Goal: Task Accomplishment & Management: Manage account settings

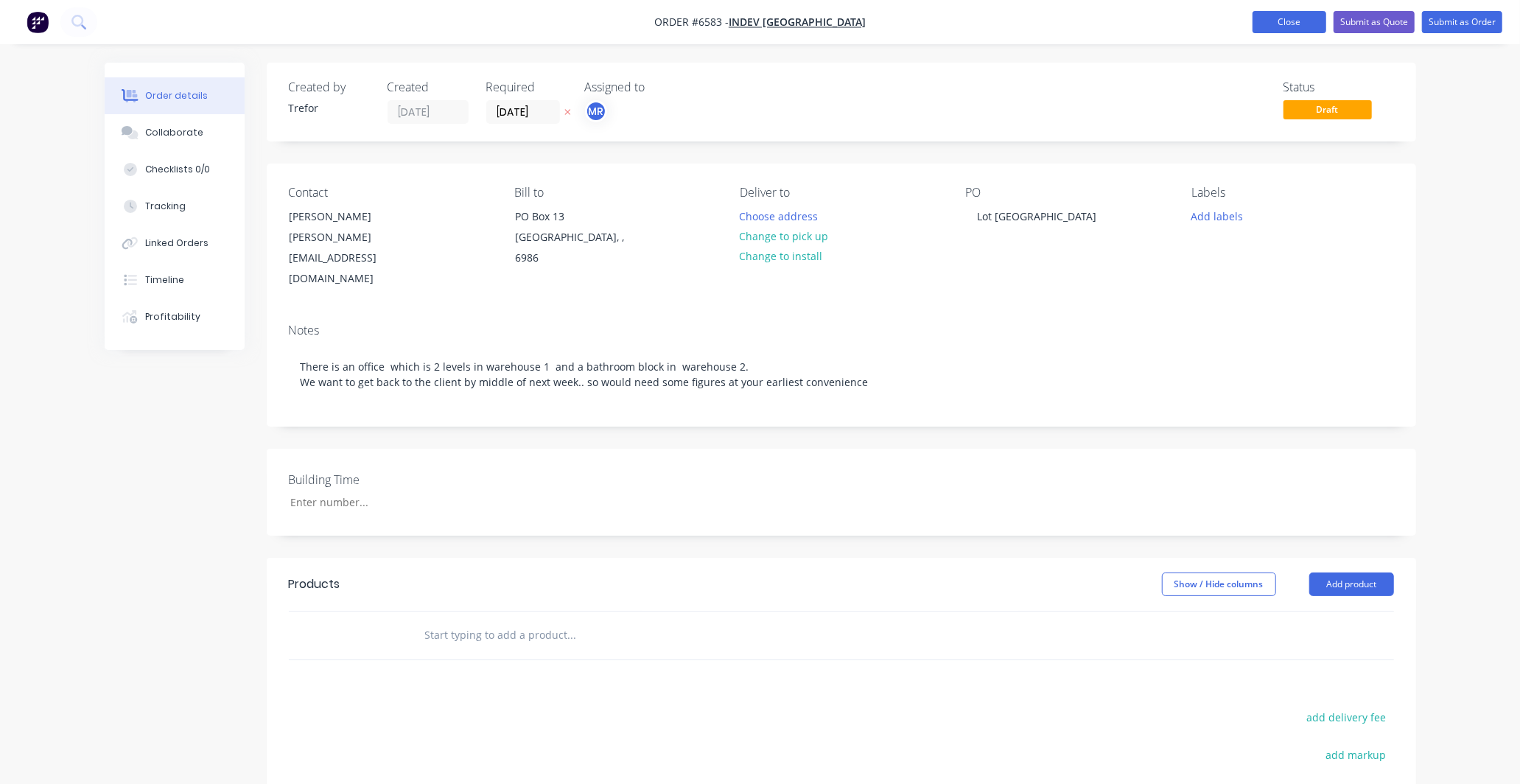
click at [1283, 17] on button "Close" at bounding box center [1289, 22] width 74 height 22
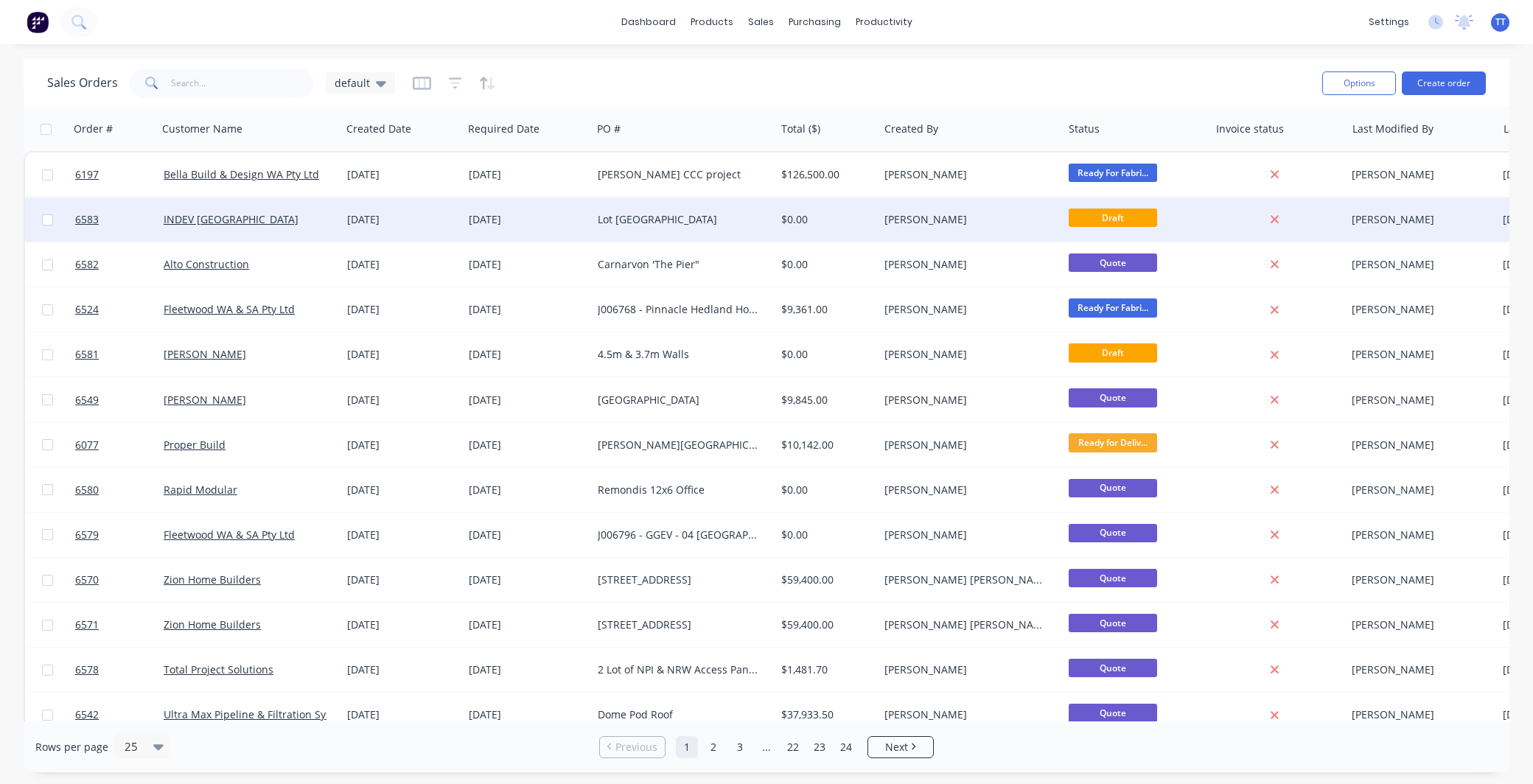
click at [251, 219] on div "INDEV [GEOGRAPHIC_DATA]" at bounding box center [246, 219] width 164 height 15
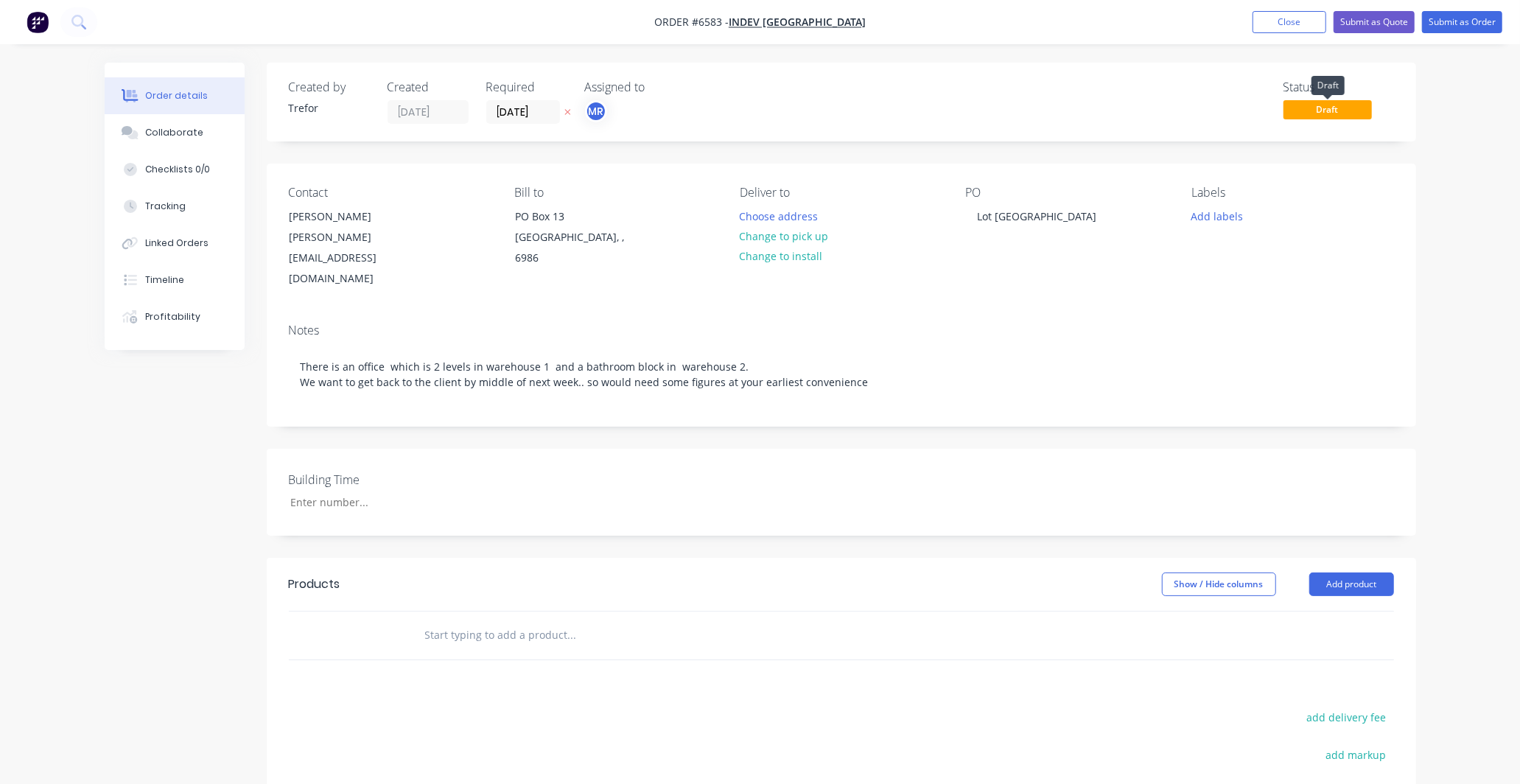
click at [1347, 107] on span "Draft" at bounding box center [1327, 109] width 88 height 18
click at [1380, 18] on button "Submit as Quote" at bounding box center [1373, 22] width 81 height 22
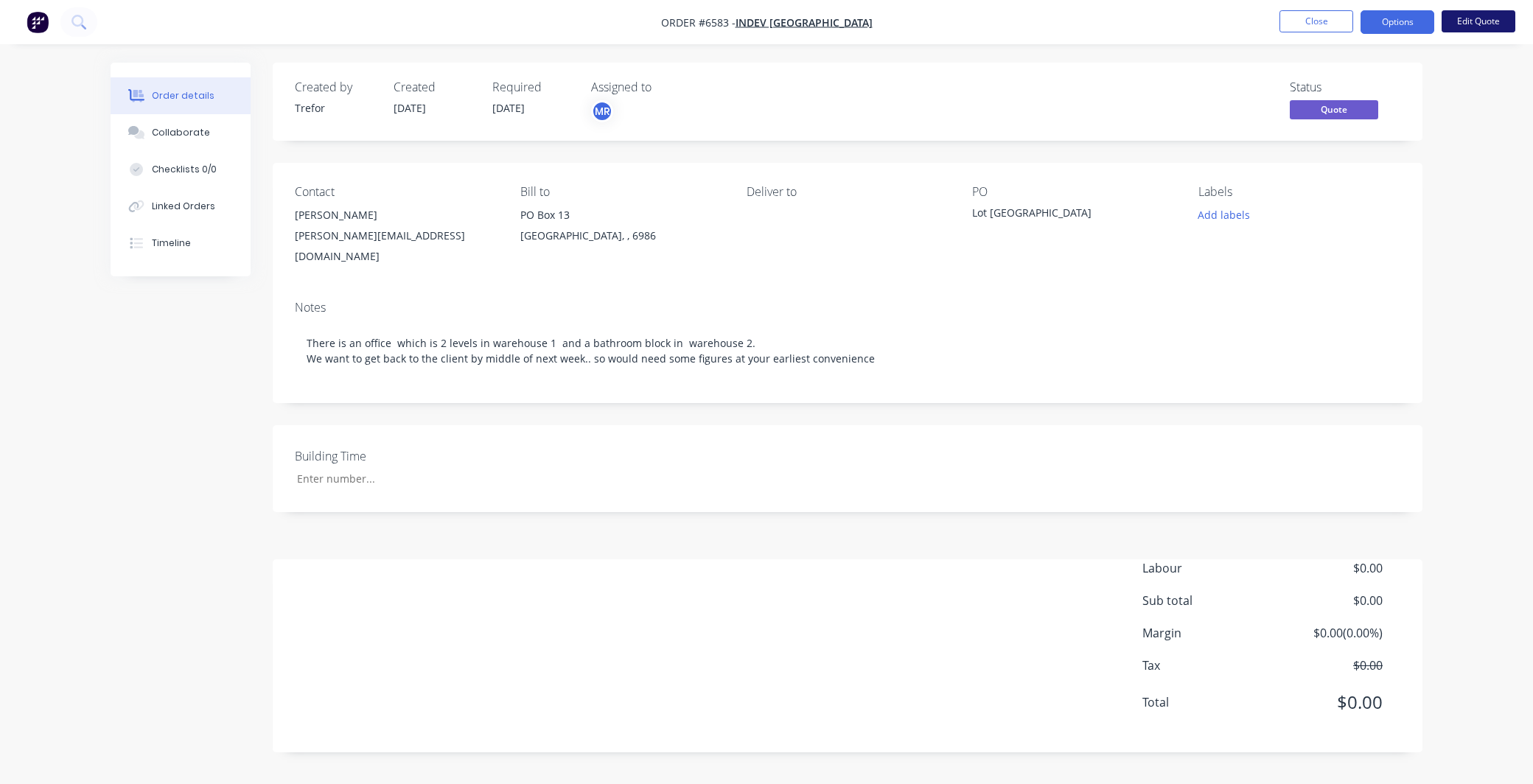
click at [1476, 15] on button "Edit Quote" at bounding box center [1478, 21] width 74 height 22
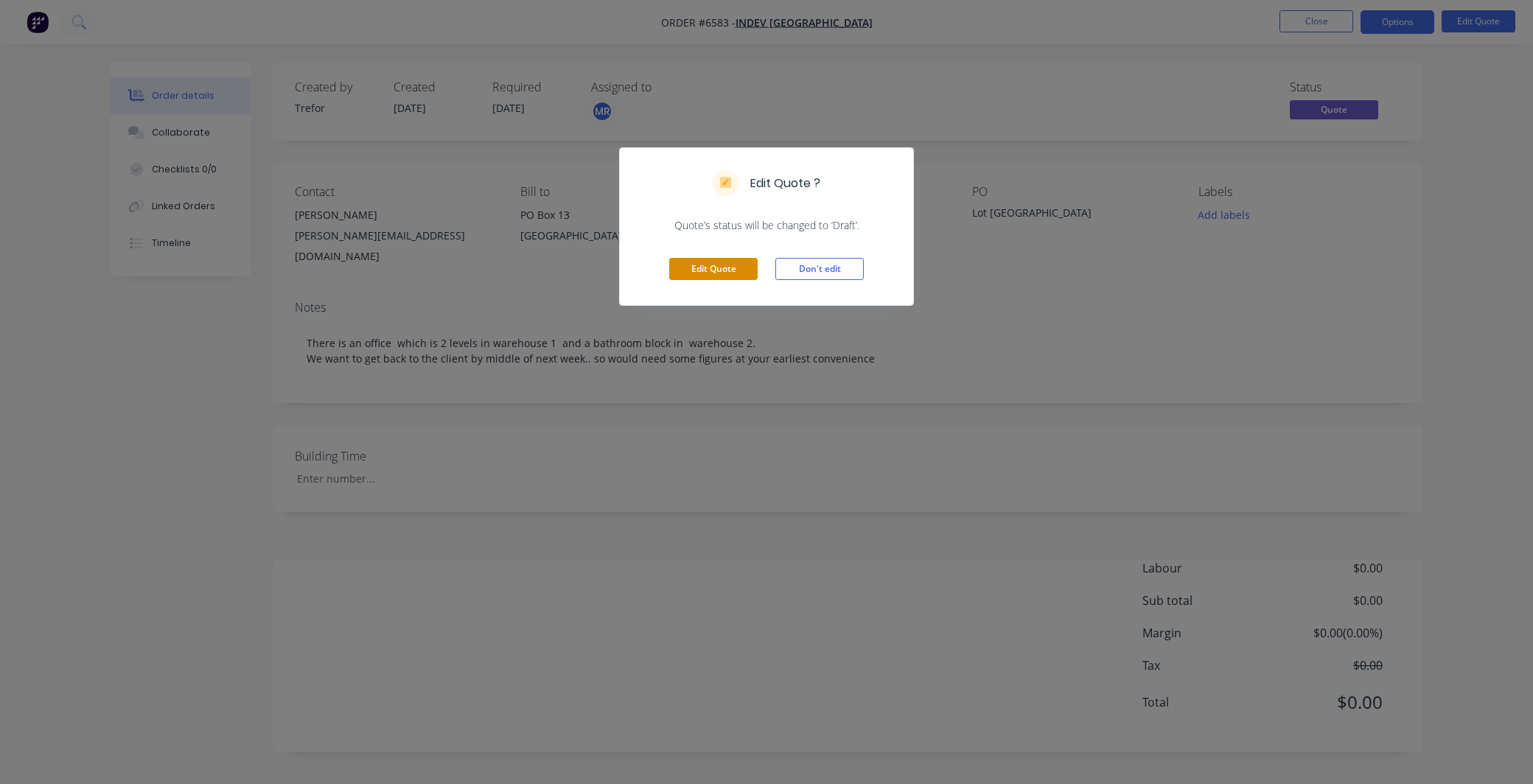
click at [717, 267] on button "Edit Quote" at bounding box center [713, 269] width 88 height 22
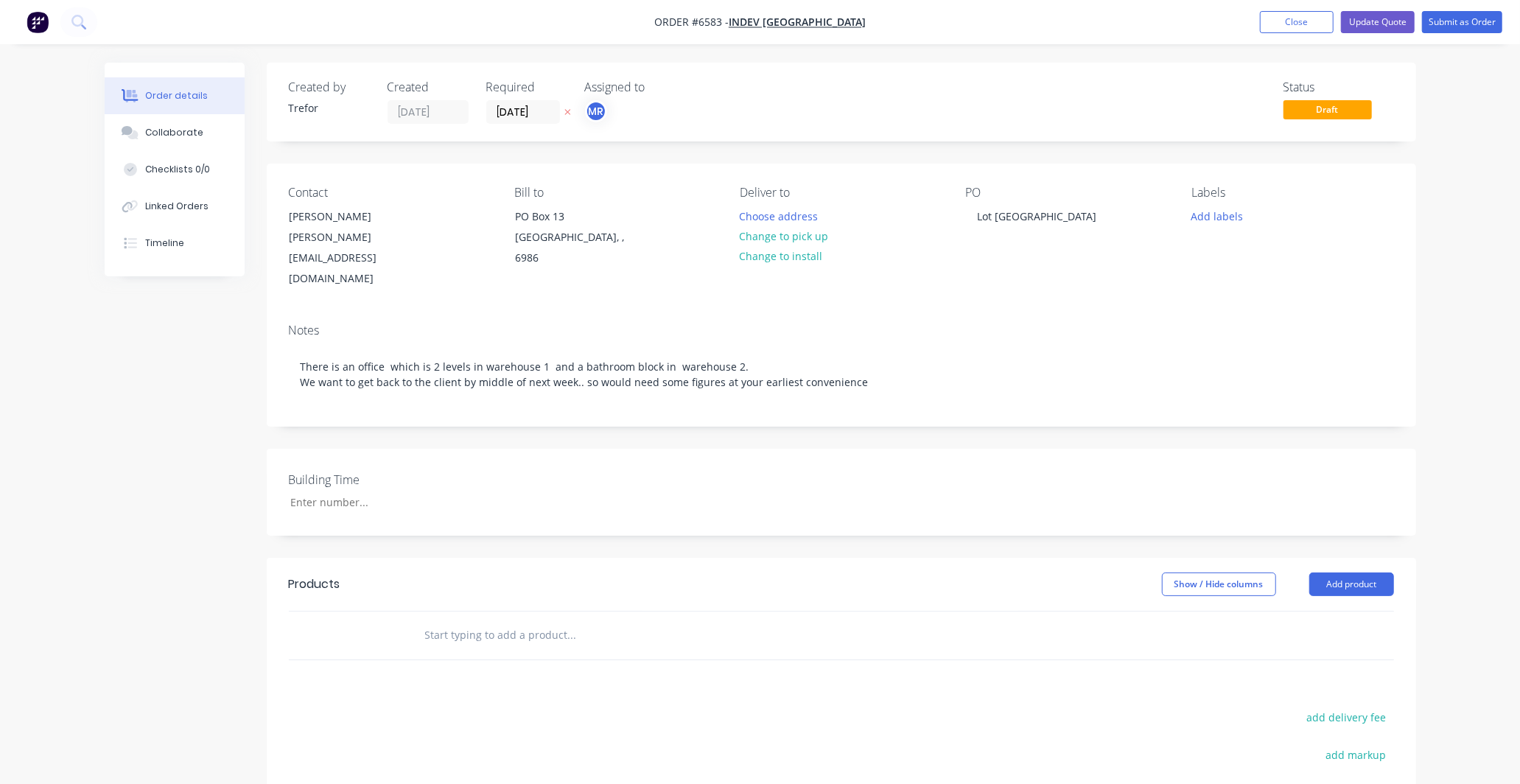
click at [475, 620] on input "text" at bounding box center [572, 635] width 295 height 29
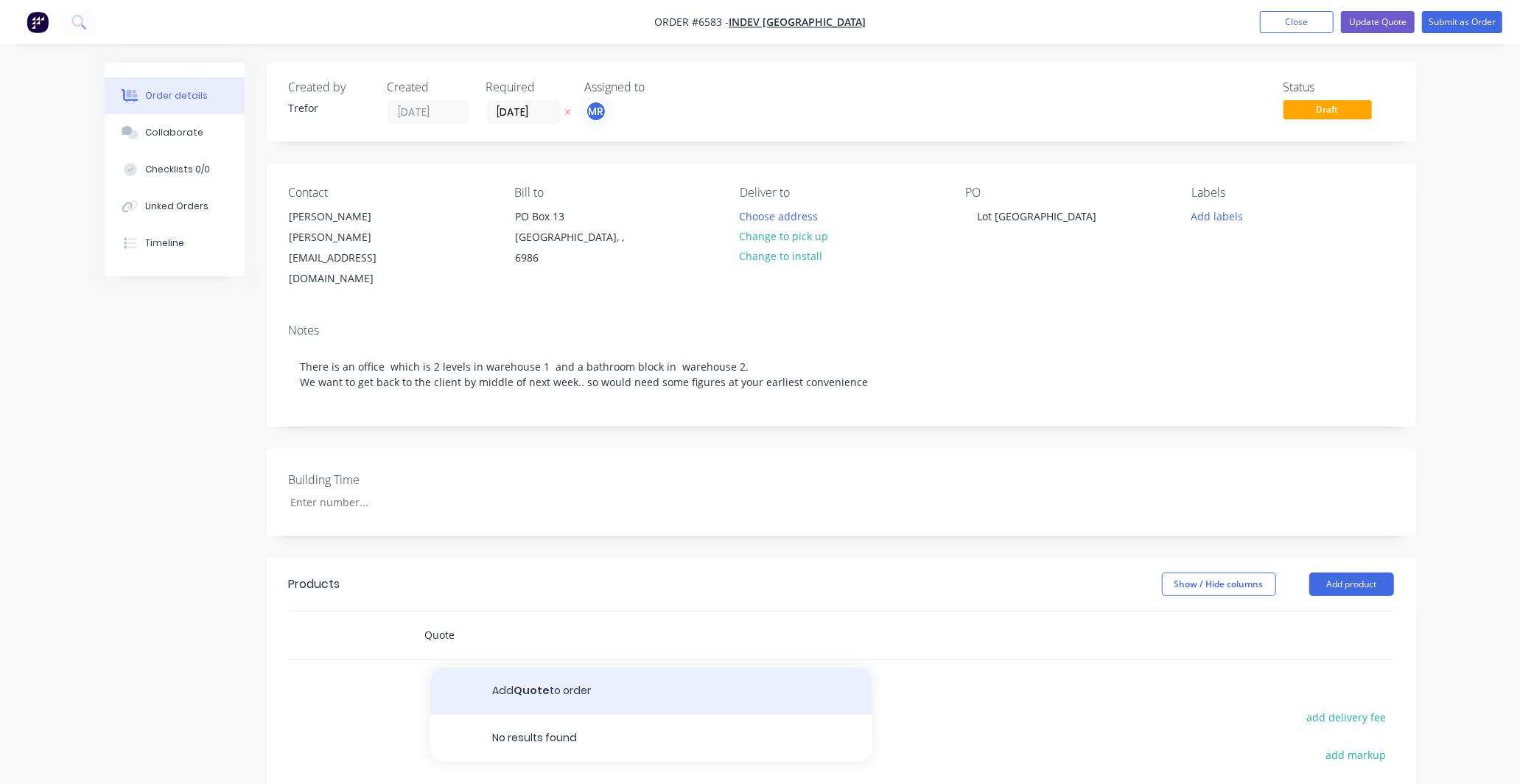
type input "Quote"
click at [540, 667] on button "Add Quote to order" at bounding box center [651, 691] width 442 height 47
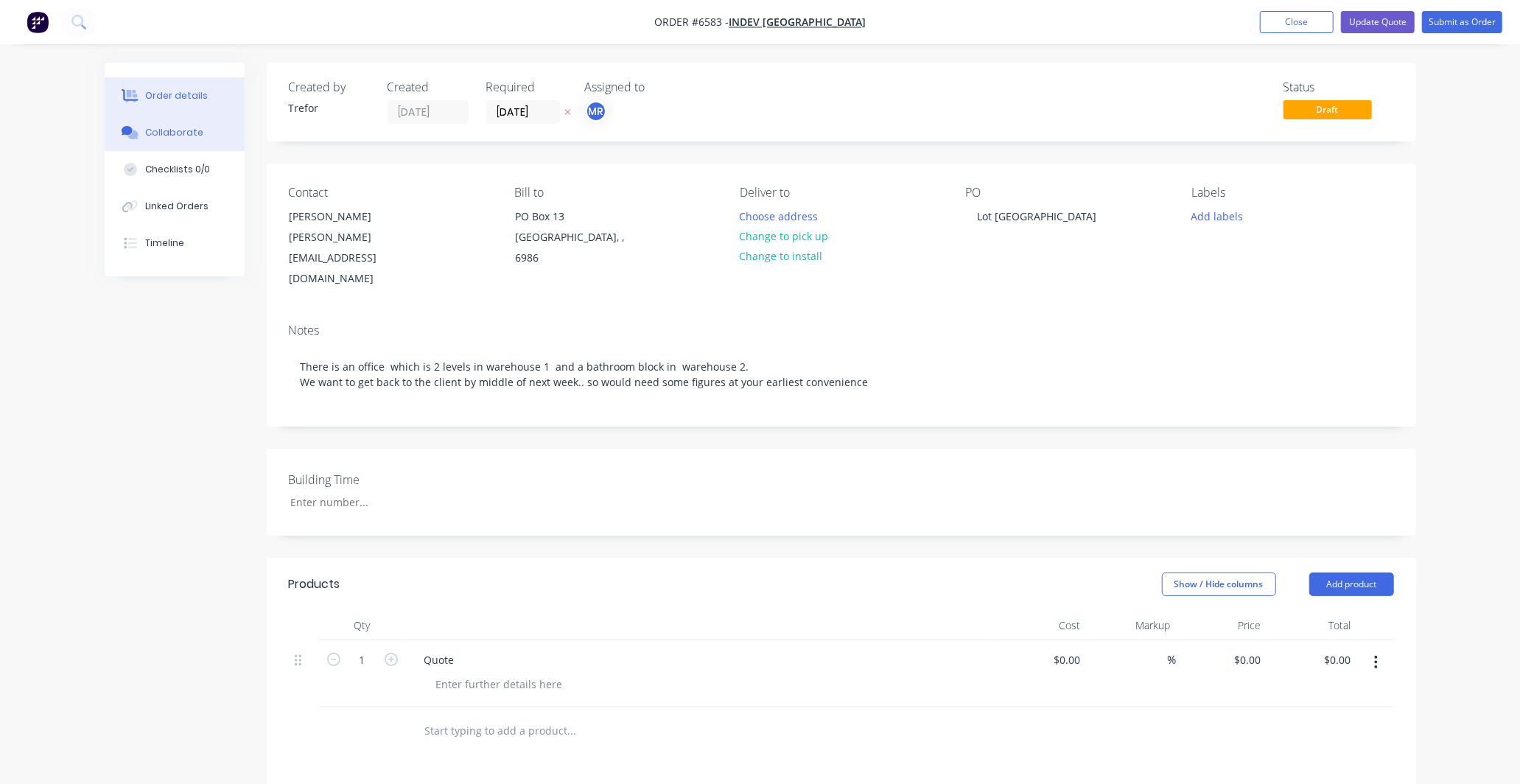
click at [153, 134] on div "Collaborate" at bounding box center [174, 132] width 58 height 14
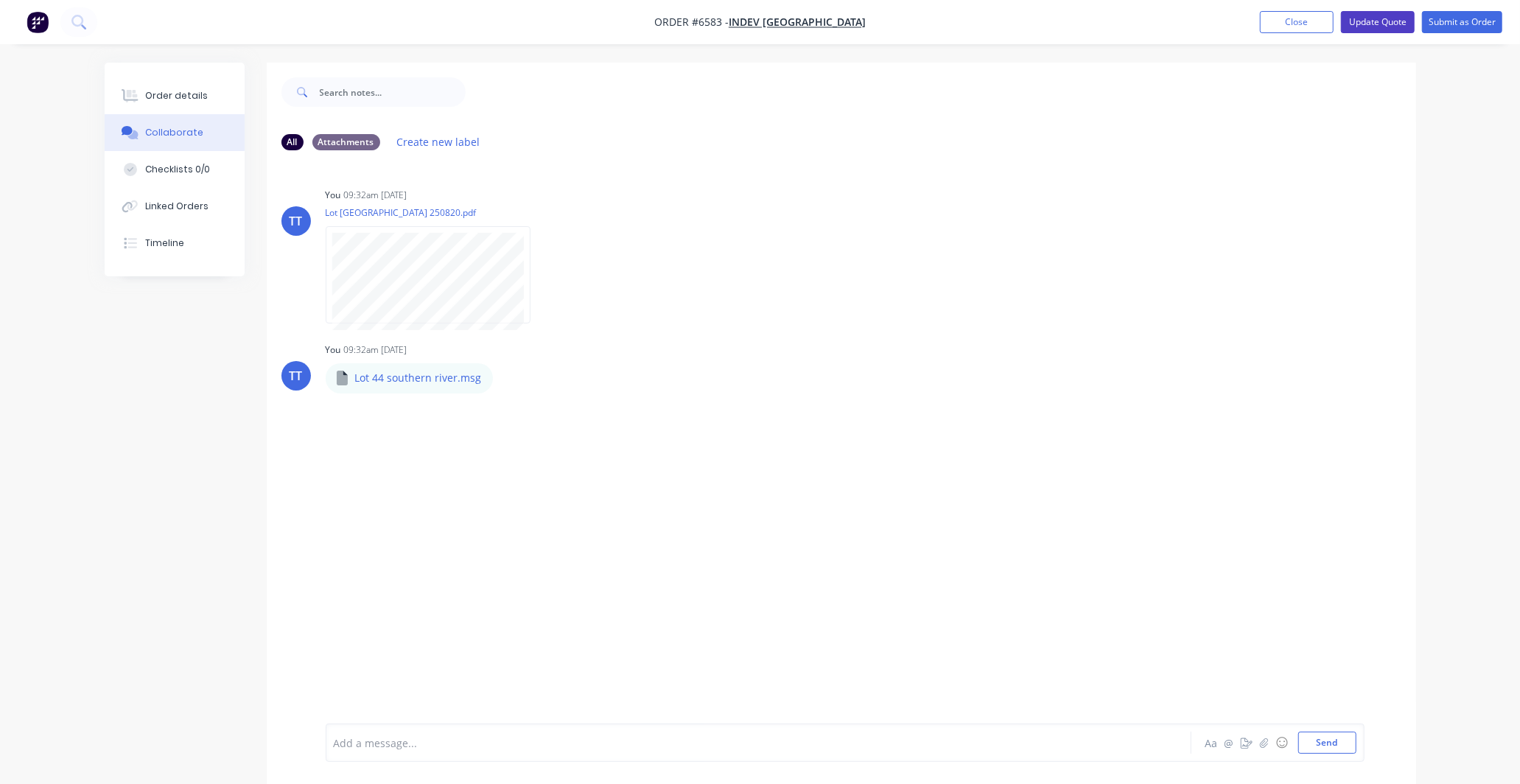
click at [1363, 18] on button "Update Quote" at bounding box center [1378, 22] width 74 height 22
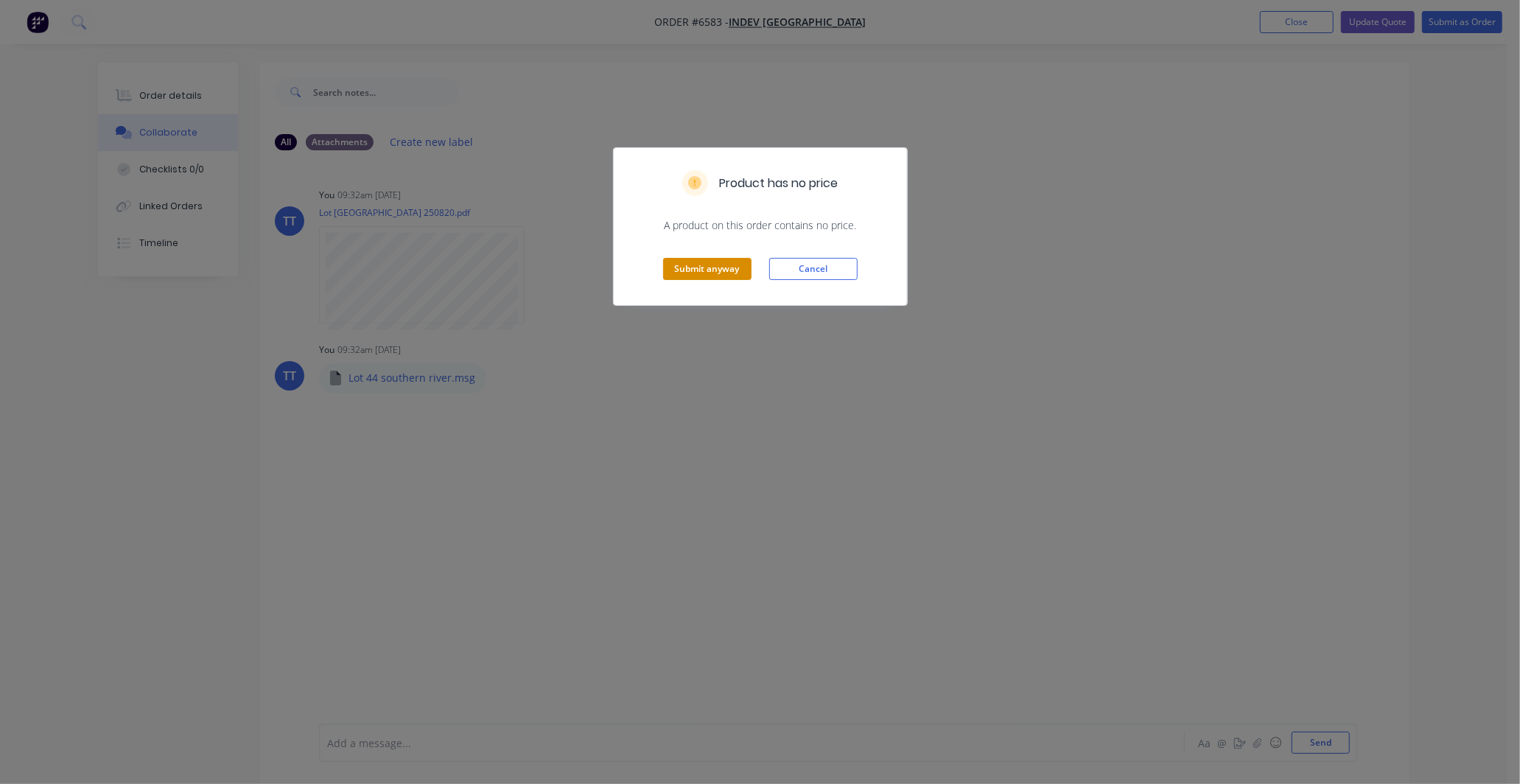
click at [701, 269] on button "Submit anyway" at bounding box center [707, 269] width 88 height 22
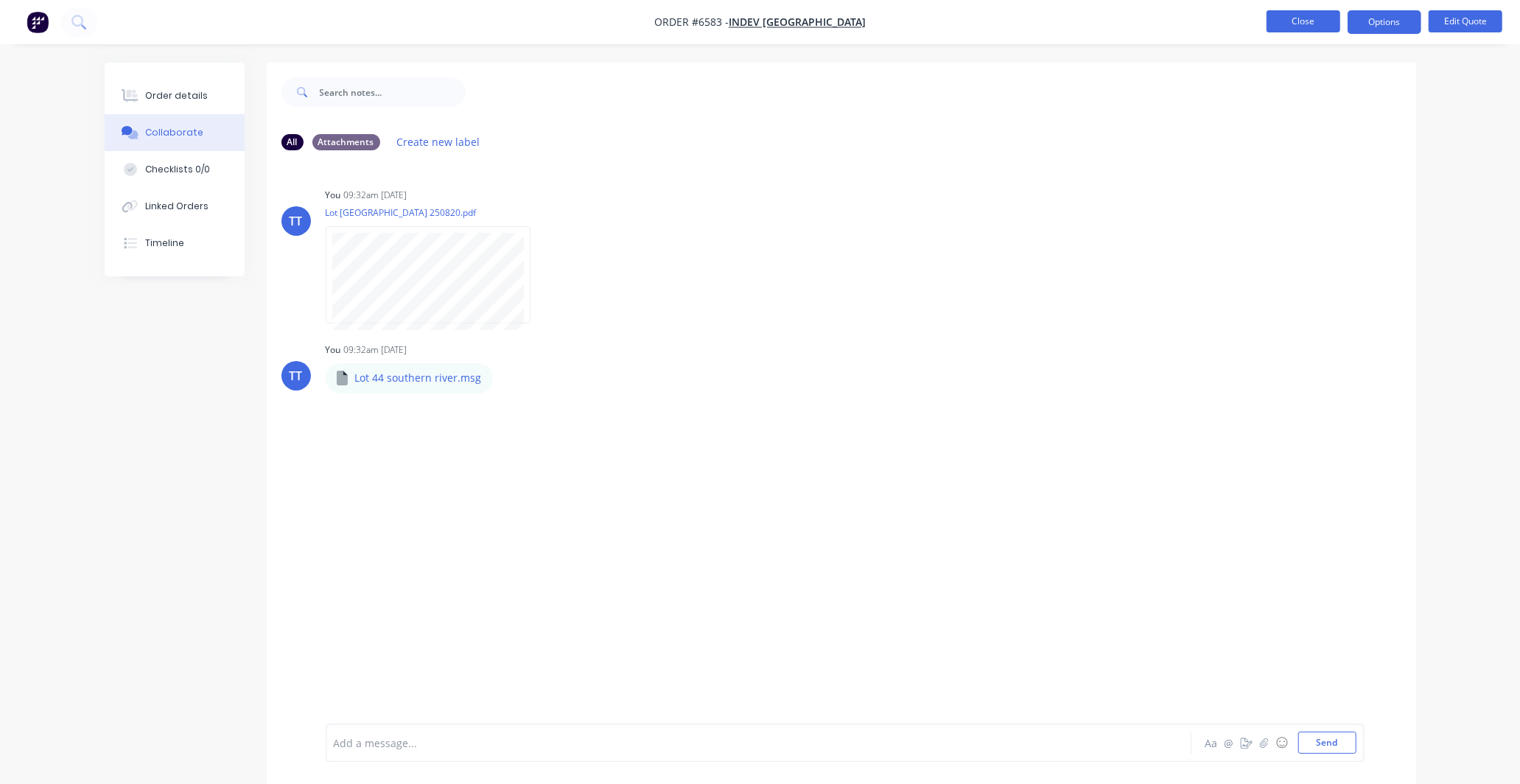
click at [1308, 19] on button "Close" at bounding box center [1303, 21] width 74 height 22
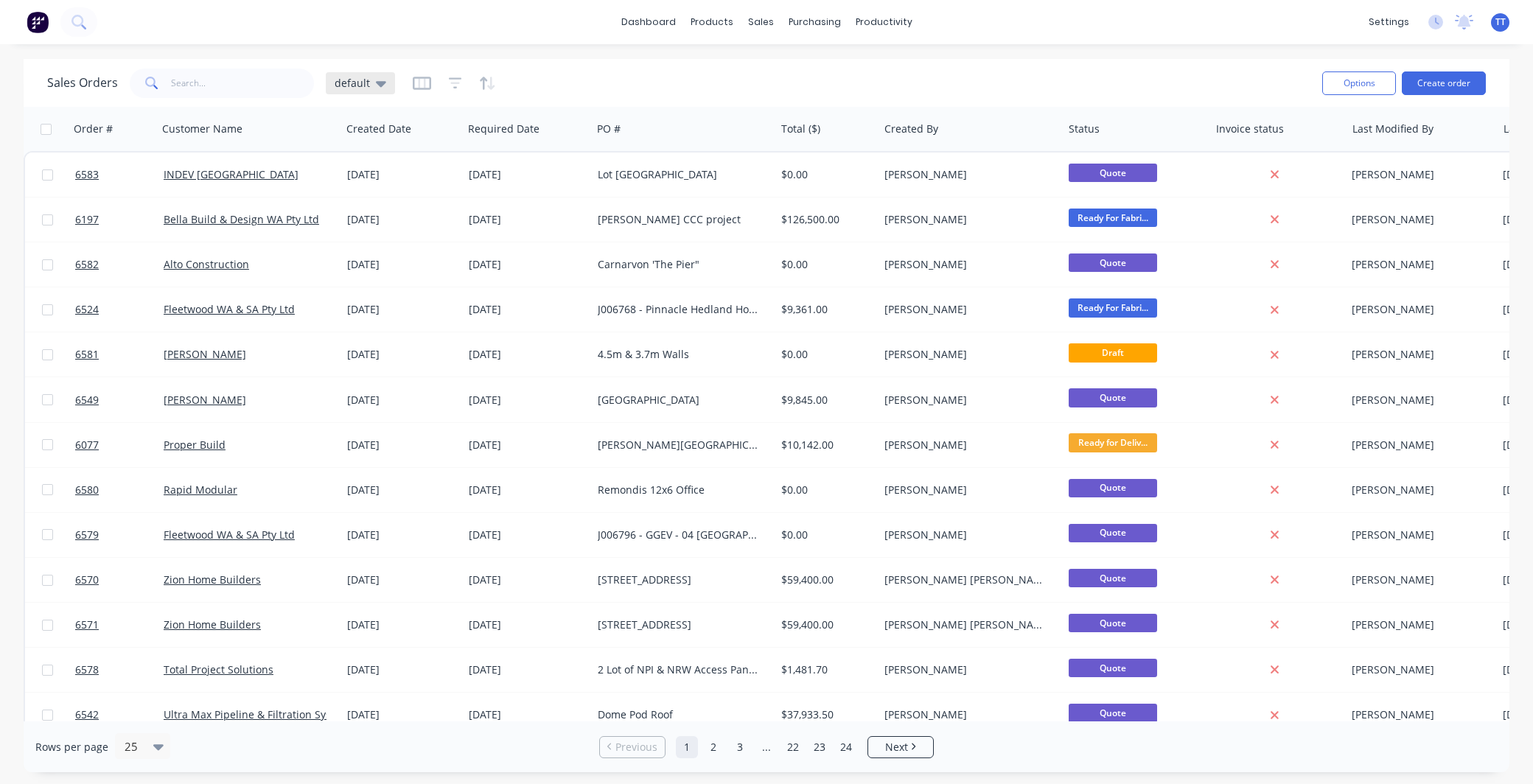
click at [380, 86] on icon at bounding box center [381, 84] width 10 height 16
click at [372, 269] on button "Not invoiced" at bounding box center [414, 267] width 168 height 17
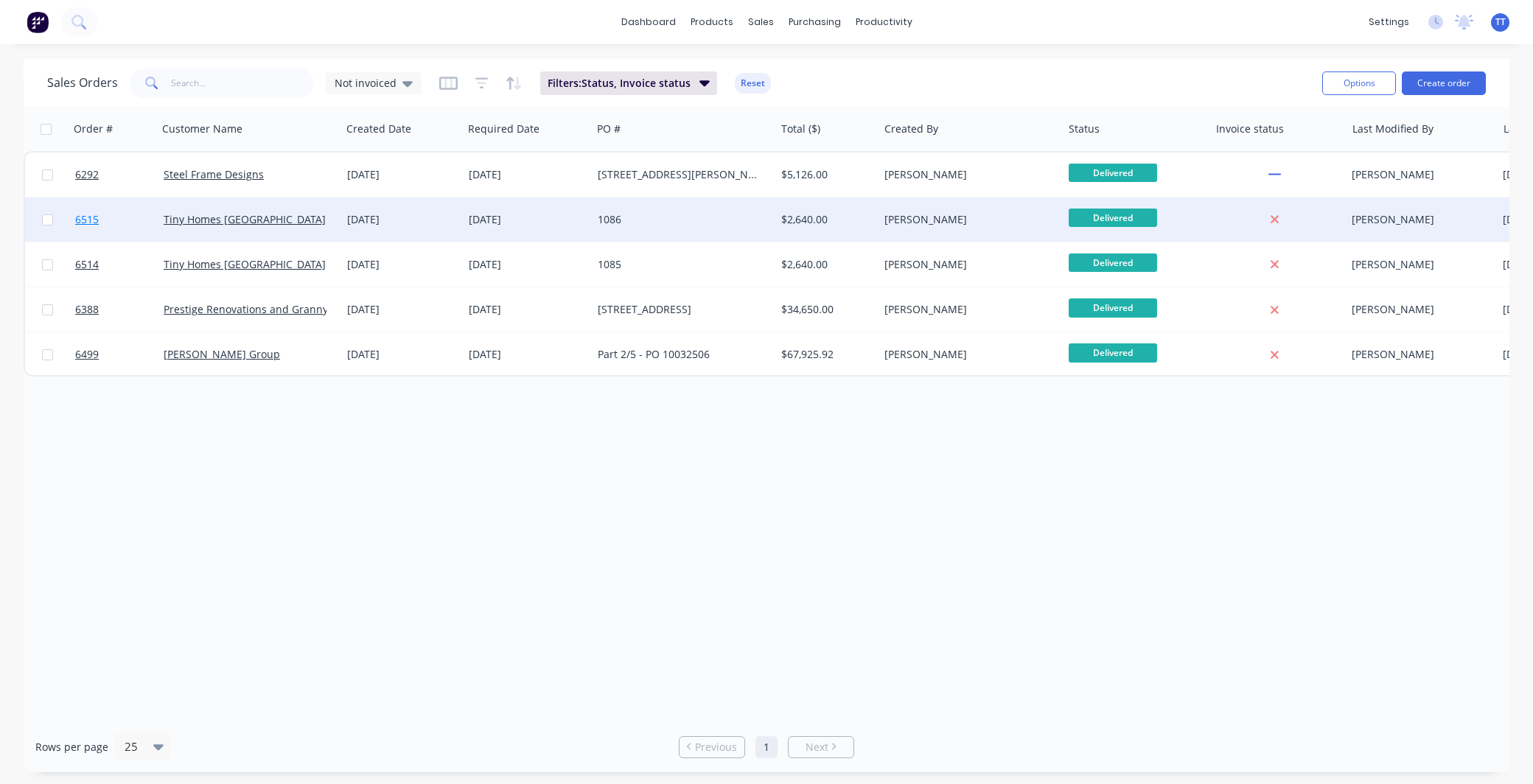
click at [83, 215] on span "6515" at bounding box center [87, 219] width 24 height 15
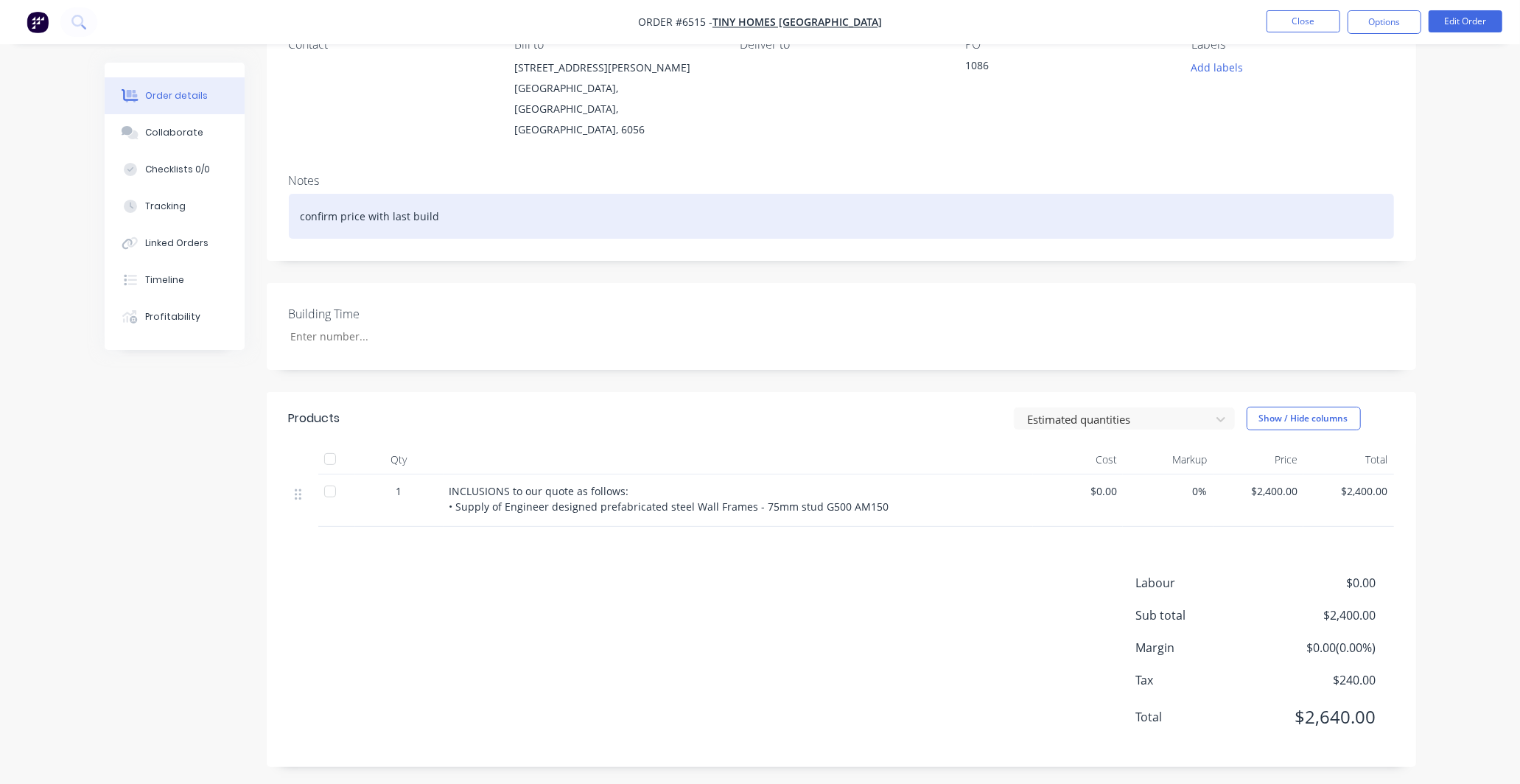
scroll to position [148, 0]
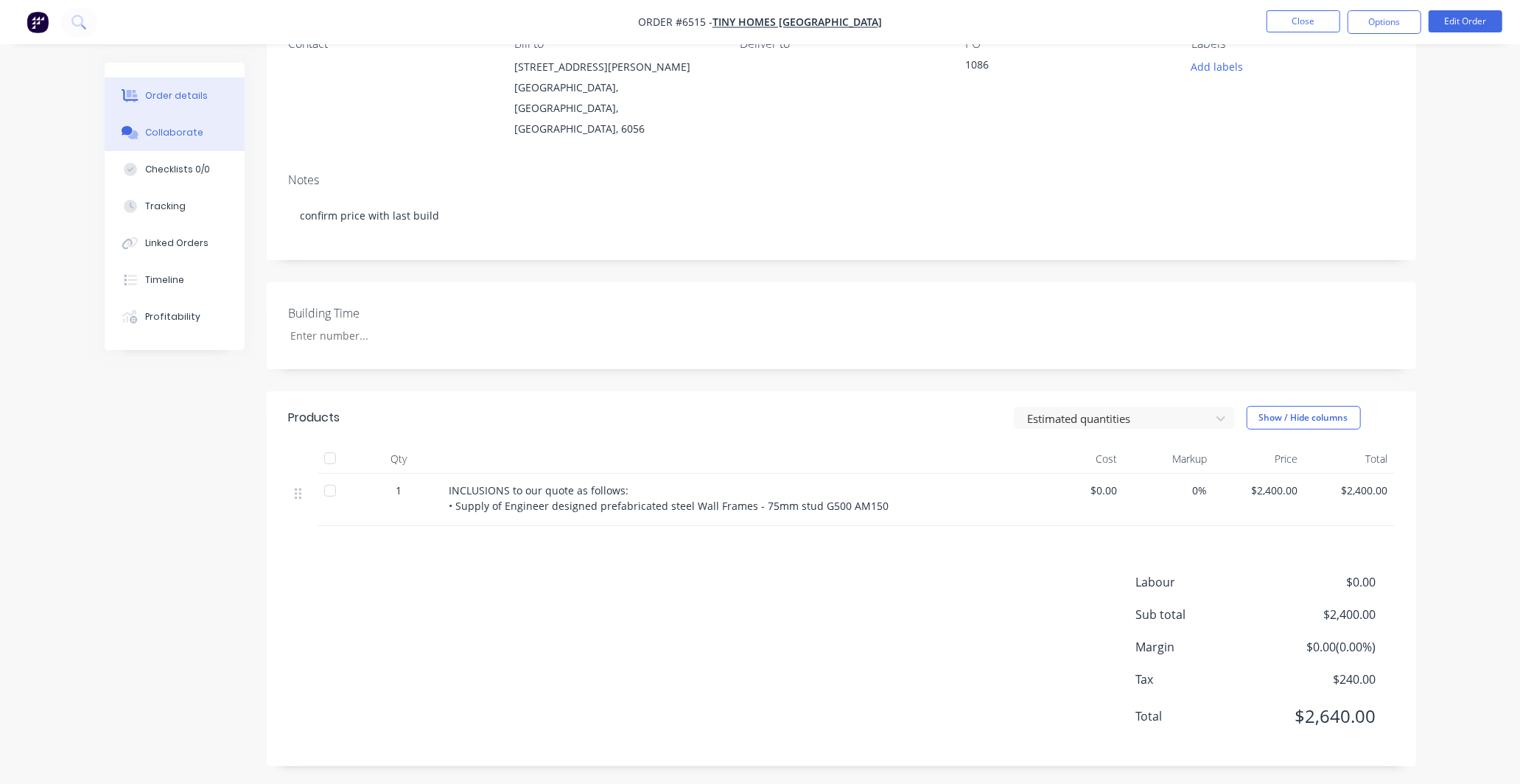
click at [146, 133] on div "Collaborate" at bounding box center [174, 132] width 58 height 14
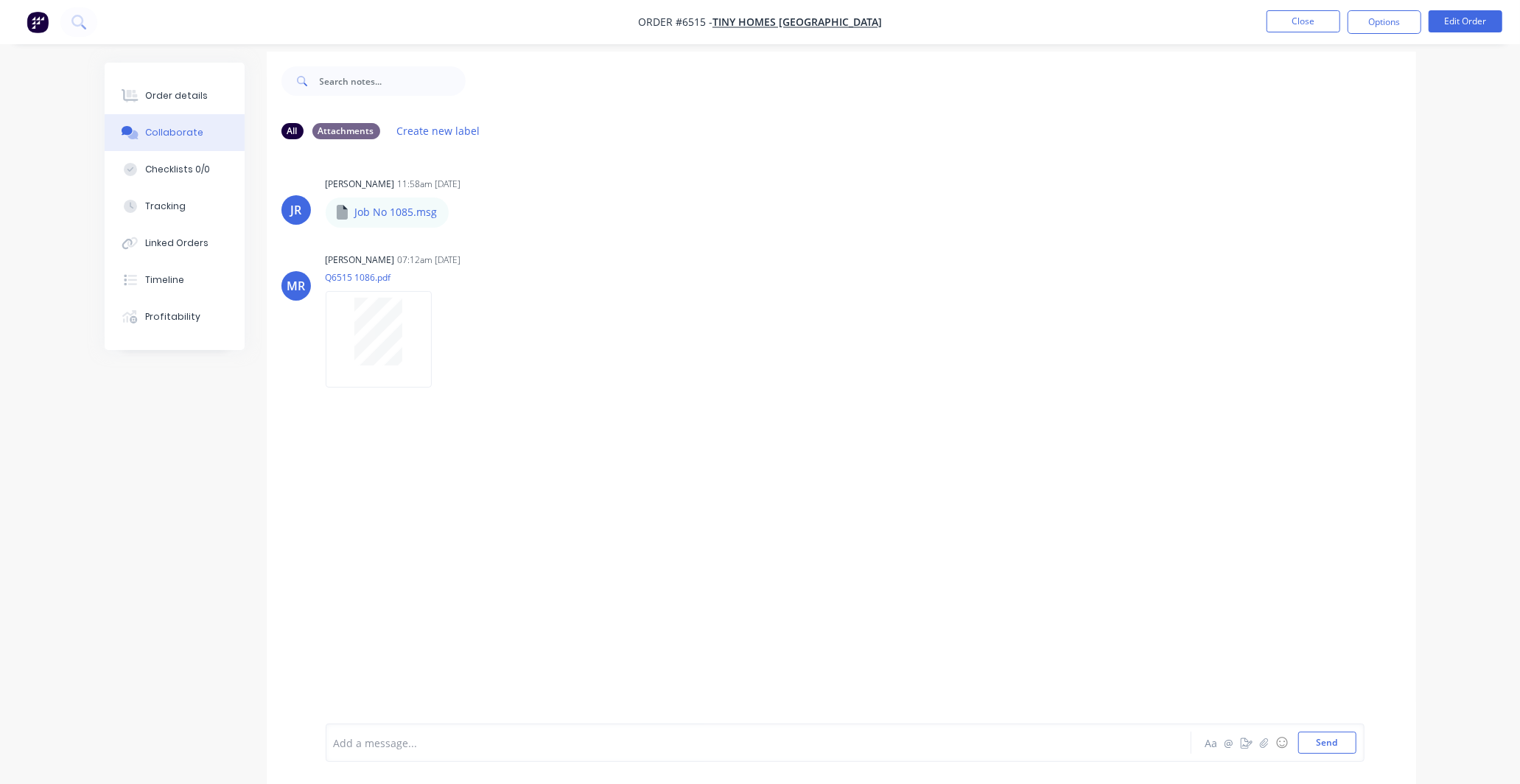
scroll to position [23, 0]
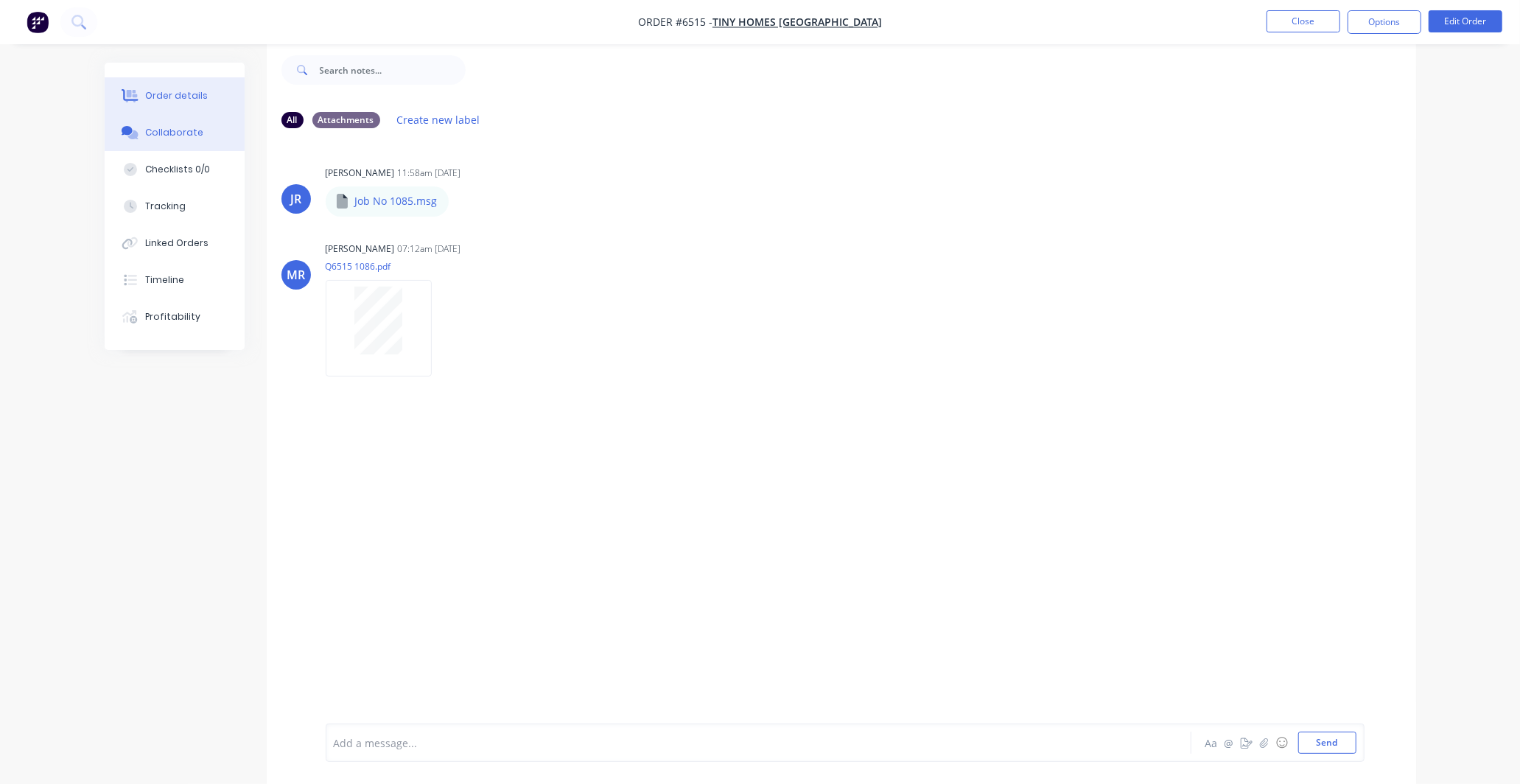
click at [158, 93] on div "Order details" at bounding box center [176, 96] width 63 height 14
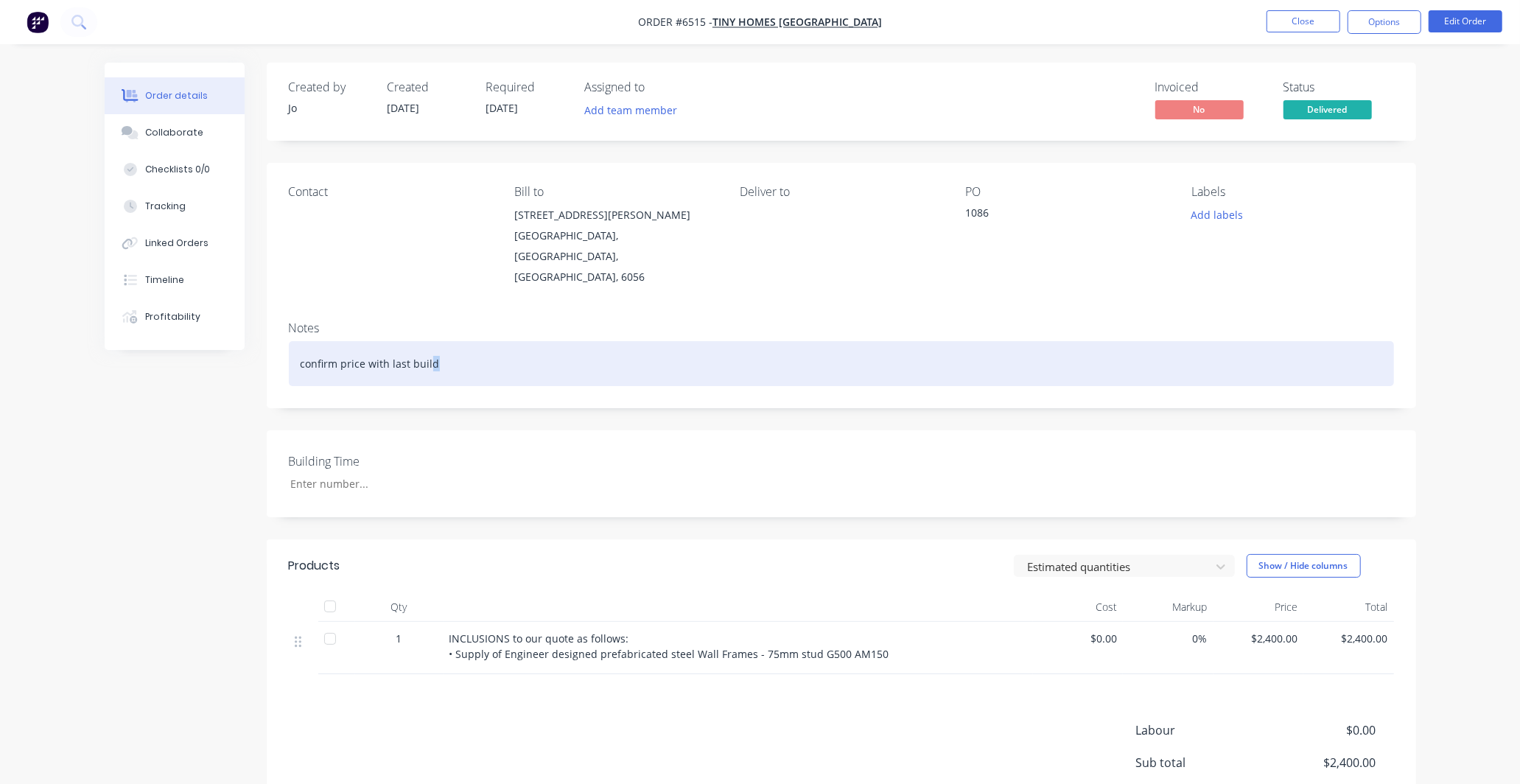
drag, startPoint x: 470, startPoint y: 343, endPoint x: 492, endPoint y: 340, distance: 22.2
click at [429, 341] on div "confirm price with last build" at bounding box center [842, 363] width 1106 height 45
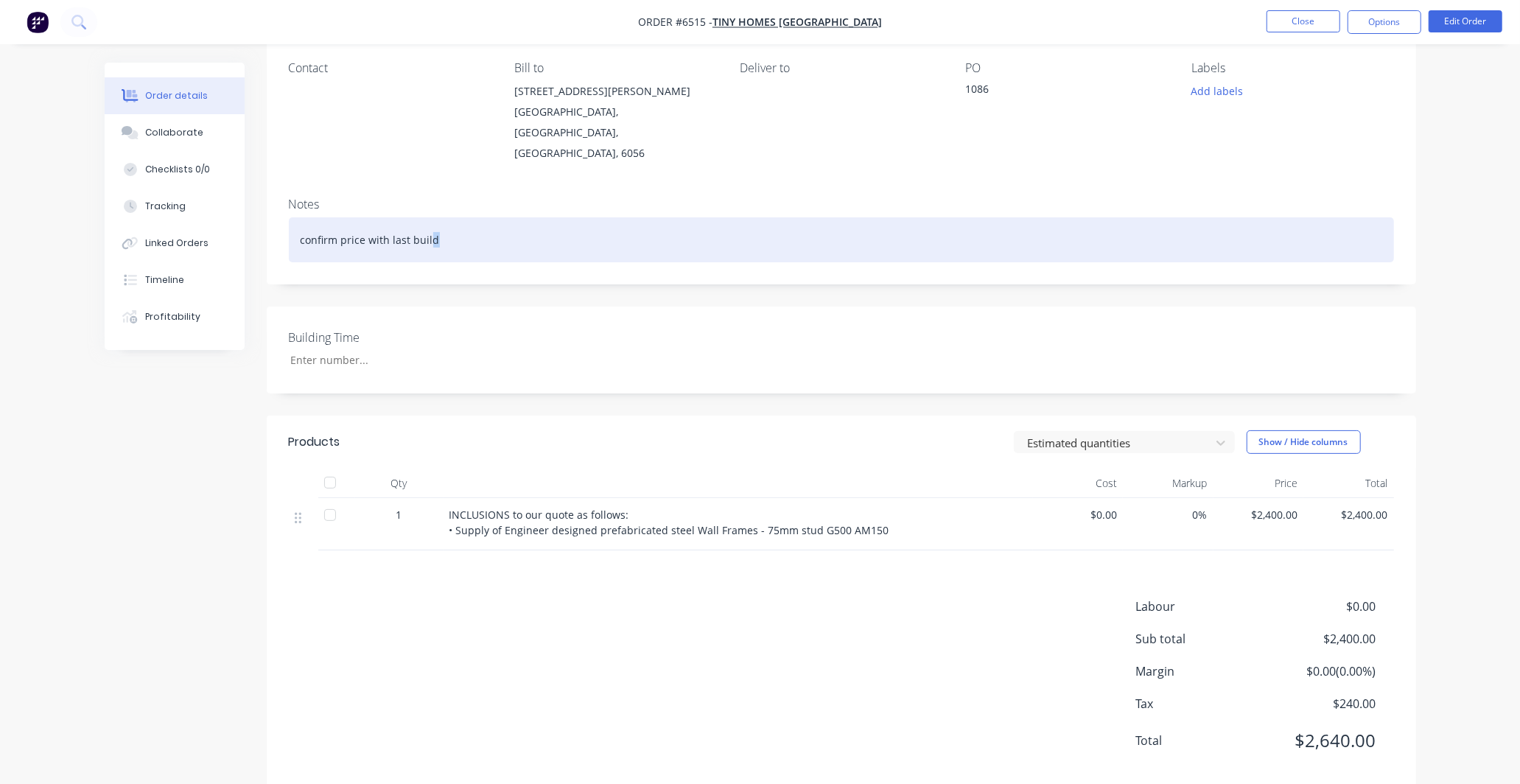
scroll to position [148, 0]
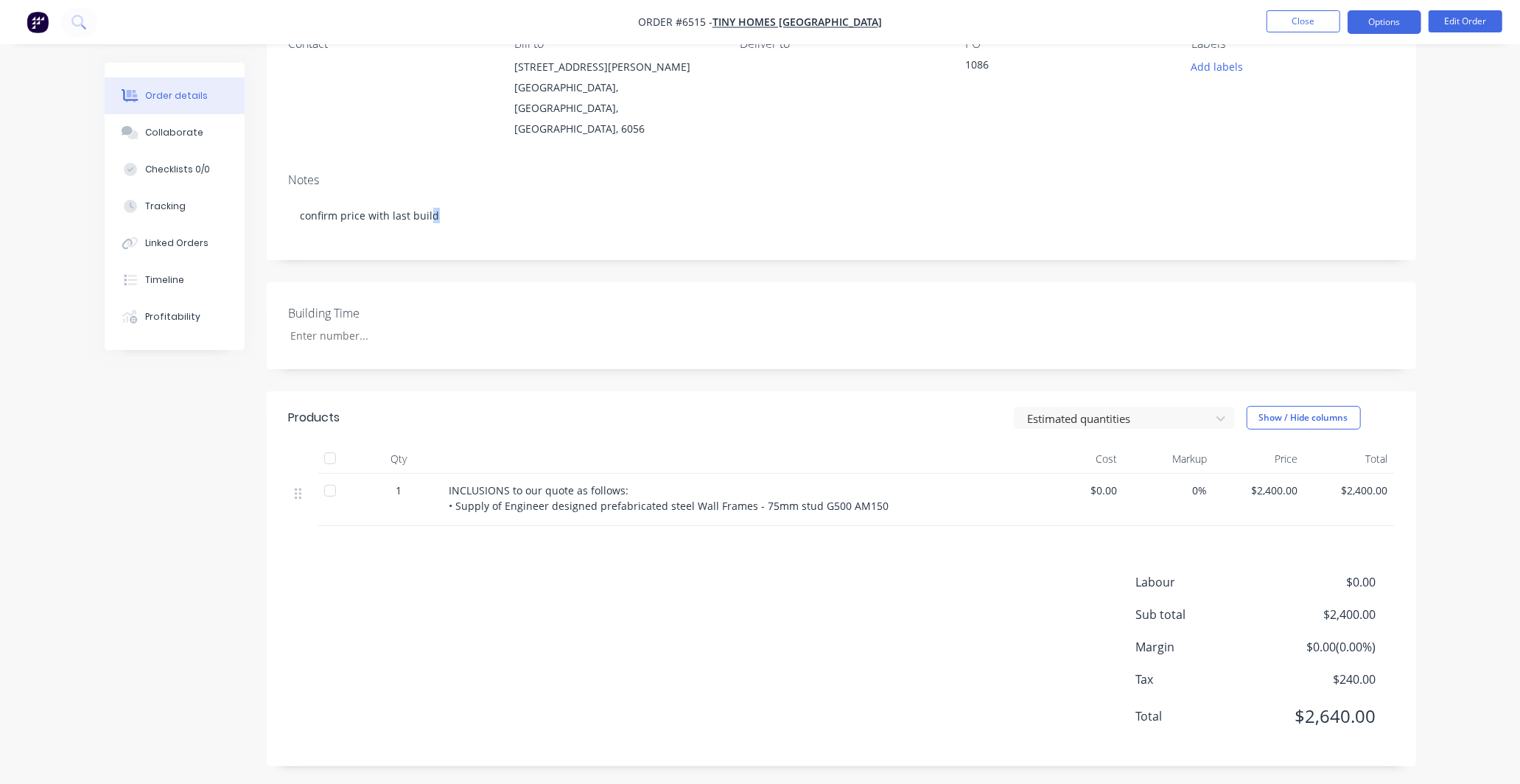
click at [1382, 18] on button "Options" at bounding box center [1384, 22] width 74 height 24
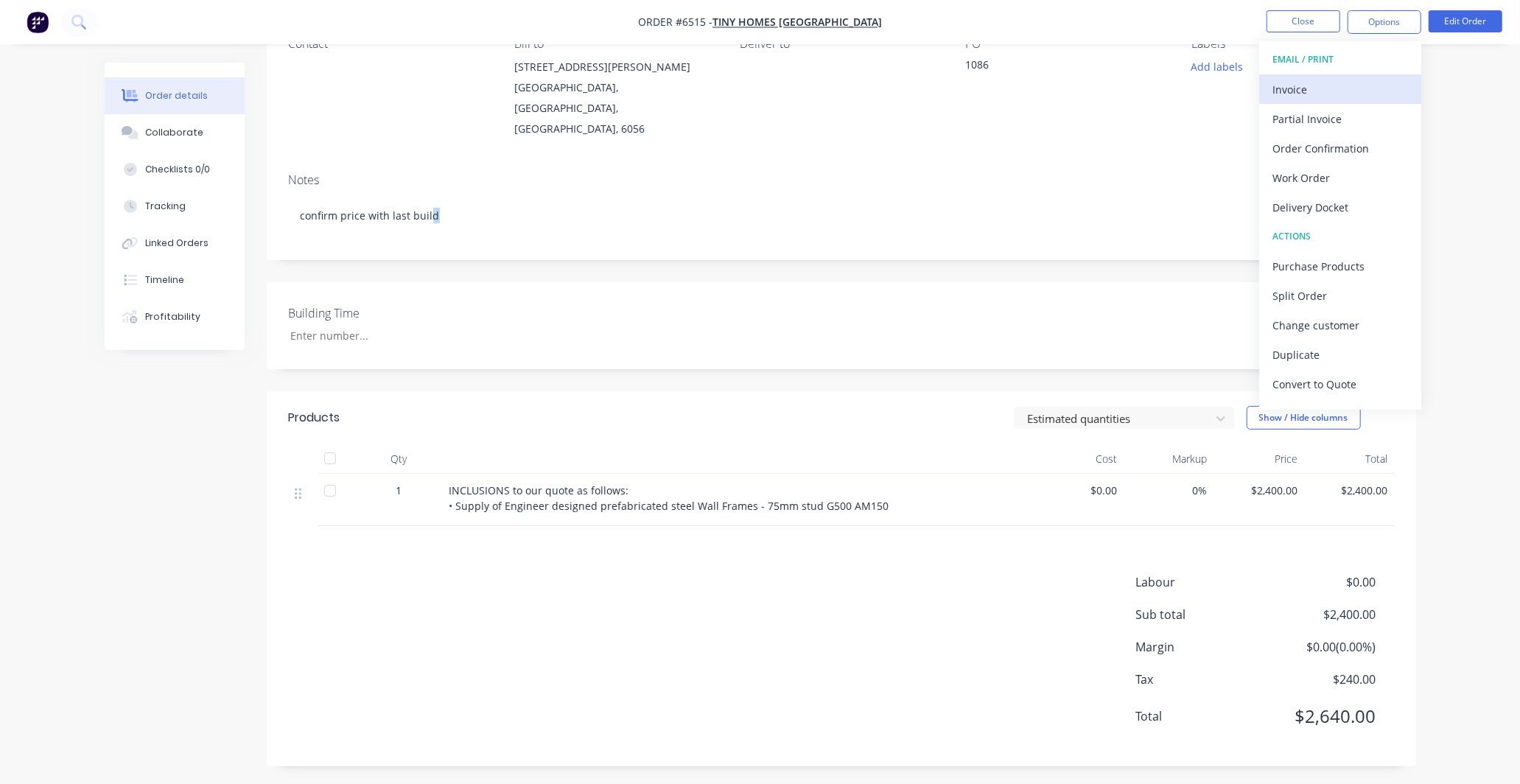
click at [1314, 87] on div "Invoice" at bounding box center [1340, 89] width 136 height 21
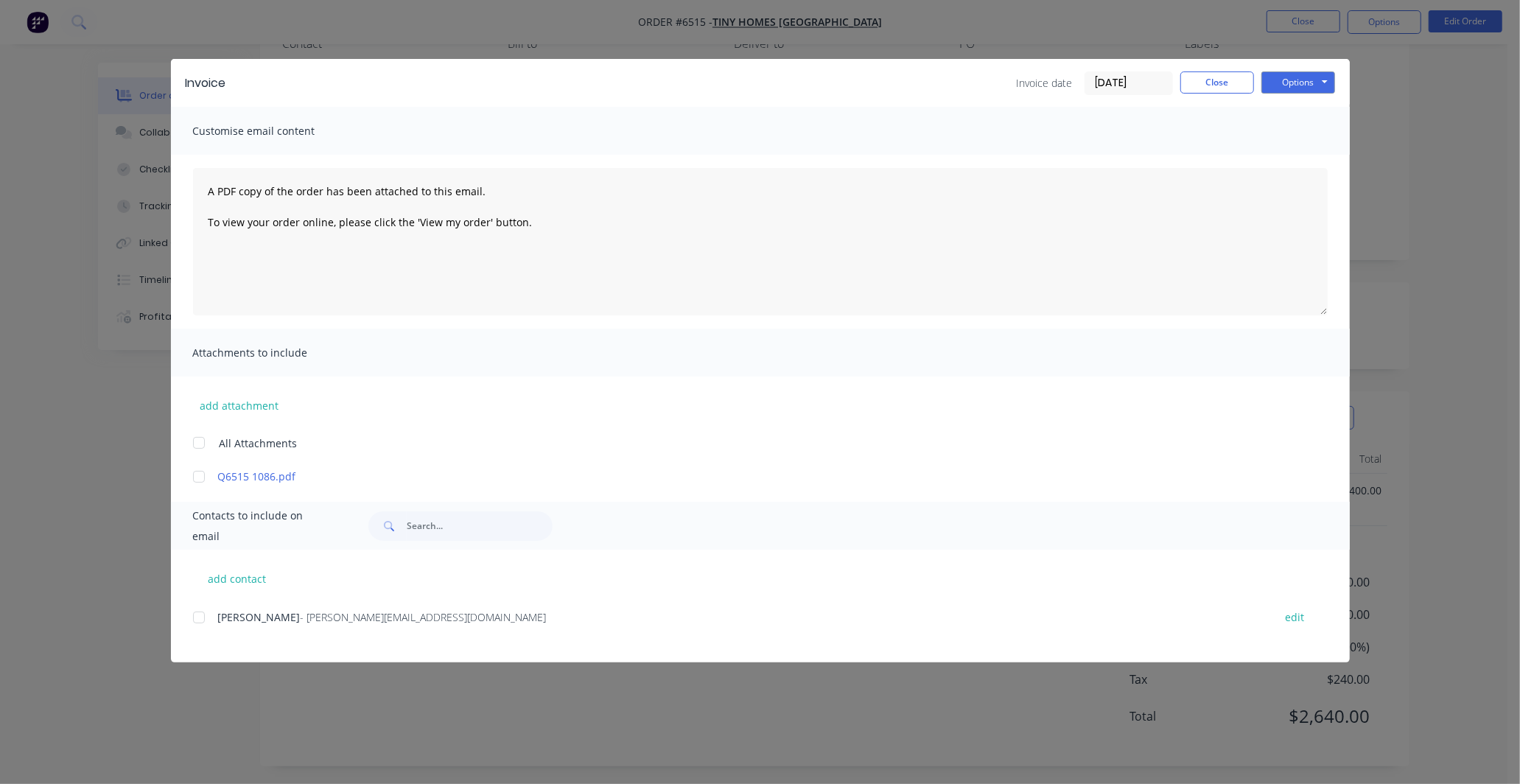
click at [194, 476] on div at bounding box center [199, 476] width 29 height 29
click at [199, 620] on div at bounding box center [199, 617] width 29 height 29
click at [1322, 77] on button "Options" at bounding box center [1298, 82] width 74 height 22
click at [1307, 104] on button "Preview" at bounding box center [1309, 108] width 95 height 25
click at [1307, 79] on button "Options" at bounding box center [1298, 82] width 74 height 22
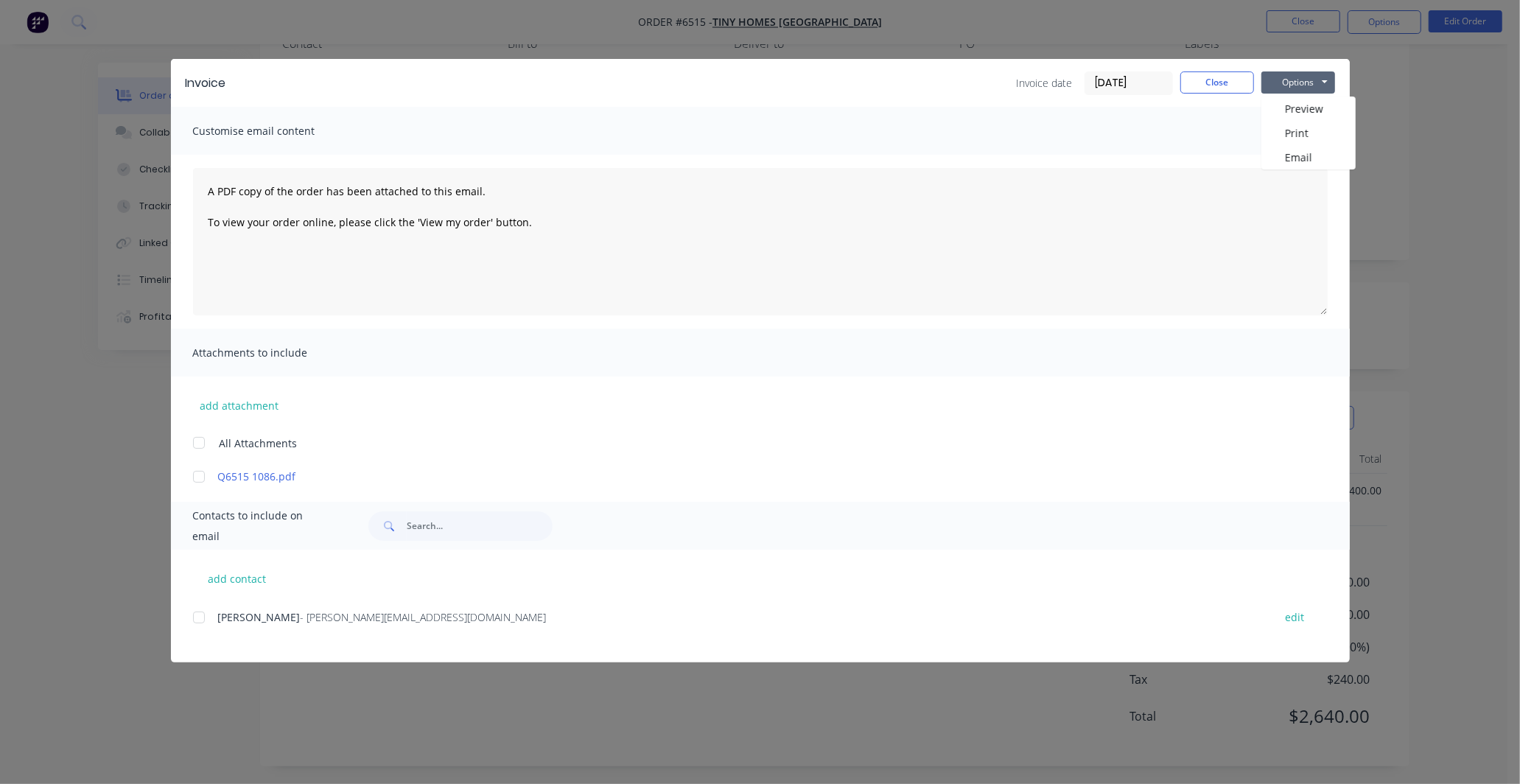
click at [194, 477] on div at bounding box center [199, 476] width 29 height 29
click at [199, 616] on div at bounding box center [199, 617] width 29 height 29
click at [1312, 82] on button "Options" at bounding box center [1298, 82] width 74 height 22
click at [1309, 105] on button "Preview" at bounding box center [1309, 108] width 95 height 25
click at [1218, 77] on button "Close" at bounding box center [1217, 82] width 74 height 22
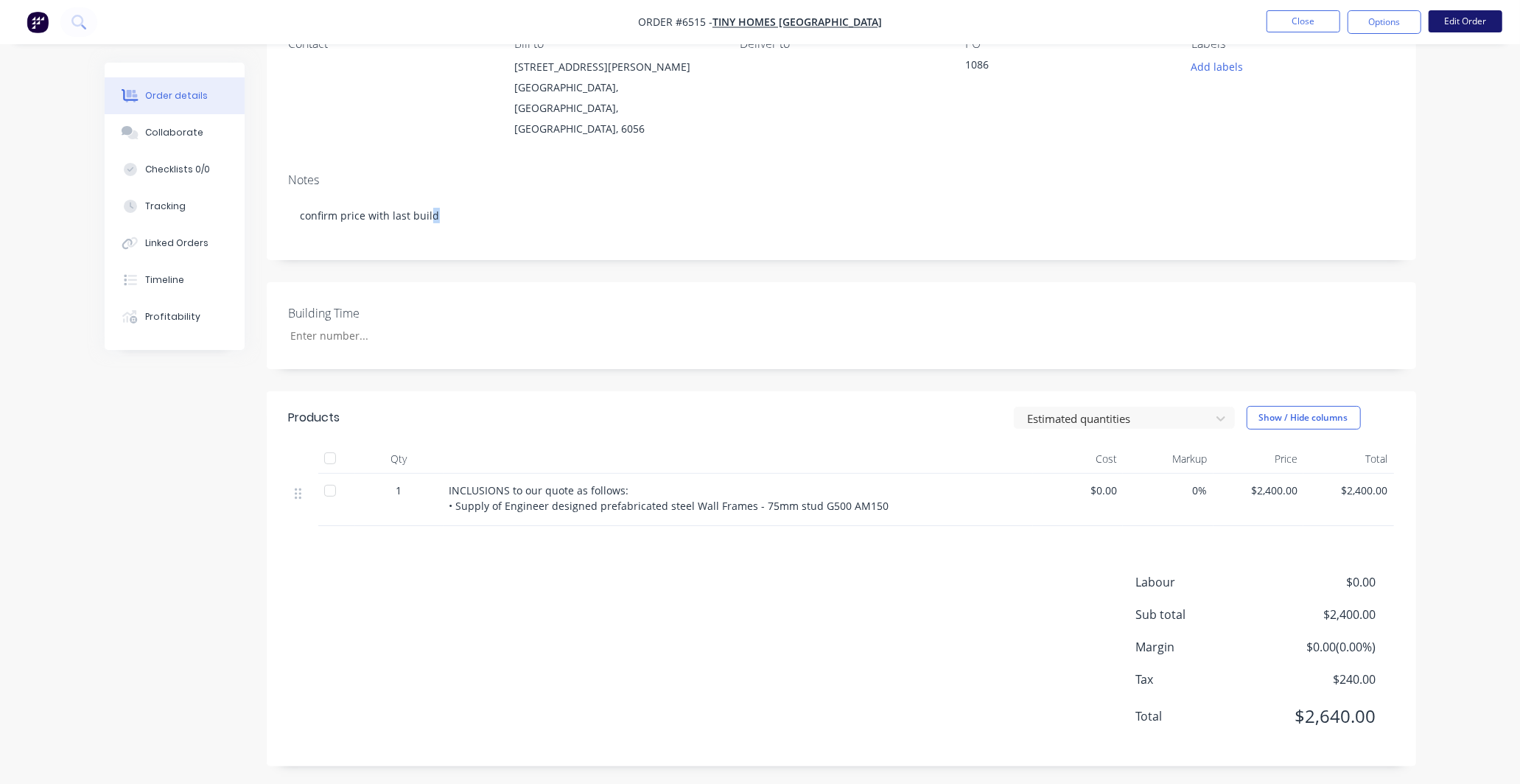
click at [1484, 21] on button "Edit Order" at bounding box center [1465, 21] width 74 height 22
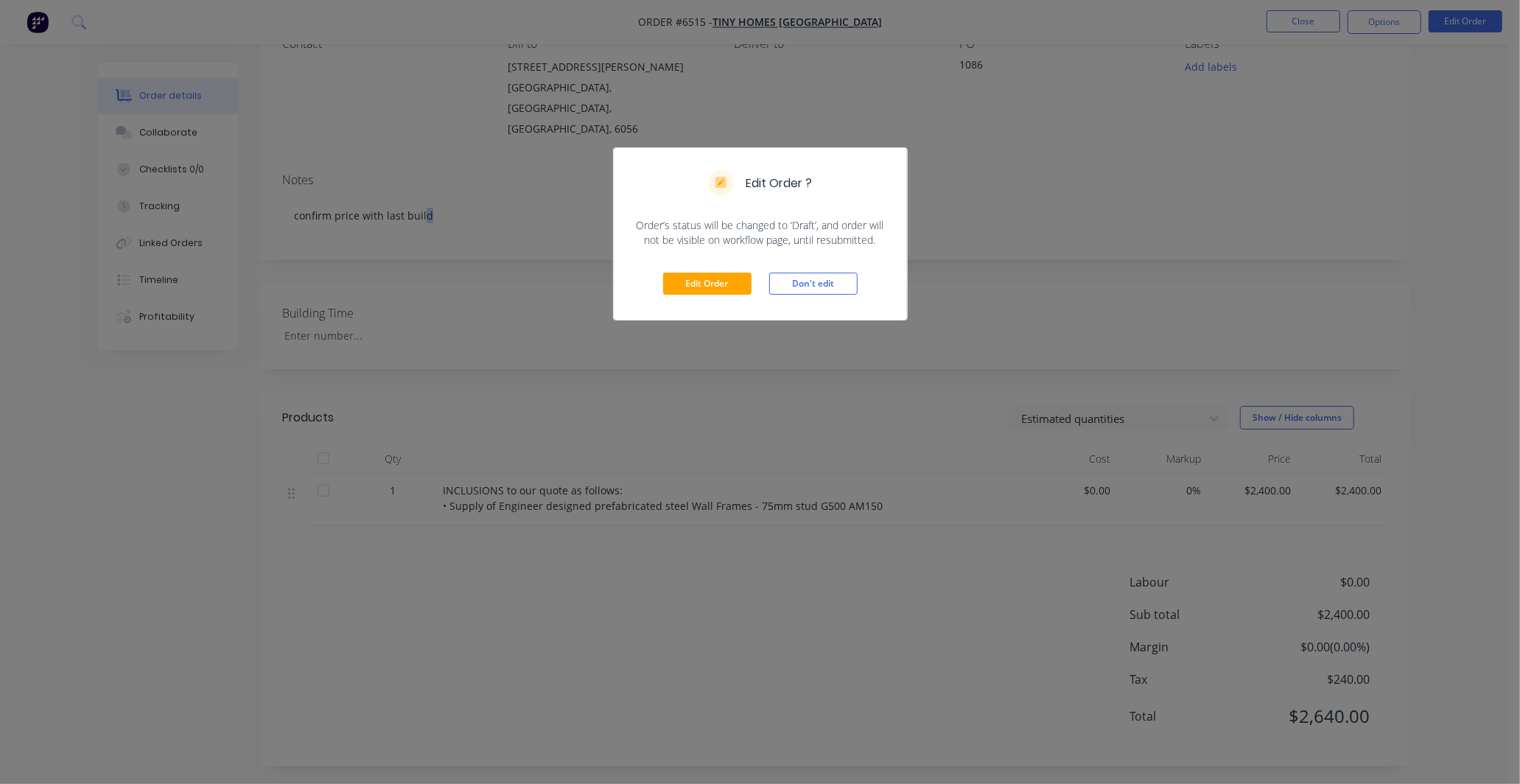
drag, startPoint x: 820, startPoint y: 279, endPoint x: 852, endPoint y: 260, distance: 37.2
click at [821, 279] on button "Don't edit" at bounding box center [813, 283] width 88 height 22
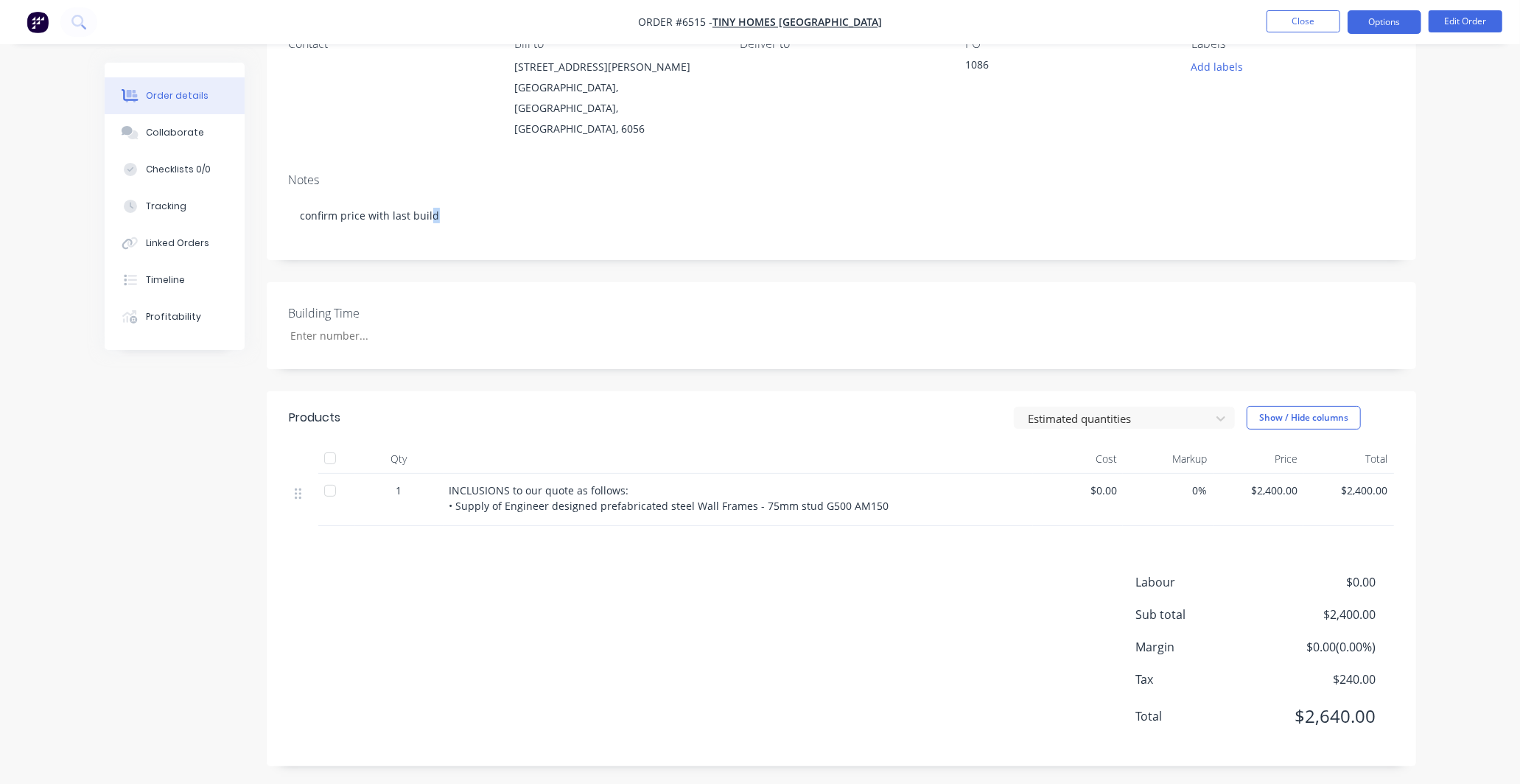
click at [1368, 16] on button "Options" at bounding box center [1384, 22] width 74 height 24
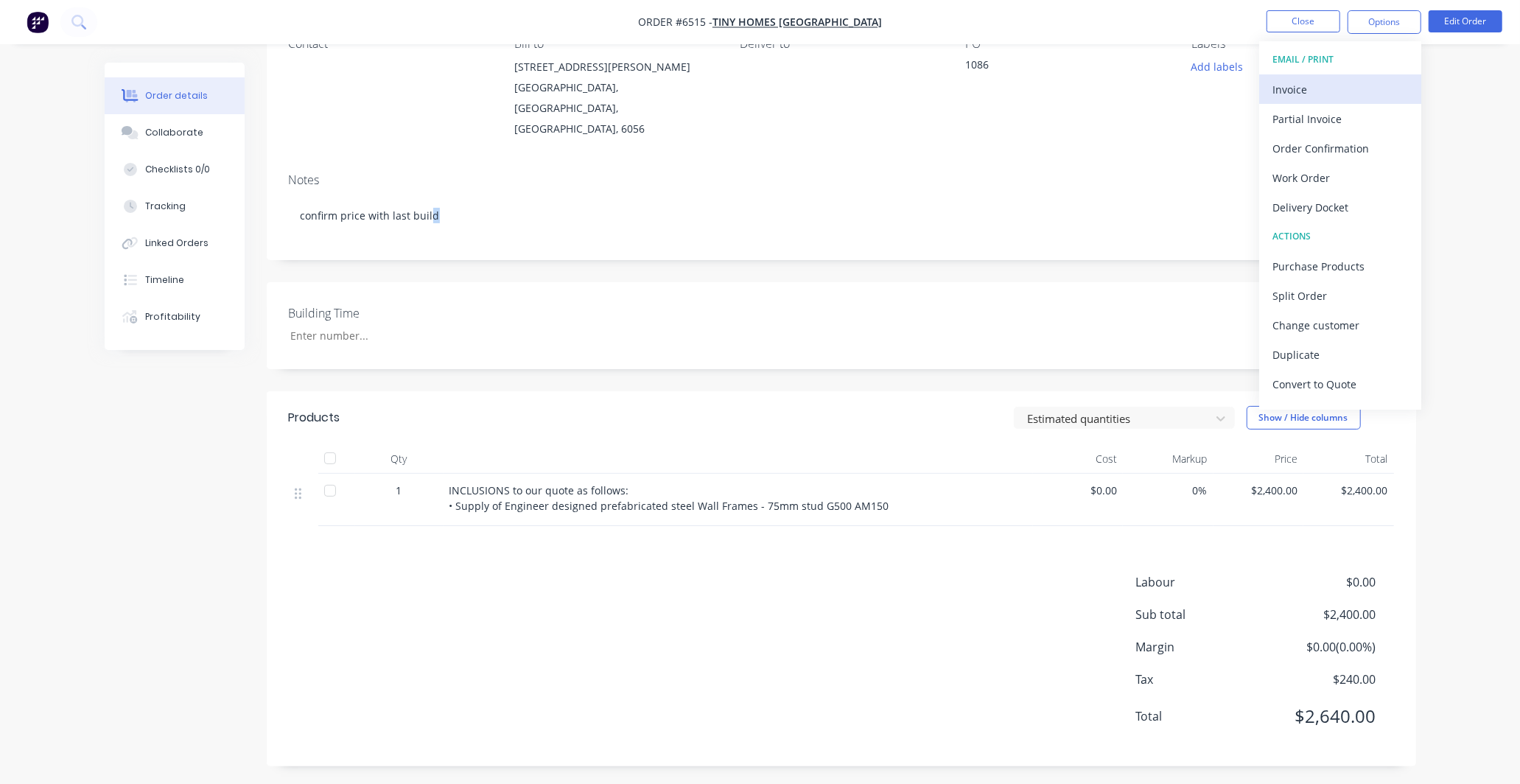
click at [1324, 90] on div "Invoice" at bounding box center [1340, 89] width 136 height 21
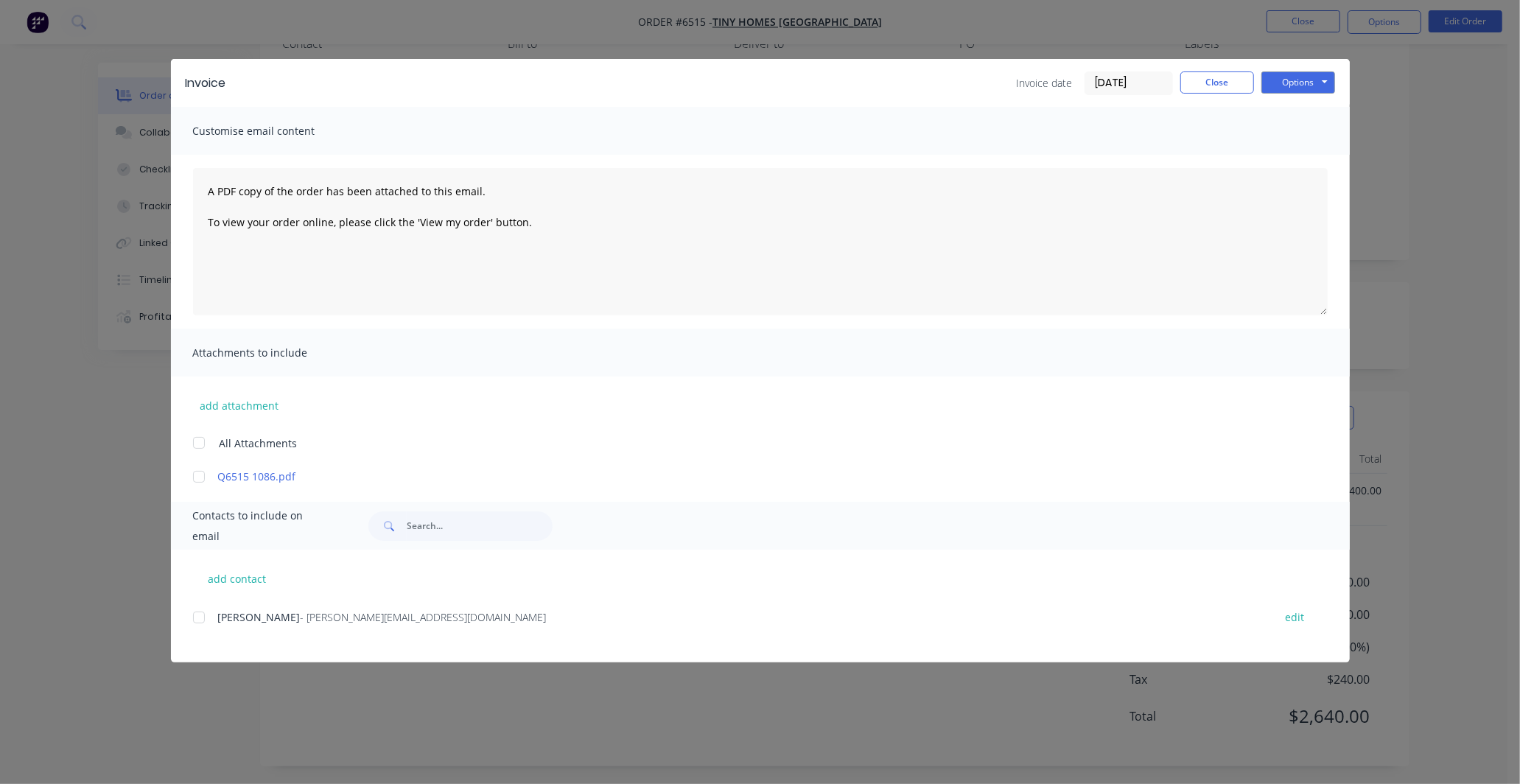
click at [202, 475] on div at bounding box center [199, 476] width 29 height 29
click at [195, 619] on div at bounding box center [199, 617] width 29 height 29
click at [1313, 83] on button "Options" at bounding box center [1298, 82] width 74 height 22
click at [1298, 155] on button "Email" at bounding box center [1309, 157] width 95 height 25
click at [1197, 82] on button "Close" at bounding box center [1217, 82] width 74 height 22
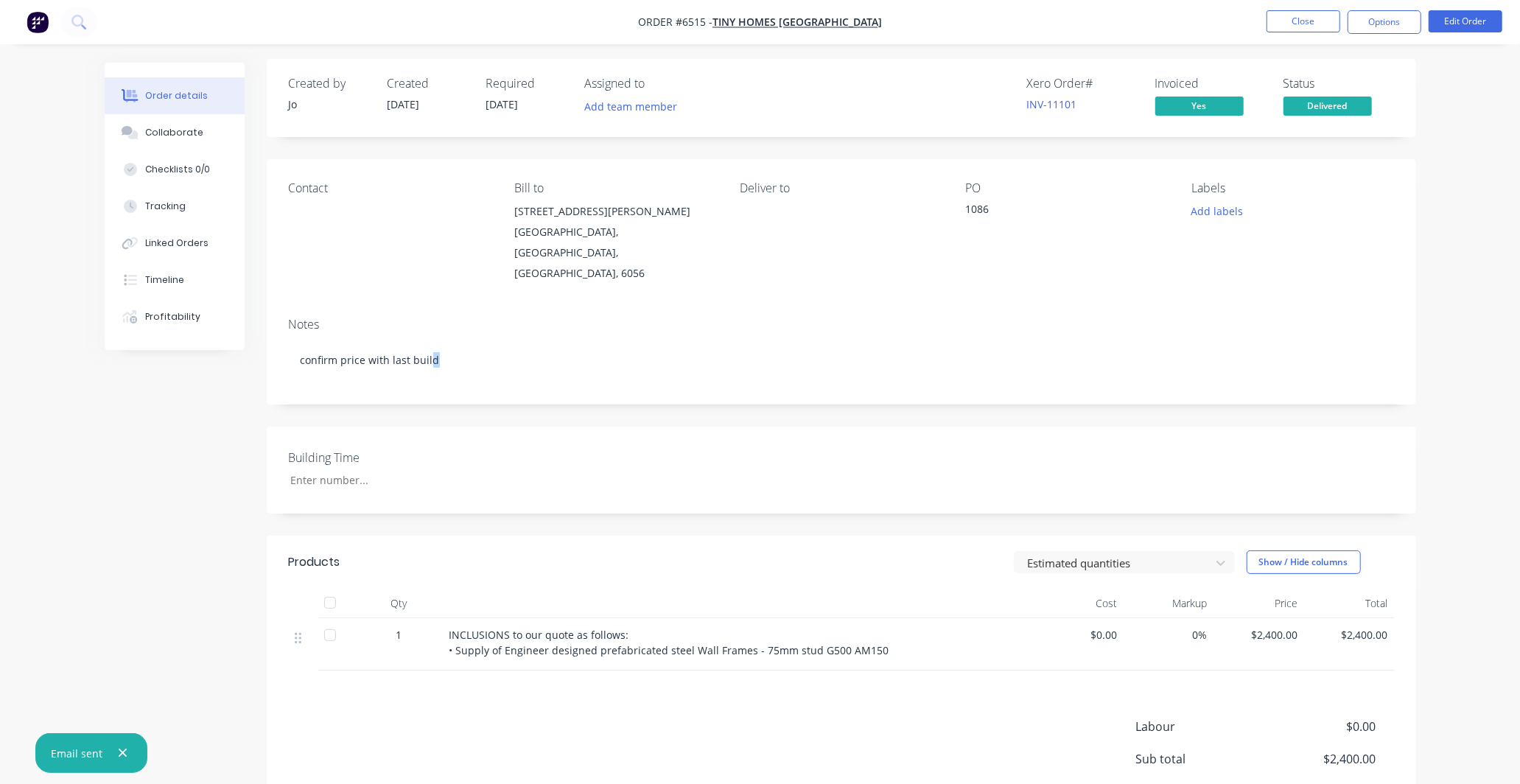
scroll to position [0, 0]
click at [1310, 24] on button "Close" at bounding box center [1303, 21] width 74 height 22
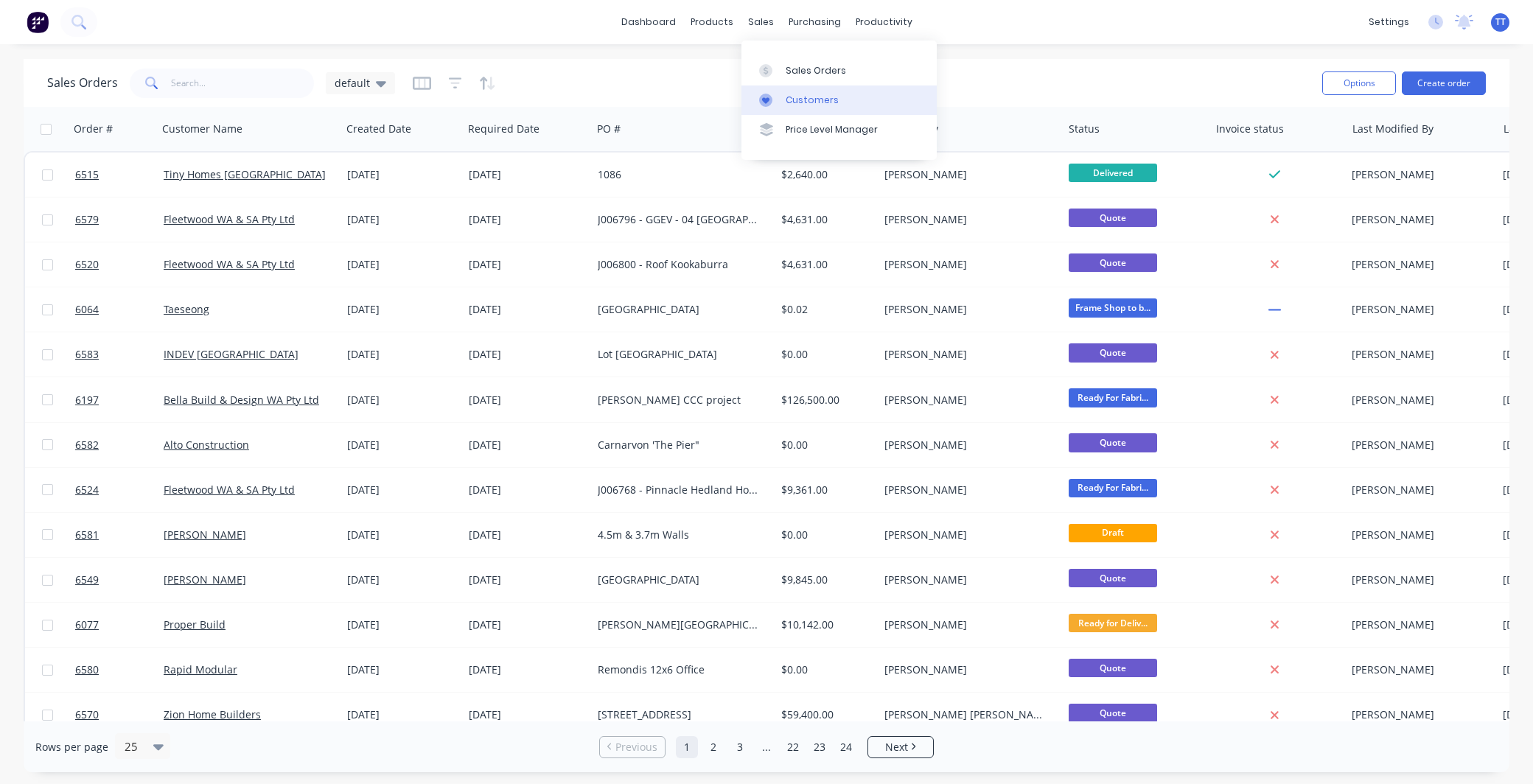
click at [812, 97] on div "Customers" at bounding box center [812, 100] width 53 height 14
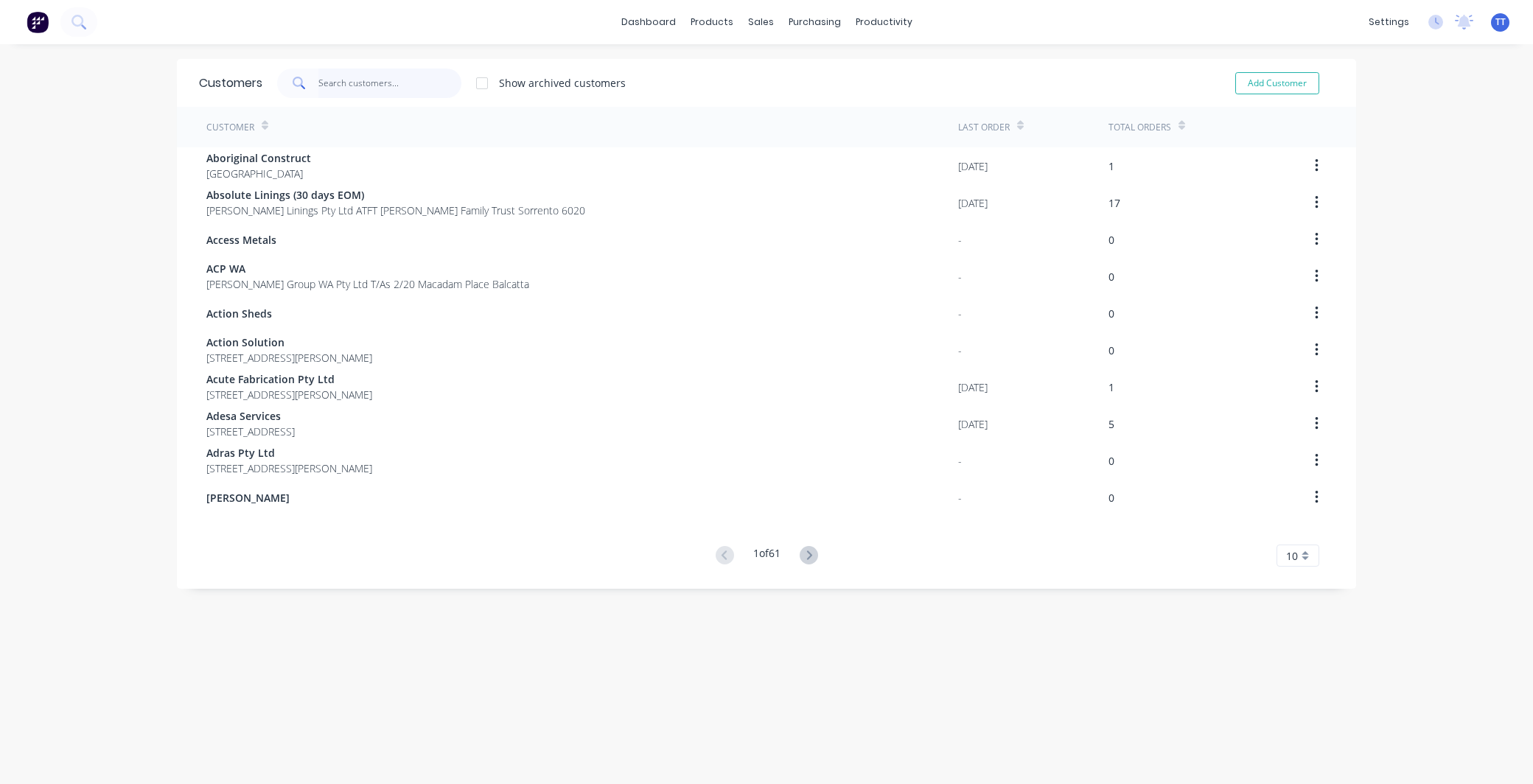
click at [333, 81] on input "text" at bounding box center [391, 83] width 144 height 29
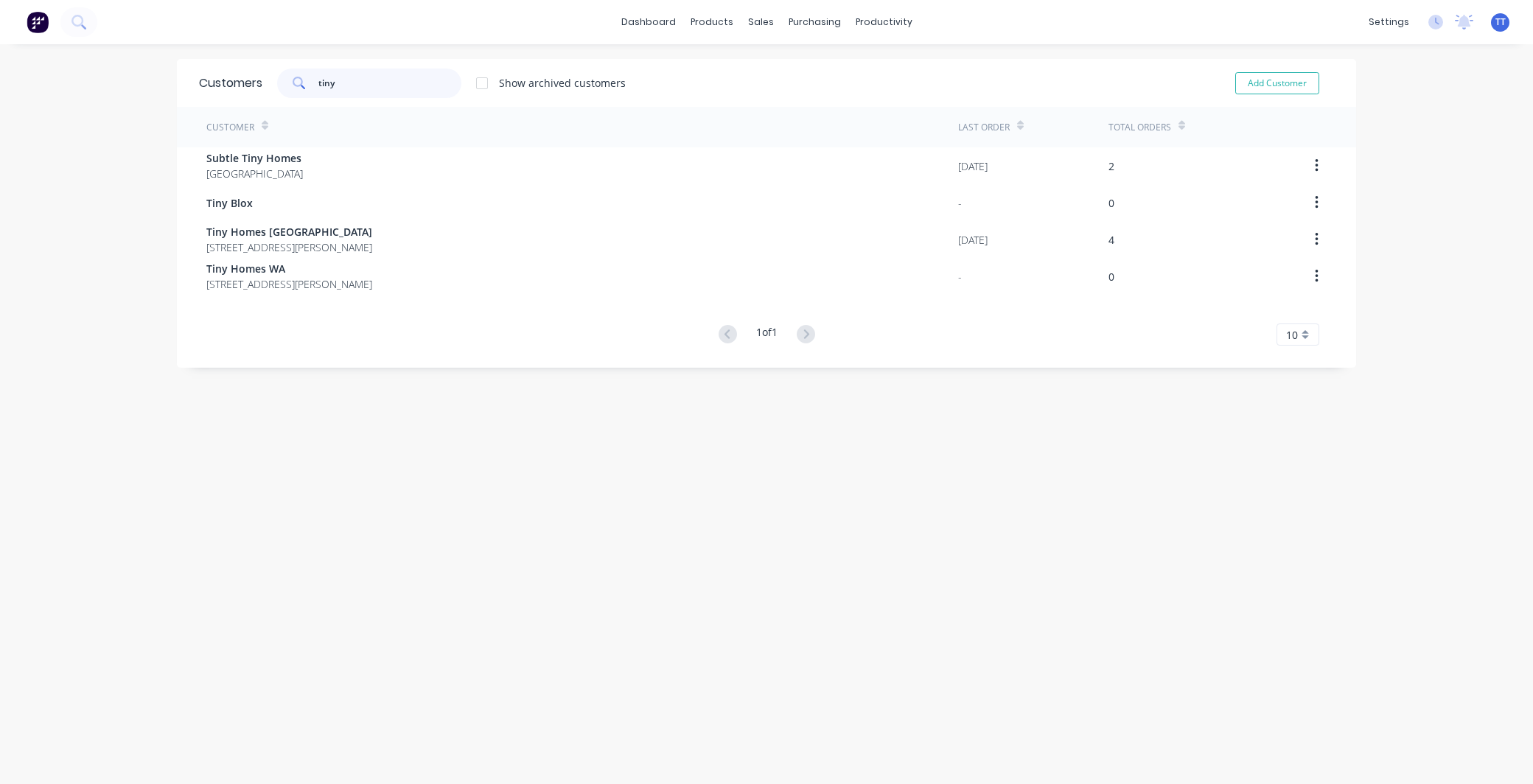
type input "tiny"
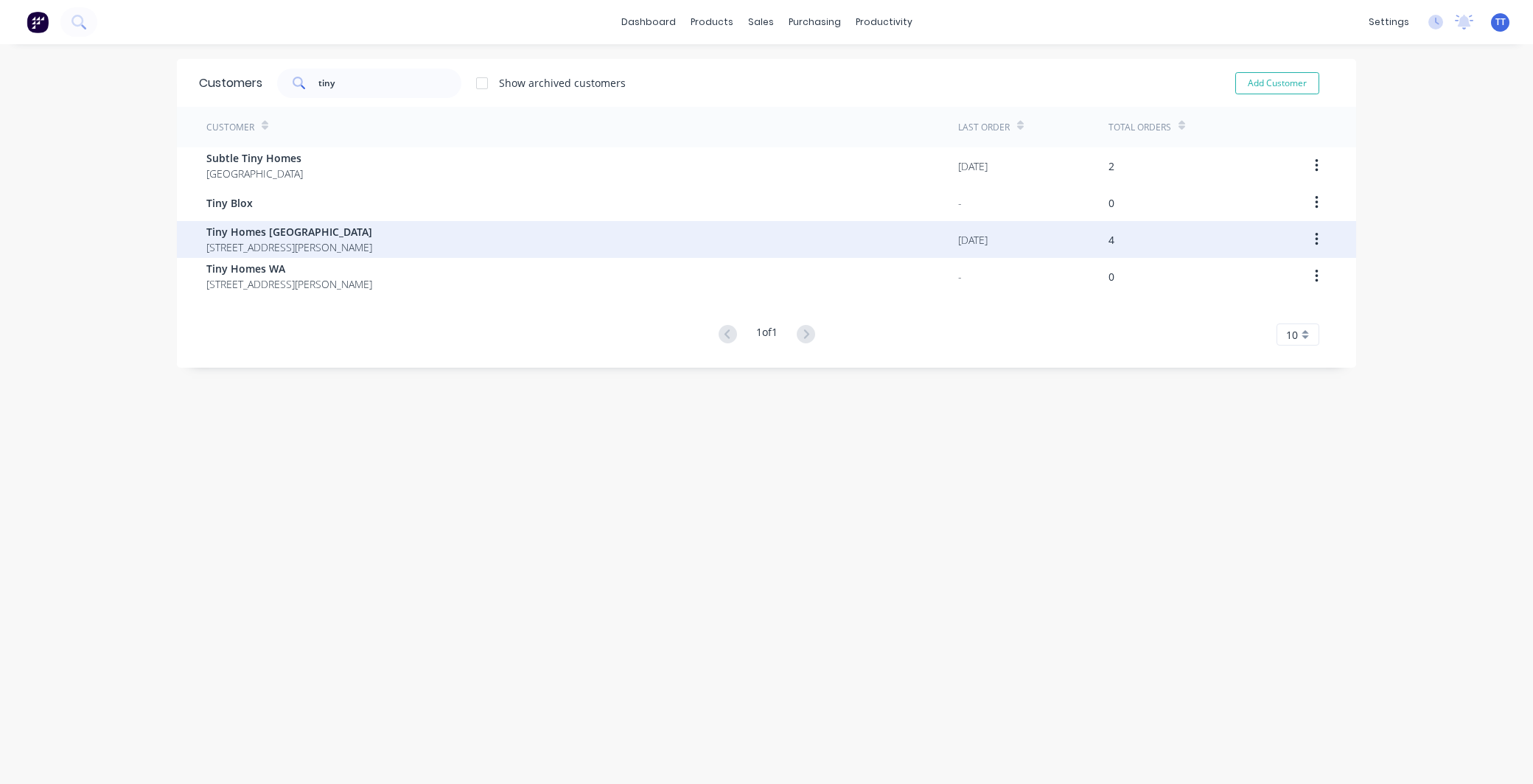
click at [262, 229] on span "Tiny Homes [GEOGRAPHIC_DATA]" at bounding box center [290, 231] width 166 height 15
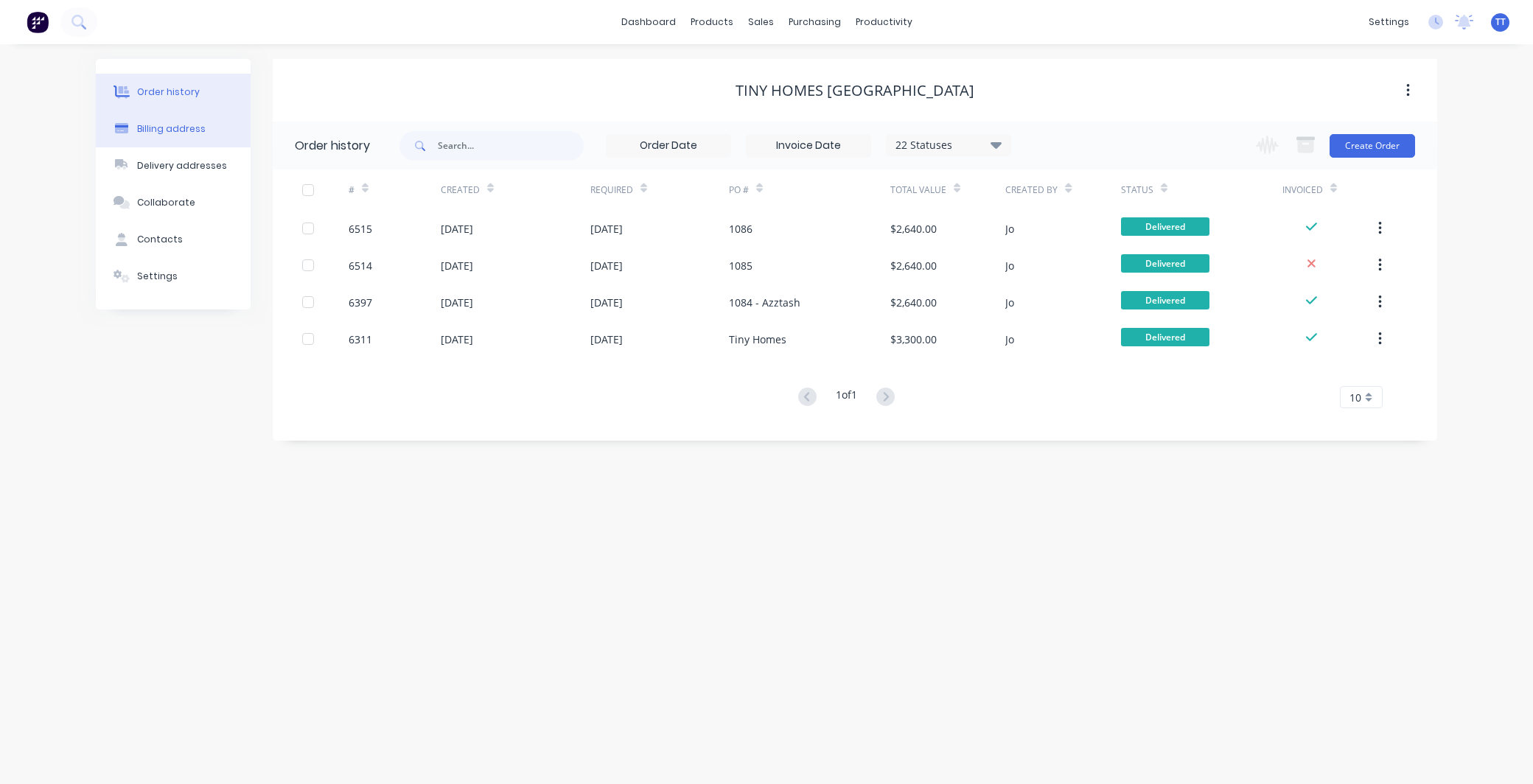
click at [171, 124] on div "Billing address" at bounding box center [170, 128] width 68 height 14
select select "AU"
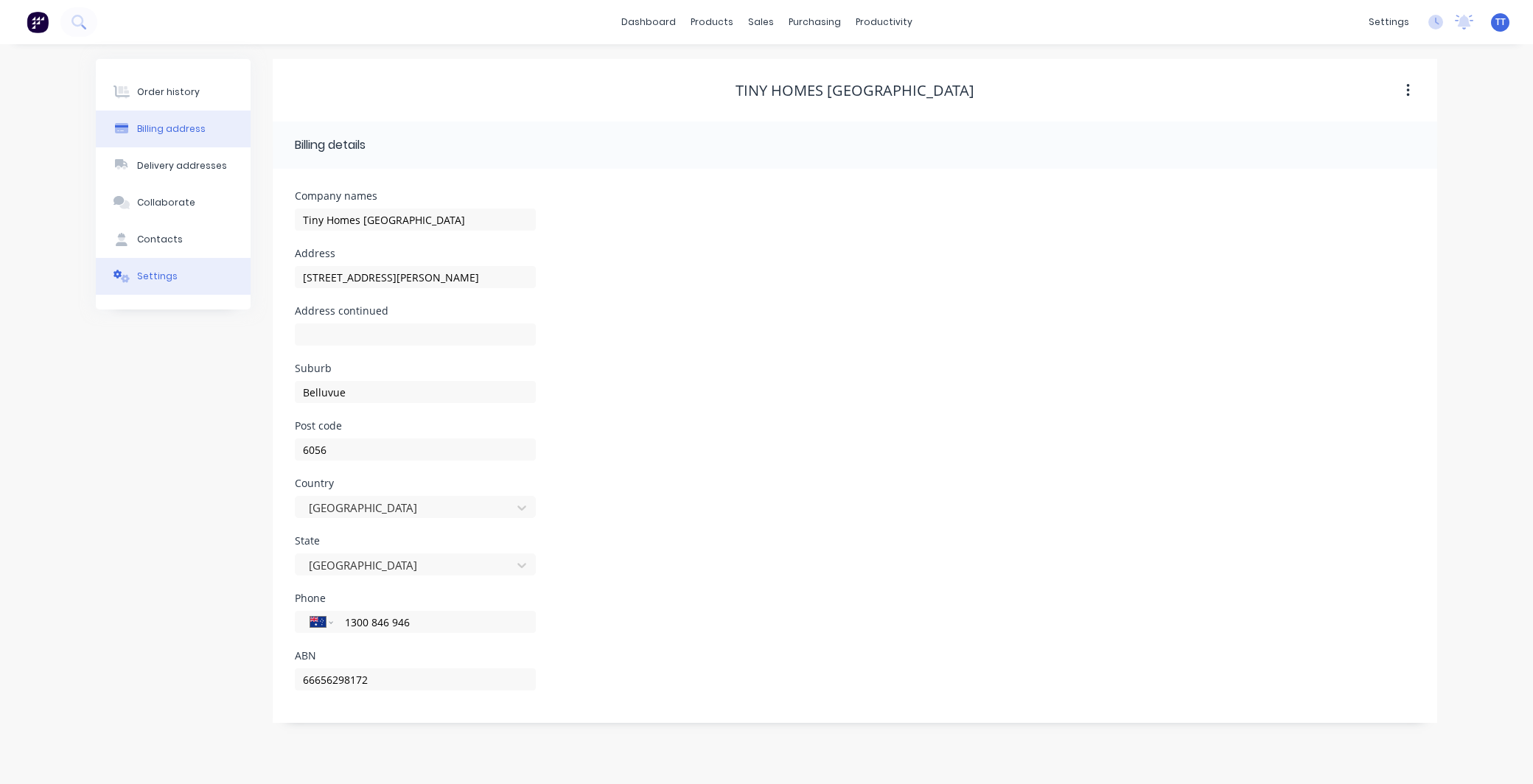
click at [152, 280] on div "Settings" at bounding box center [157, 276] width 40 height 14
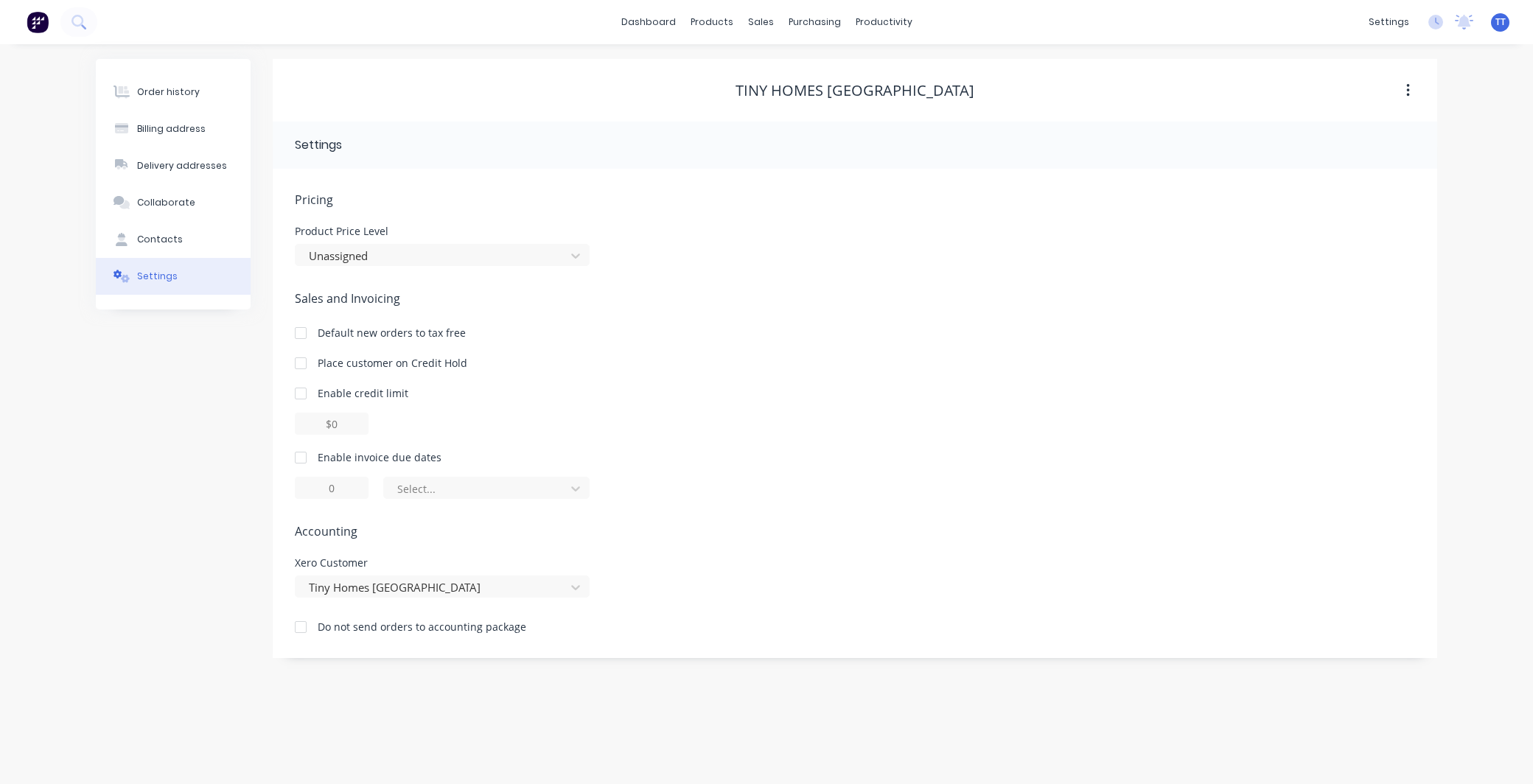
click at [302, 457] on div at bounding box center [301, 457] width 29 height 29
type input "1"
click at [336, 486] on input "1" at bounding box center [332, 487] width 74 height 22
click at [450, 489] on div at bounding box center [476, 489] width 162 height 18
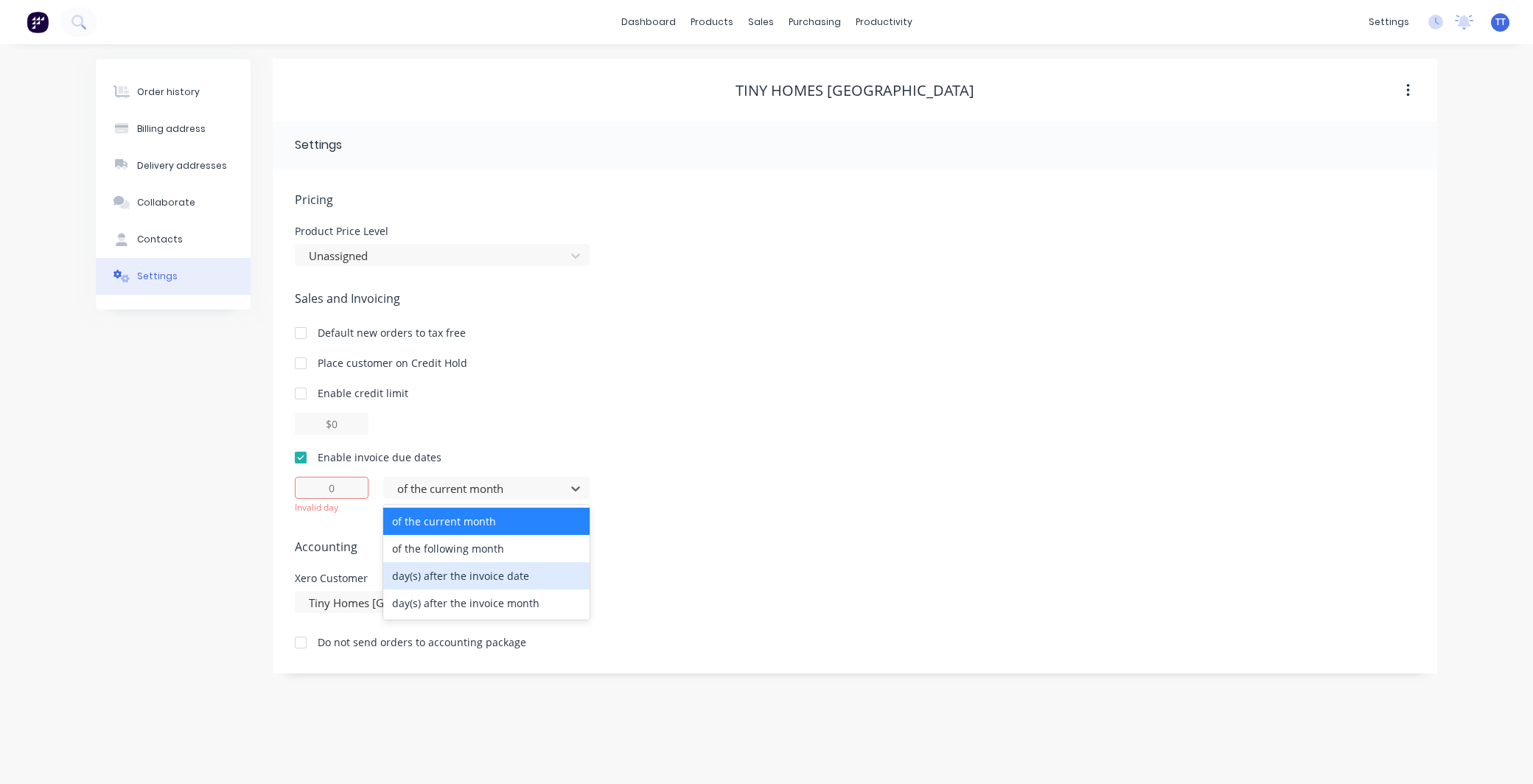
click at [521, 576] on div "day(s) after the invoice date" at bounding box center [486, 575] width 207 height 27
type input "0"
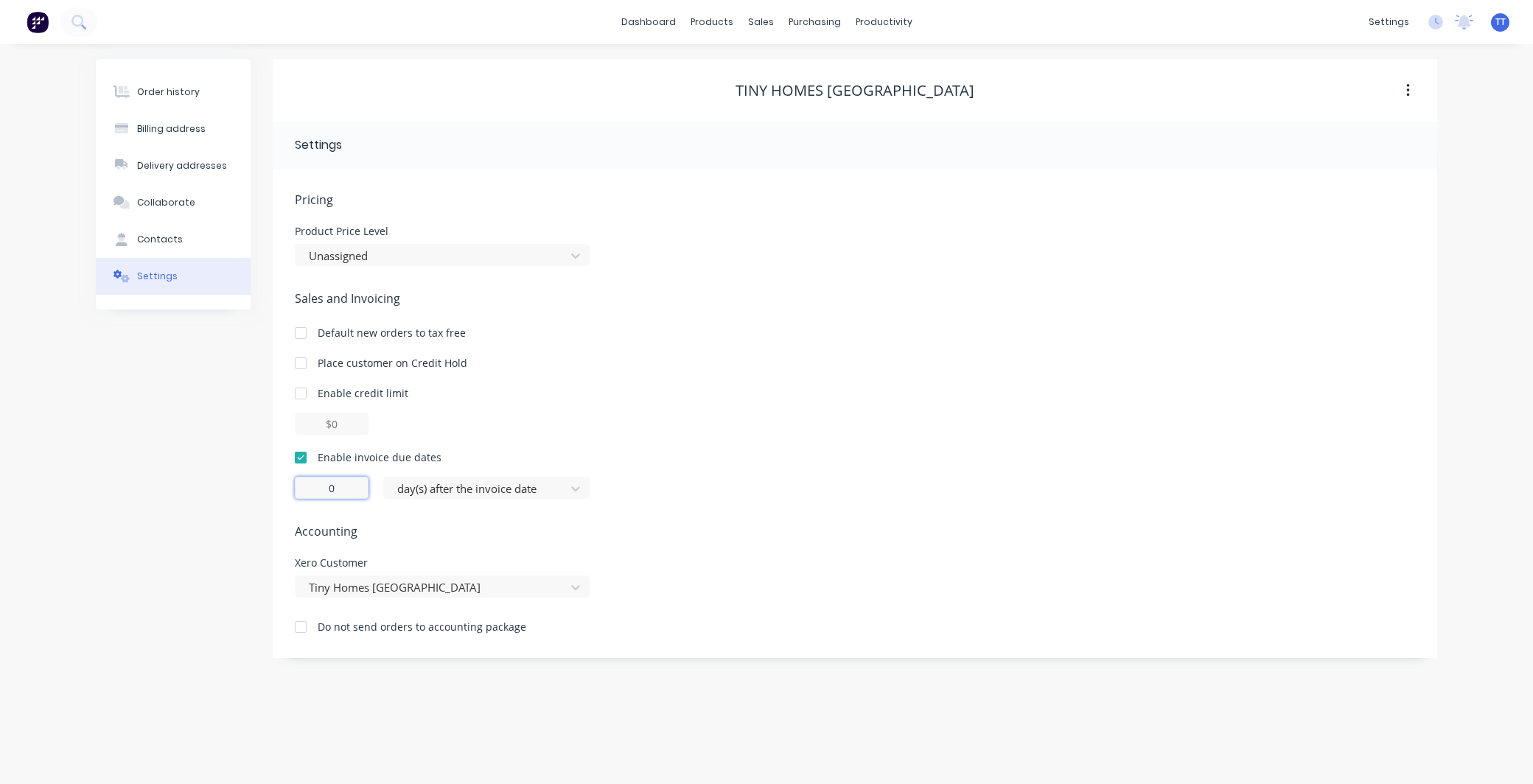
click at [340, 488] on input "0" at bounding box center [332, 487] width 74 height 22
type input "7"
click at [738, 498] on div "7 day(s) after the invoice date" at bounding box center [855, 487] width 1120 height 22
click at [163, 91] on div "Order history" at bounding box center [168, 92] width 63 height 14
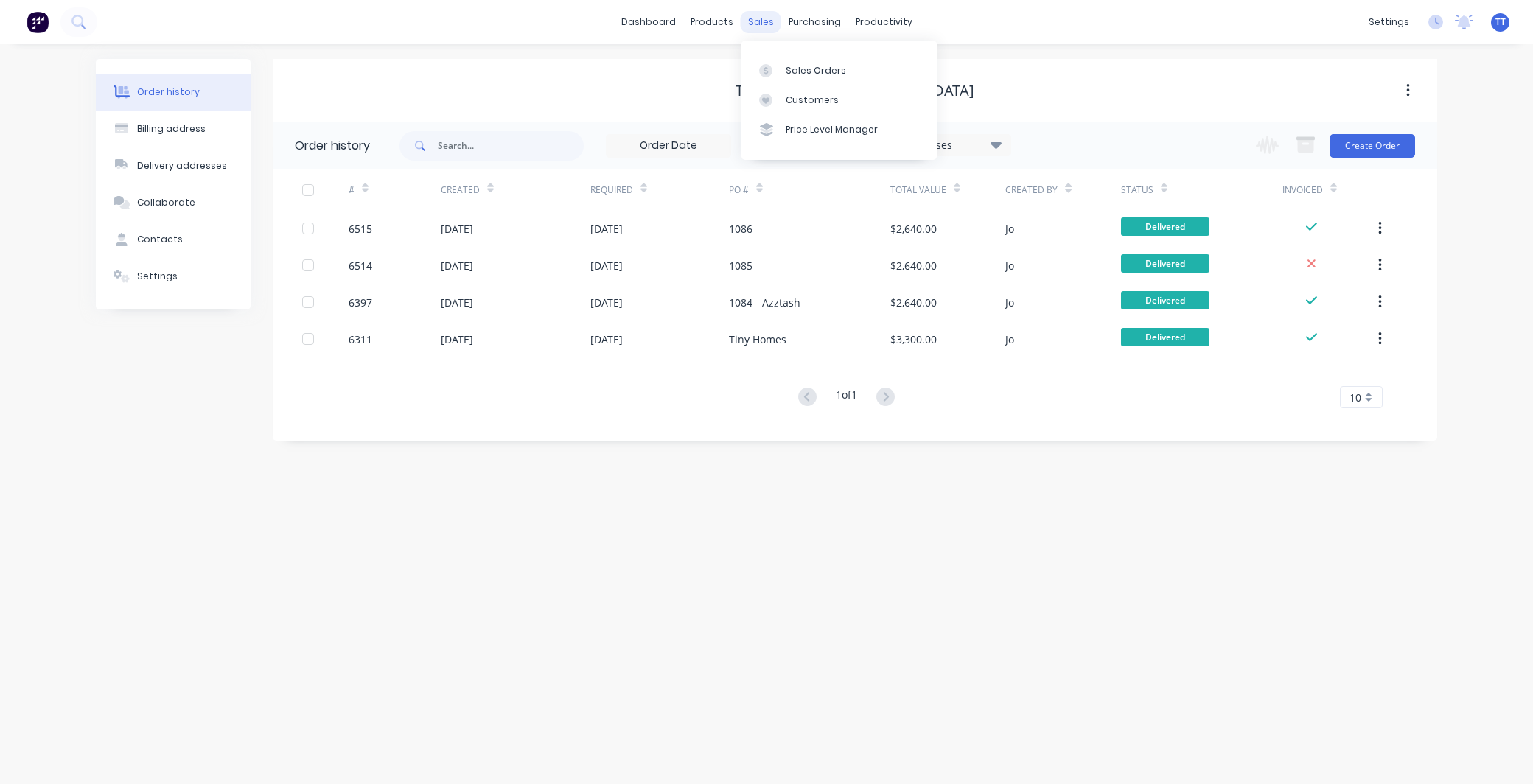
click at [764, 13] on div "sales" at bounding box center [761, 22] width 40 height 22
click at [804, 70] on div "Sales Orders" at bounding box center [815, 70] width 60 height 14
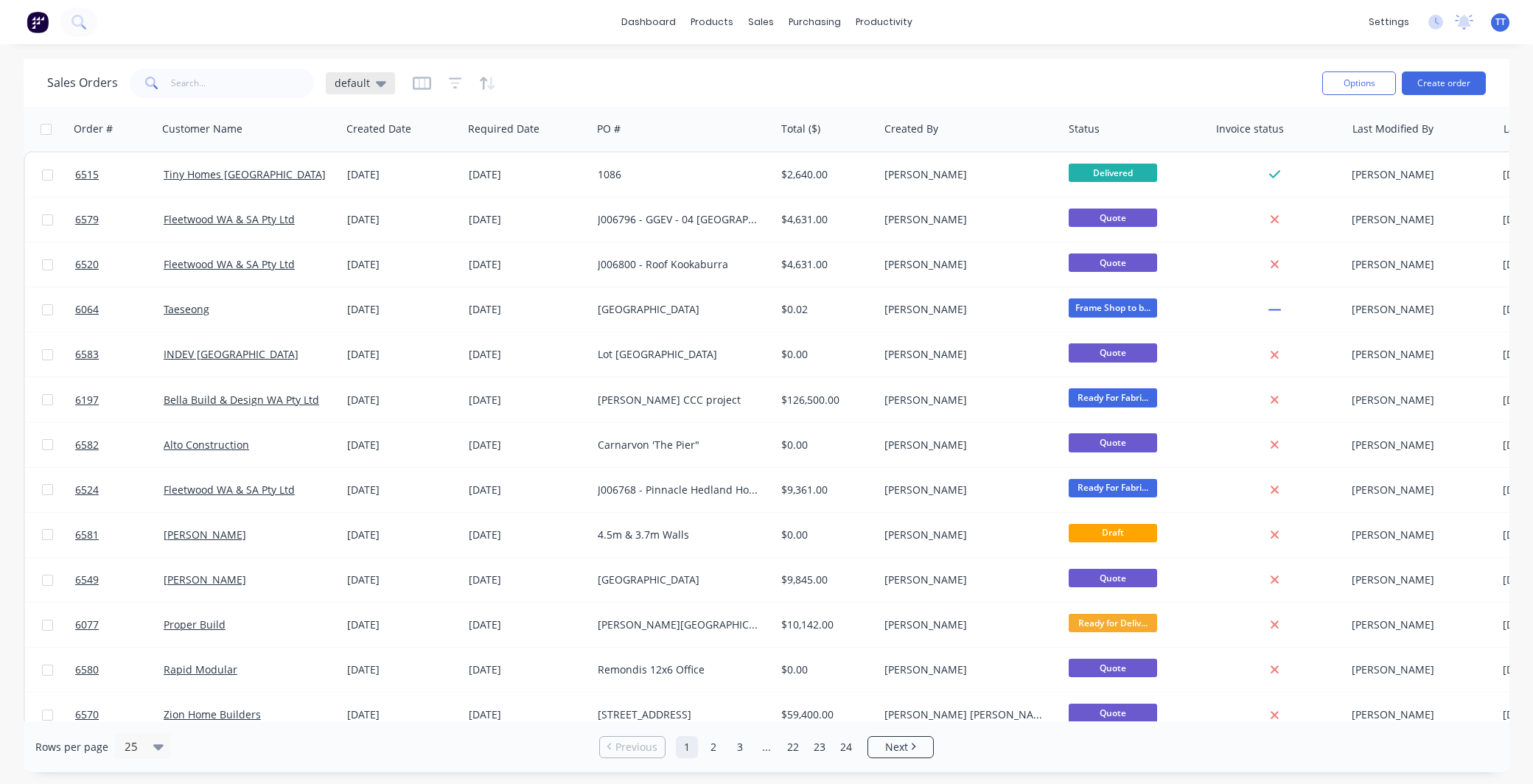
click at [376, 81] on icon at bounding box center [381, 84] width 10 height 5
click at [382, 269] on button "Not invoiced" at bounding box center [414, 267] width 168 height 17
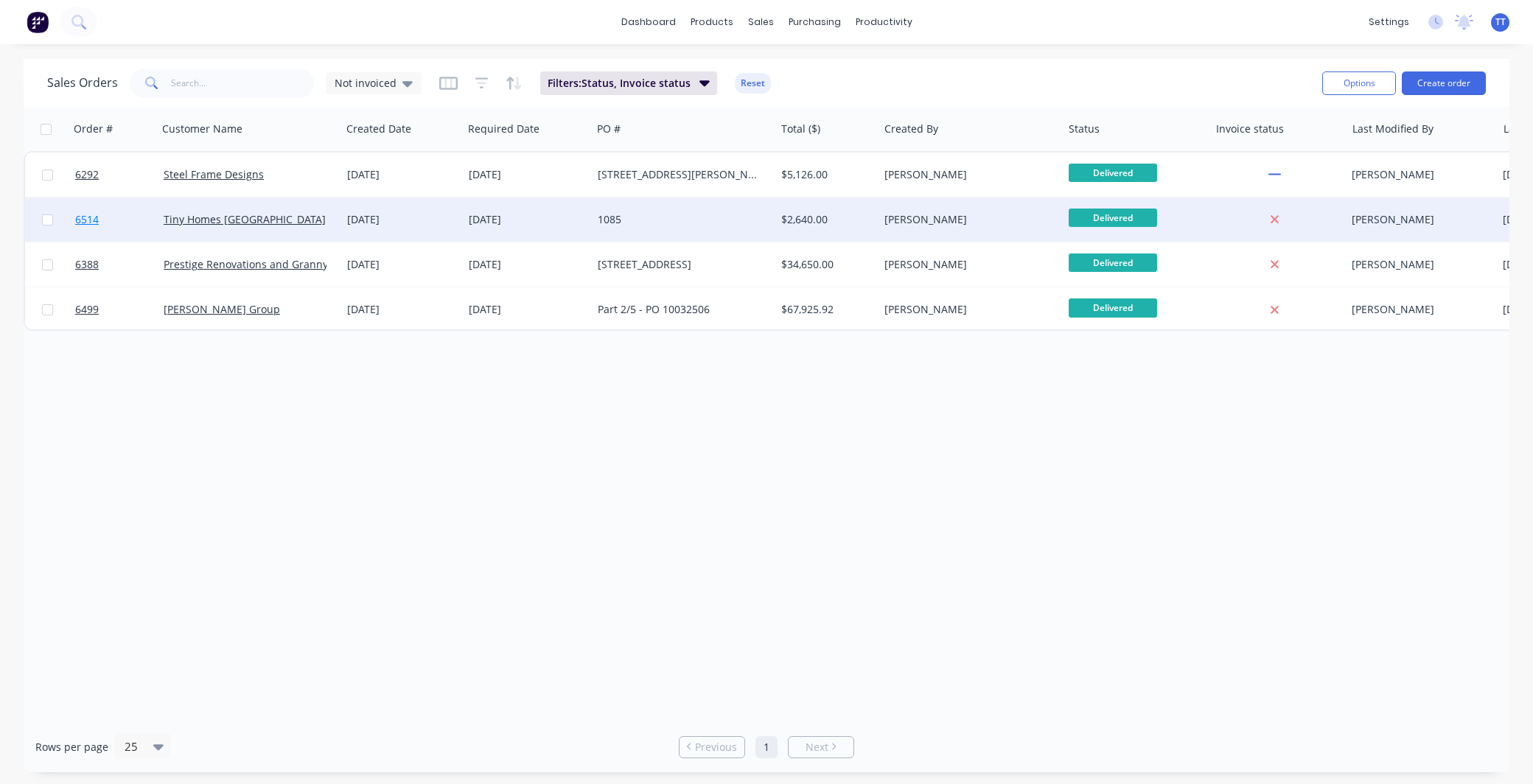
click at [92, 219] on span "6514" at bounding box center [87, 219] width 24 height 15
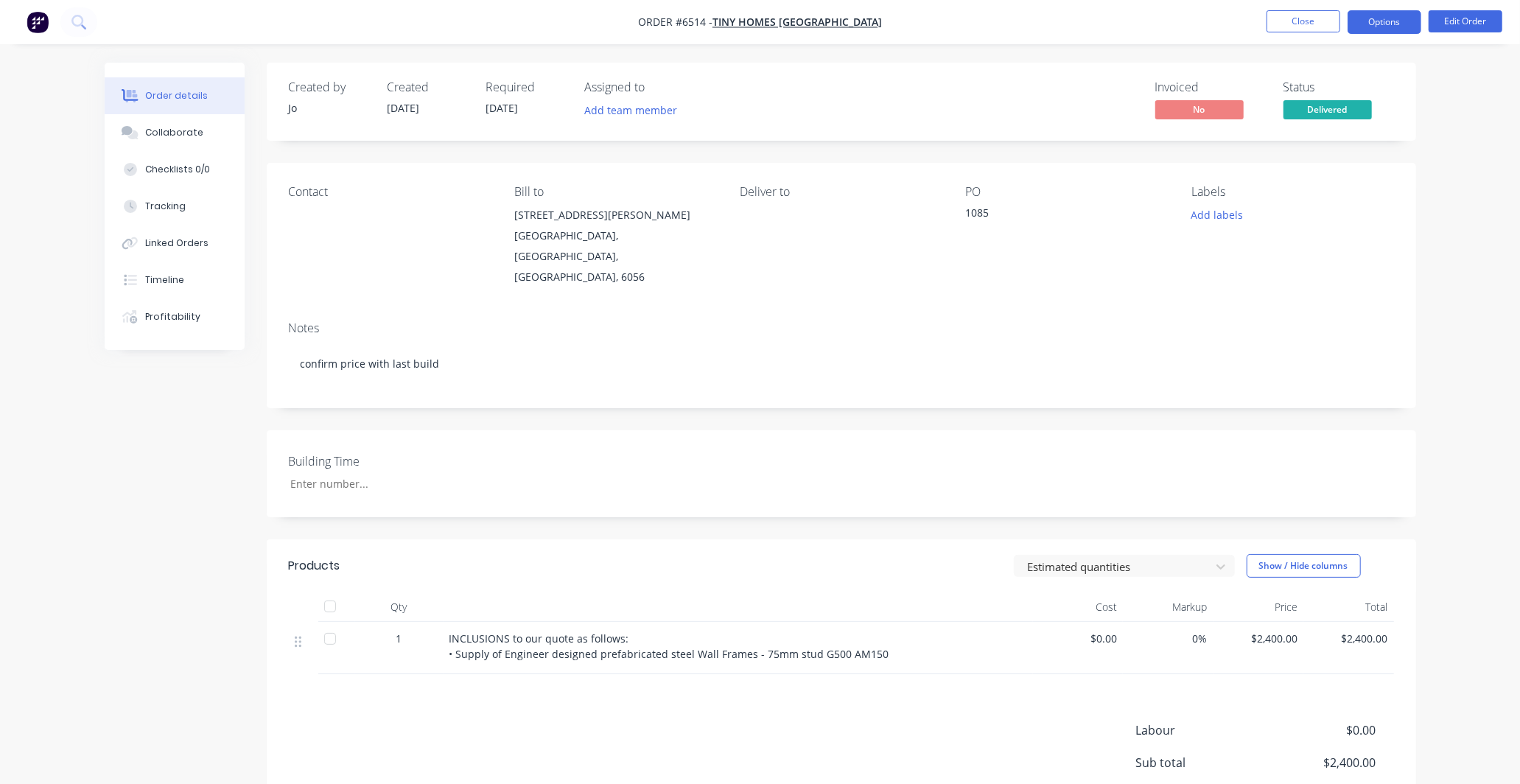
click at [1378, 23] on button "Options" at bounding box center [1384, 22] width 74 height 24
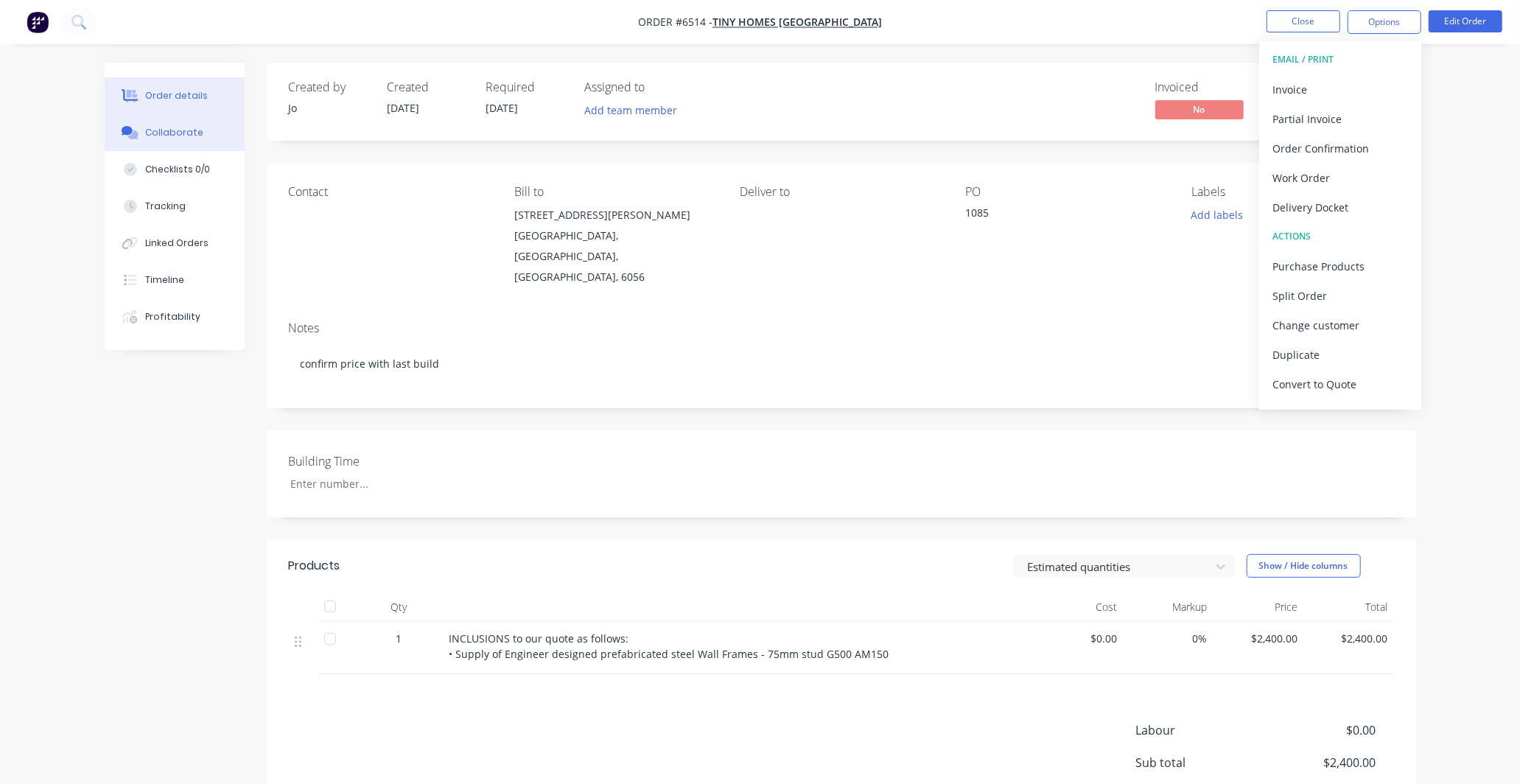
click at [164, 127] on div "Collaborate" at bounding box center [174, 132] width 58 height 14
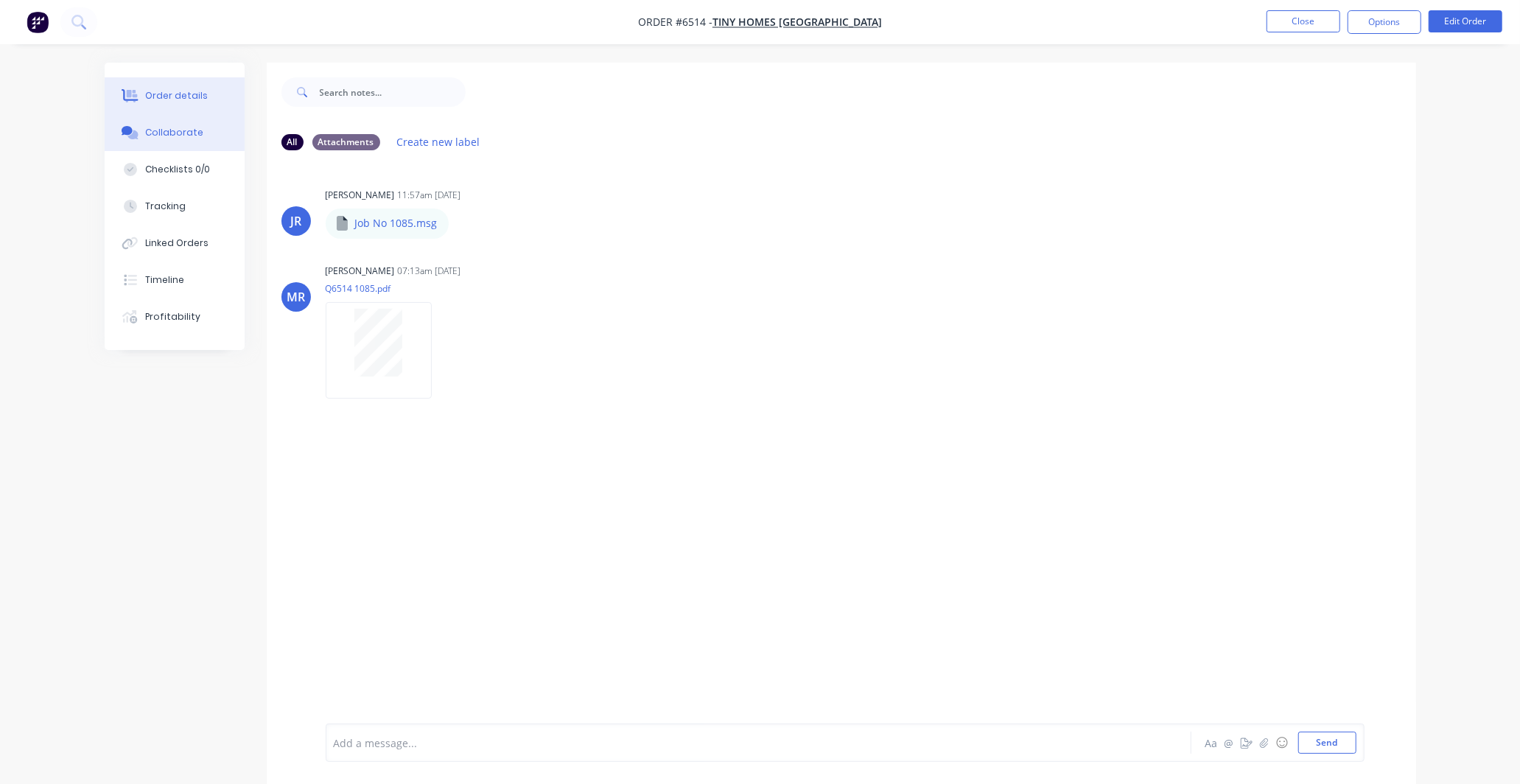
click at [164, 91] on div "Order details" at bounding box center [176, 96] width 63 height 14
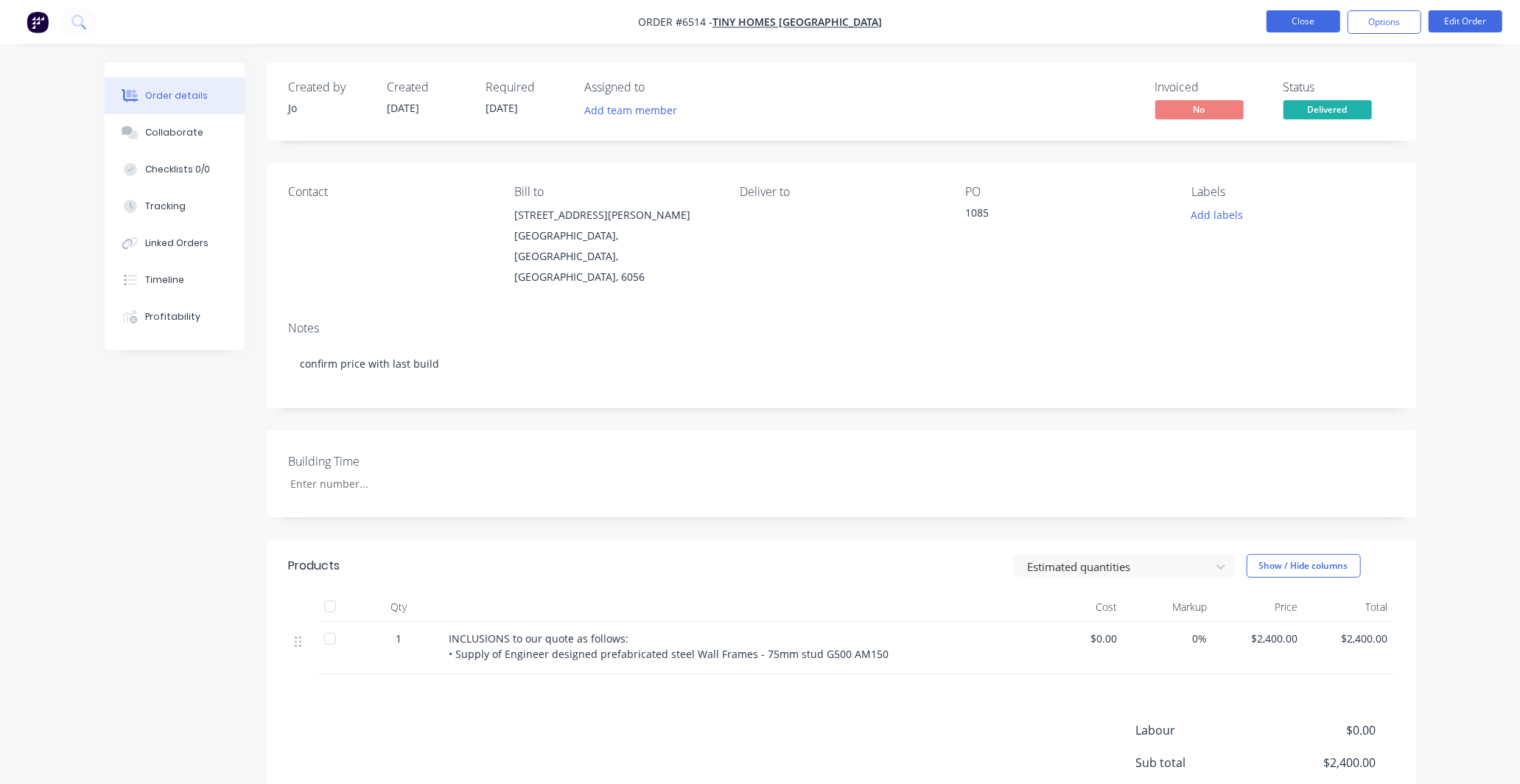
click at [1302, 17] on button "Close" at bounding box center [1303, 21] width 74 height 22
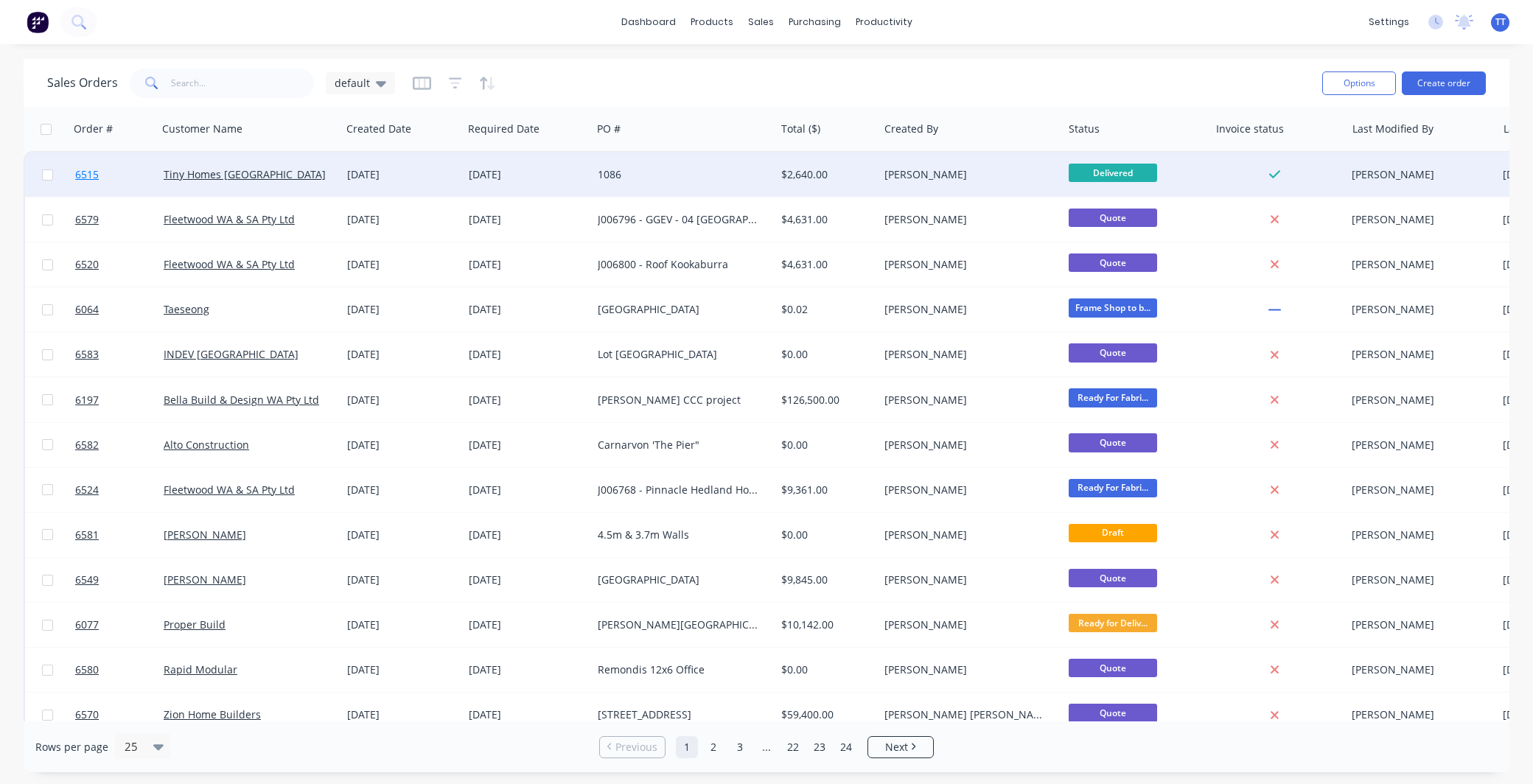
click at [82, 170] on span "6515" at bounding box center [87, 175] width 24 height 15
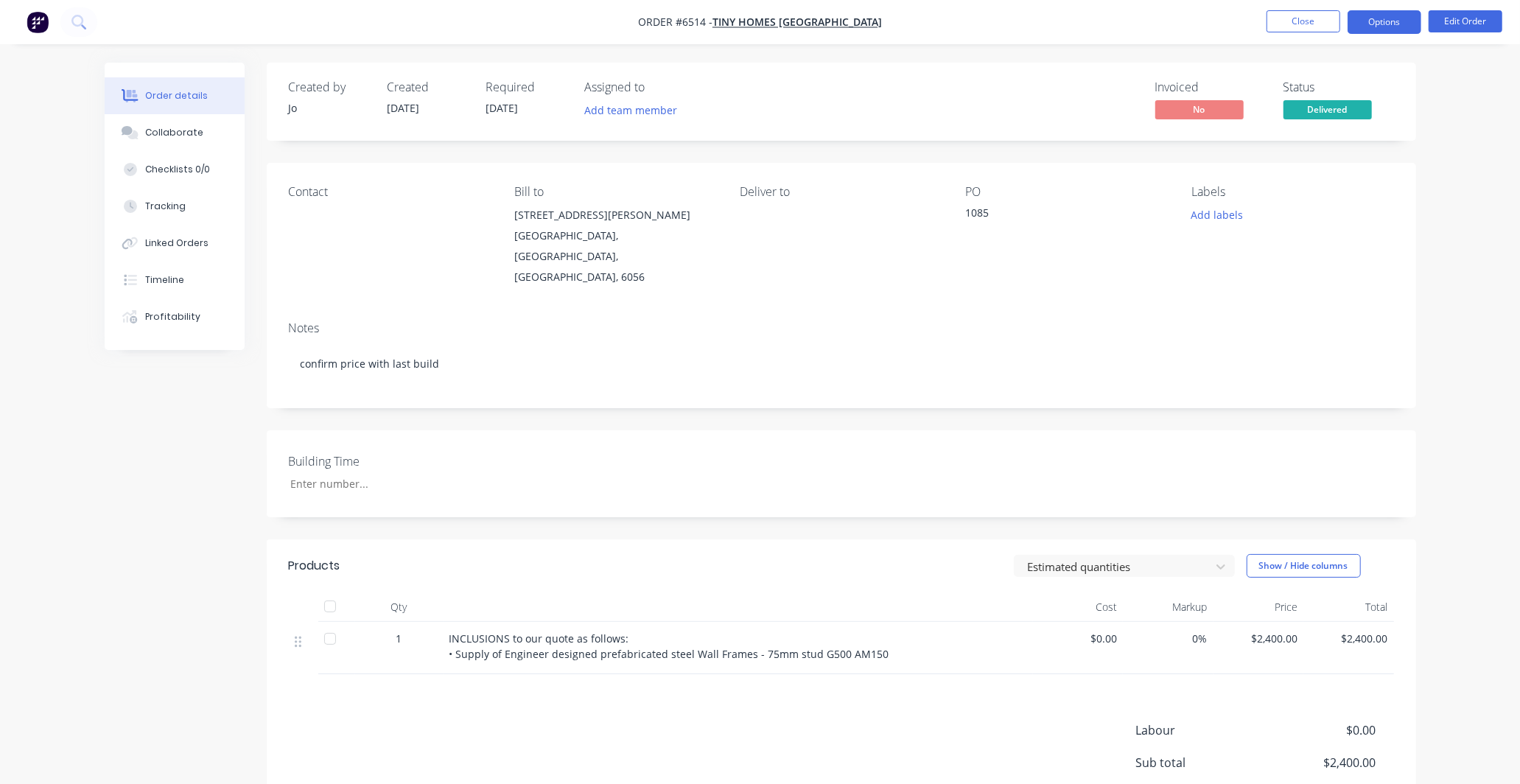
click at [1386, 20] on button "Options" at bounding box center [1384, 22] width 74 height 24
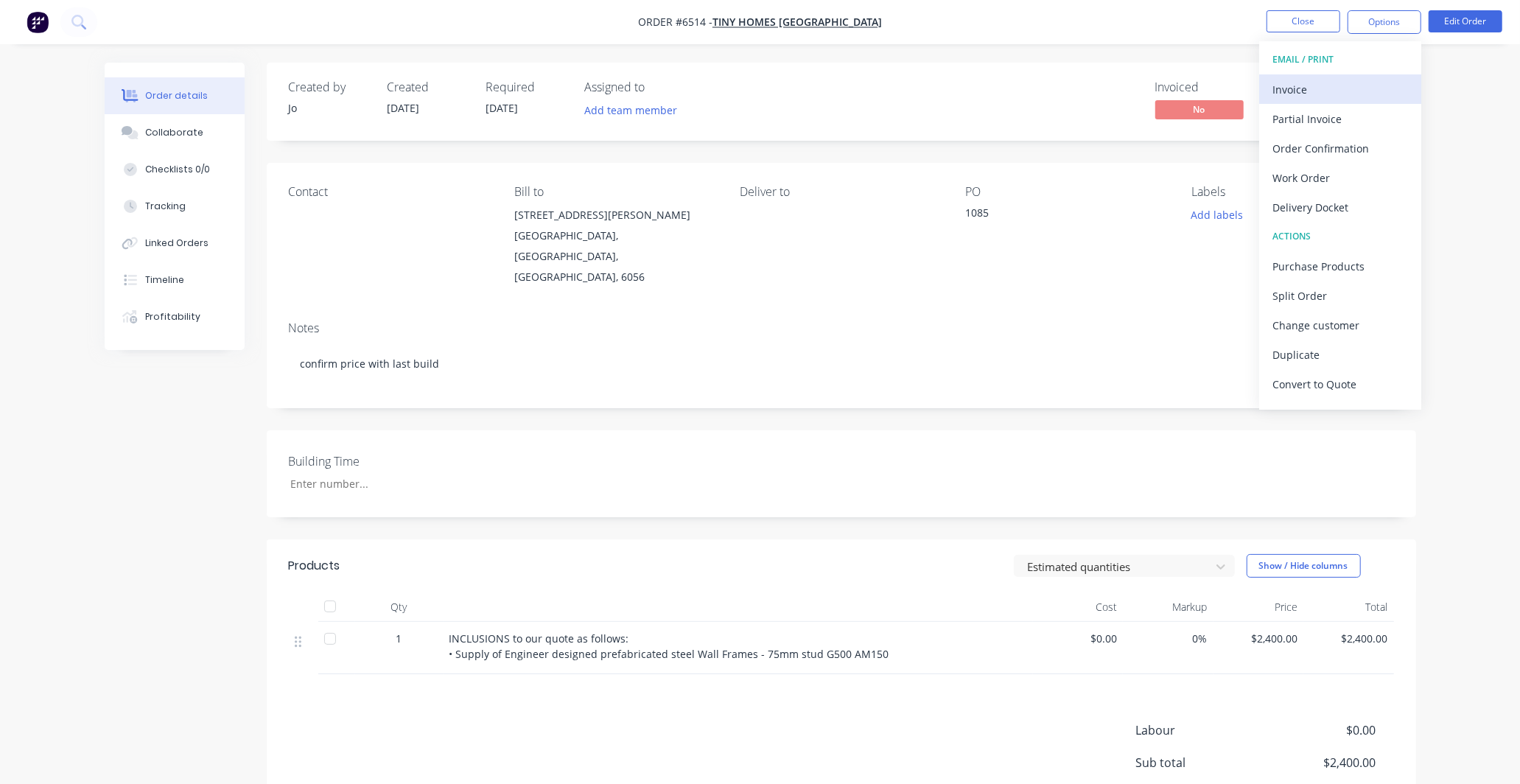
click at [1330, 83] on div "Invoice" at bounding box center [1340, 89] width 136 height 21
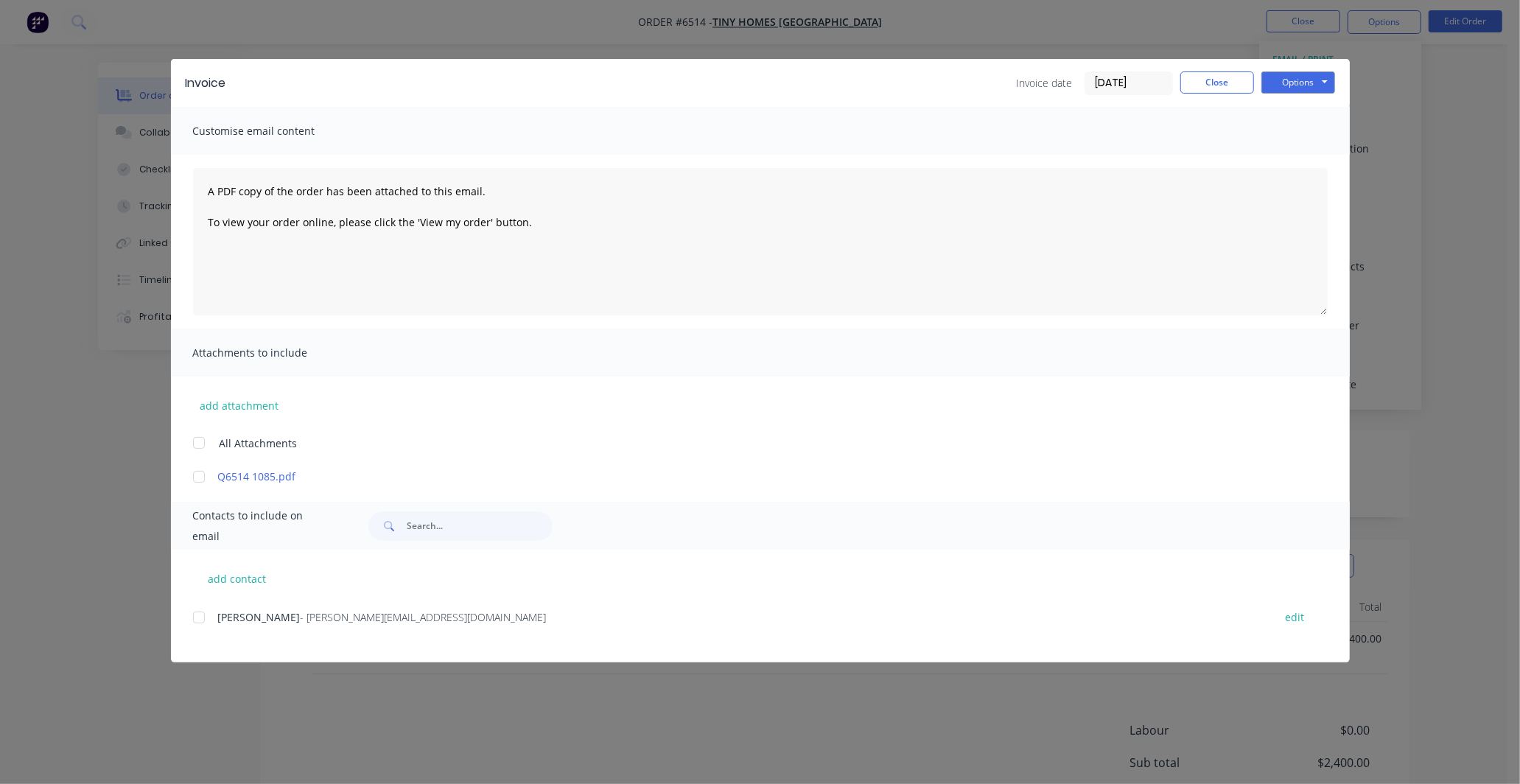
click at [200, 443] on div at bounding box center [199, 443] width 29 height 29
click at [194, 616] on div at bounding box center [199, 617] width 29 height 29
click at [1322, 81] on button "Options" at bounding box center [1298, 82] width 74 height 22
click at [1307, 107] on button "Preview" at bounding box center [1309, 108] width 95 height 25
click at [208, 445] on div at bounding box center [199, 443] width 29 height 29
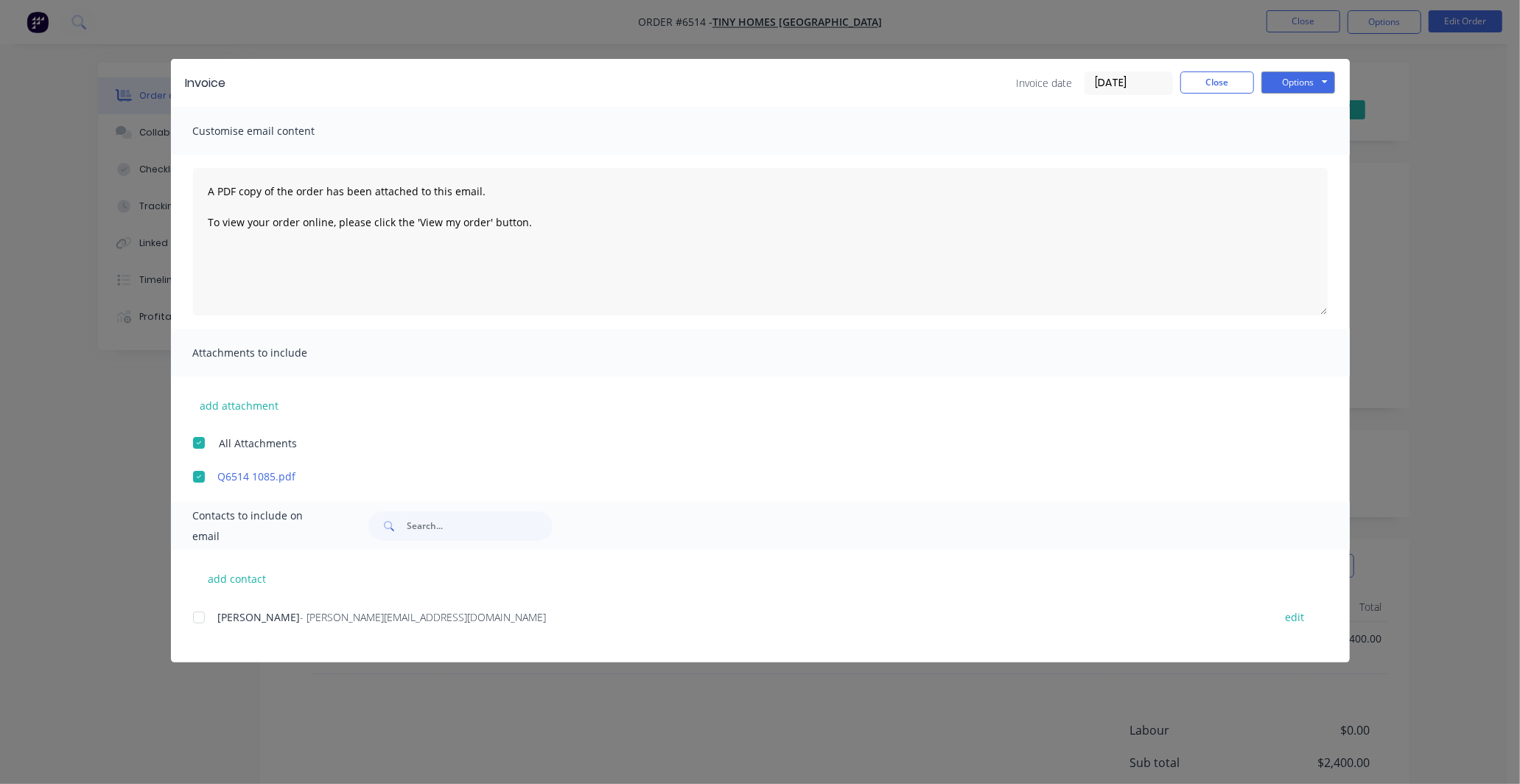
click at [199, 616] on div at bounding box center [199, 617] width 29 height 29
click at [1318, 78] on button "Options" at bounding box center [1298, 82] width 74 height 22
click at [1297, 152] on button "Email" at bounding box center [1309, 157] width 95 height 25
click at [1218, 78] on button "Close" at bounding box center [1217, 82] width 74 height 22
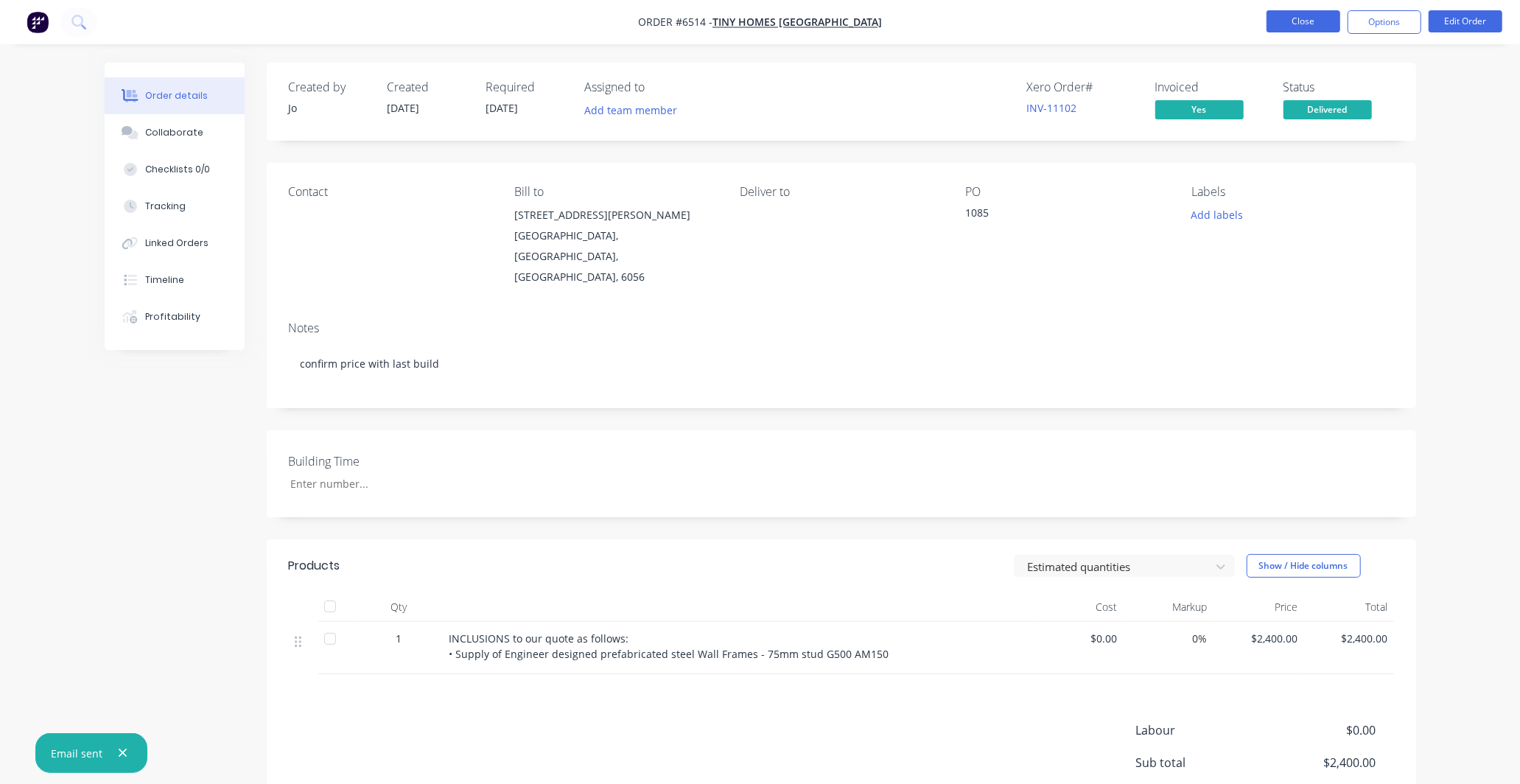
click at [1295, 18] on button "Close" at bounding box center [1303, 21] width 74 height 22
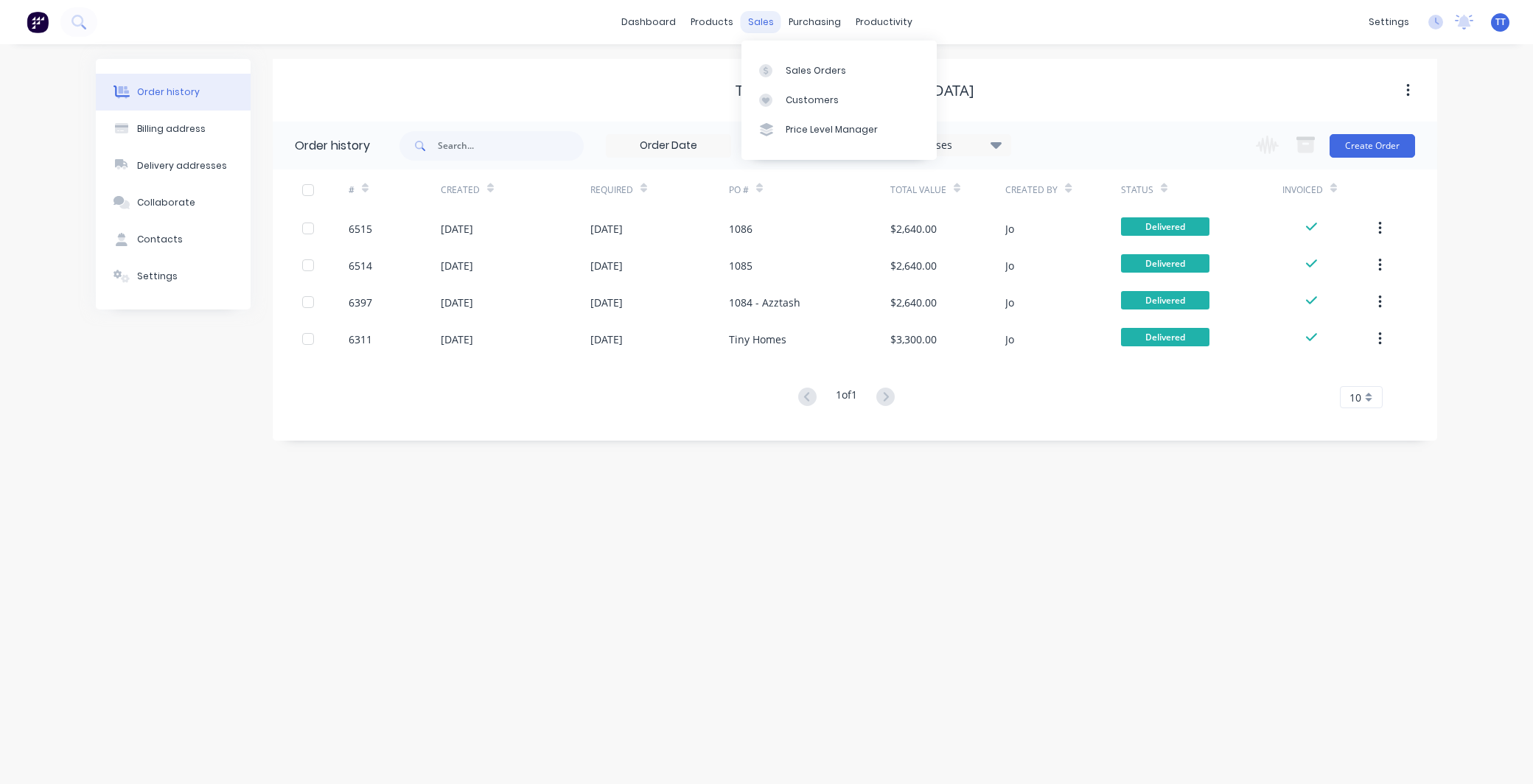
click at [760, 18] on div "sales" at bounding box center [761, 22] width 40 height 22
click at [812, 69] on div "Sales Orders" at bounding box center [815, 70] width 60 height 14
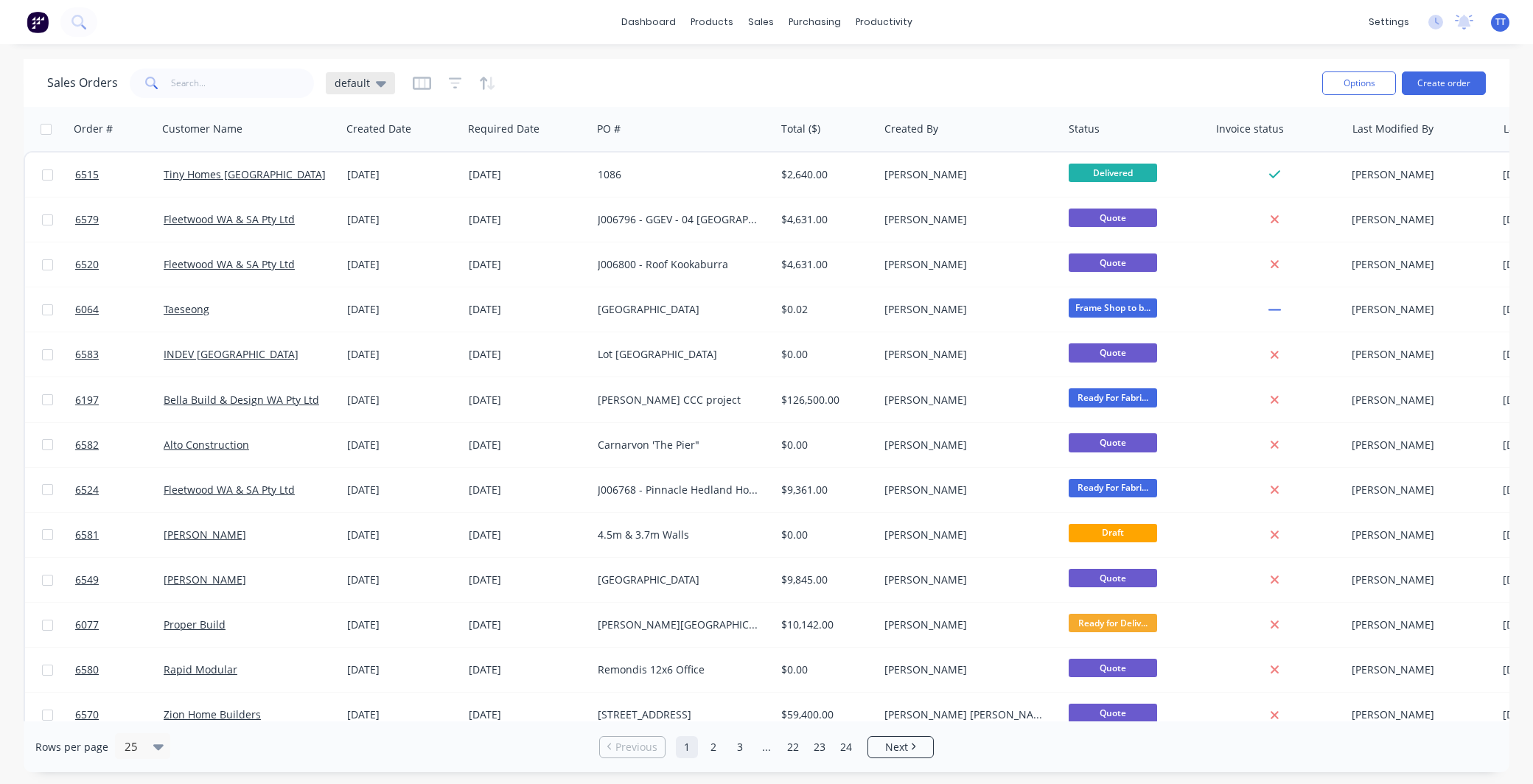
click at [376, 79] on icon at bounding box center [381, 84] width 10 height 16
click at [378, 263] on button "Not invoiced" at bounding box center [414, 267] width 168 height 17
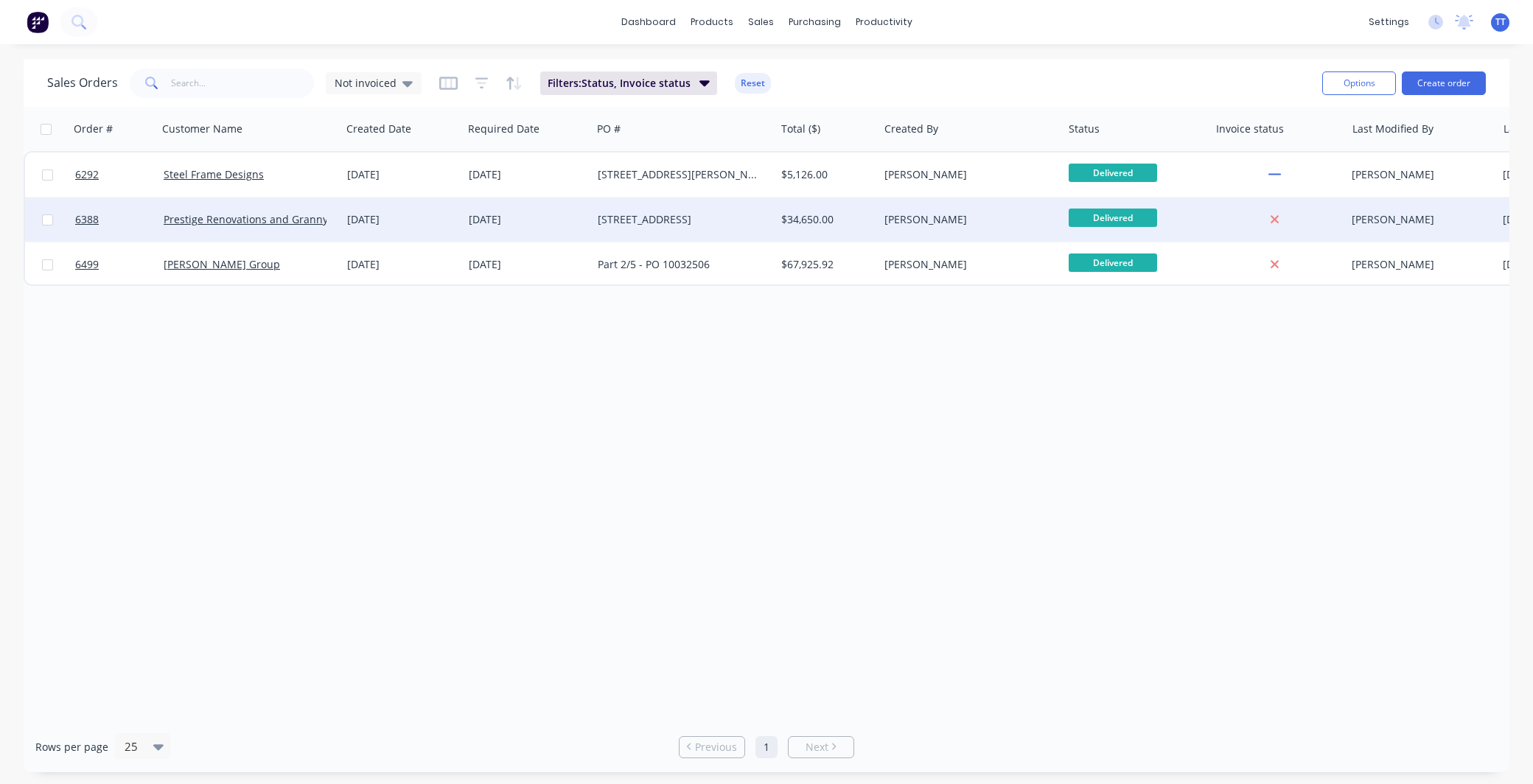
click at [45, 222] on input "checkbox" at bounding box center [47, 219] width 11 height 11
checkbox input "true"
click at [89, 216] on span "6388" at bounding box center [87, 219] width 24 height 15
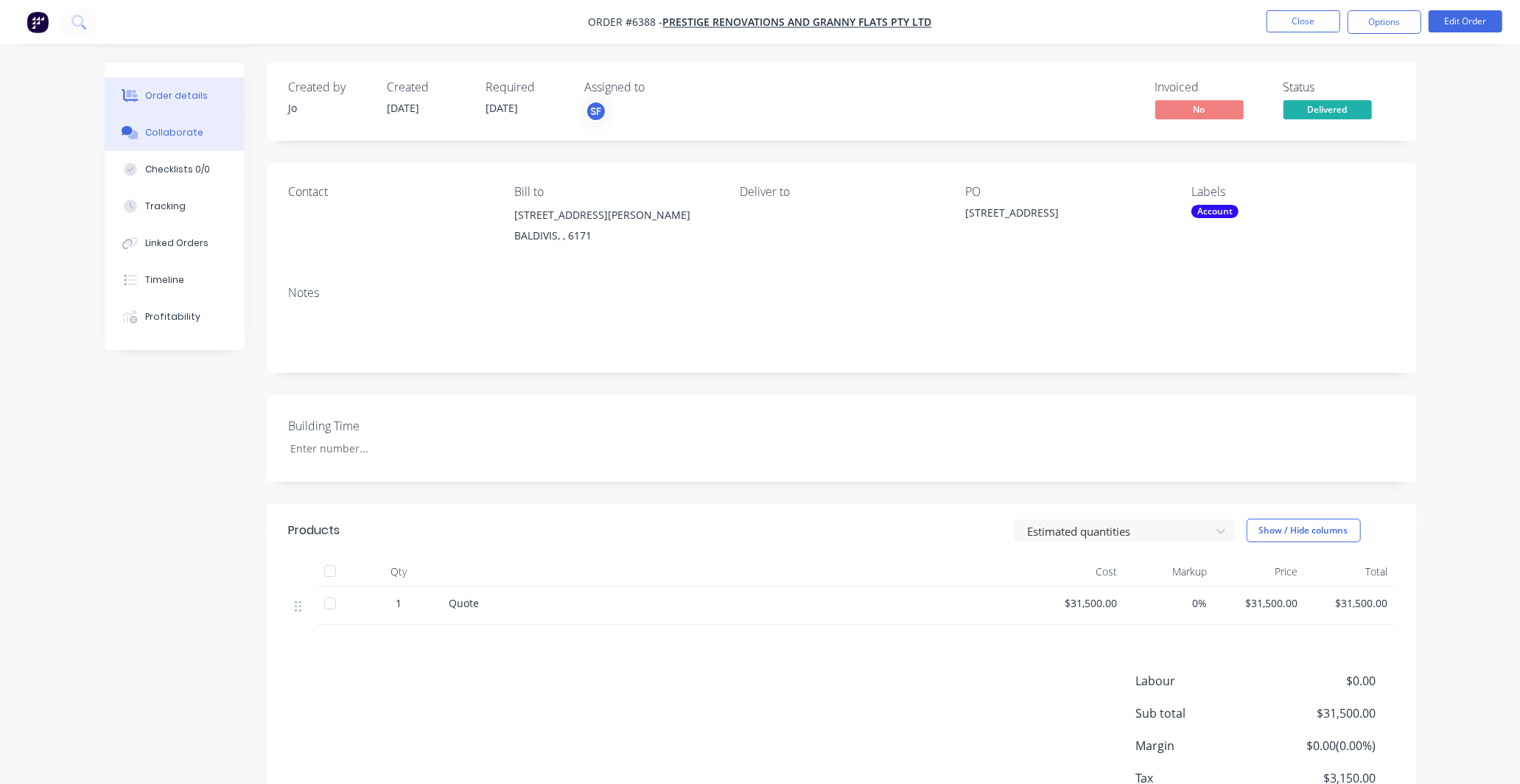
click at [172, 128] on div "Collaborate" at bounding box center [174, 132] width 58 height 14
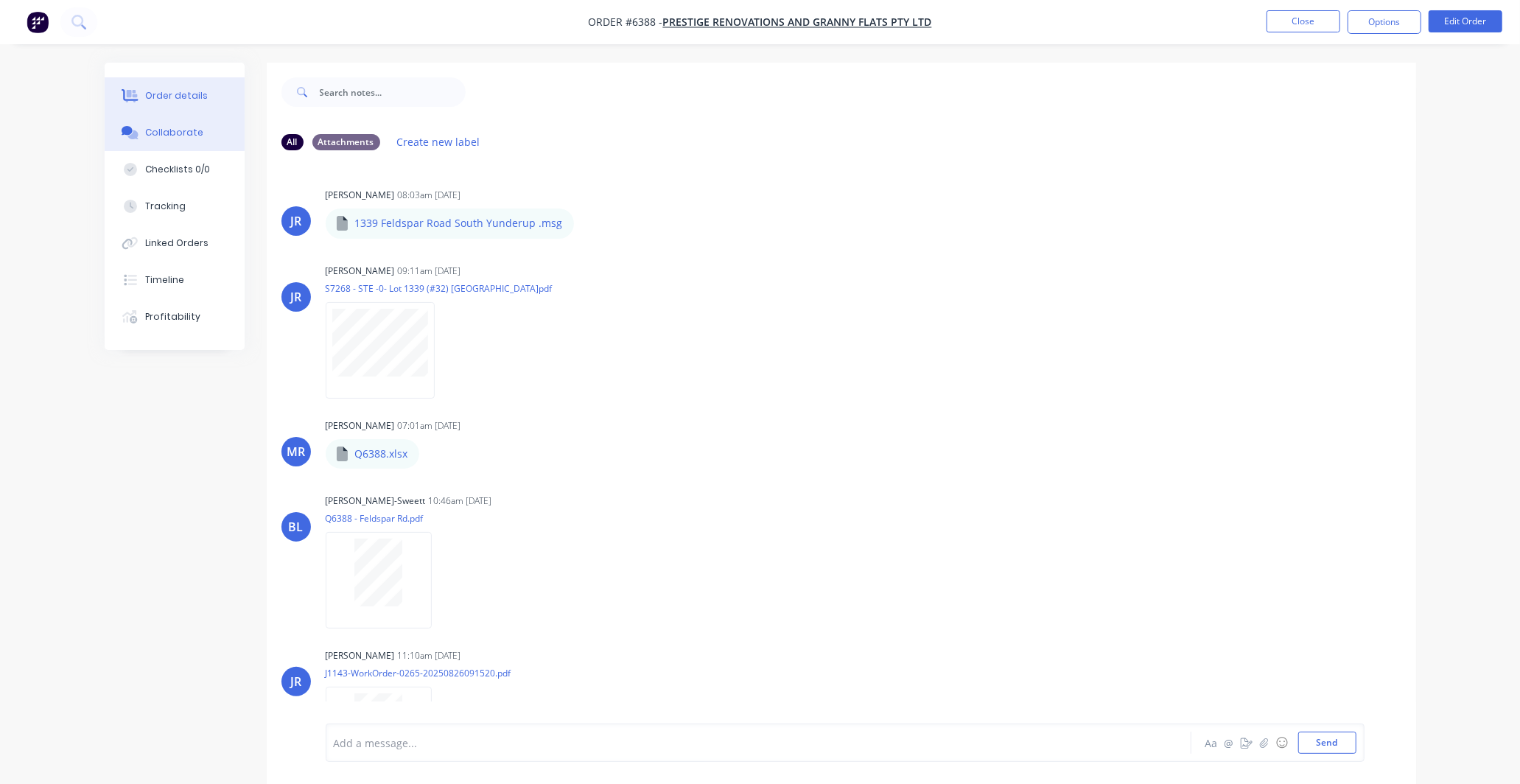
click at [164, 98] on div "Order details" at bounding box center [176, 96] width 63 height 14
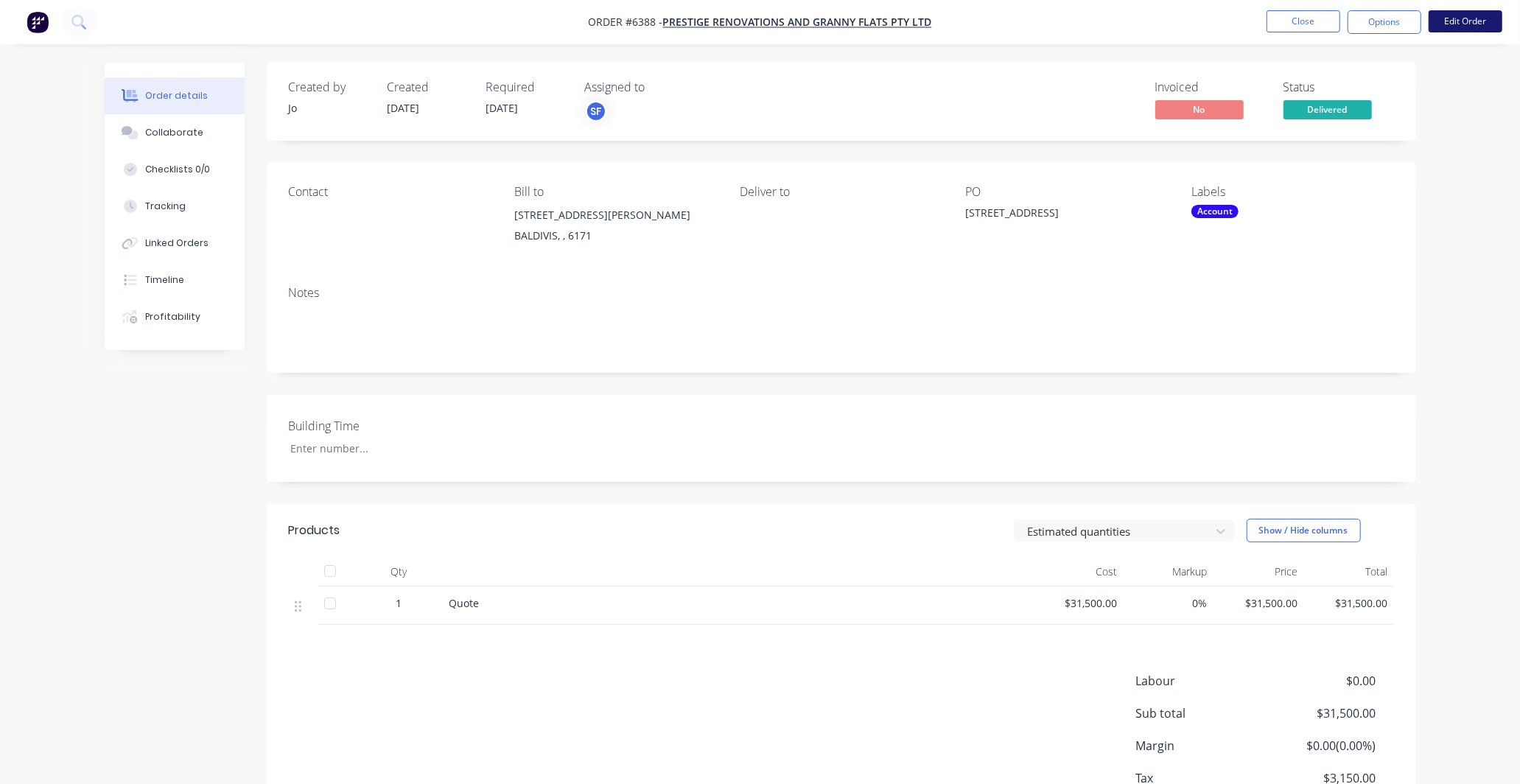
click at [1459, 19] on button "Edit Order" at bounding box center [1465, 21] width 74 height 22
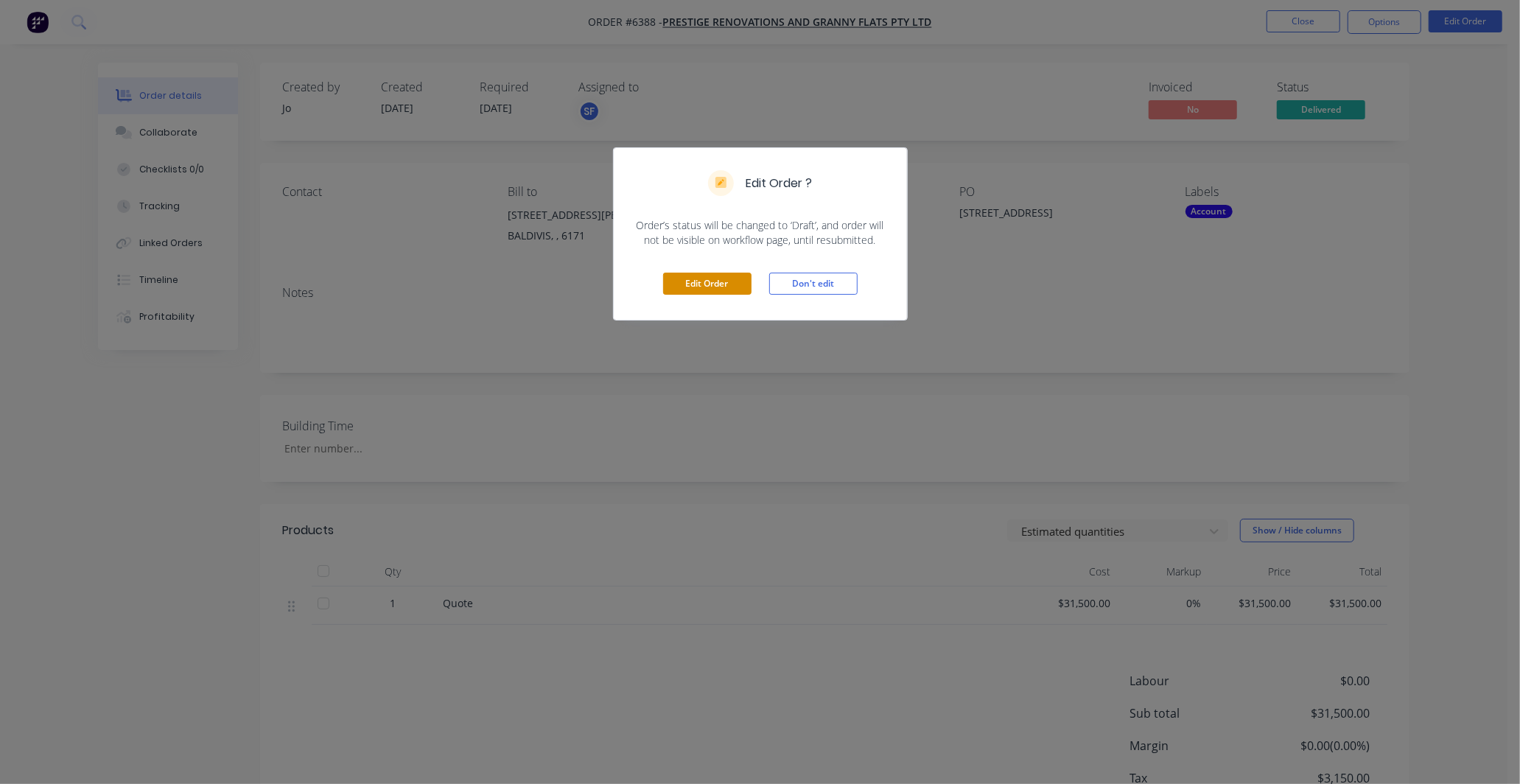
click at [699, 285] on button "Edit Order" at bounding box center [707, 283] width 88 height 22
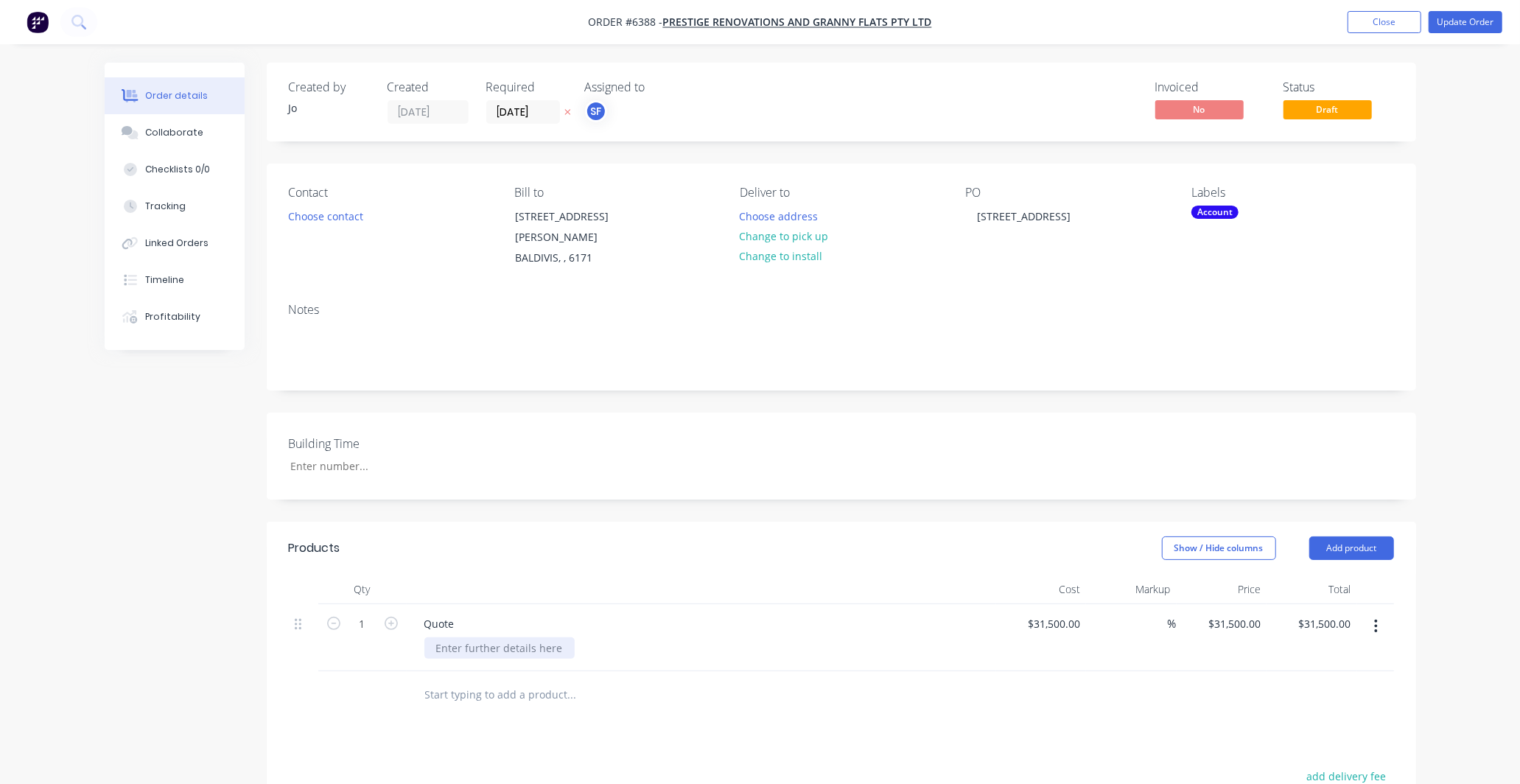
click at [523, 637] on div at bounding box center [499, 647] width 150 height 21
click at [473, 637] on div at bounding box center [499, 647] width 150 height 21
paste div
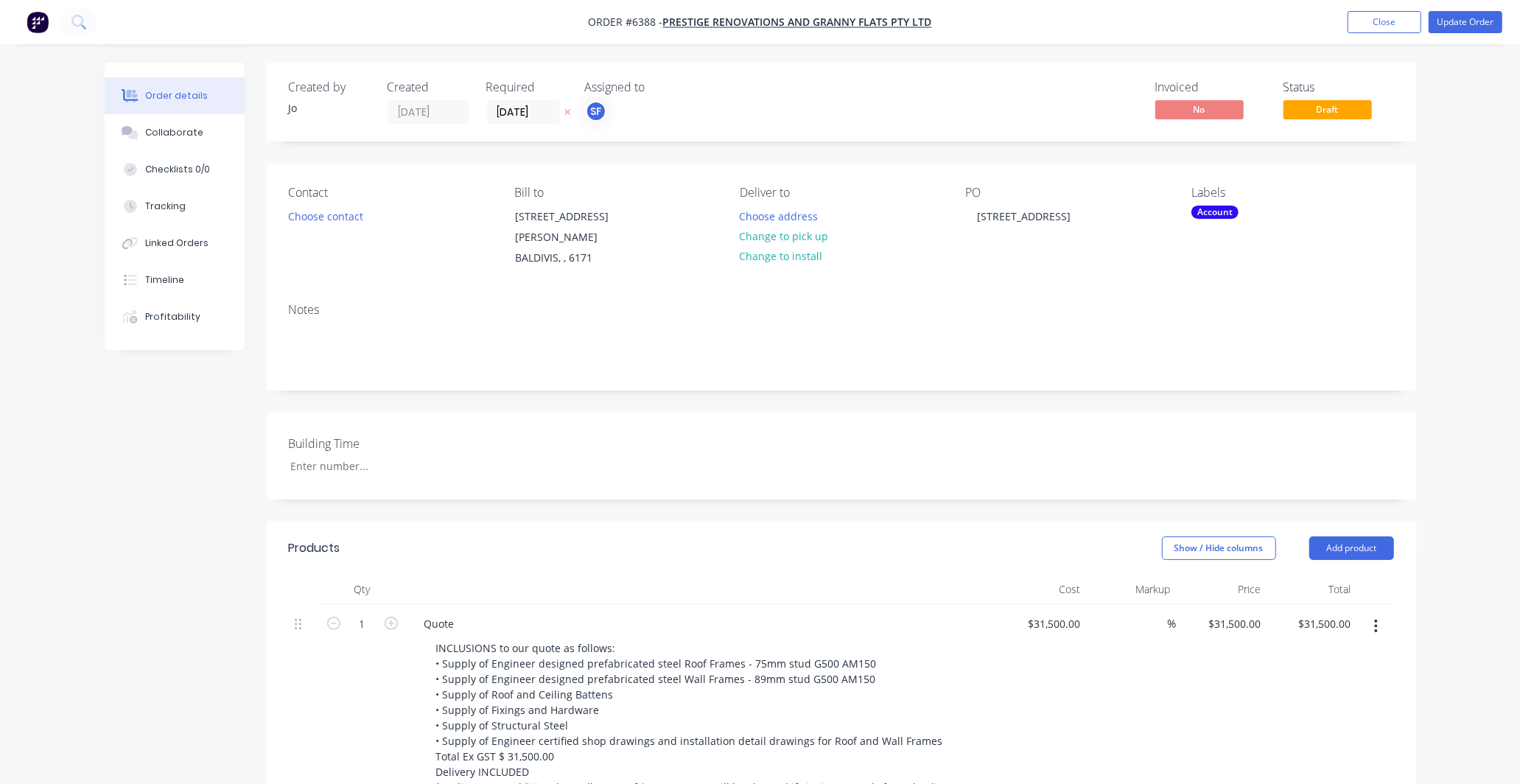
click at [1262, 680] on div "$31,500.00 $31,500.00" at bounding box center [1222, 722] width 91 height 238
click at [475, 613] on div "Quote" at bounding box center [701, 623] width 577 height 21
click at [455, 613] on div "Quote" at bounding box center [439, 623] width 54 height 21
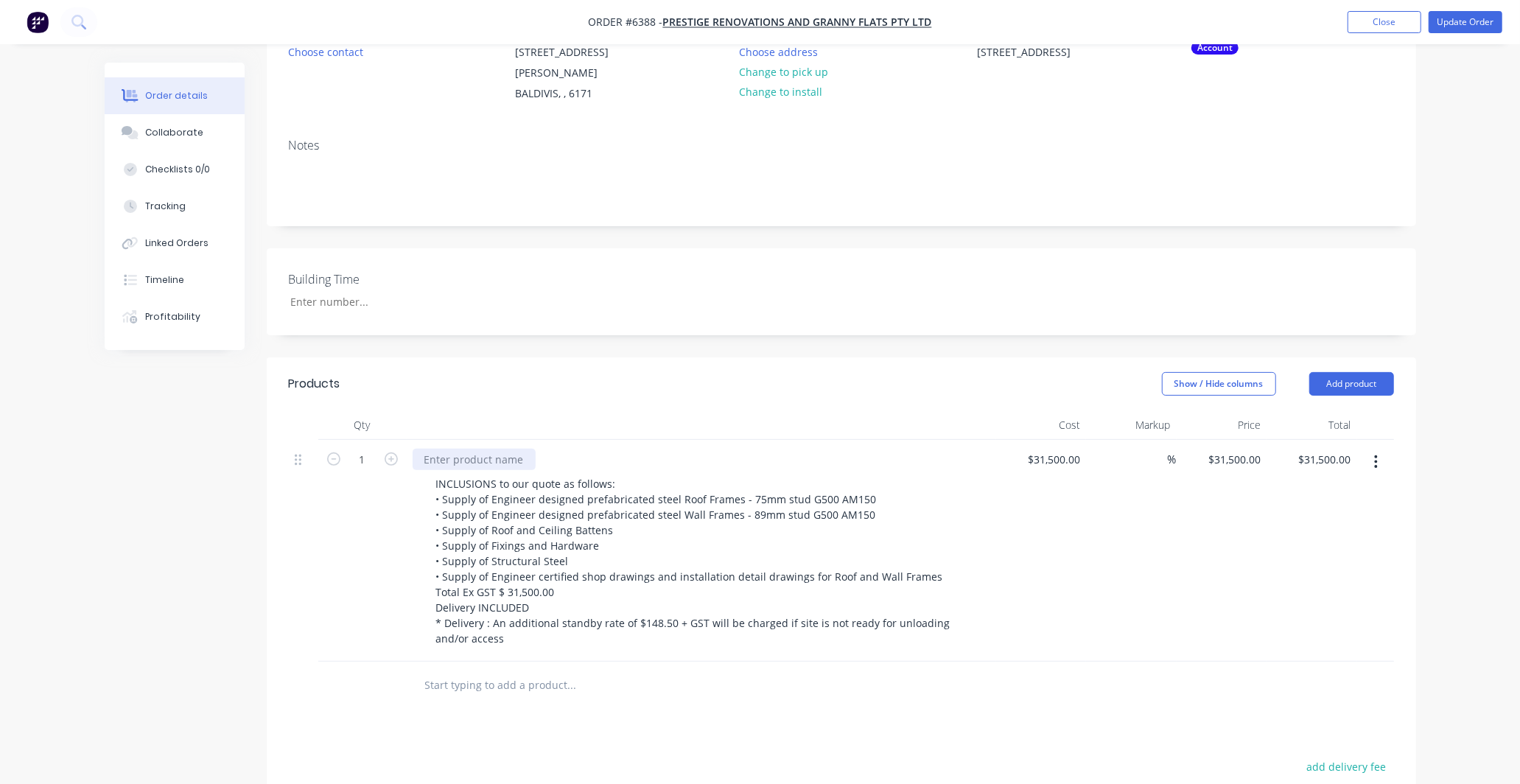
scroll to position [164, 0]
click at [1457, 19] on button "Update Order" at bounding box center [1465, 22] width 74 height 22
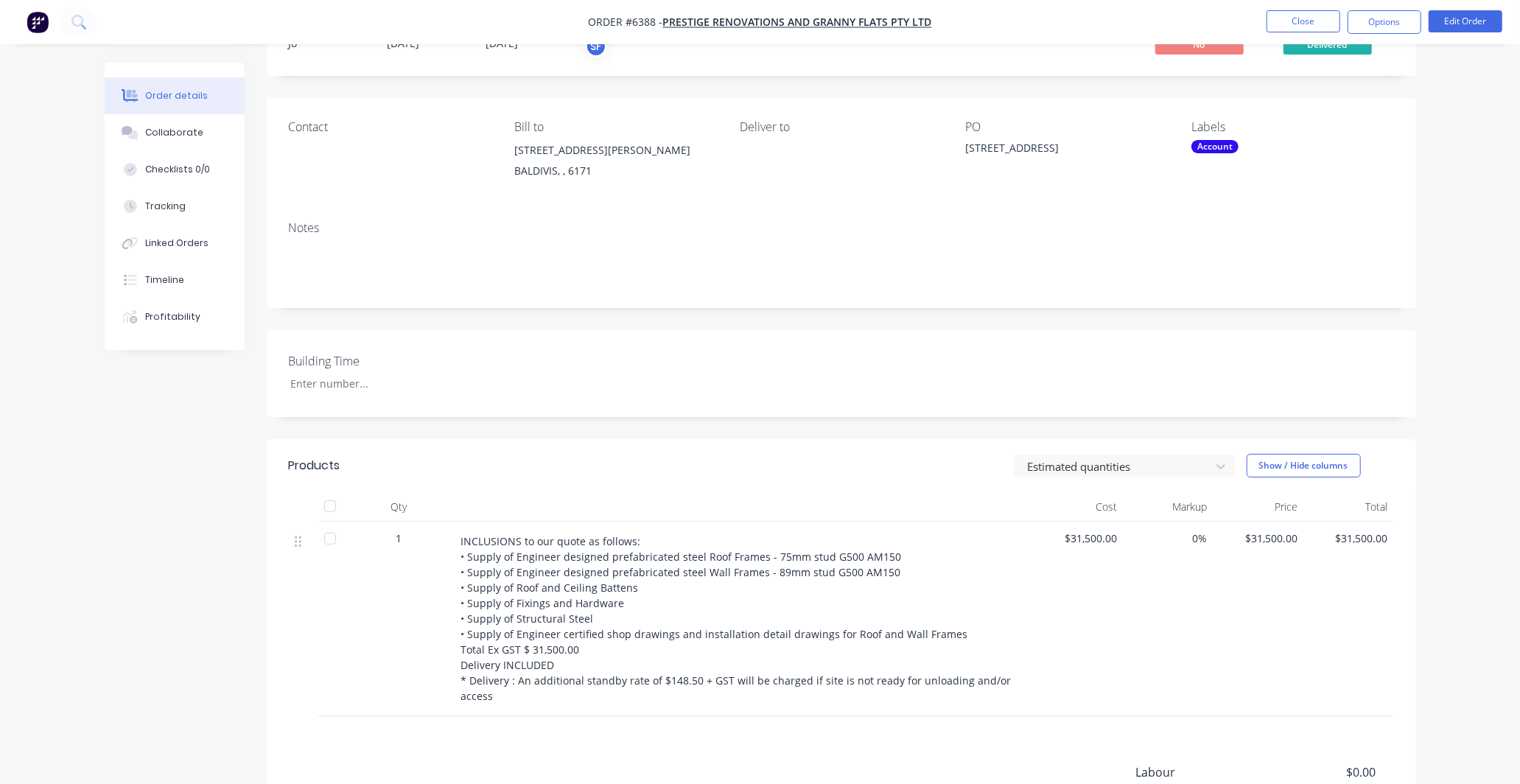
scroll to position [0, 0]
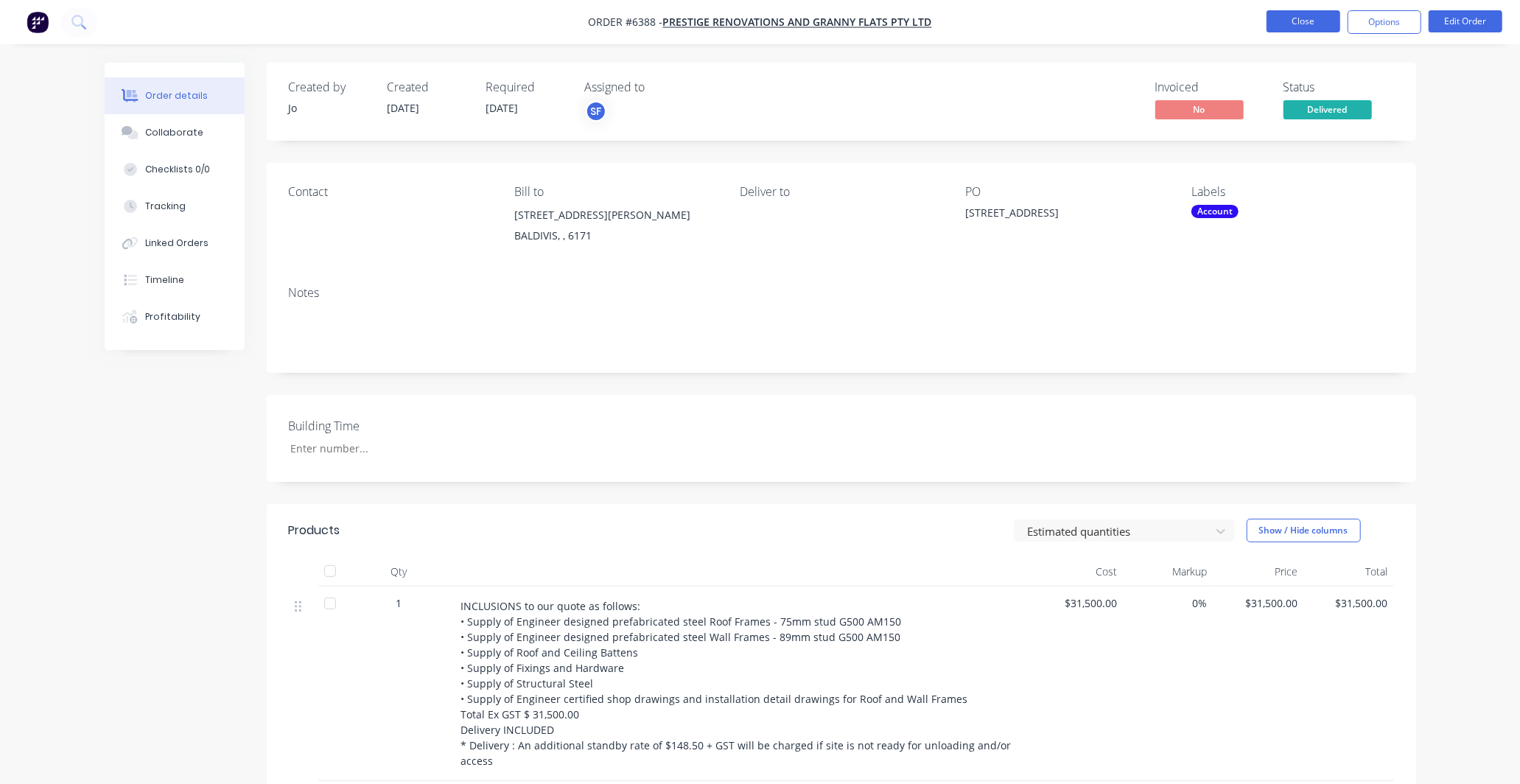
click at [1305, 15] on button "Close" at bounding box center [1303, 21] width 74 height 22
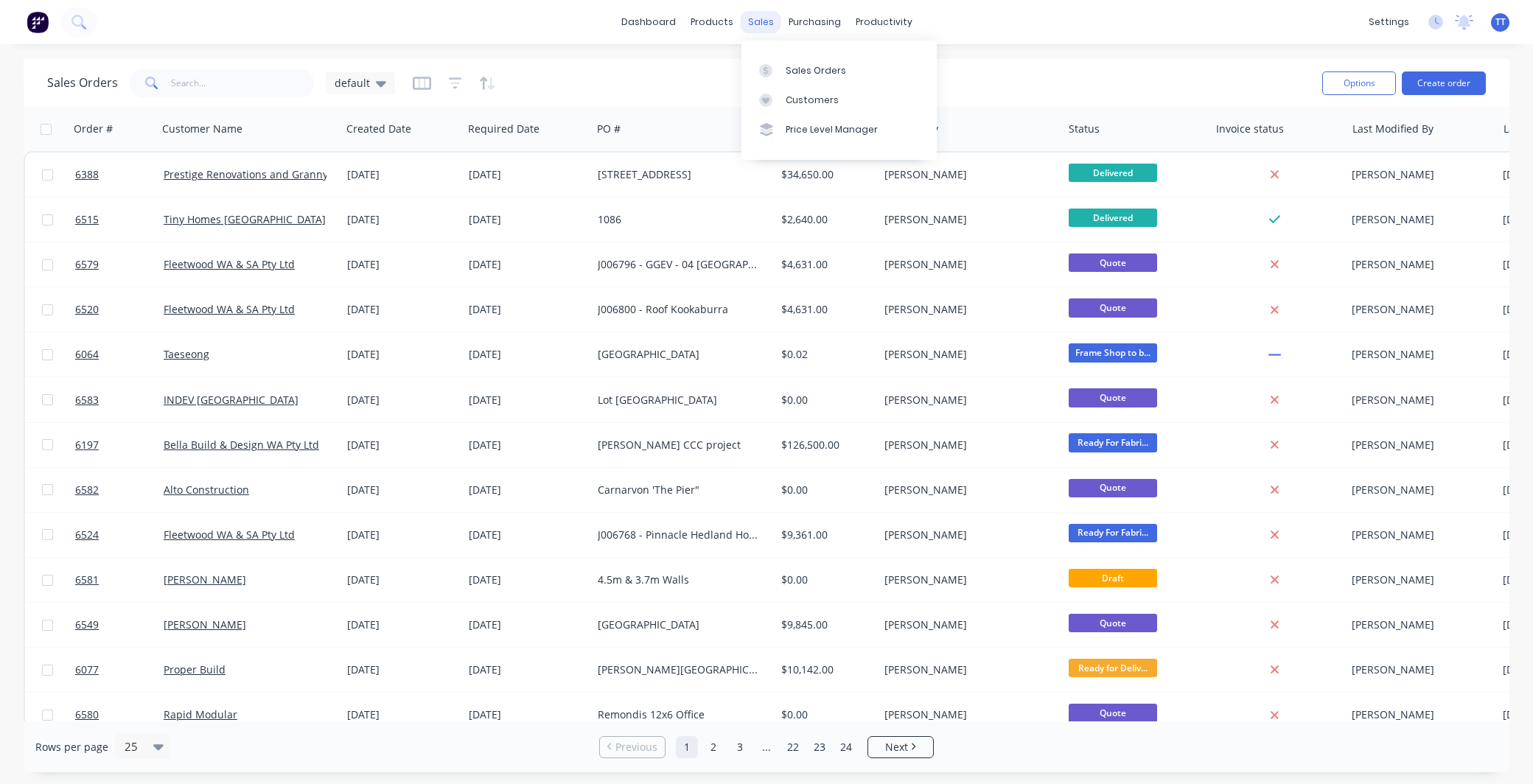
click at [763, 20] on div "sales" at bounding box center [761, 22] width 40 height 22
click at [812, 97] on div "Customers" at bounding box center [812, 100] width 53 height 14
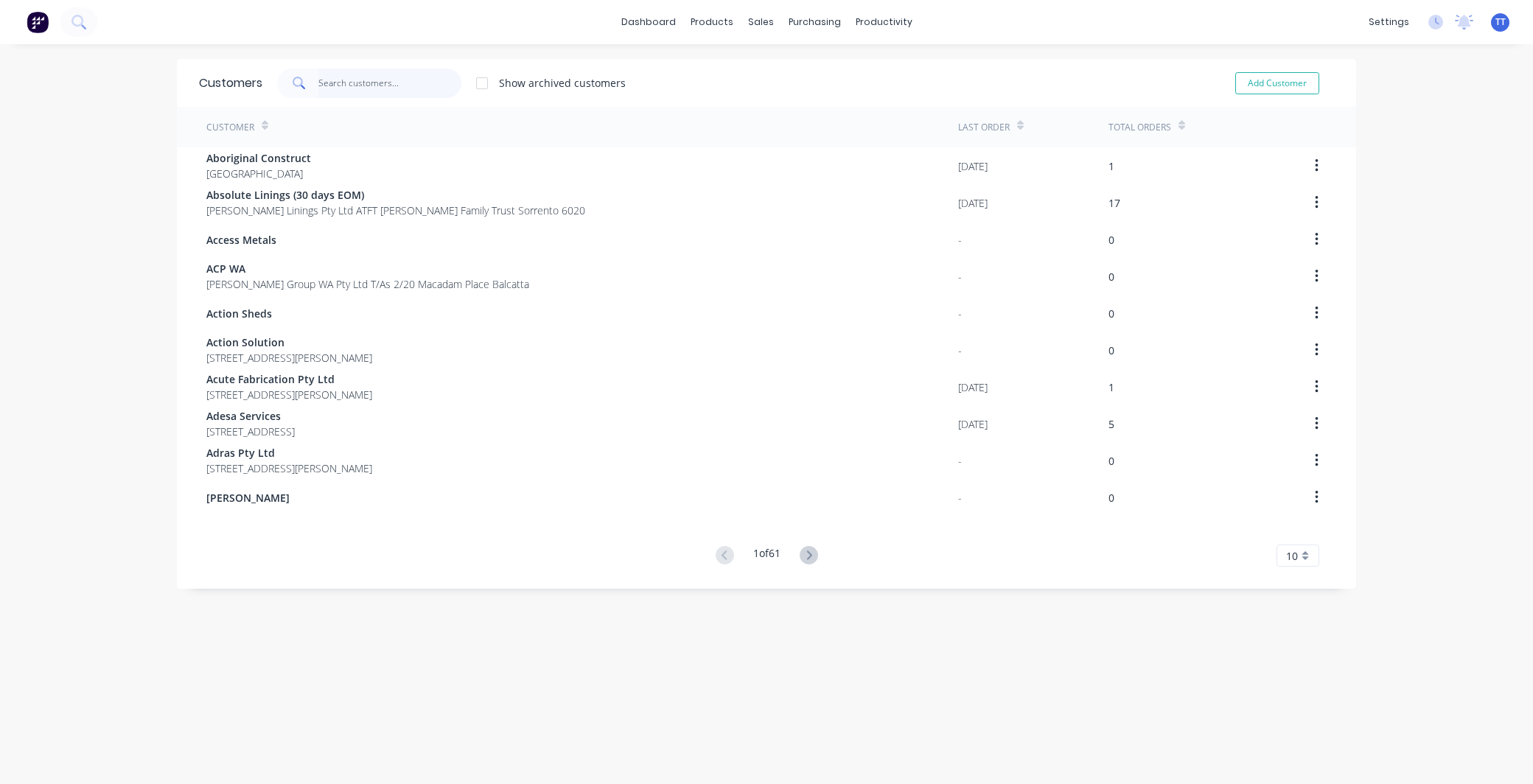
click at [376, 76] on input "text" at bounding box center [391, 83] width 144 height 29
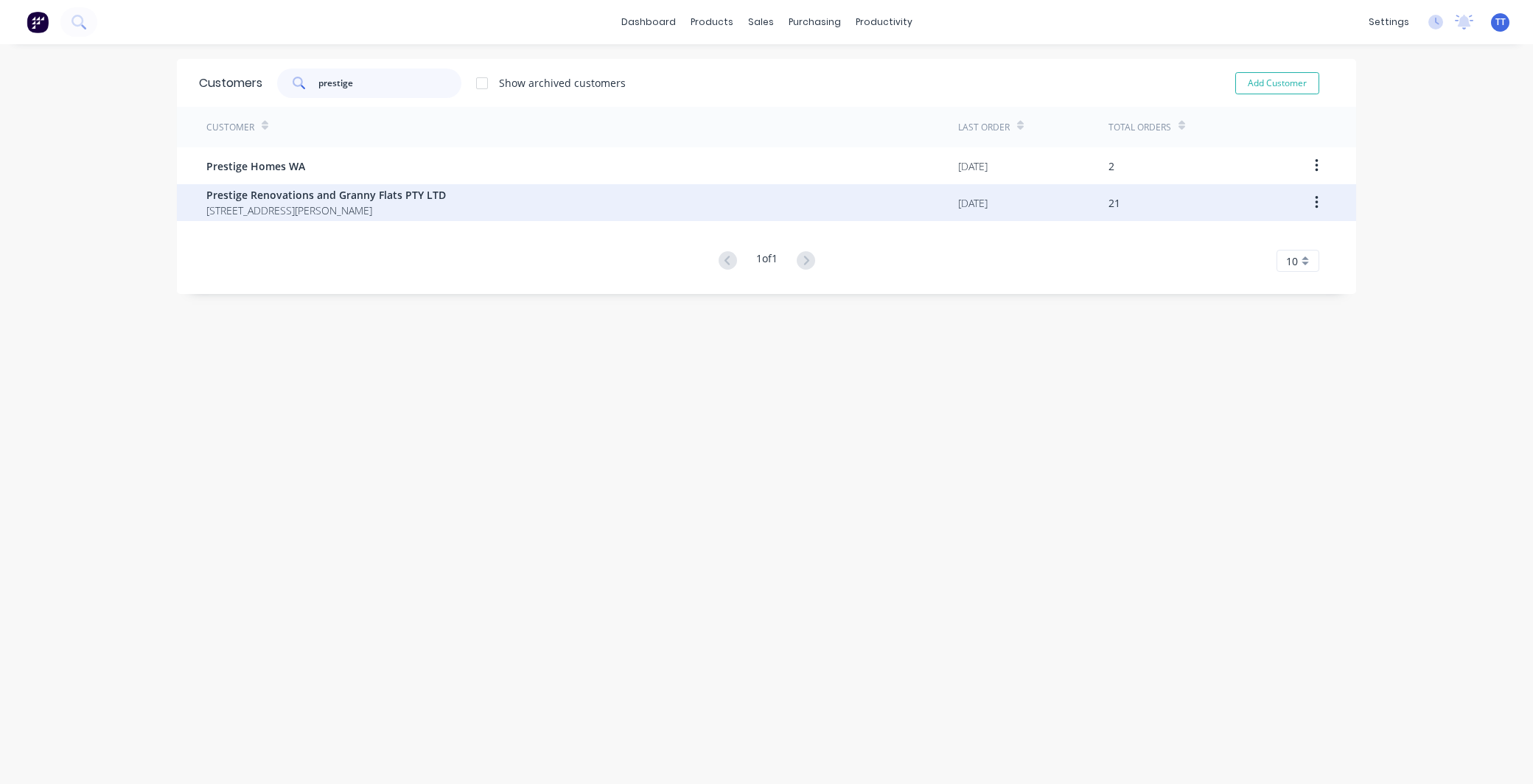
type input "prestige"
click at [230, 193] on span "Prestige Renovations and Granny Flats PTY LTD" at bounding box center [326, 195] width 240 height 15
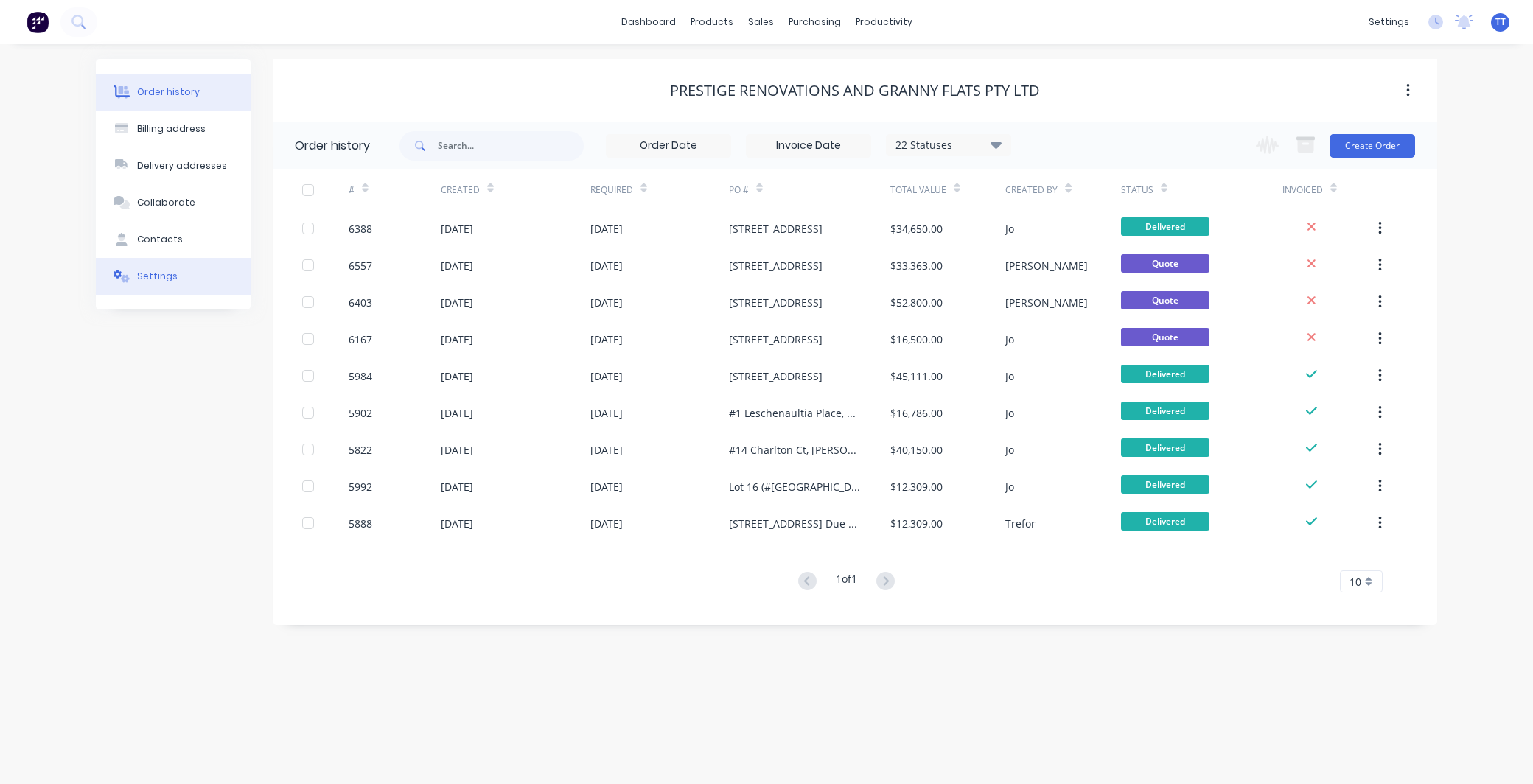
click at [145, 280] on div "Settings" at bounding box center [157, 276] width 40 height 14
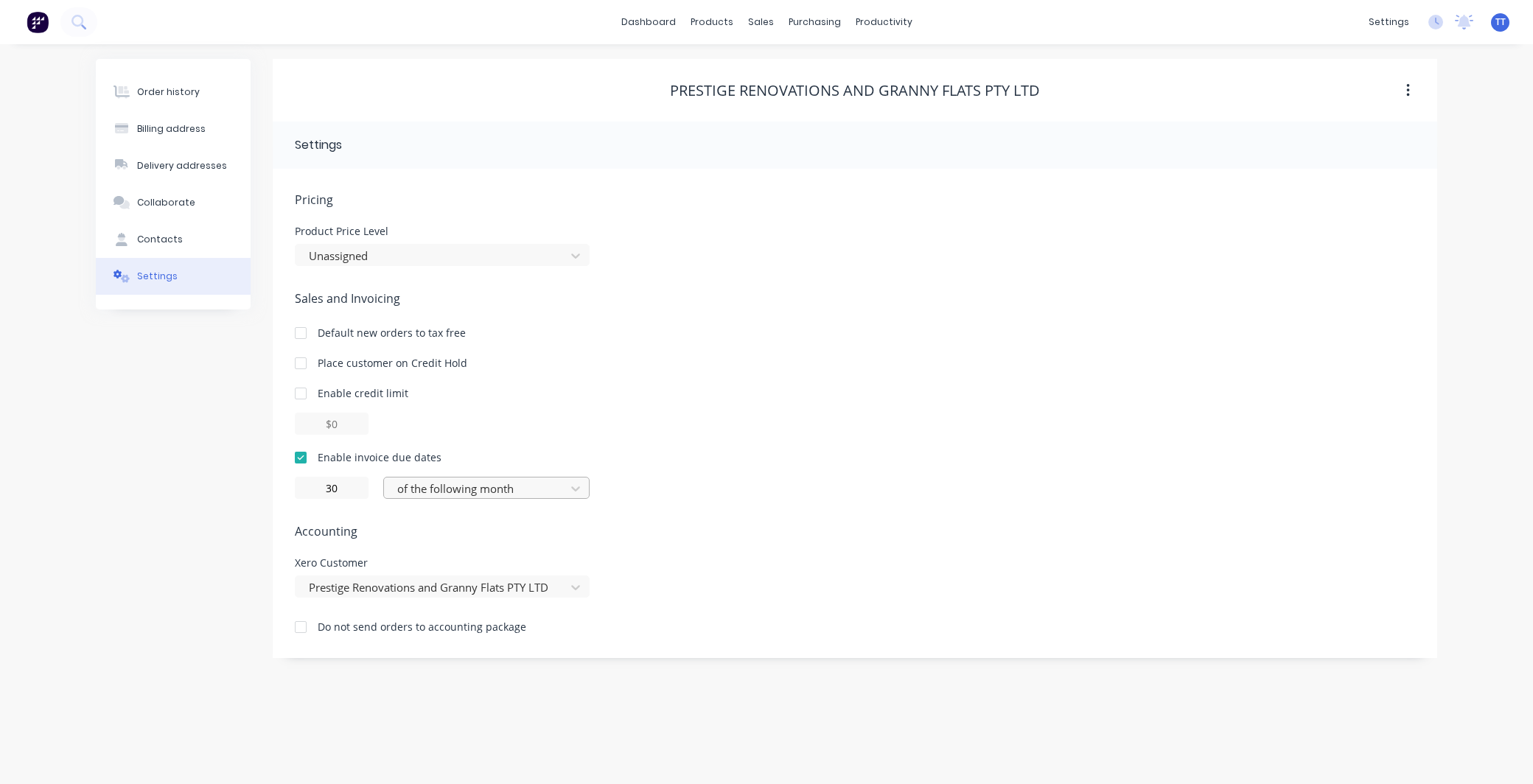
click at [517, 482] on div at bounding box center [476, 489] width 162 height 18
click at [857, 486] on div "30 of the following month" at bounding box center [855, 487] width 1120 height 22
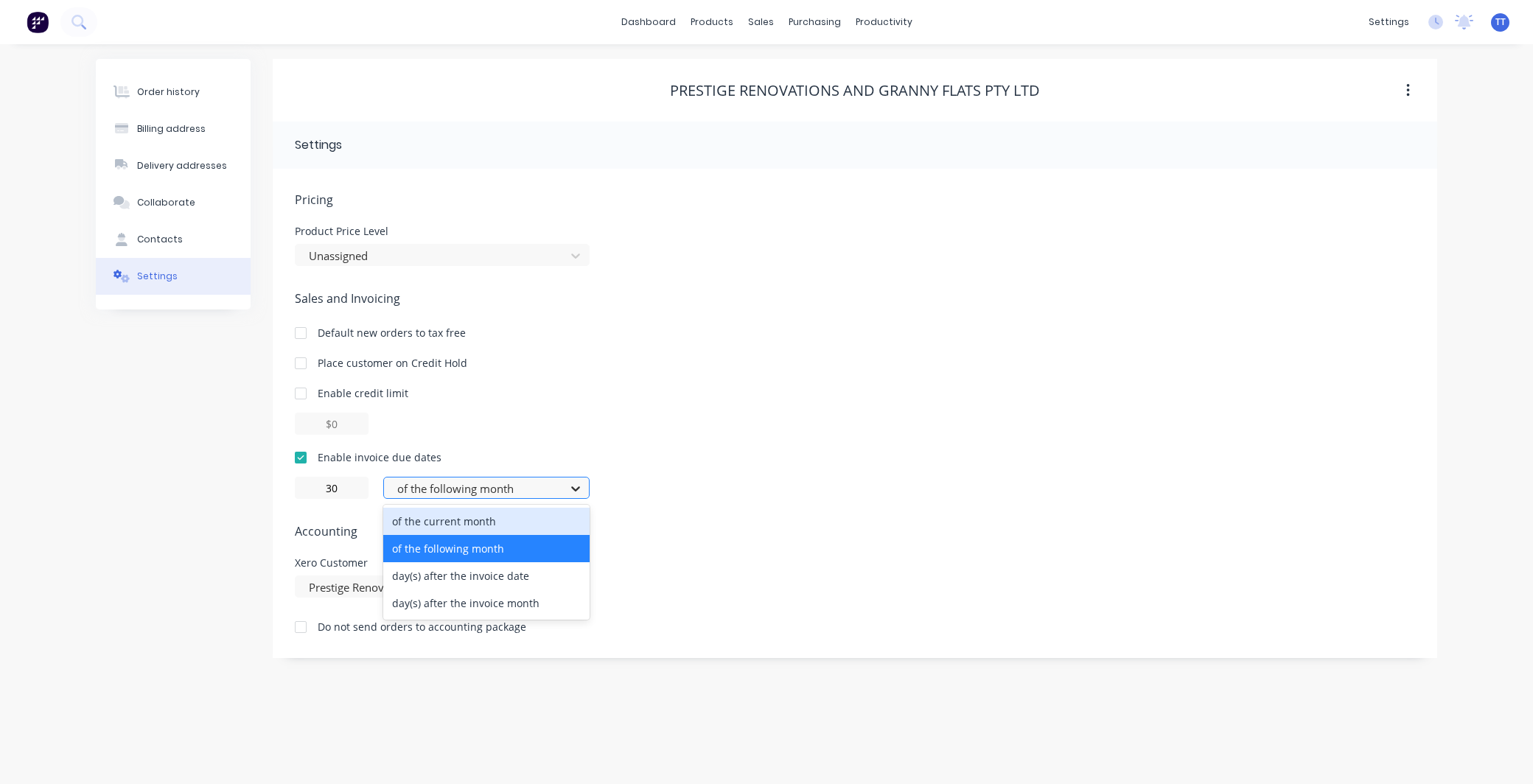
click at [577, 486] on icon at bounding box center [576, 488] width 15 height 15
click at [504, 548] on div "of the following month" at bounding box center [486, 548] width 207 height 27
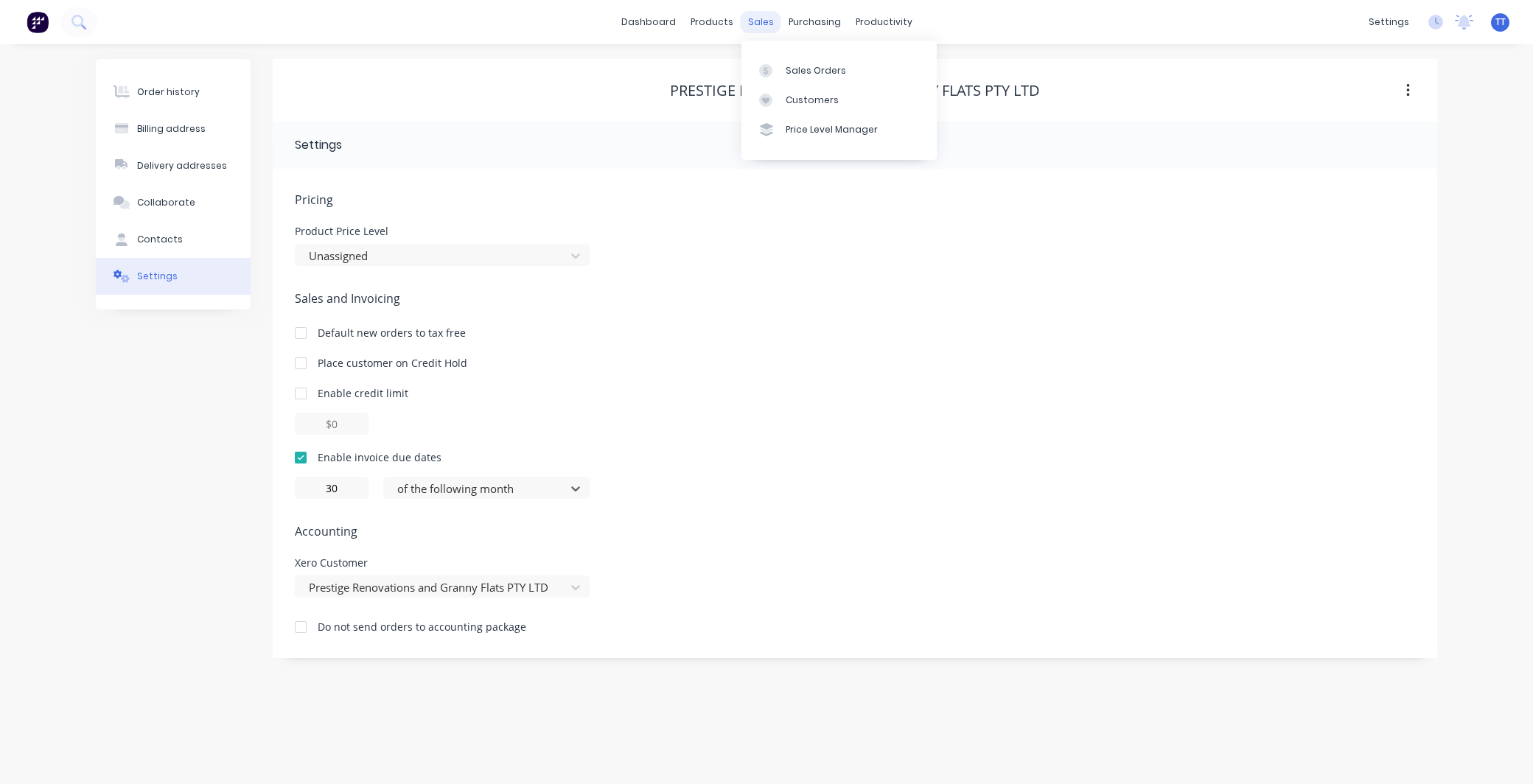
click at [751, 22] on div "sales" at bounding box center [761, 22] width 40 height 22
click at [812, 94] on div "Customers" at bounding box center [812, 100] width 53 height 14
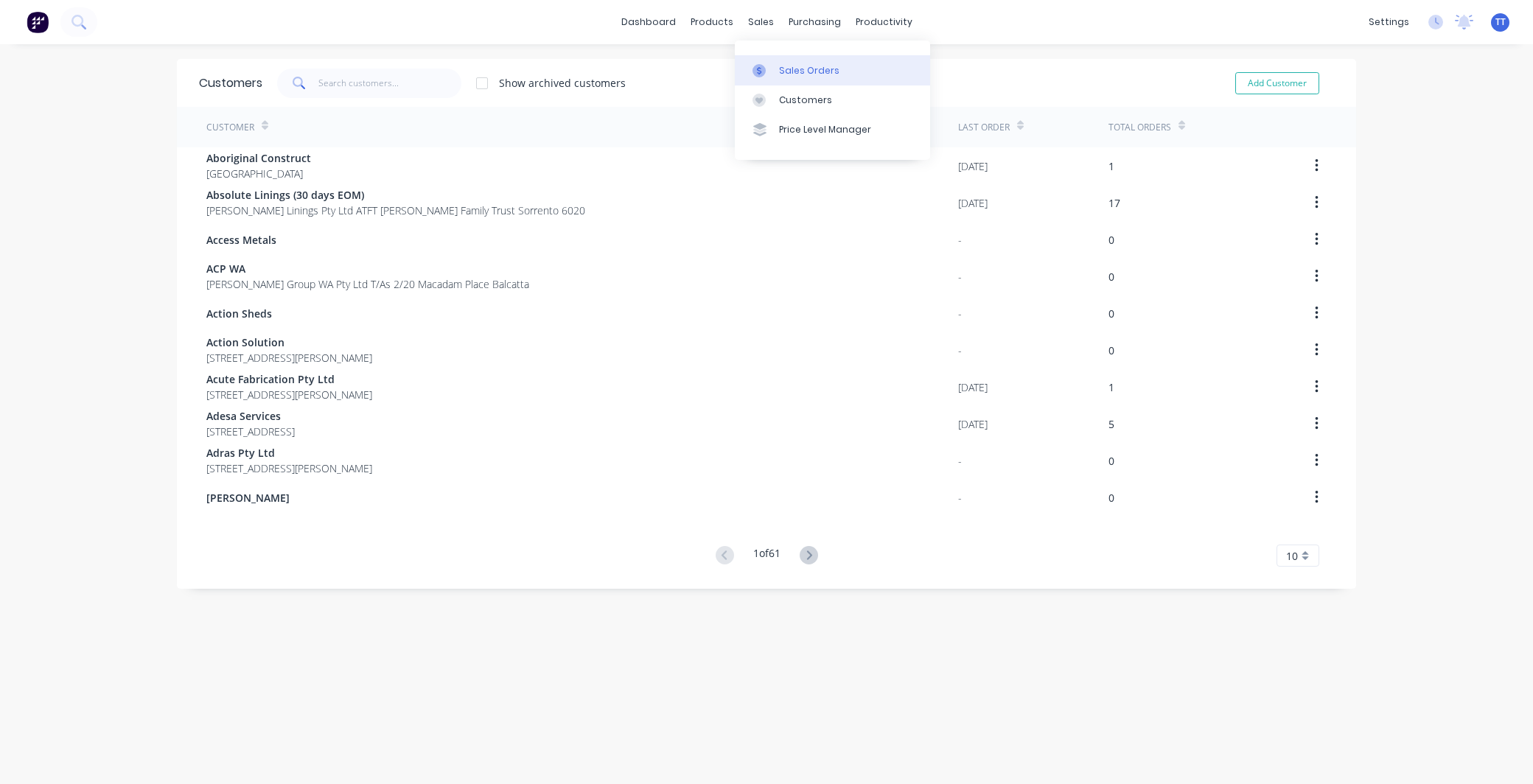
click at [806, 72] on div "Sales Orders" at bounding box center [809, 70] width 60 height 14
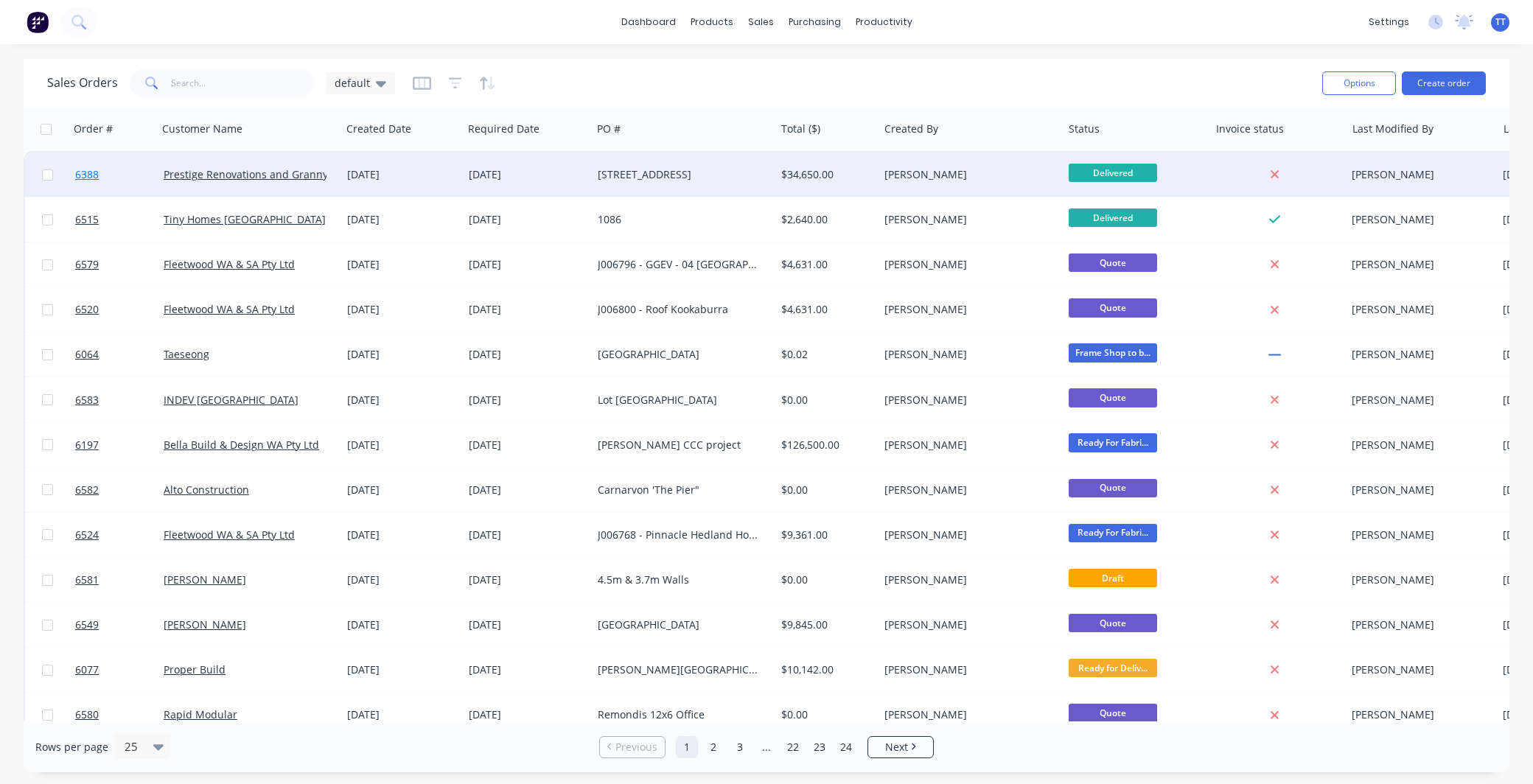
click at [79, 178] on span "6388" at bounding box center [87, 175] width 24 height 15
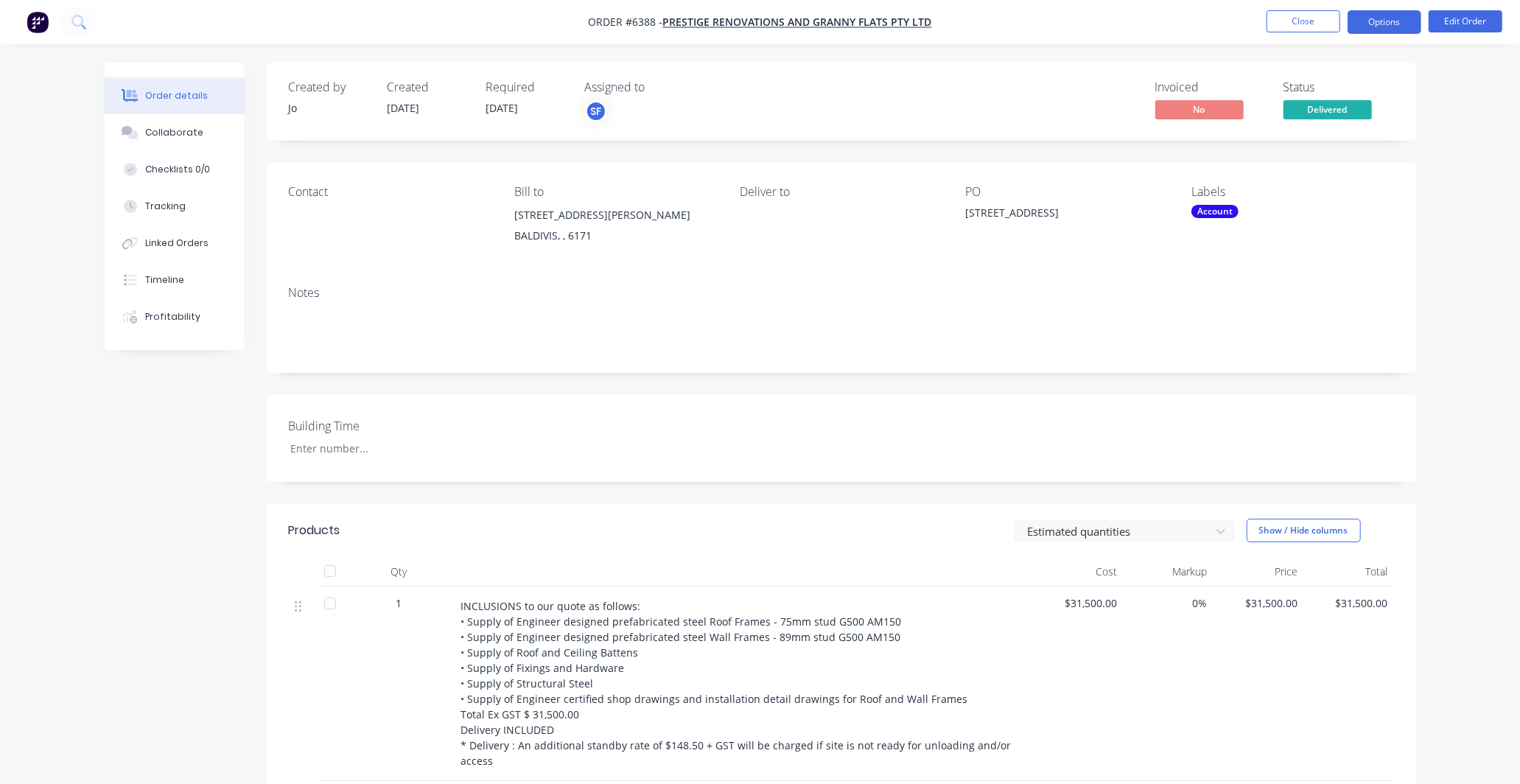
click at [1380, 19] on button "Options" at bounding box center [1384, 22] width 74 height 24
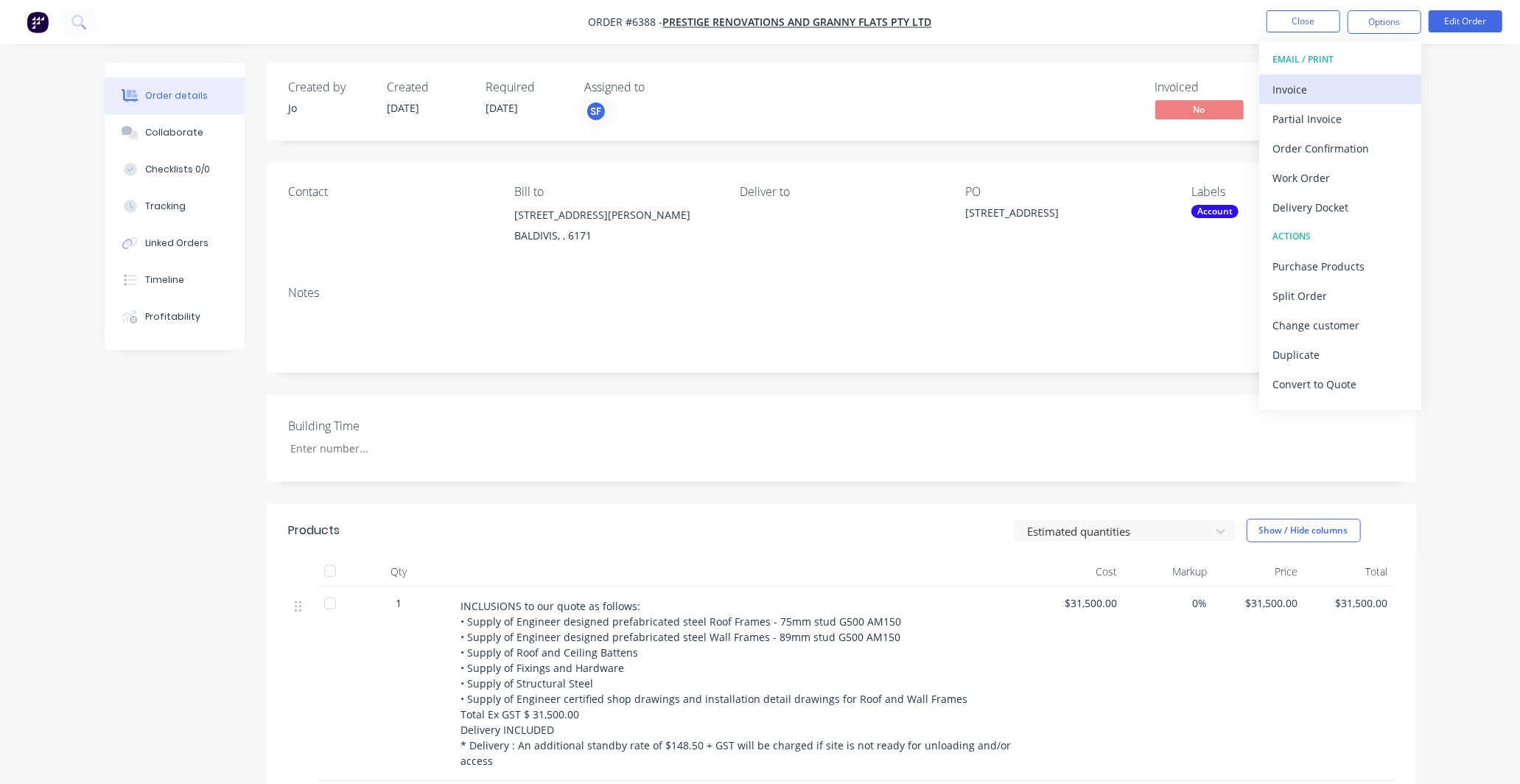
click at [1315, 85] on div "Invoice" at bounding box center [1340, 89] width 136 height 21
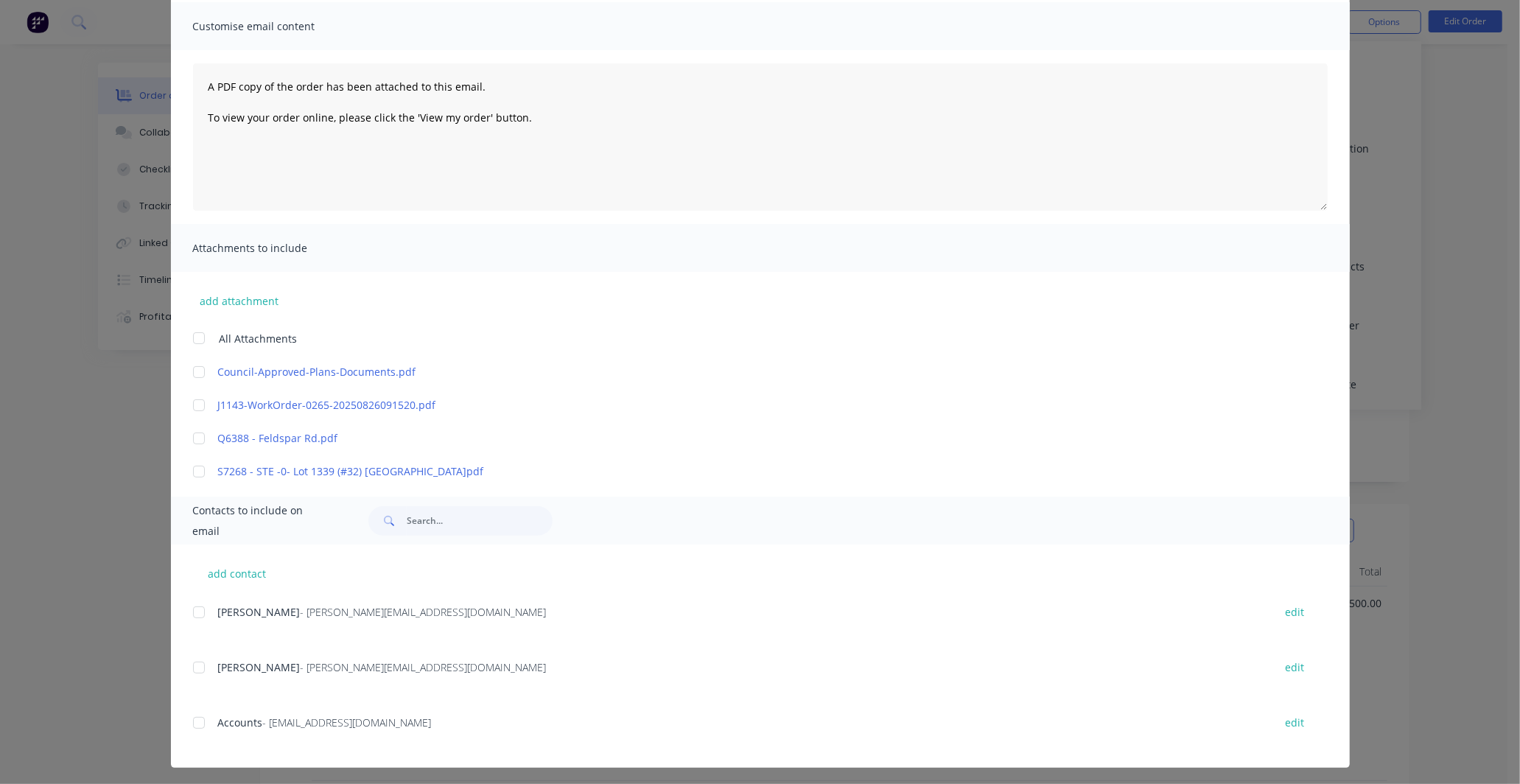
scroll to position [108, 0]
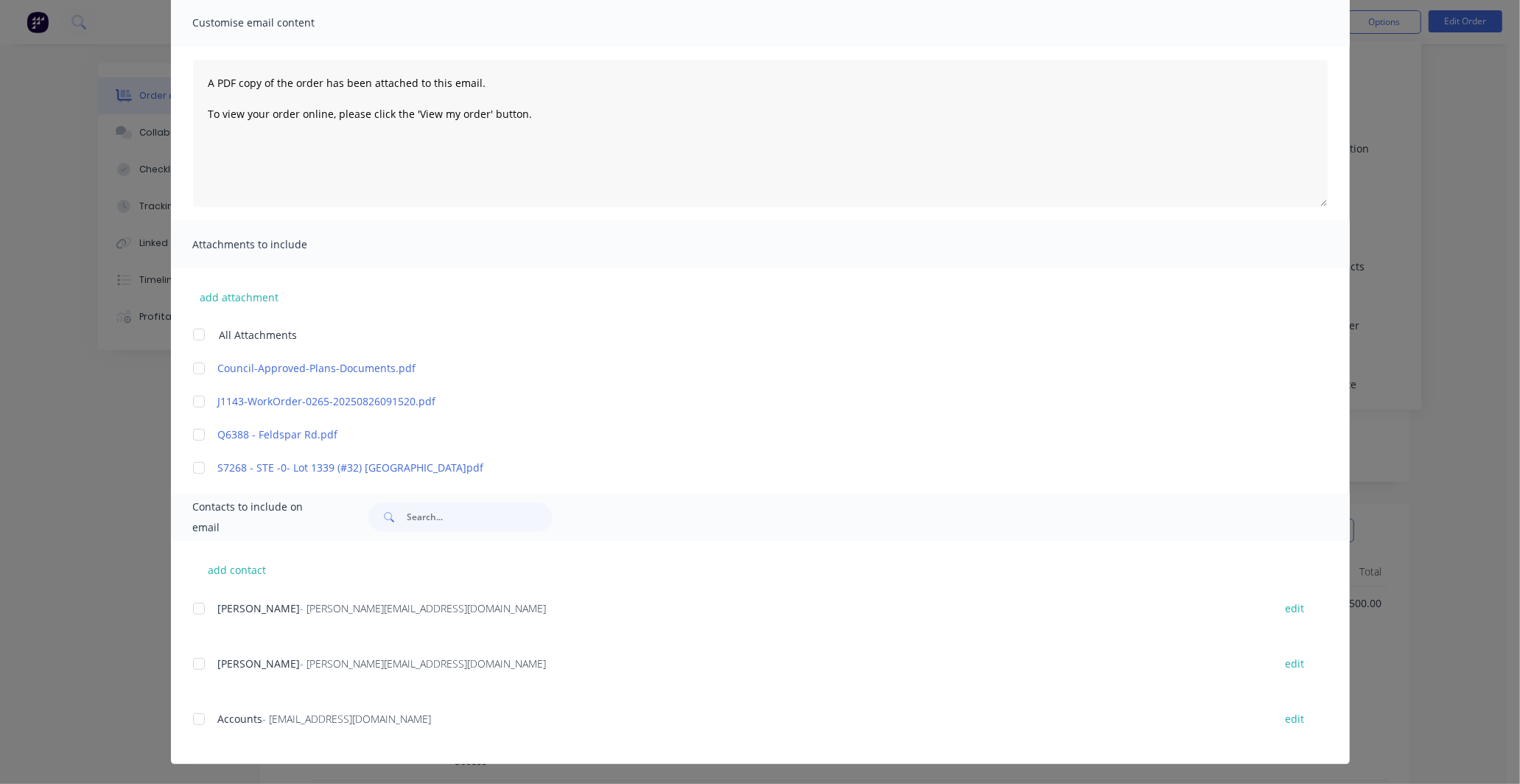
click at [191, 603] on div at bounding box center [199, 608] width 29 height 29
click at [190, 669] on div at bounding box center [199, 664] width 29 height 29
click at [189, 717] on div at bounding box center [199, 718] width 29 height 29
click at [194, 431] on div at bounding box center [199, 434] width 29 height 29
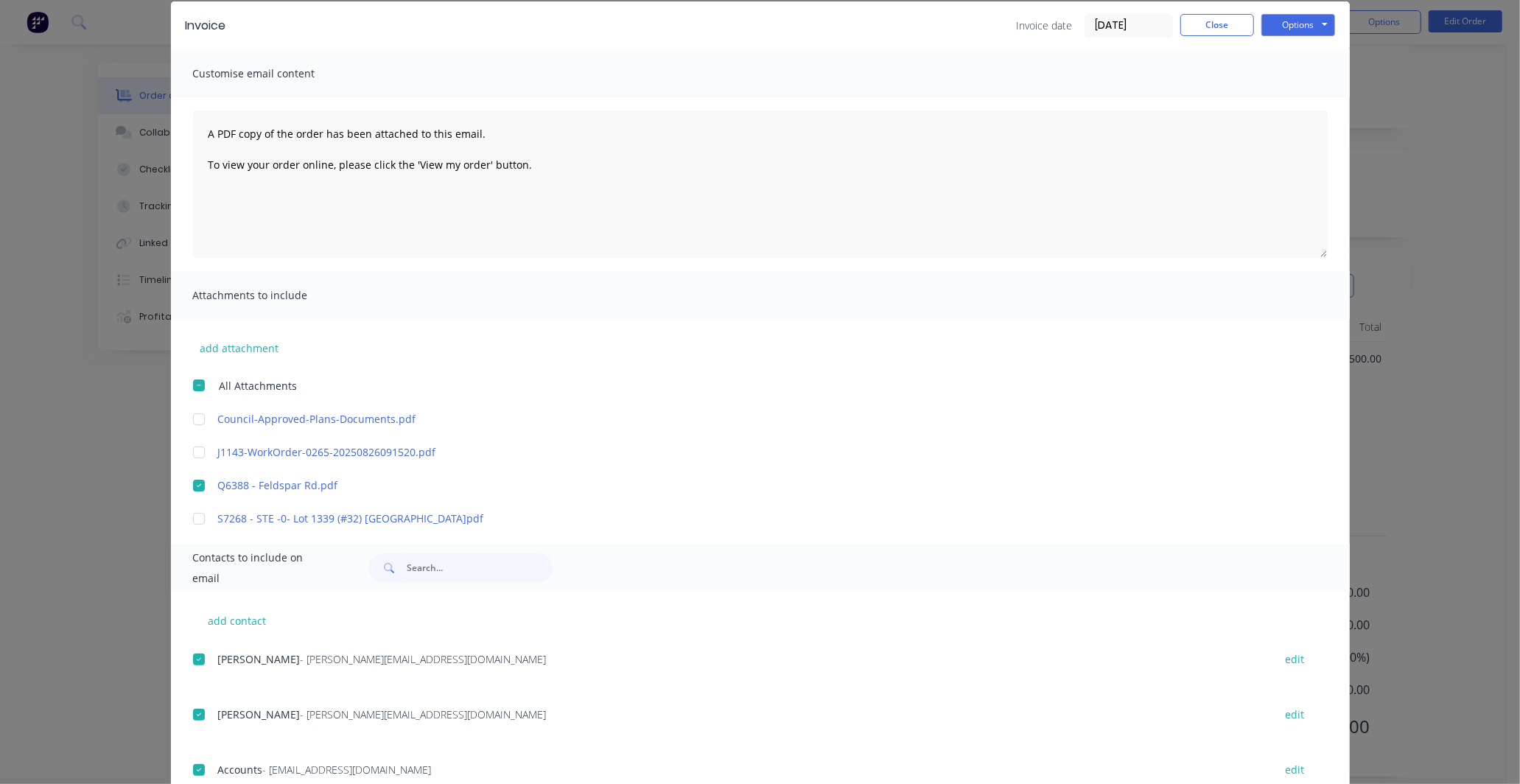
scroll to position [0, 0]
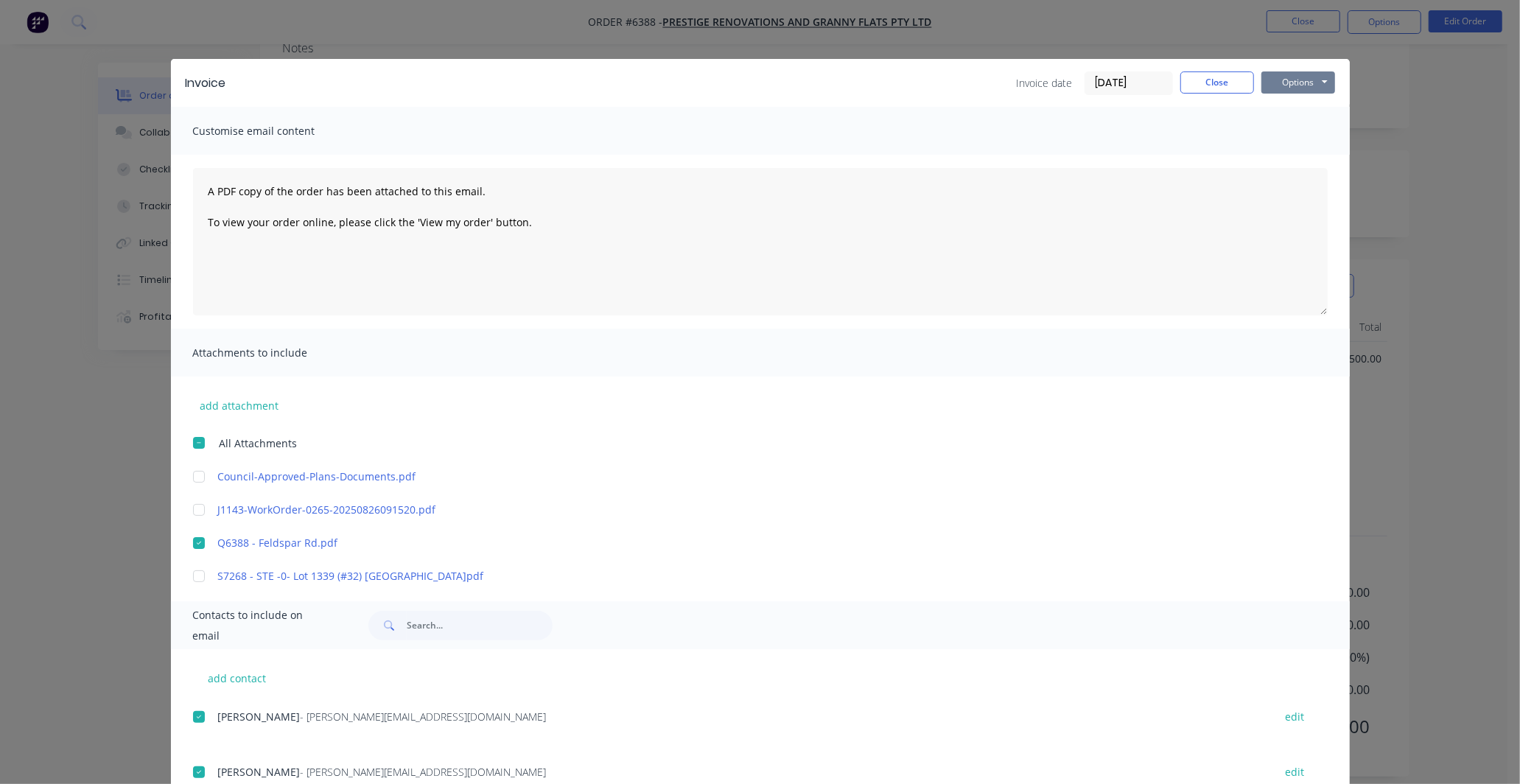
click at [1321, 78] on button "Options" at bounding box center [1298, 82] width 74 height 22
click at [1301, 105] on button "Preview" at bounding box center [1309, 108] width 95 height 25
click at [1210, 84] on button "Close" at bounding box center [1217, 82] width 74 height 22
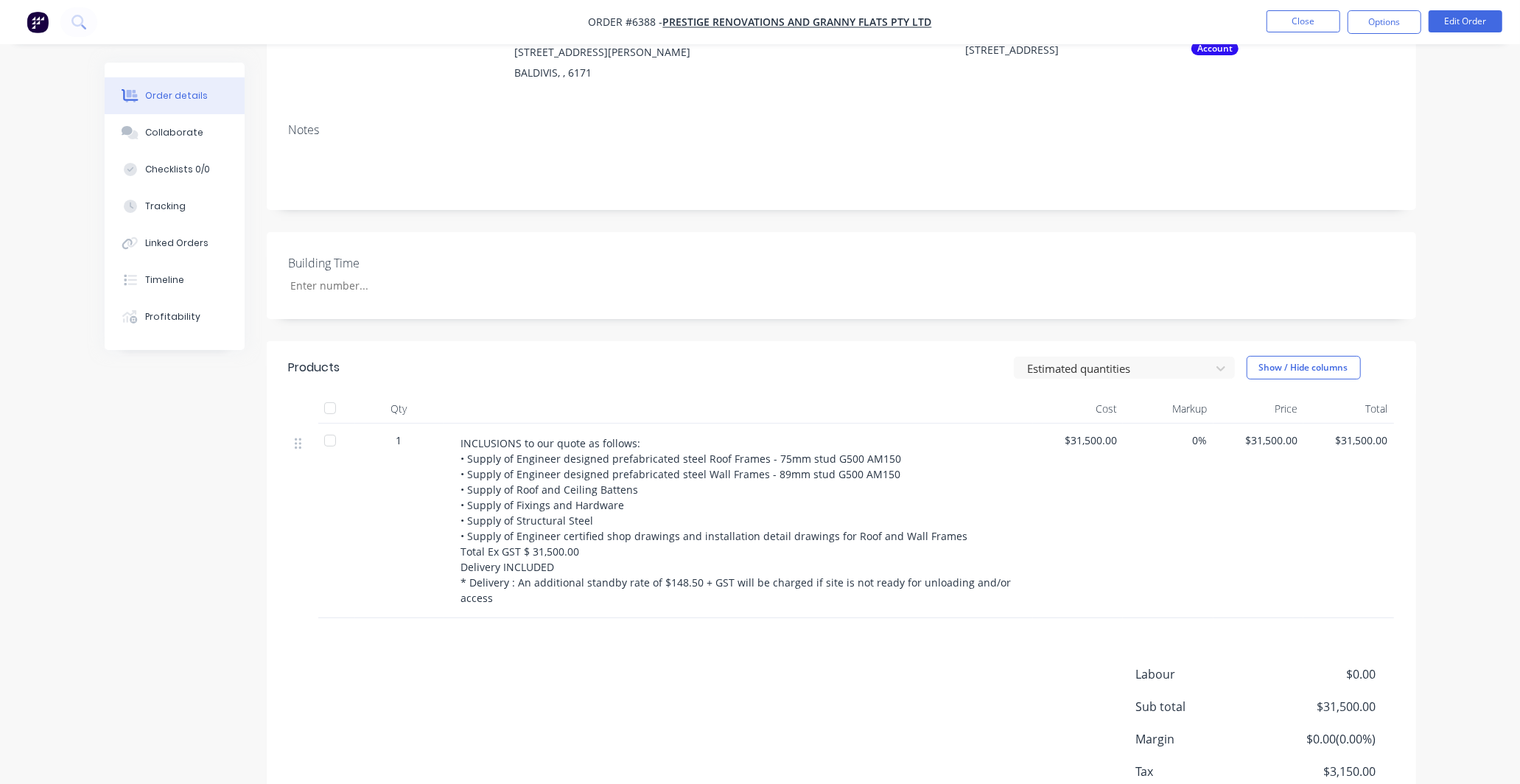
scroll to position [0, 0]
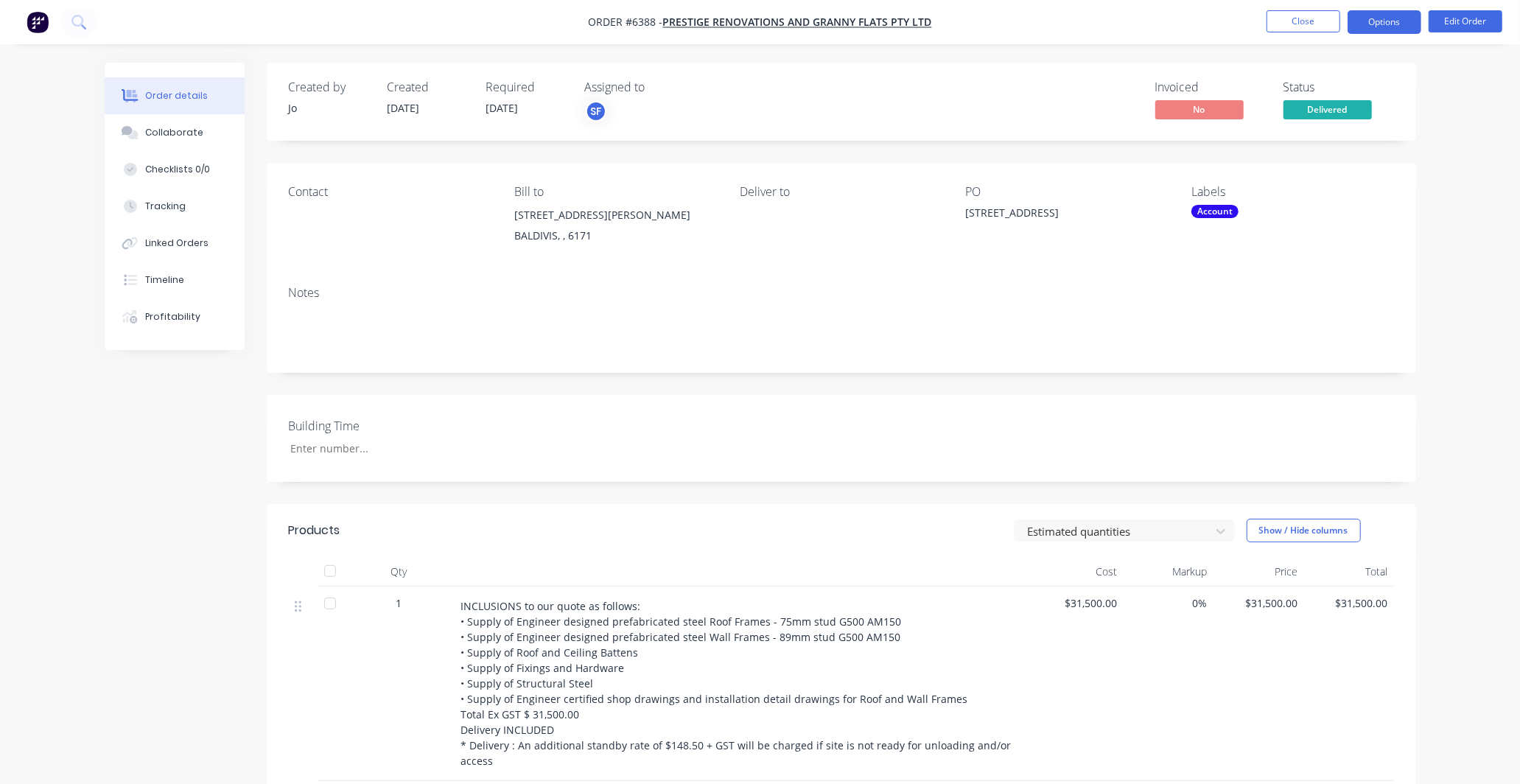
click at [1399, 15] on button "Options" at bounding box center [1384, 22] width 74 height 24
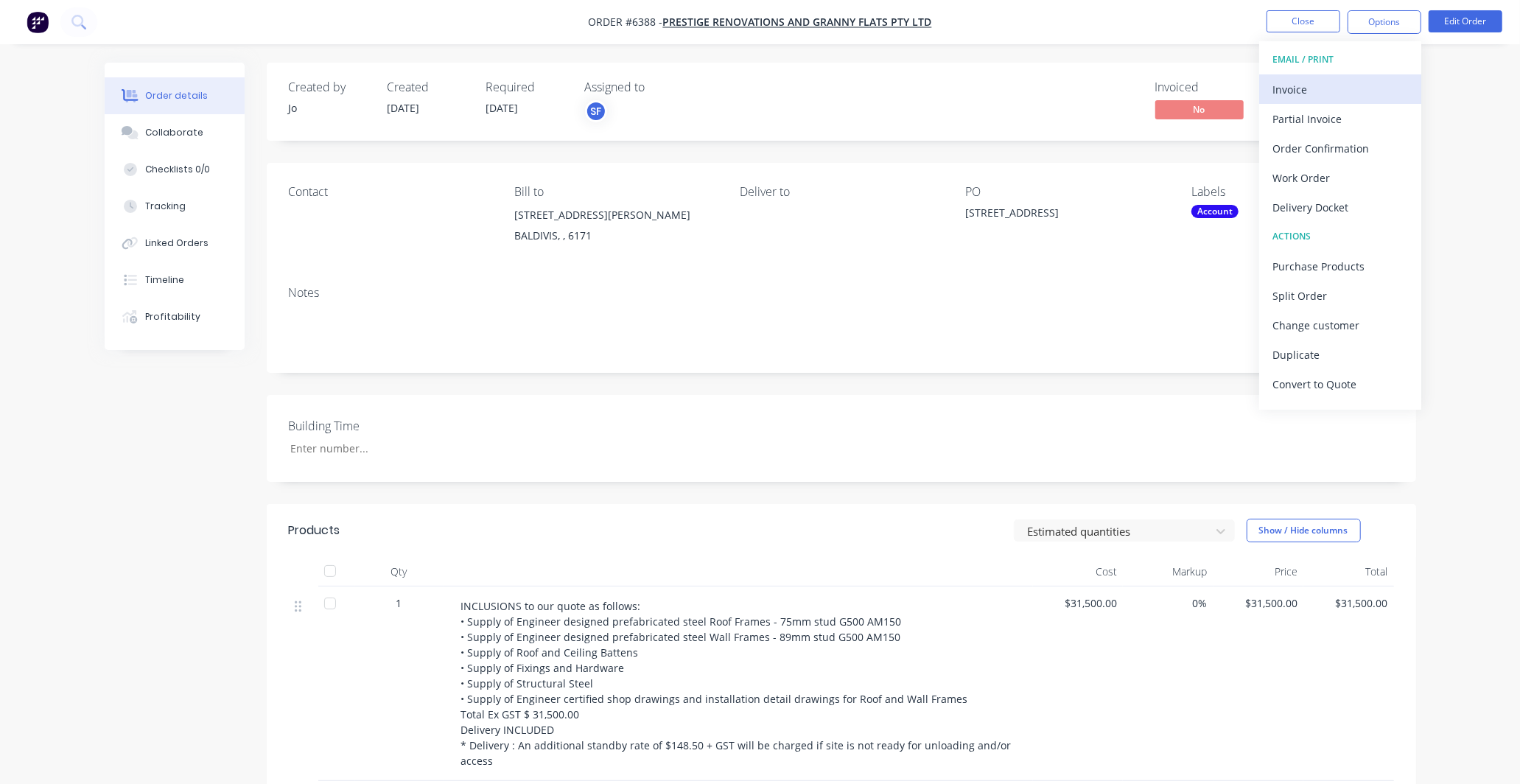
click at [1318, 87] on div "Invoice" at bounding box center [1340, 89] width 136 height 21
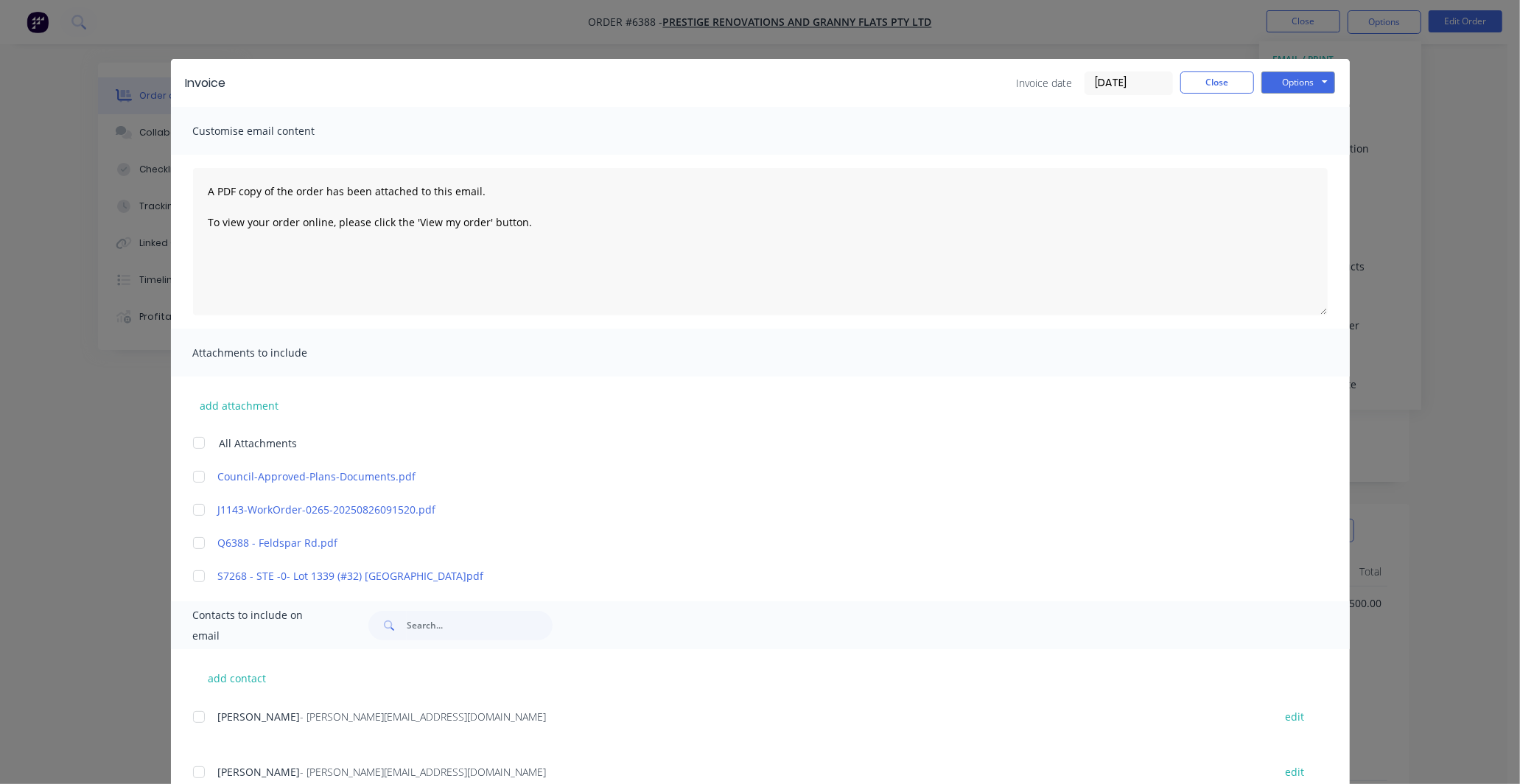
click at [195, 544] on div at bounding box center [199, 543] width 29 height 29
click at [188, 716] on div at bounding box center [199, 717] width 29 height 29
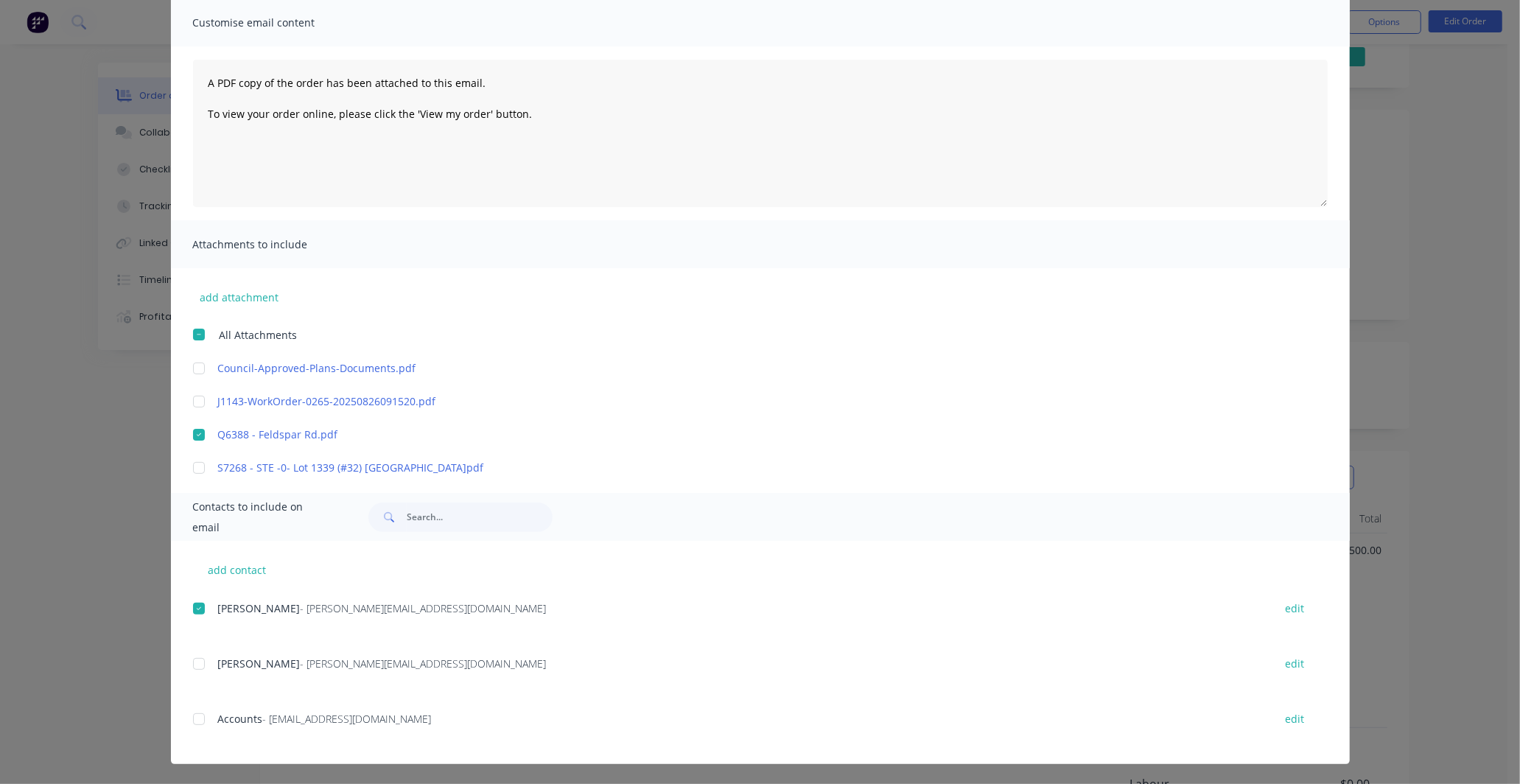
scroll to position [82, 0]
click at [195, 660] on div at bounding box center [199, 664] width 29 height 29
click at [192, 718] on div at bounding box center [199, 718] width 29 height 29
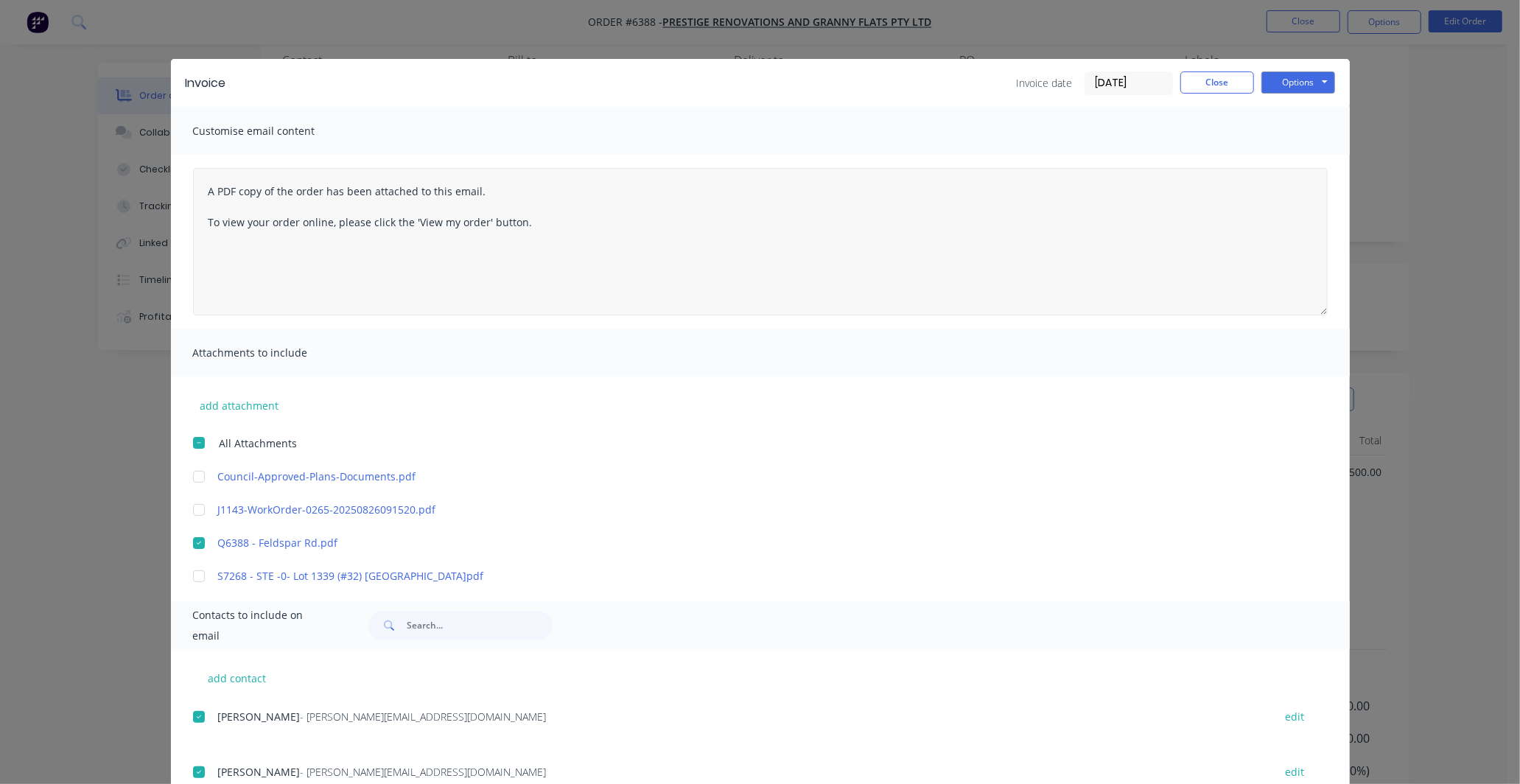
scroll to position [0, 0]
click at [1311, 72] on button "Options" at bounding box center [1298, 82] width 74 height 22
click at [1299, 107] on button "Preview" at bounding box center [1309, 108] width 95 height 25
click at [188, 539] on div at bounding box center [199, 543] width 29 height 29
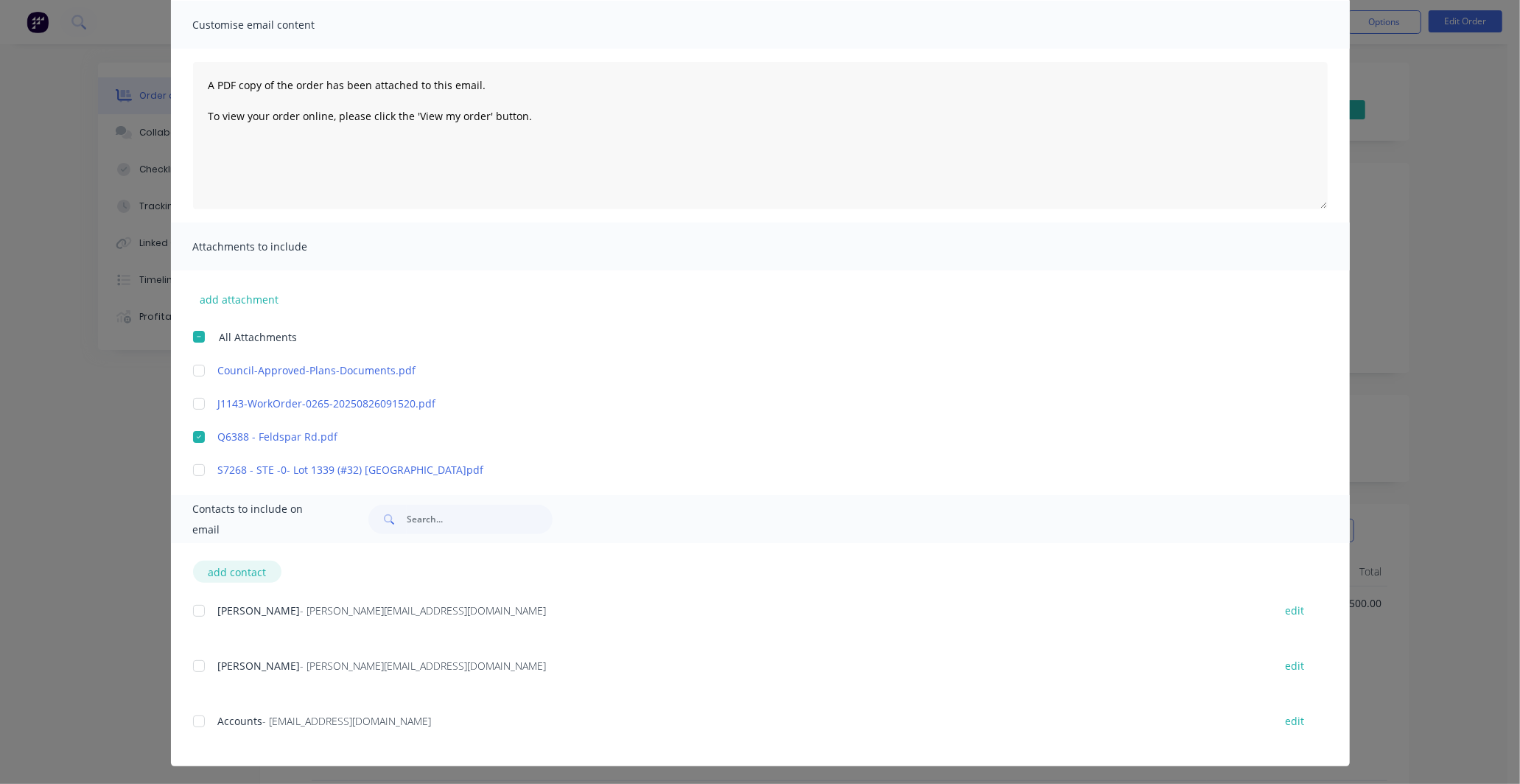
scroll to position [108, 0]
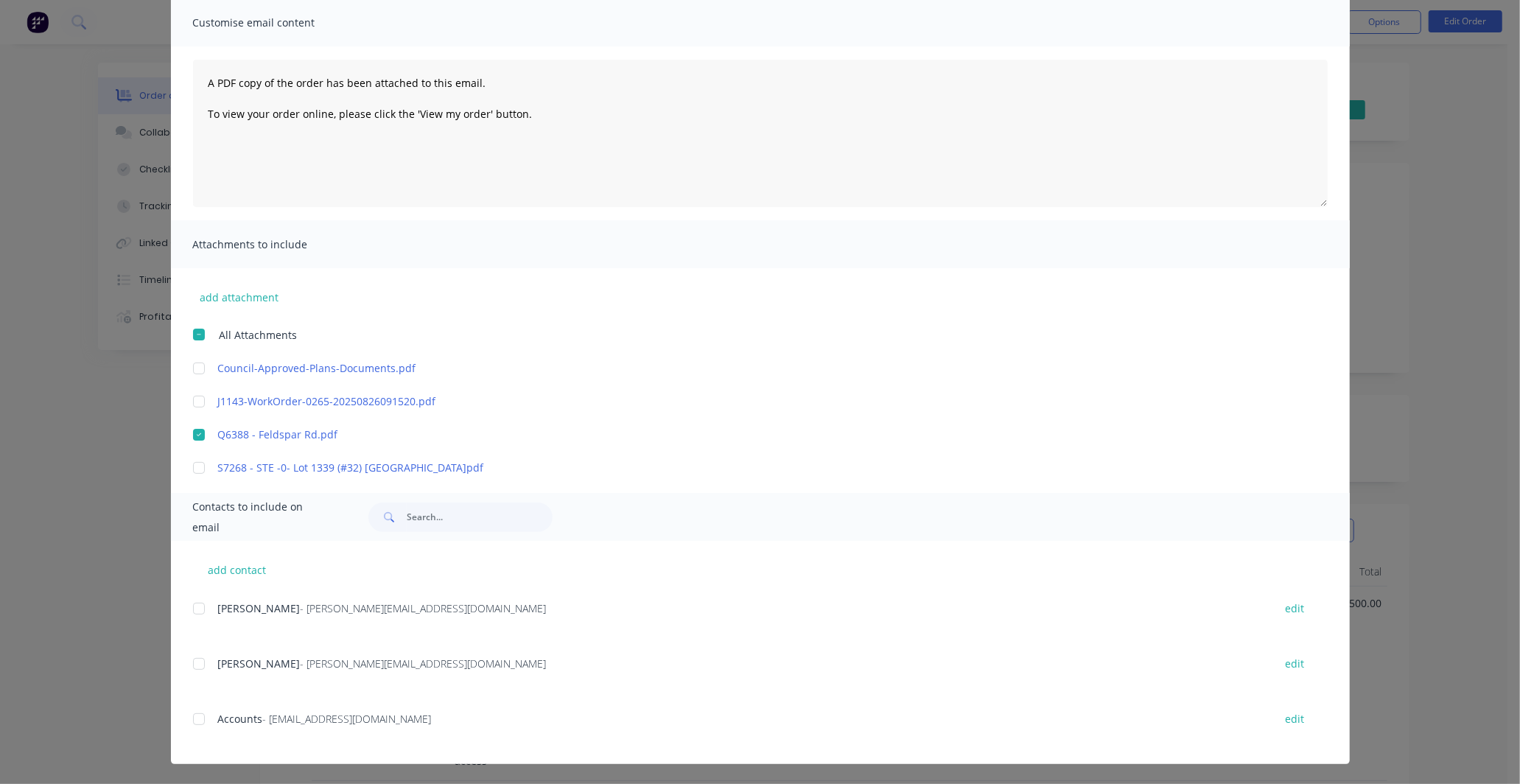
click at [197, 610] on div at bounding box center [199, 608] width 29 height 29
click at [191, 670] on div at bounding box center [199, 664] width 29 height 29
click at [189, 724] on div at bounding box center [199, 718] width 29 height 29
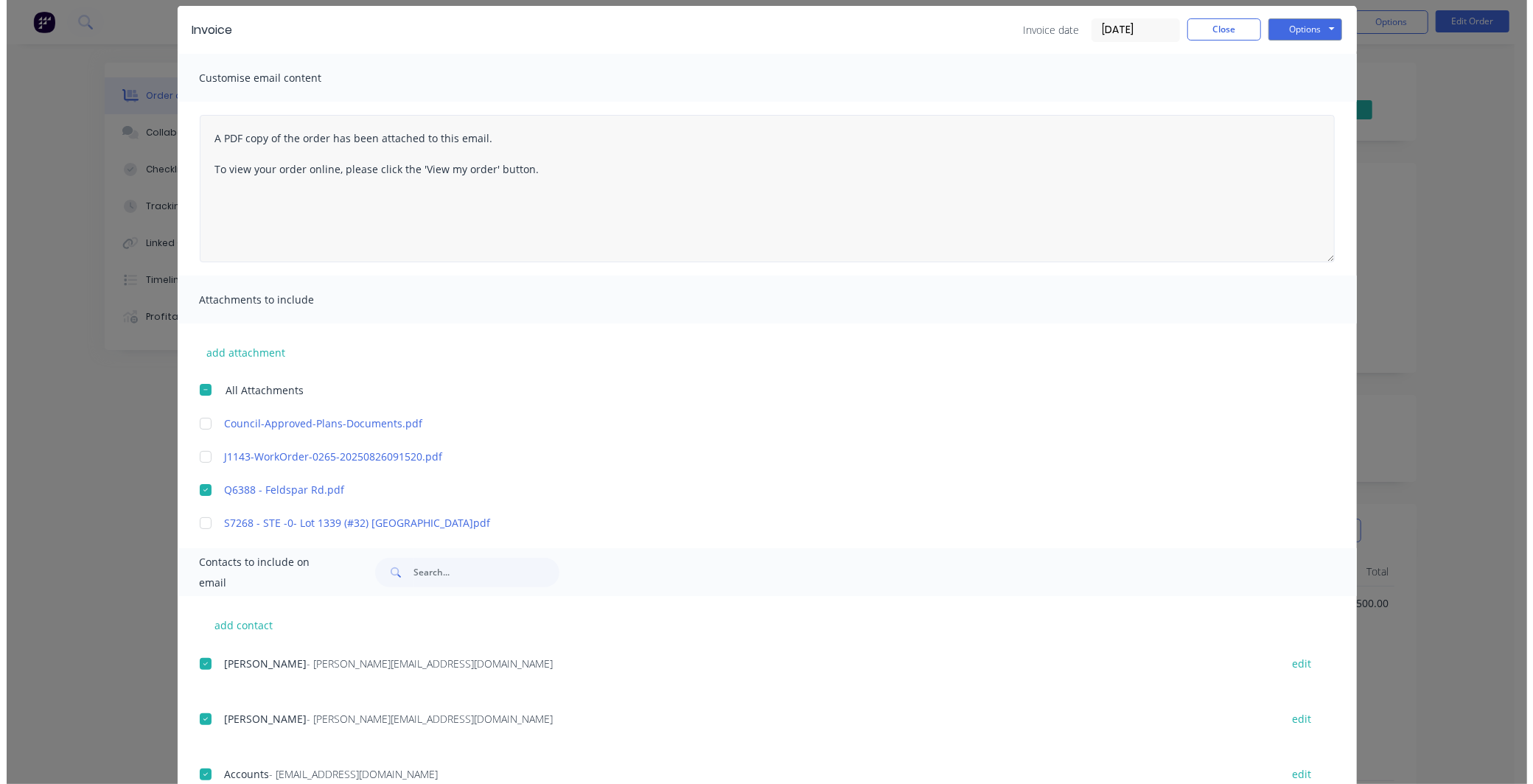
scroll to position [0, 0]
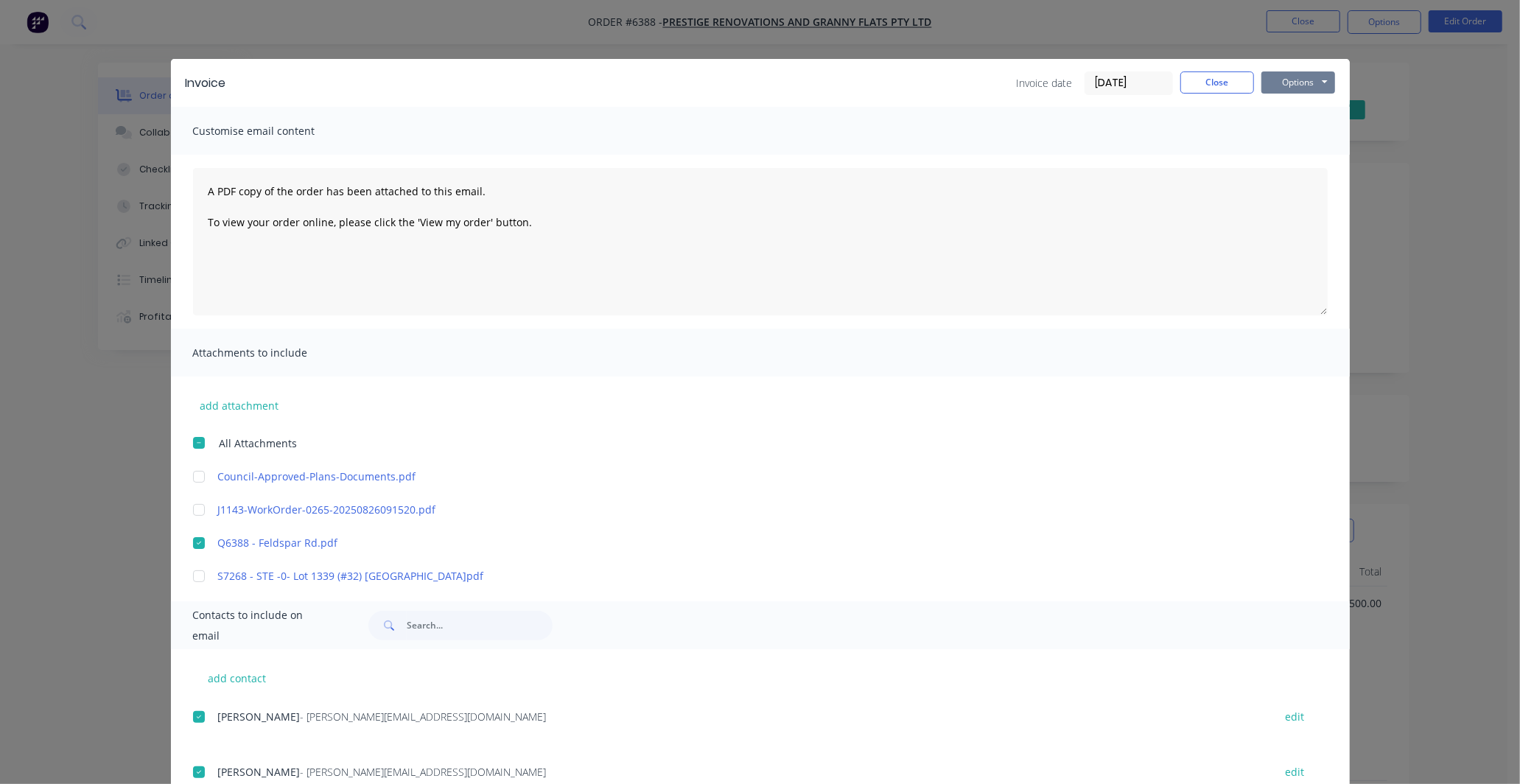
click at [1305, 78] on button "Options" at bounding box center [1298, 82] width 74 height 22
click at [1284, 155] on button "Email" at bounding box center [1309, 157] width 95 height 25
click at [1210, 77] on button "Close" at bounding box center [1217, 82] width 74 height 22
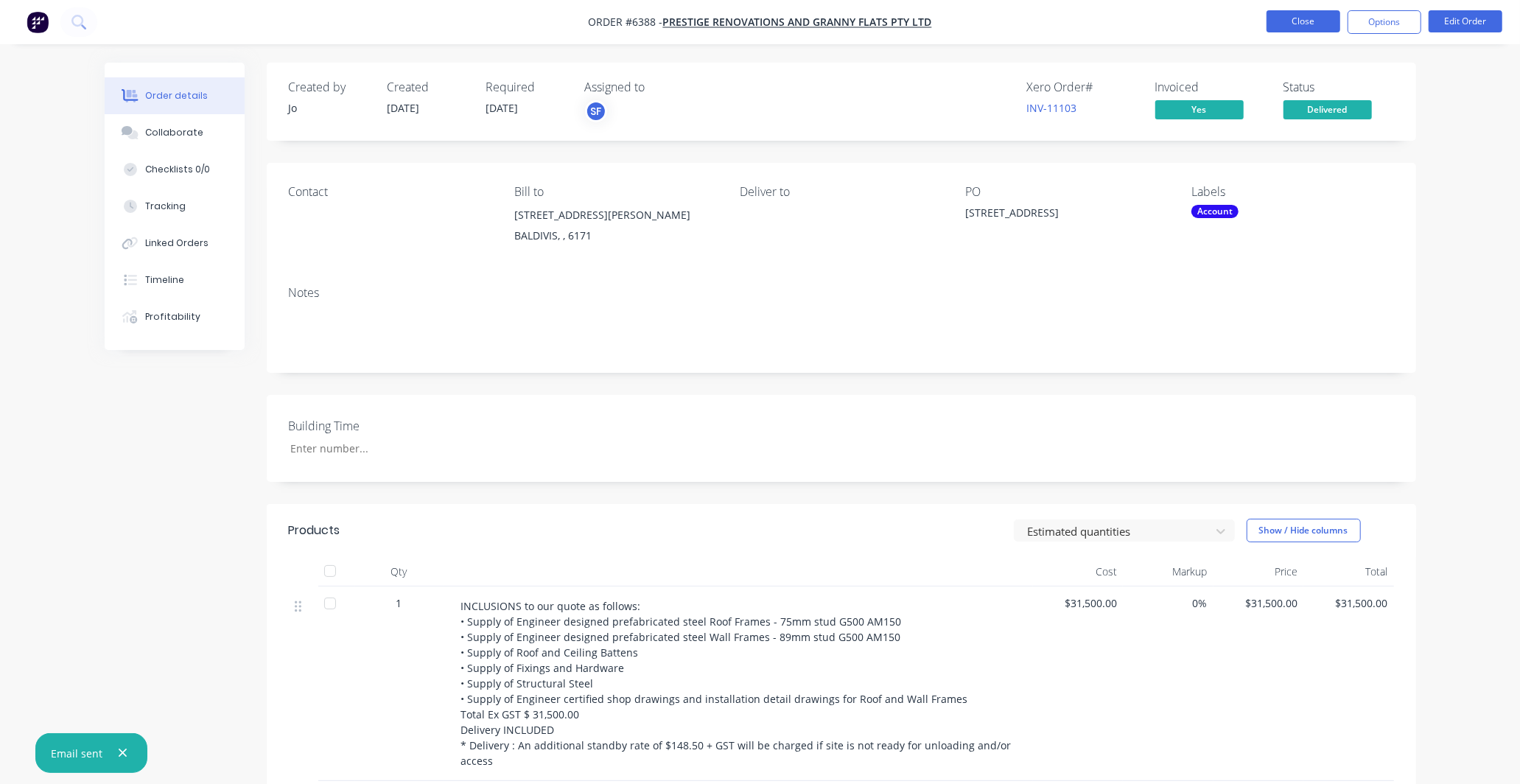
click at [1318, 26] on button "Close" at bounding box center [1303, 21] width 74 height 22
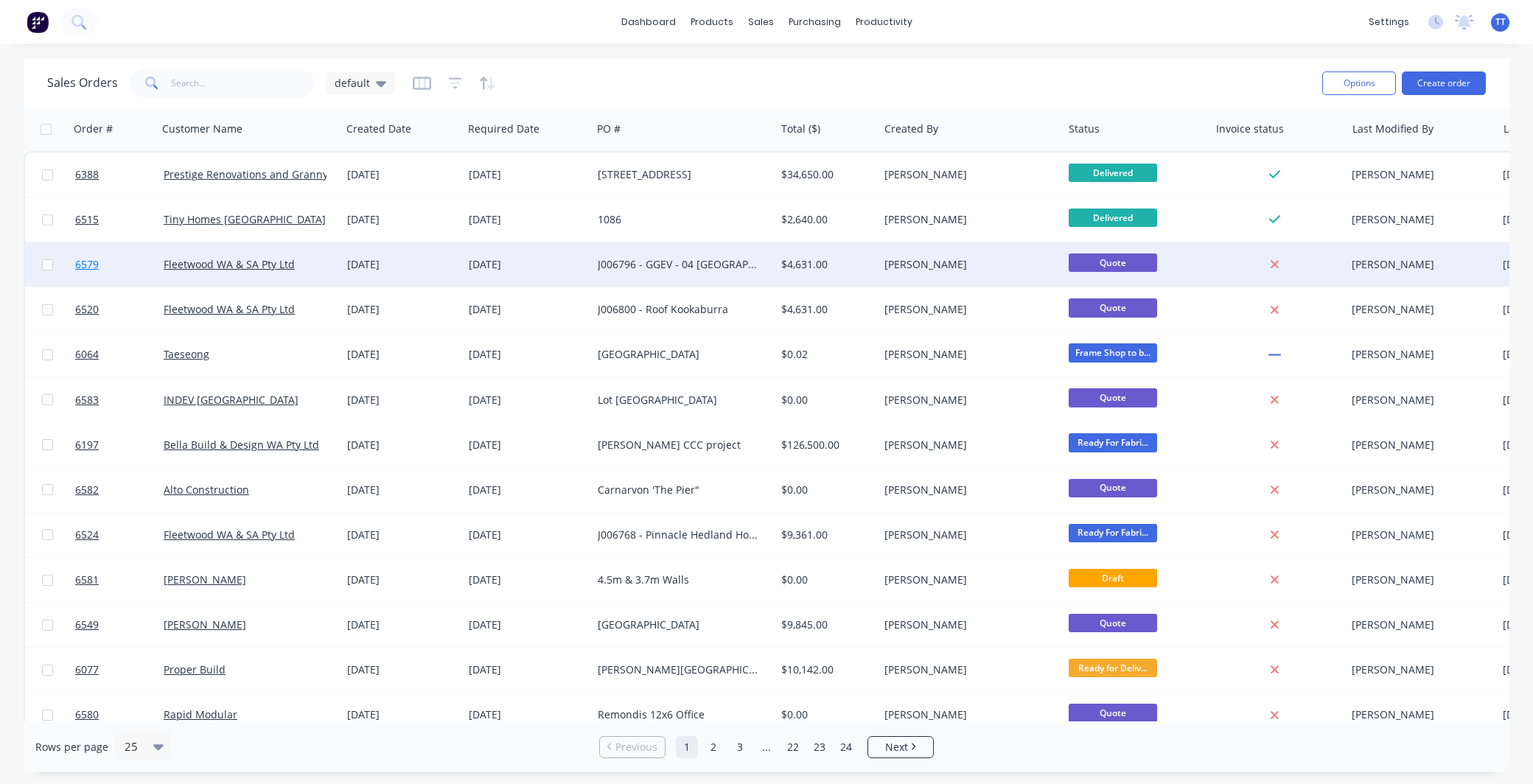
click at [79, 263] on span "6579" at bounding box center [87, 264] width 24 height 15
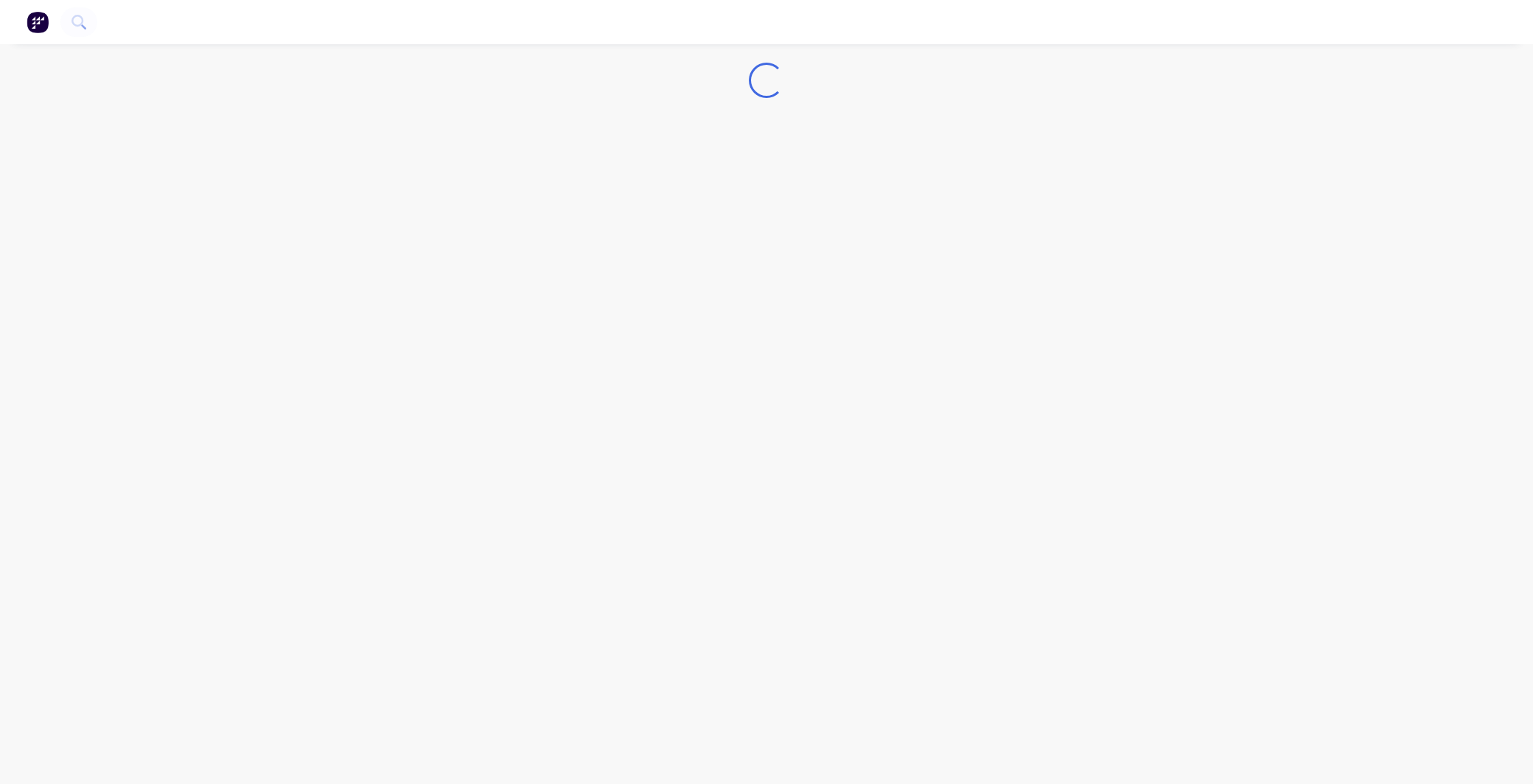
click at [79, 263] on div "Loading..." at bounding box center [766, 392] width 1533 height 784
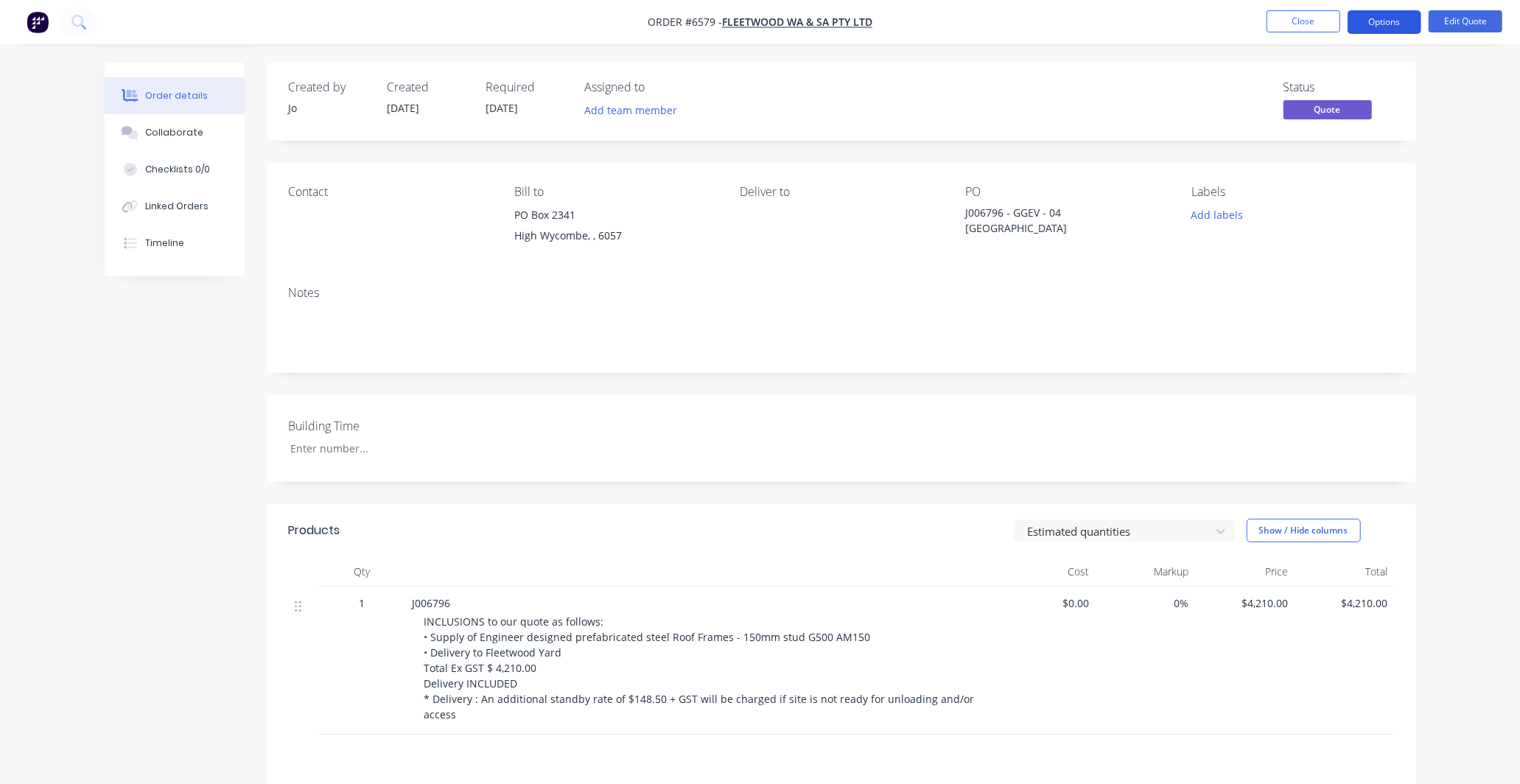
click at [1381, 16] on button "Options" at bounding box center [1384, 22] width 74 height 24
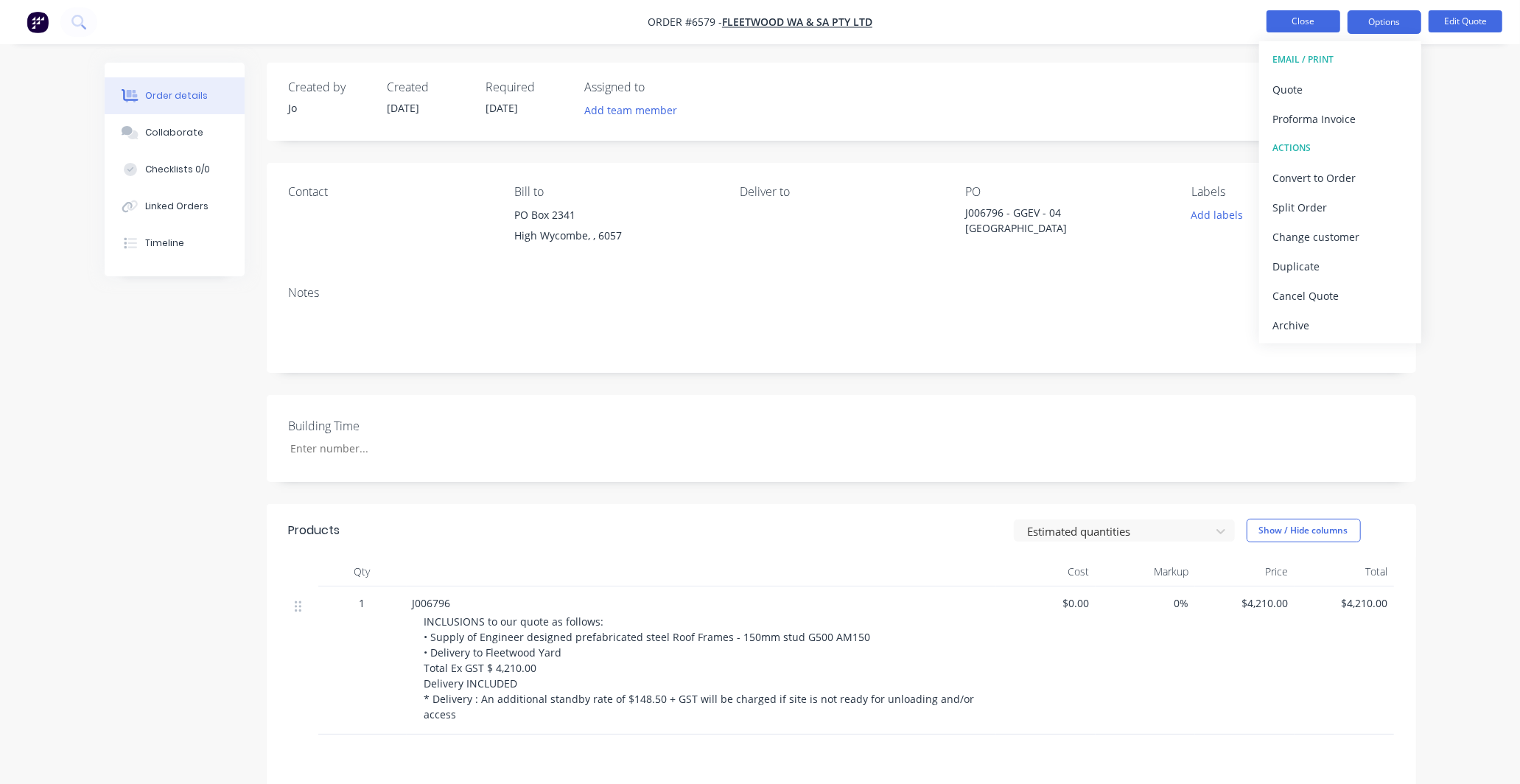
click at [1311, 17] on button "Close" at bounding box center [1303, 21] width 74 height 22
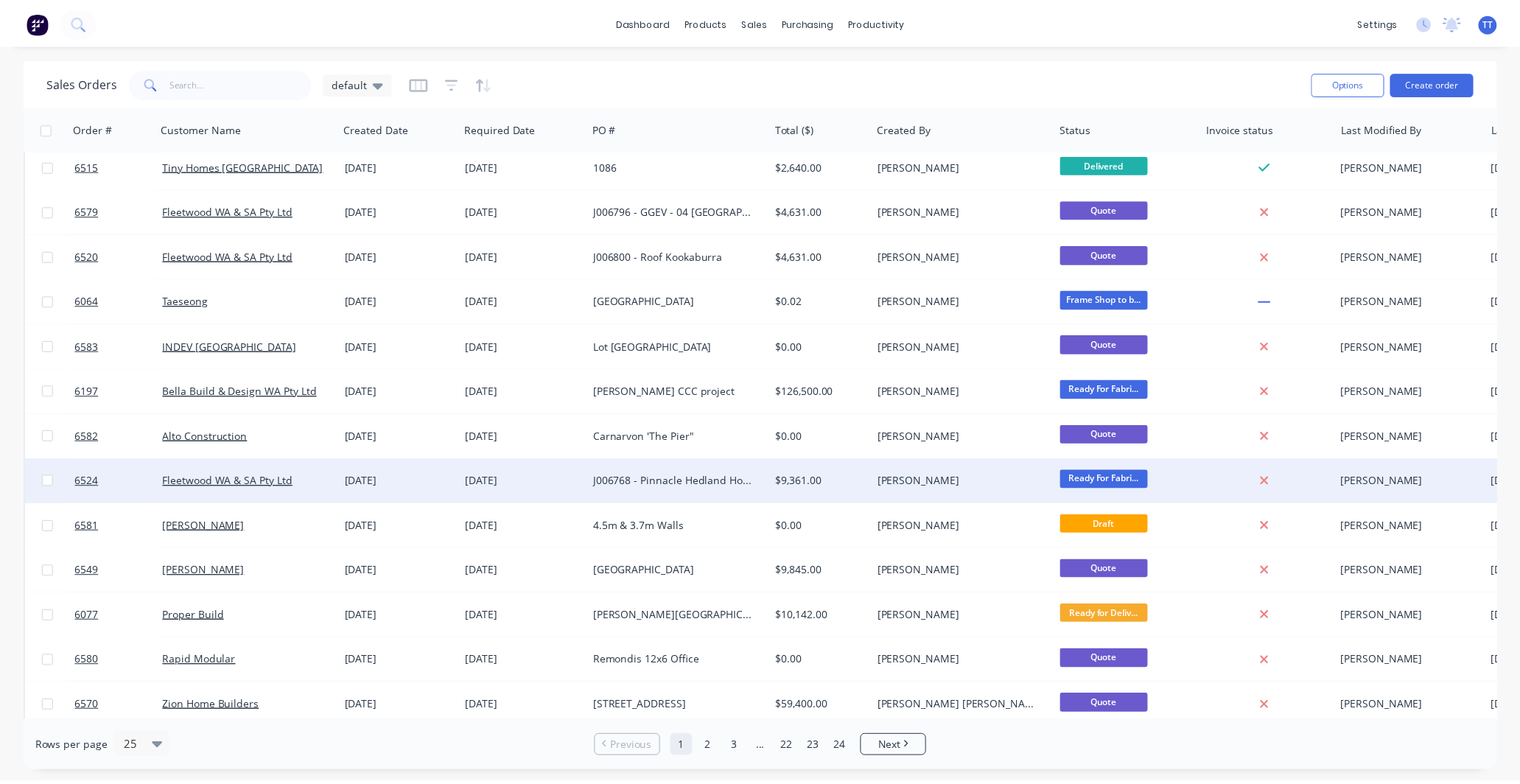
scroll to position [82, 0]
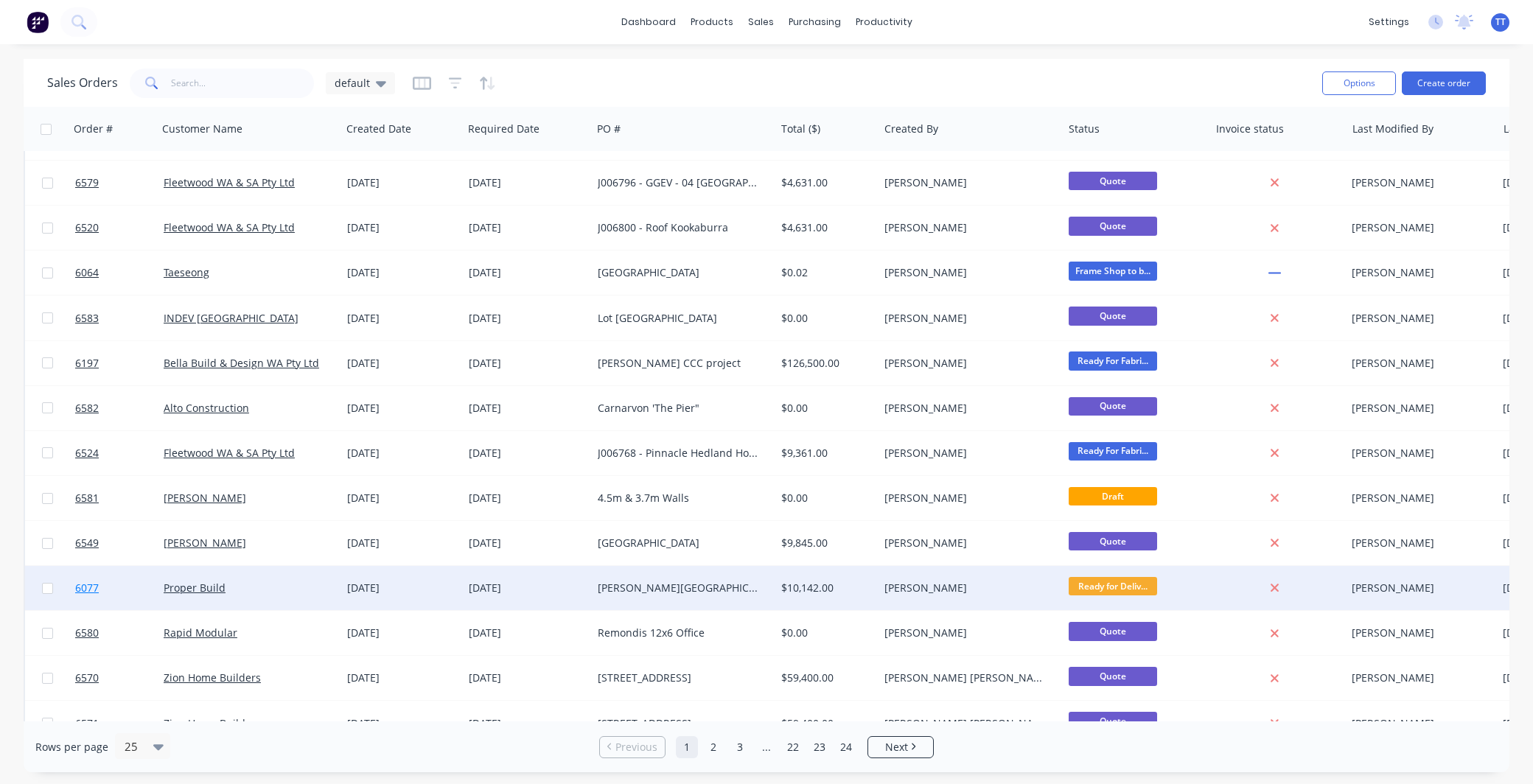
click at [91, 582] on span "6077" at bounding box center [87, 588] width 24 height 15
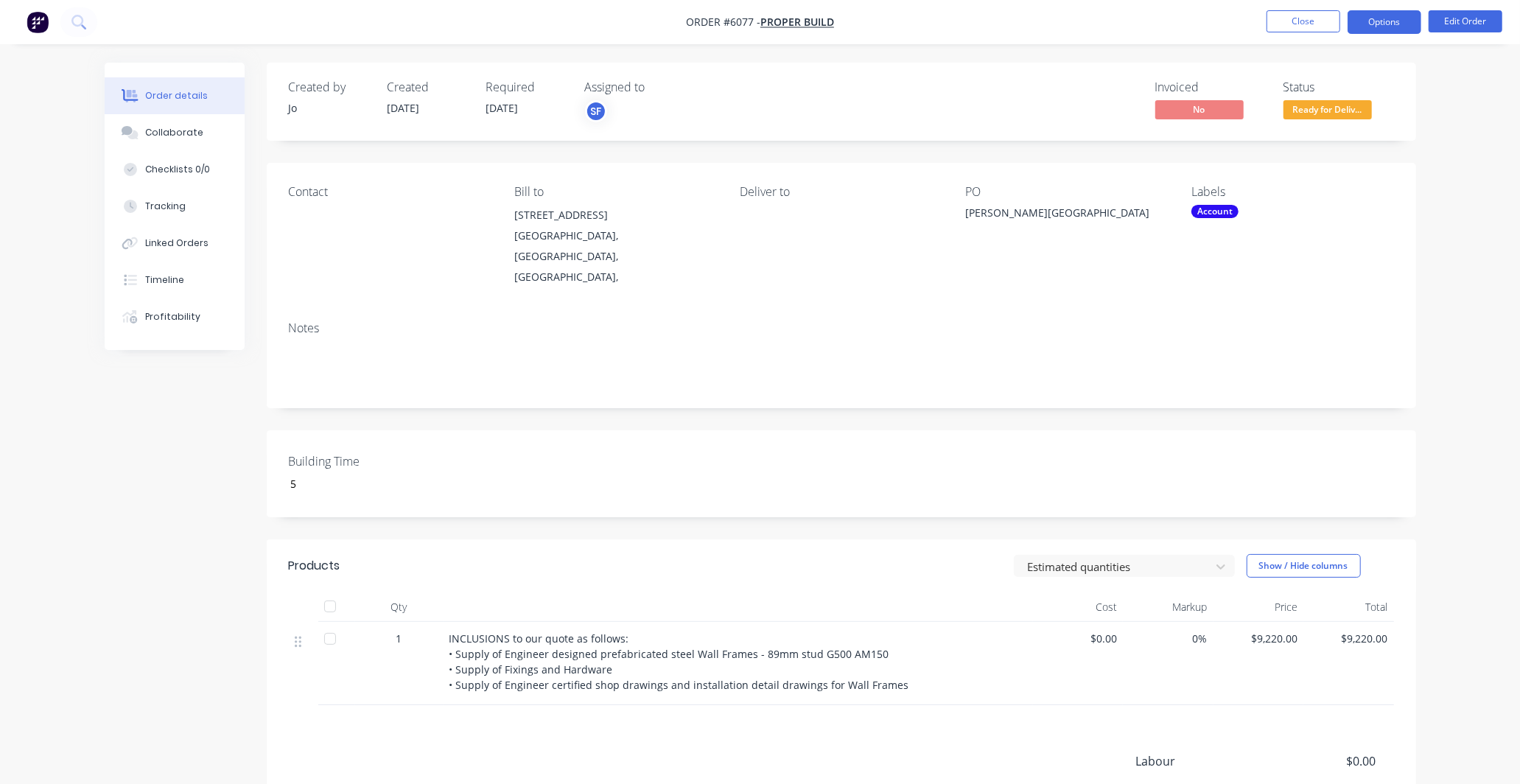
click at [1387, 19] on button "Options" at bounding box center [1384, 22] width 74 height 24
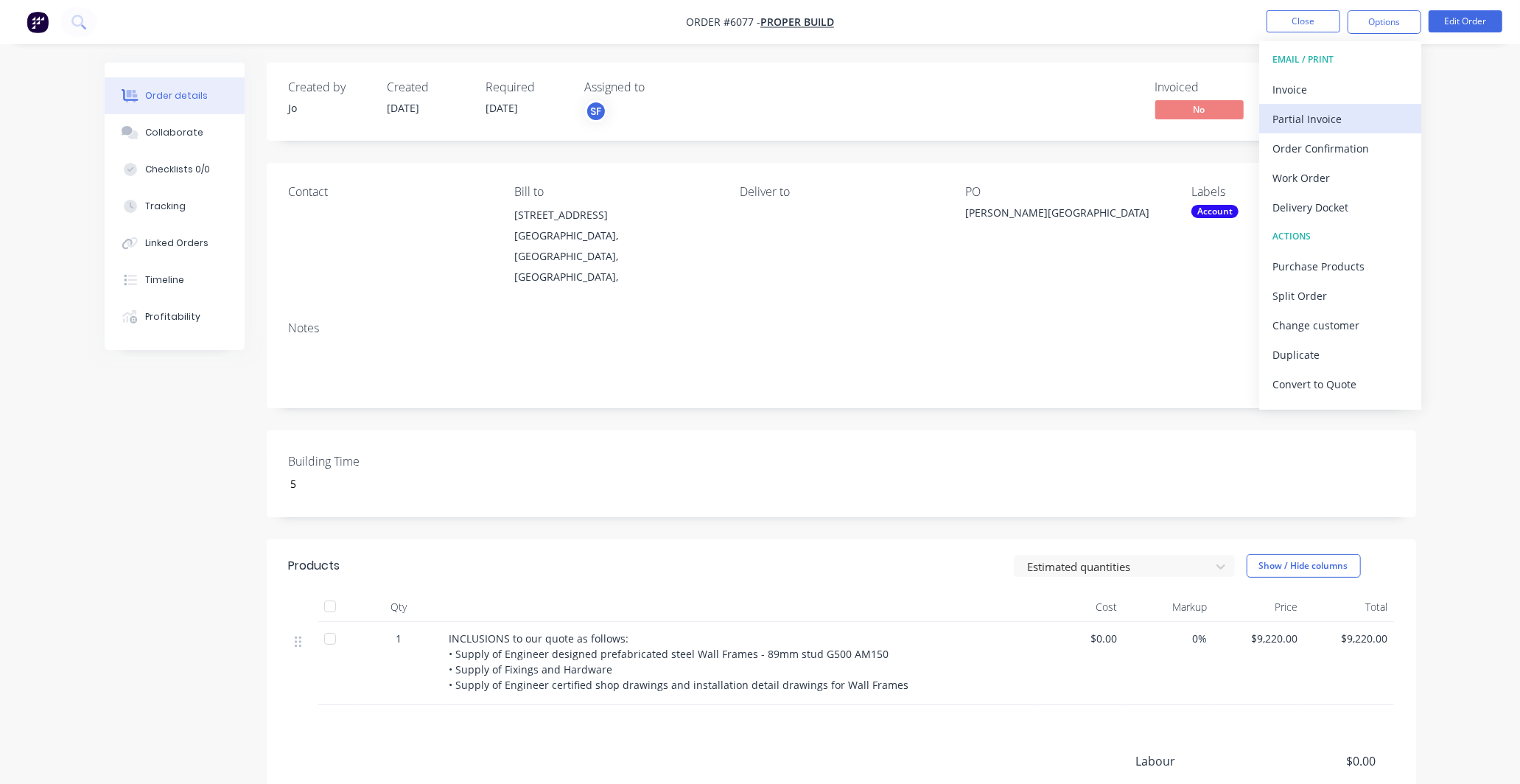
click at [1315, 115] on div "Partial Invoice" at bounding box center [1340, 118] width 136 height 21
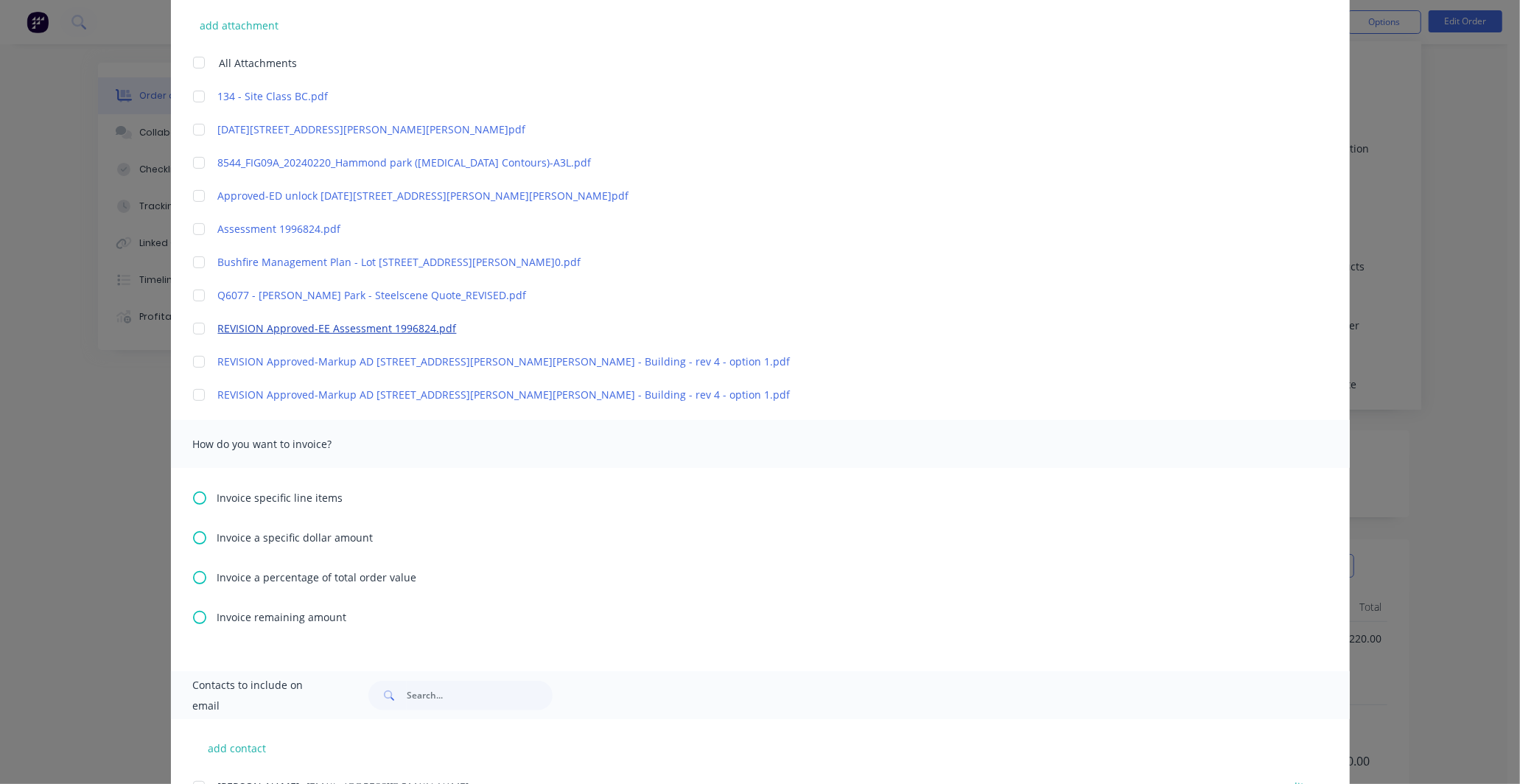
scroll to position [409, 0]
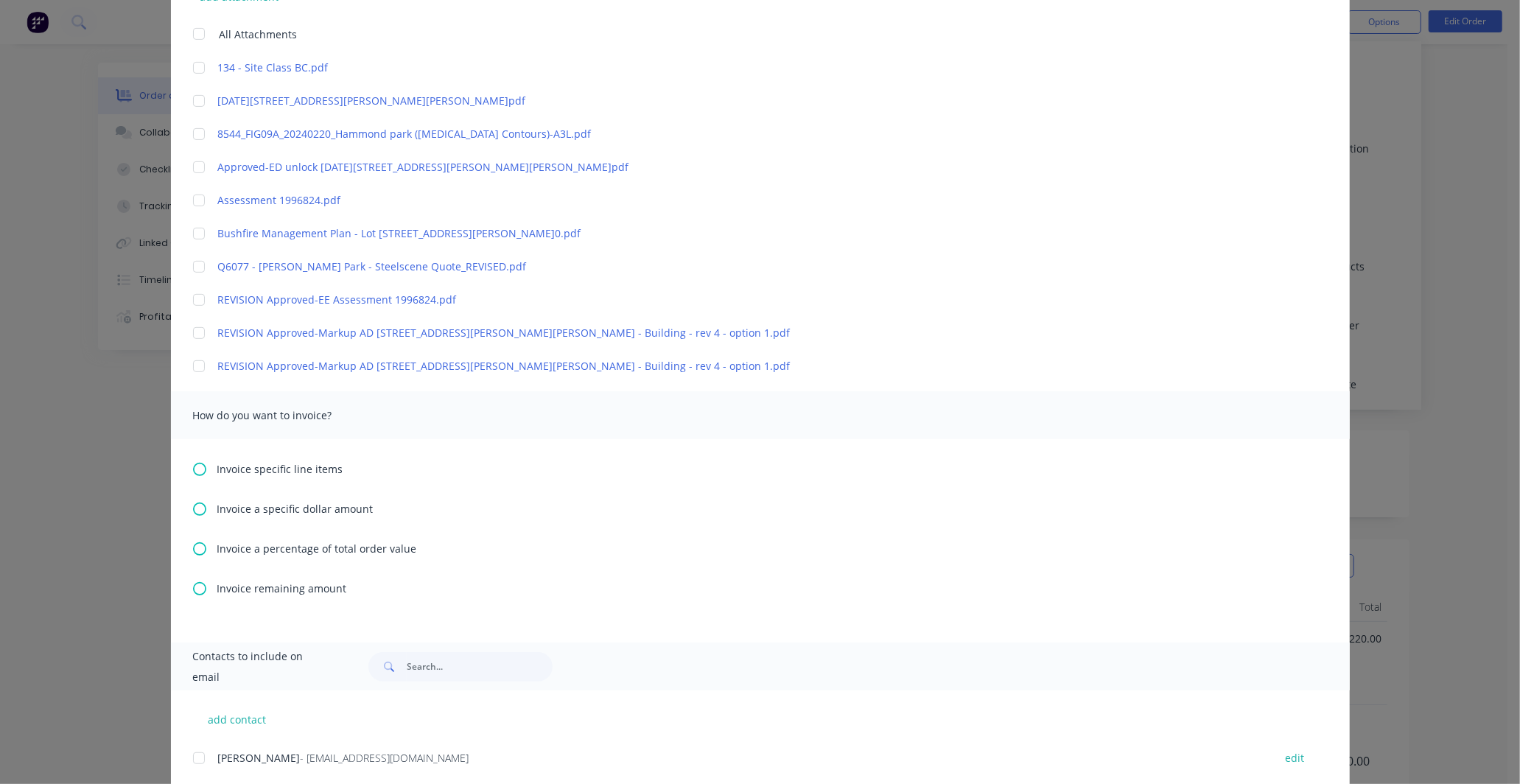
click at [194, 546] on icon at bounding box center [199, 548] width 14 height 14
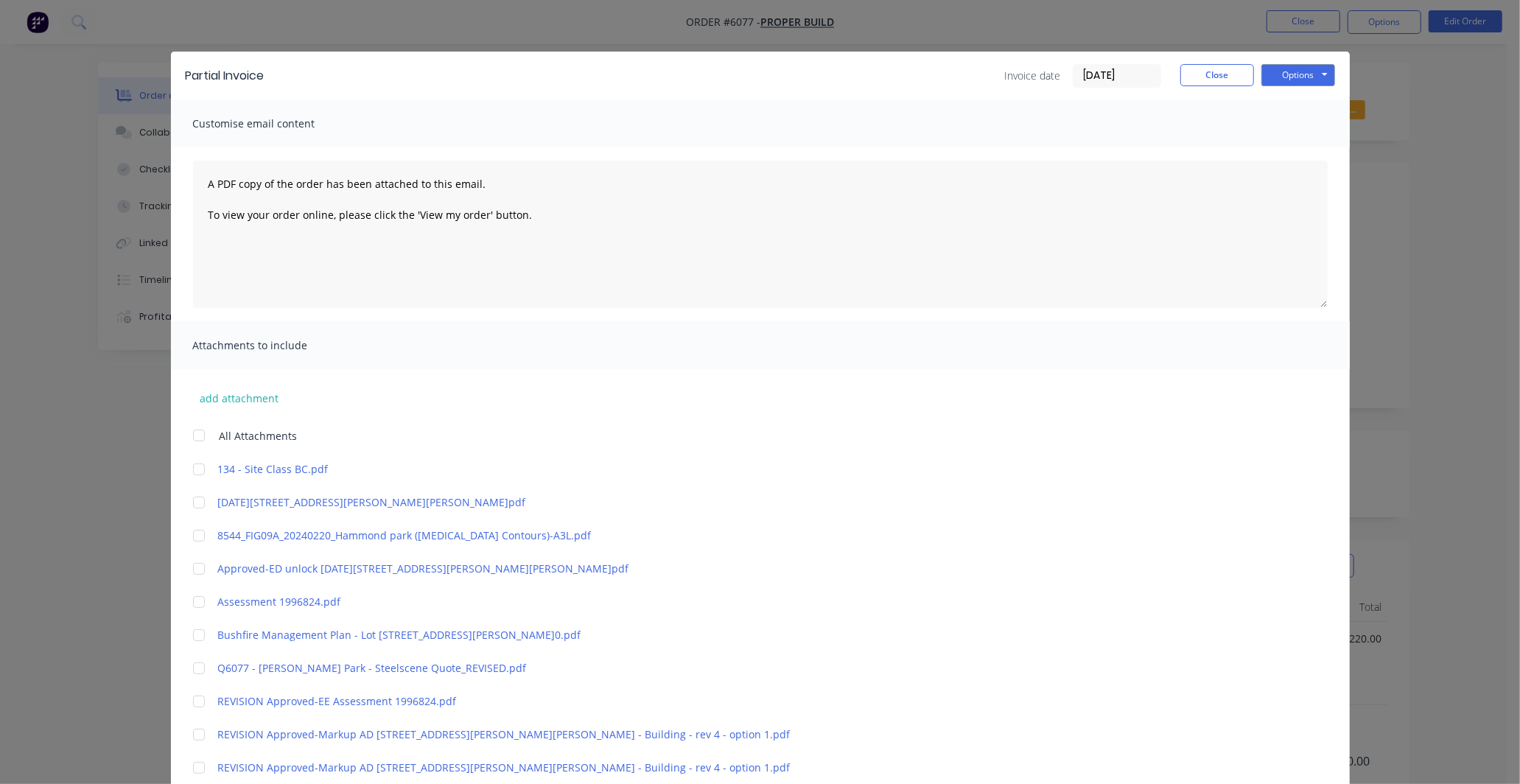
scroll to position [0, 0]
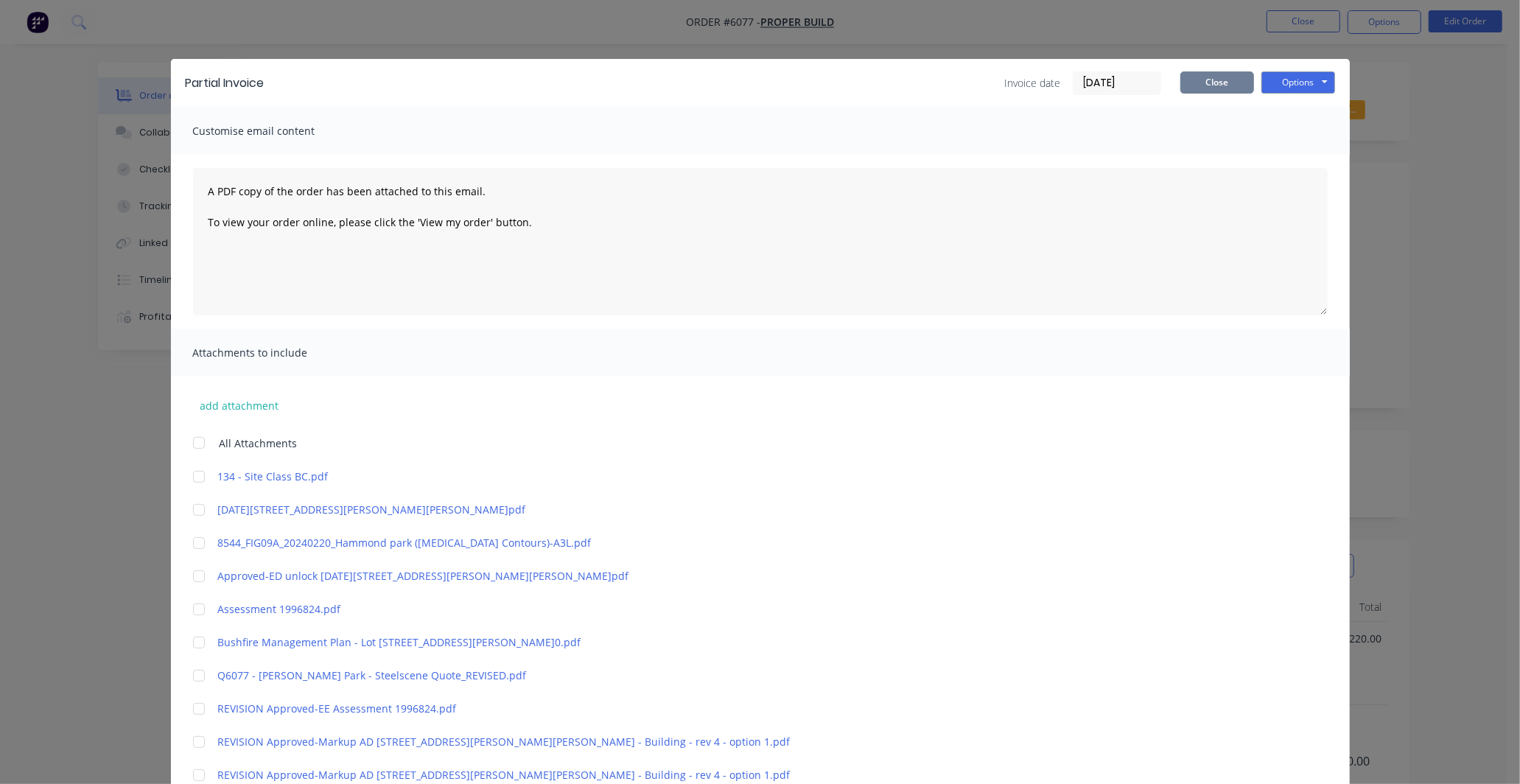
click at [1203, 76] on button "Close" at bounding box center [1217, 82] width 74 height 22
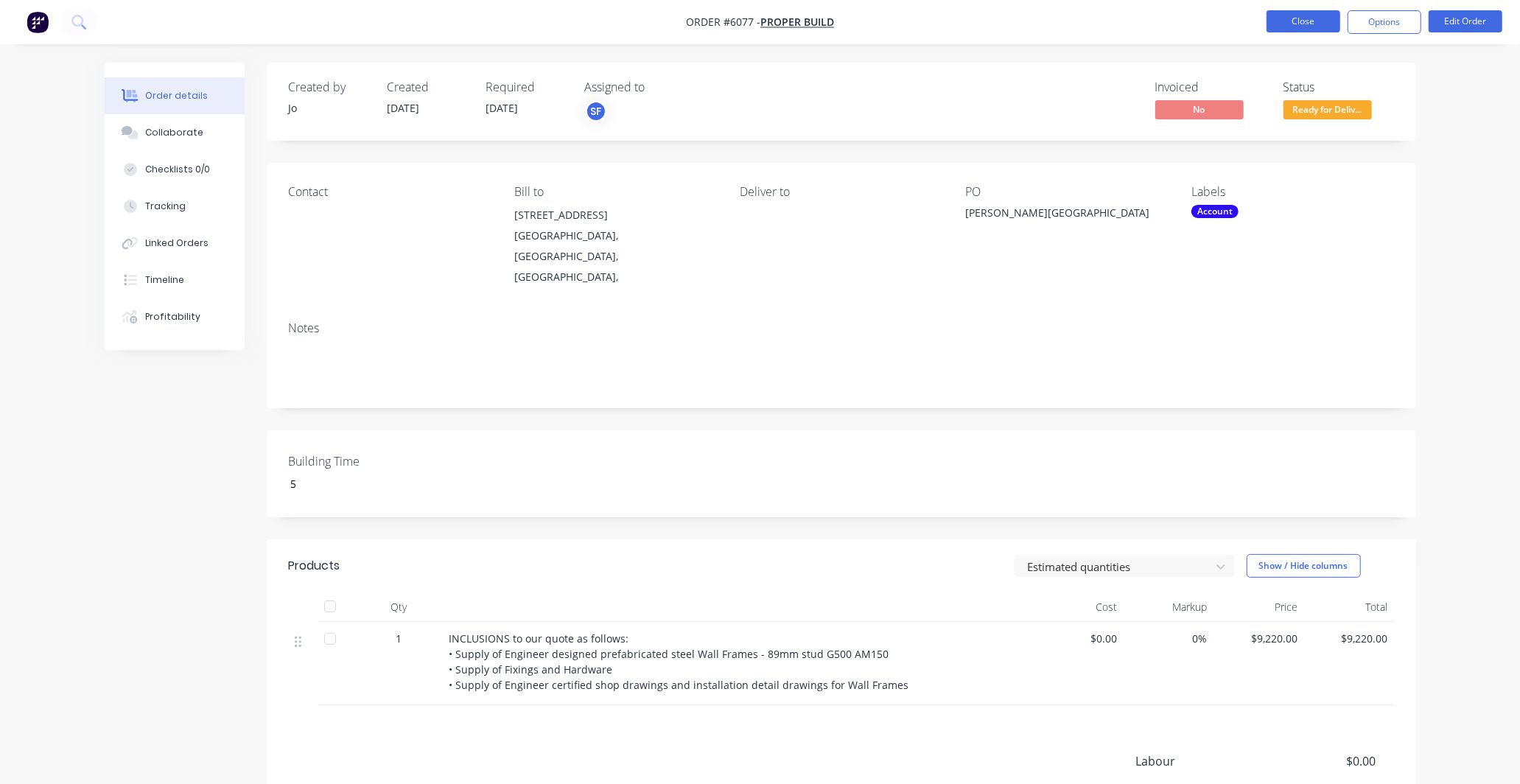
click at [1285, 17] on button "Close" at bounding box center [1303, 21] width 74 height 22
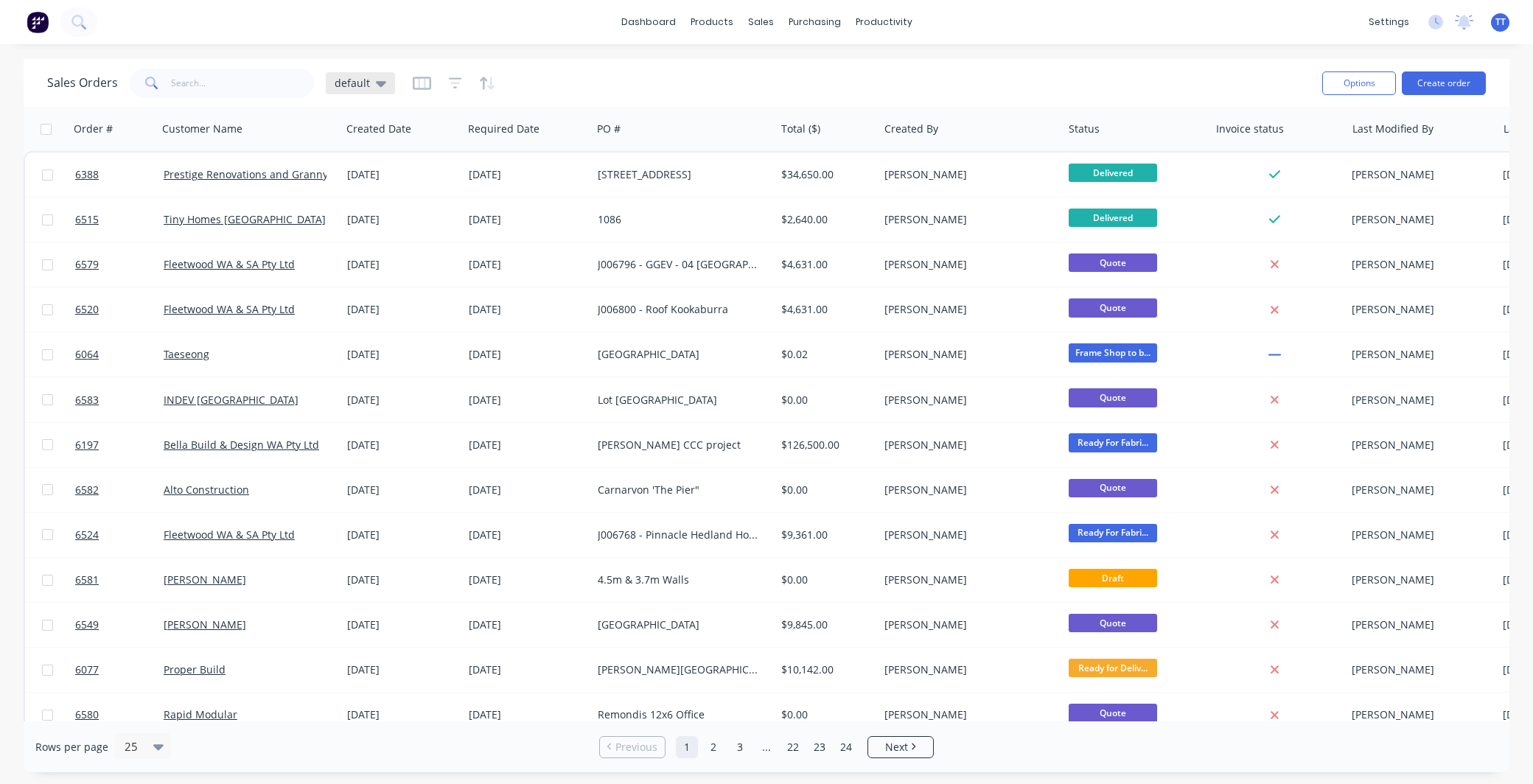
click at [380, 82] on icon at bounding box center [381, 84] width 10 height 5
click at [385, 264] on button "Not invoiced" at bounding box center [414, 267] width 168 height 17
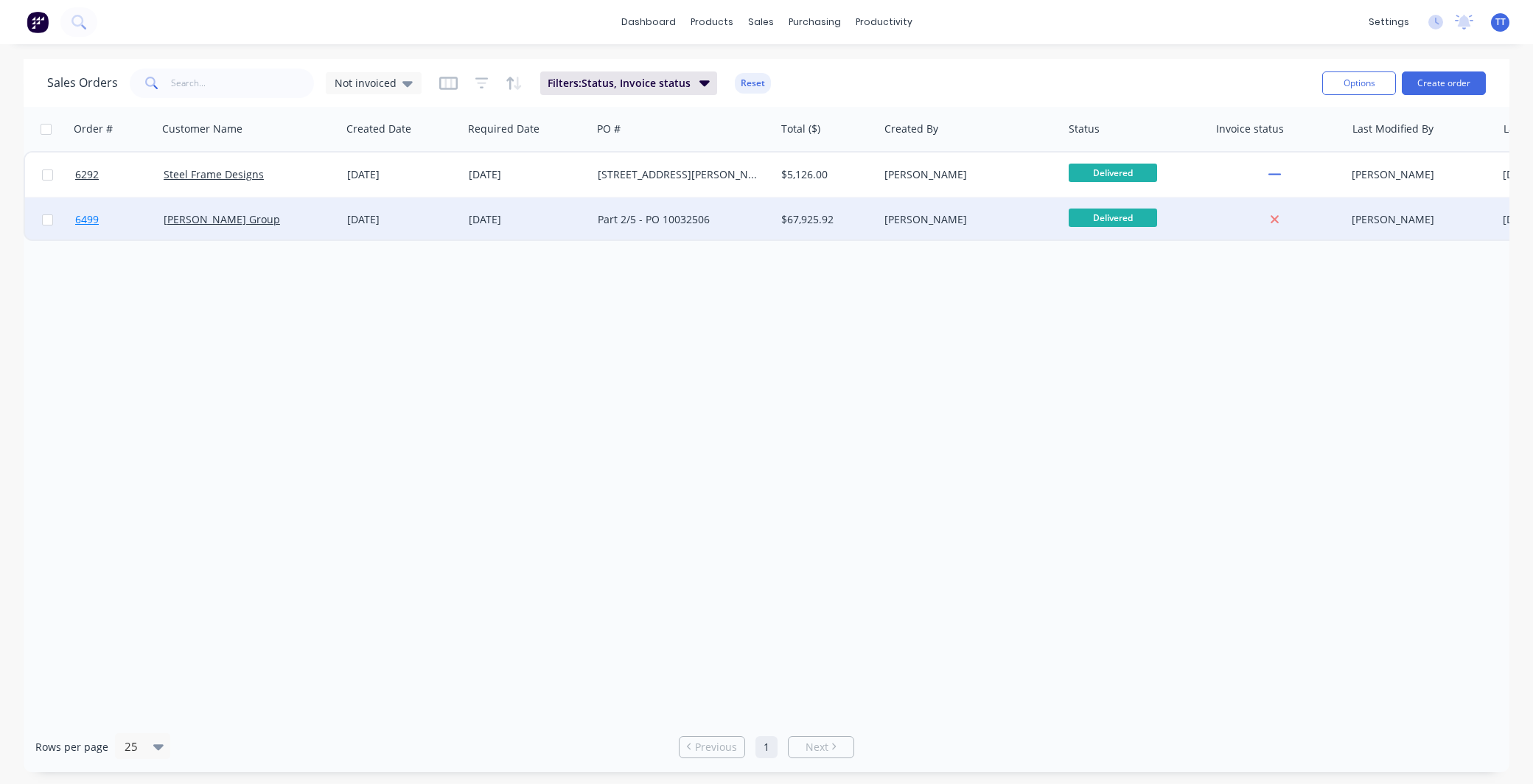
click at [88, 215] on span "6499" at bounding box center [87, 219] width 24 height 15
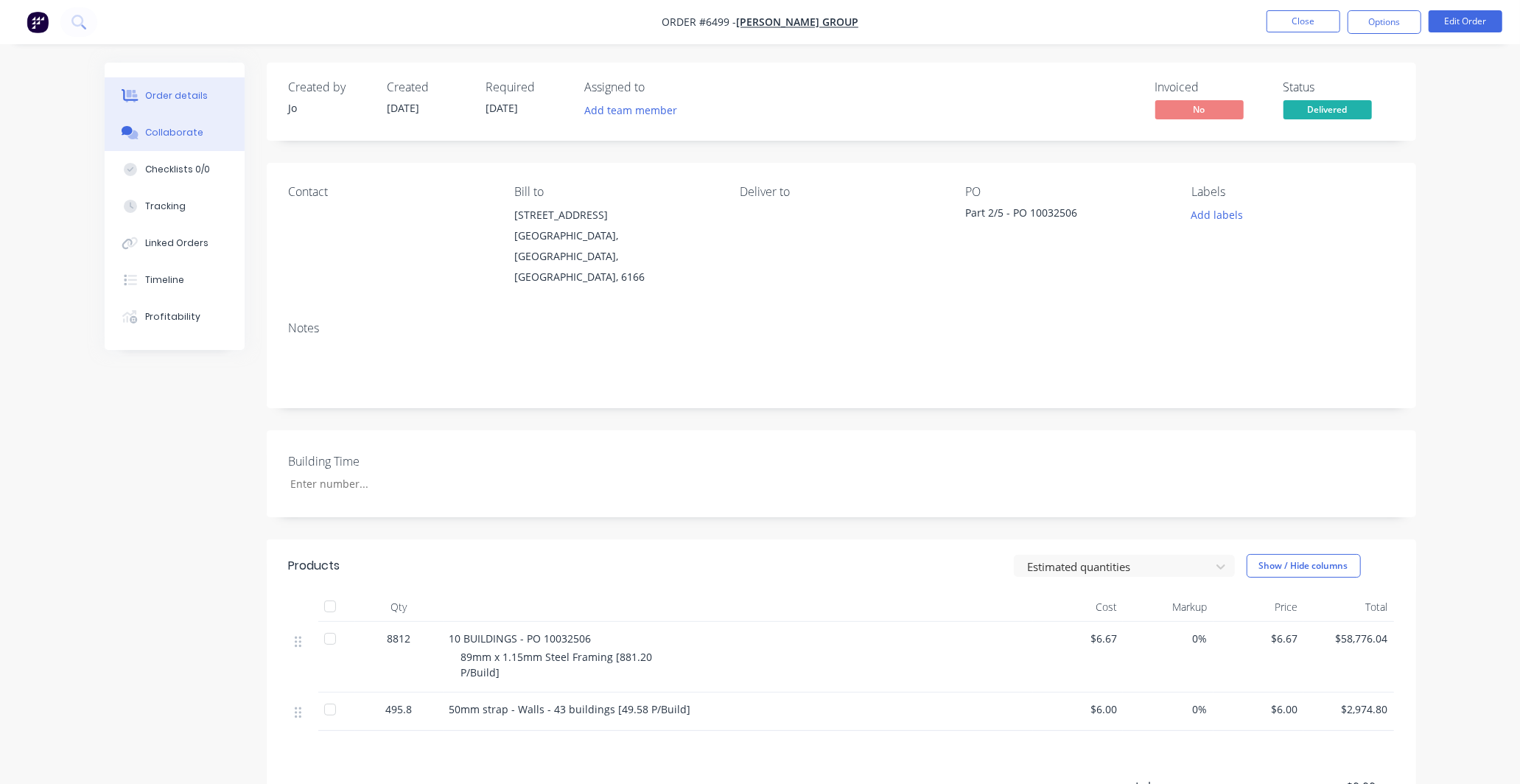
click at [179, 126] on div "Collaborate" at bounding box center [174, 132] width 58 height 14
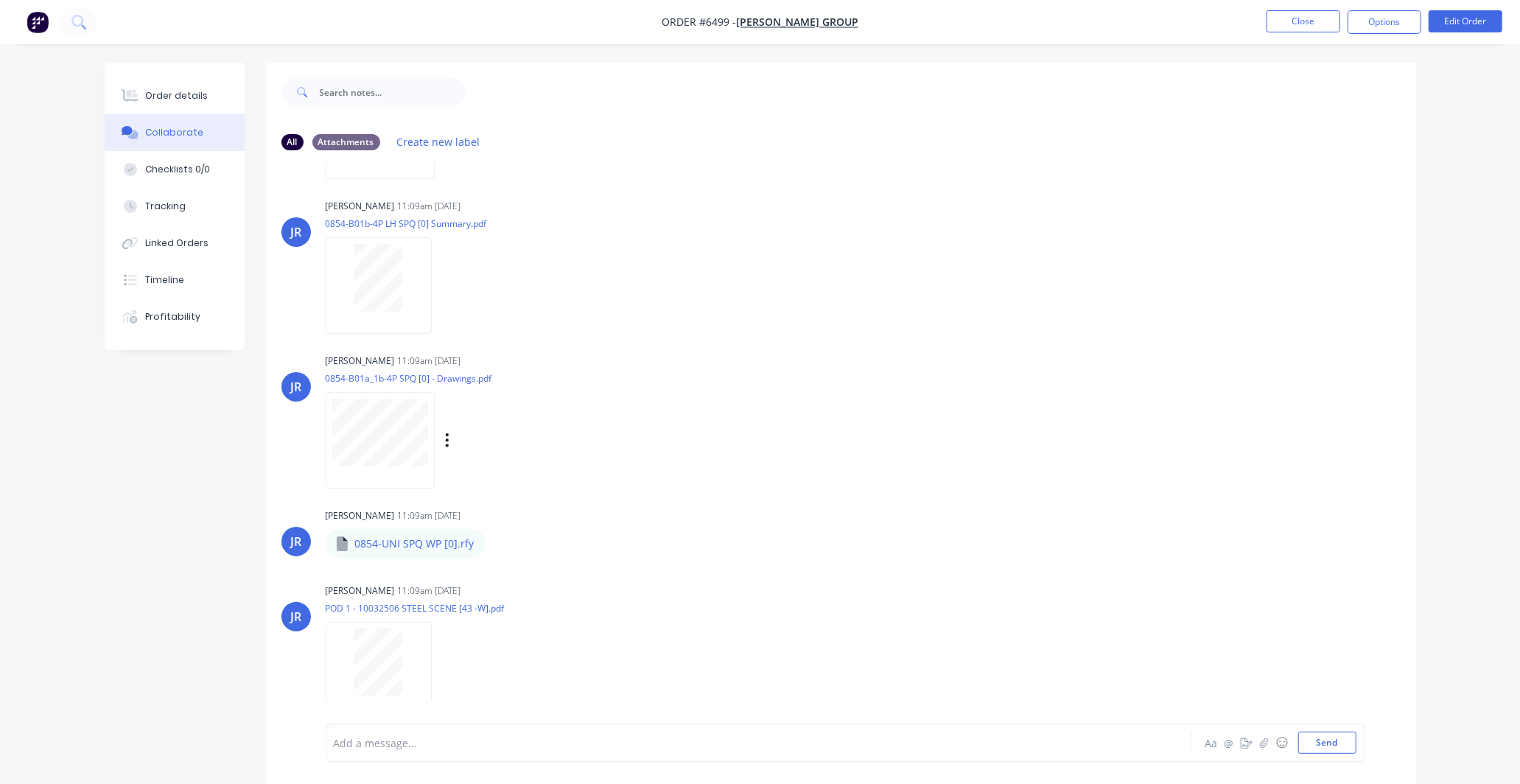
scroll to position [23, 0]
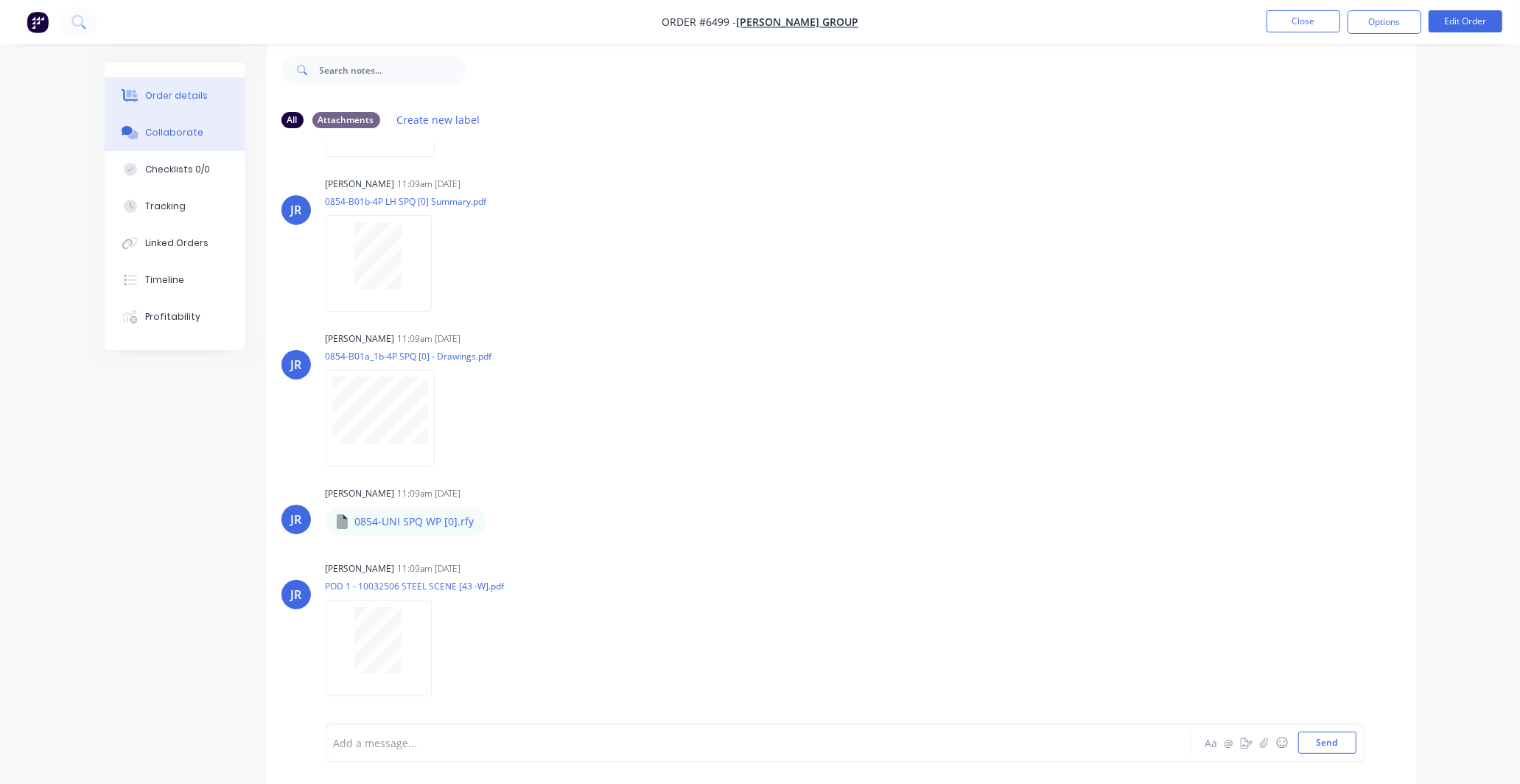
click at [172, 89] on div "Order details" at bounding box center [176, 96] width 63 height 14
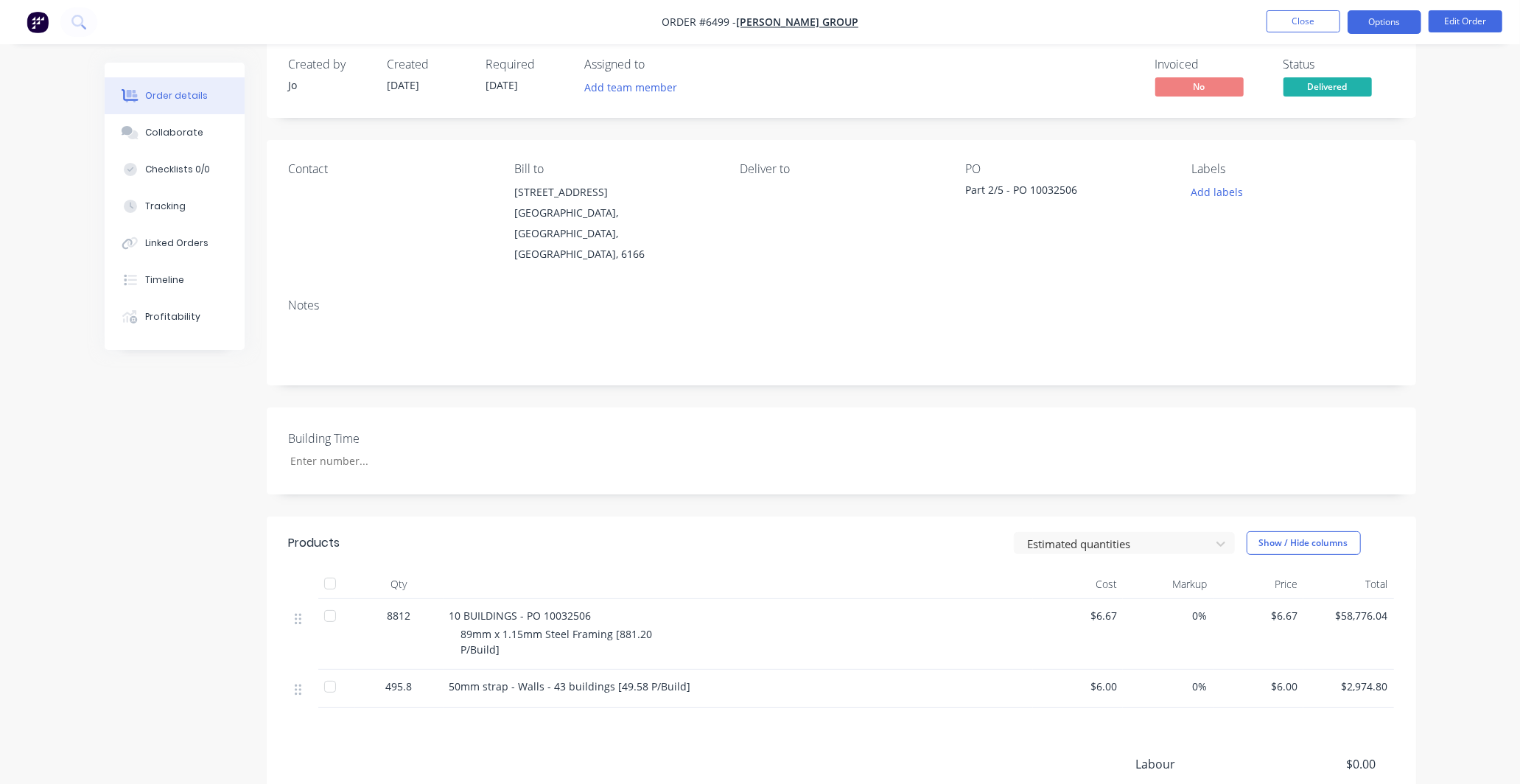
click at [1385, 16] on button "Options" at bounding box center [1384, 22] width 74 height 24
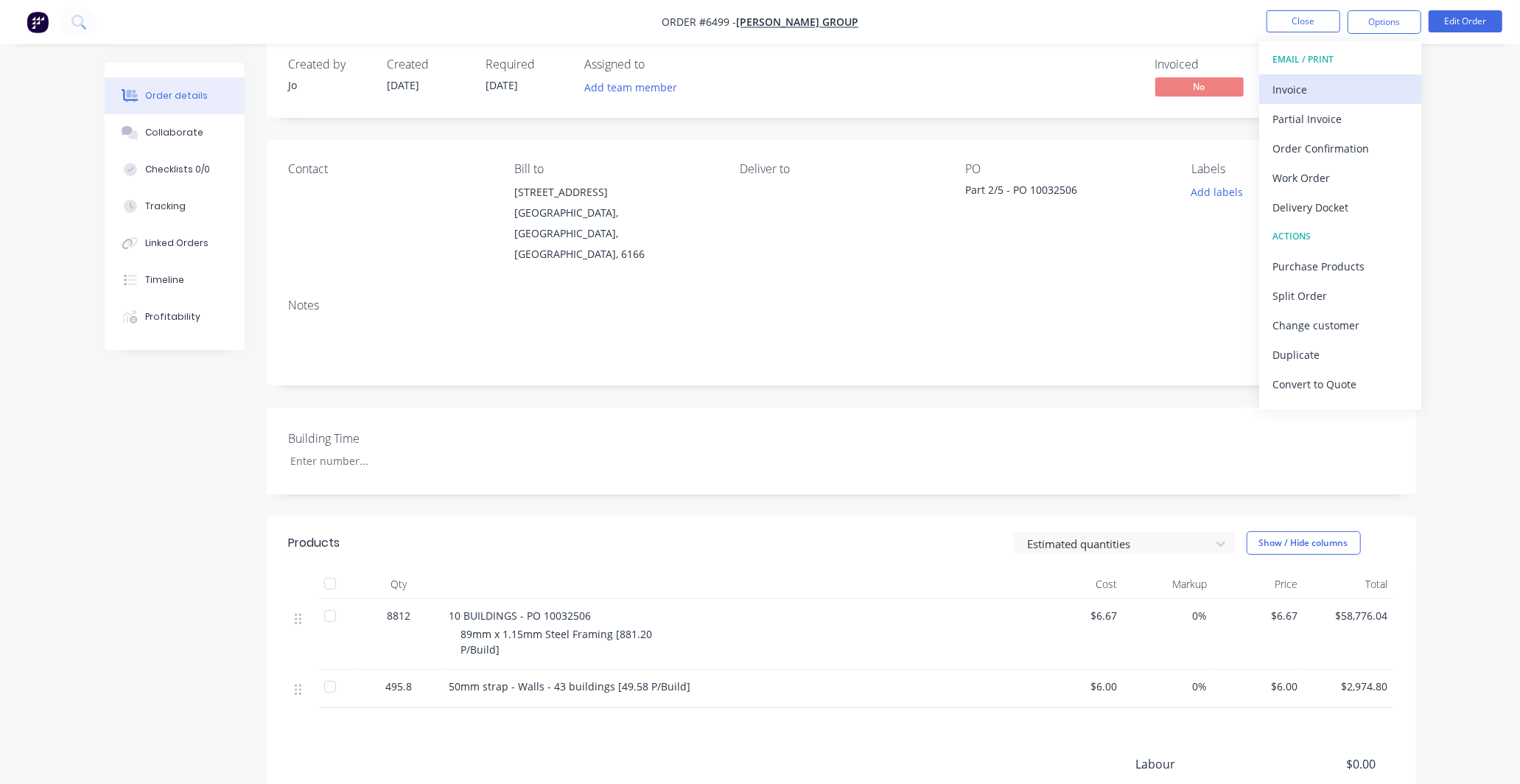
click at [1311, 86] on div "Invoice" at bounding box center [1340, 89] width 136 height 21
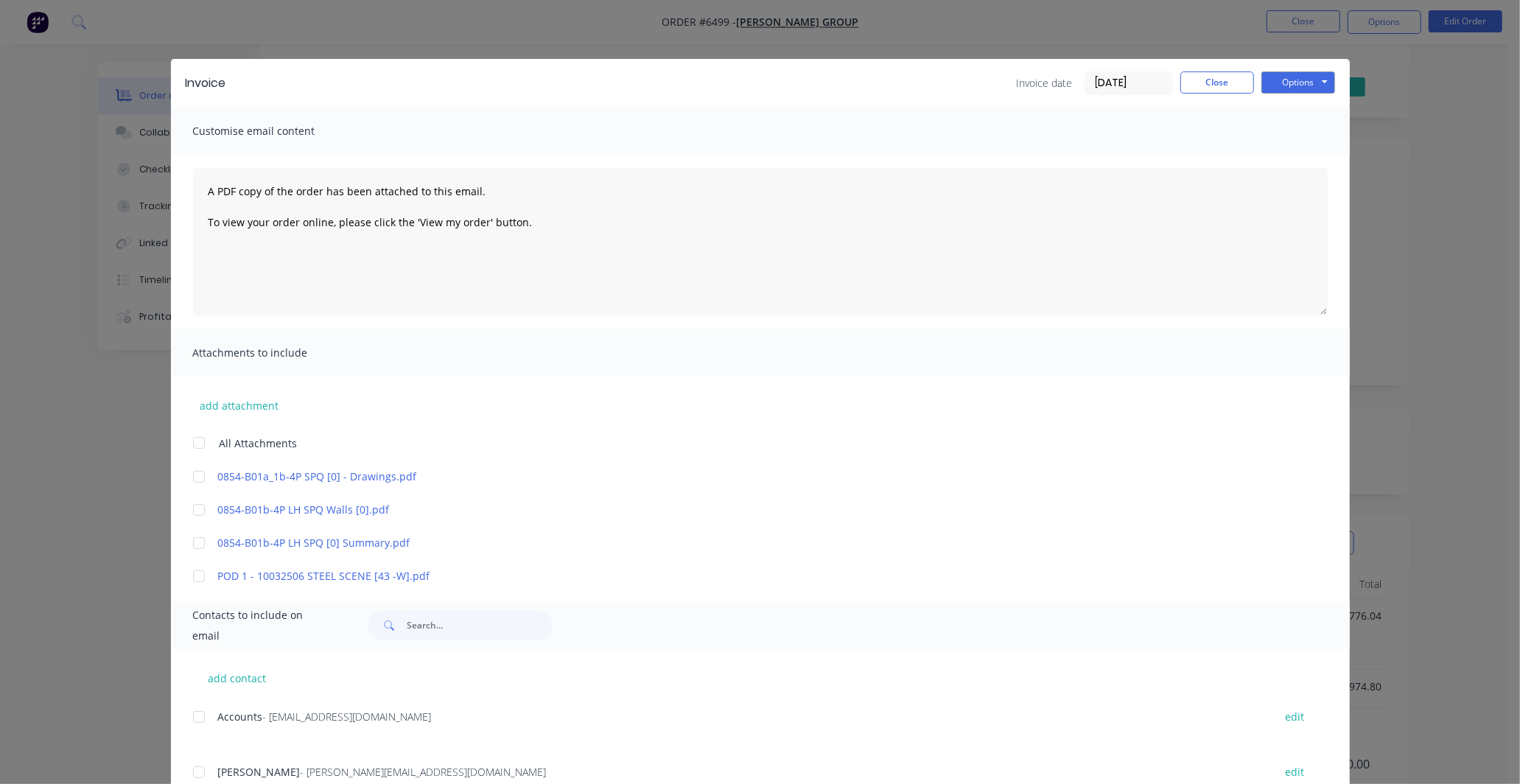
click at [195, 573] on div at bounding box center [199, 576] width 29 height 29
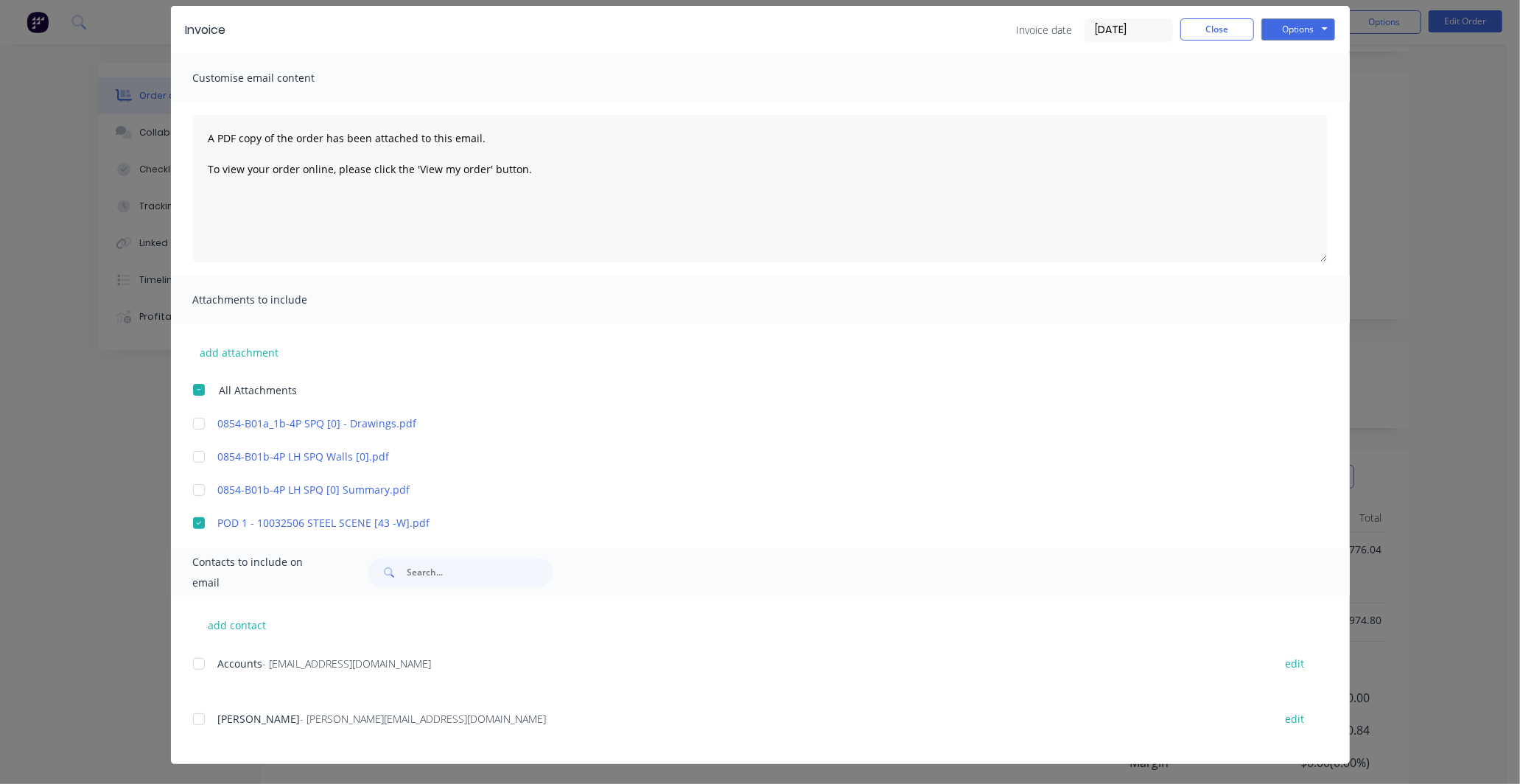
scroll to position [187, 0]
click at [191, 665] on div at bounding box center [199, 664] width 29 height 29
drag, startPoint x: 195, startPoint y: 720, endPoint x: 202, endPoint y: 718, distance: 7.3
click at [195, 719] on div at bounding box center [199, 718] width 29 height 29
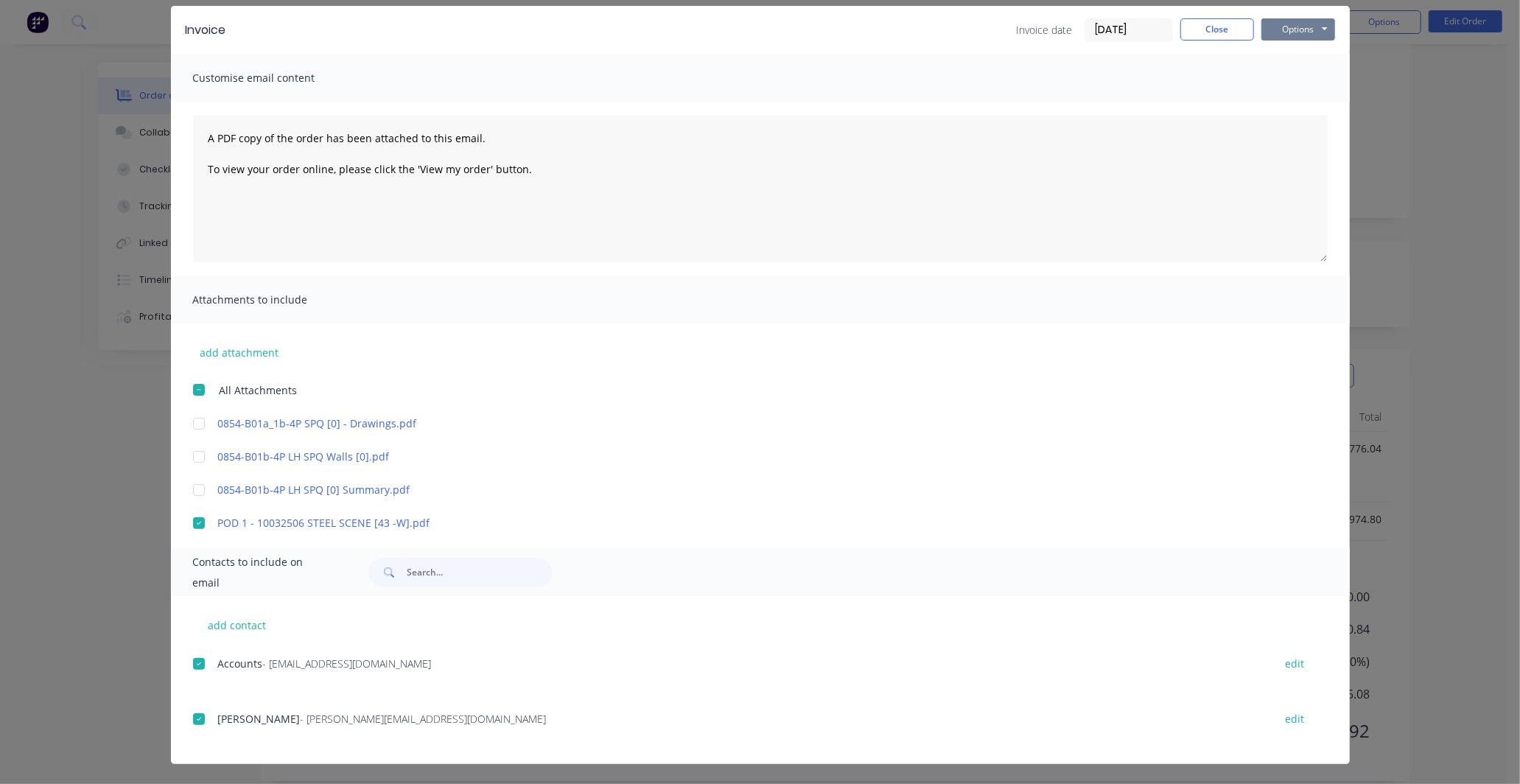
click at [1319, 25] on button "Options" at bounding box center [1298, 29] width 74 height 22
click at [1301, 48] on button "Preview" at bounding box center [1309, 56] width 95 height 25
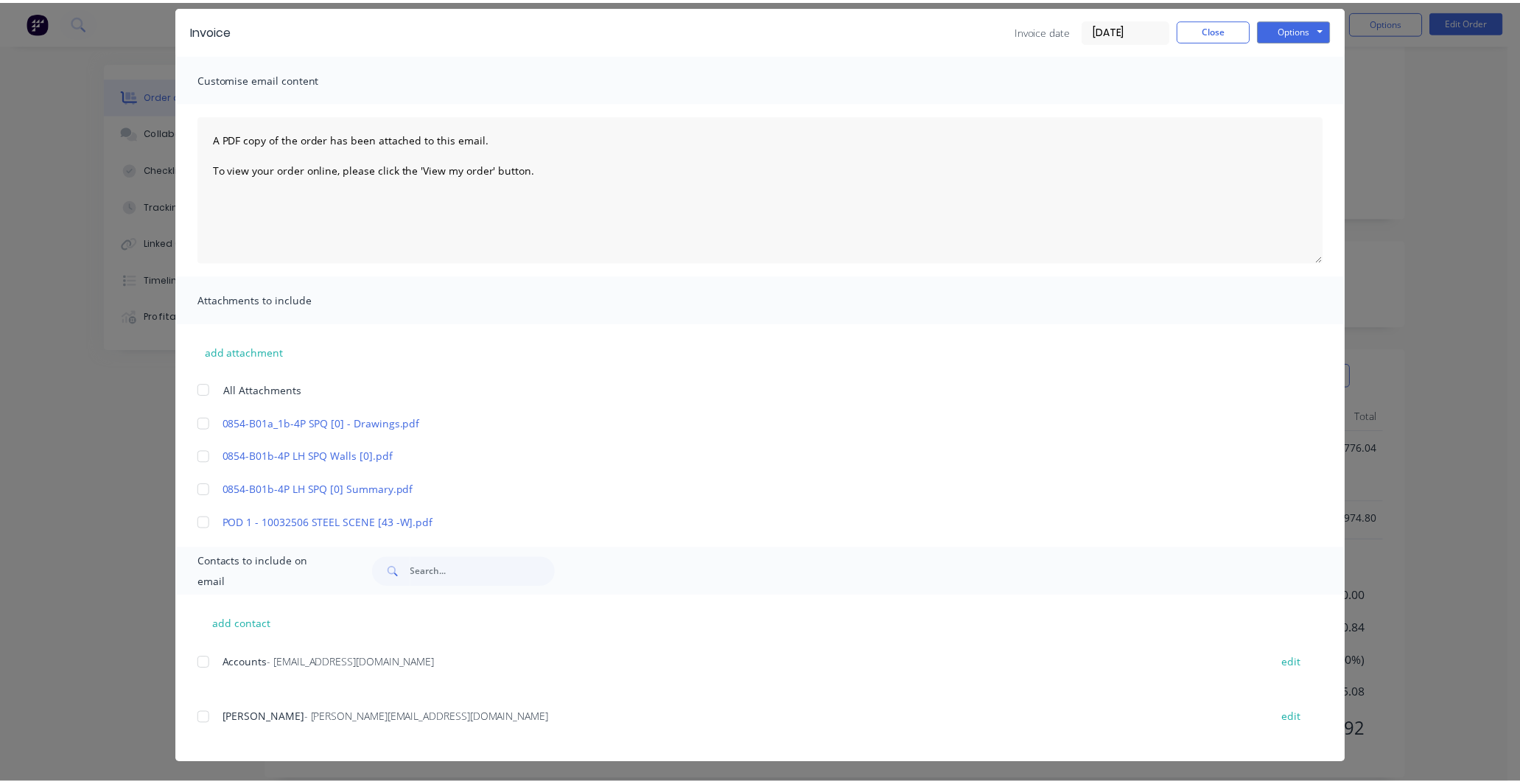
scroll to position [0, 0]
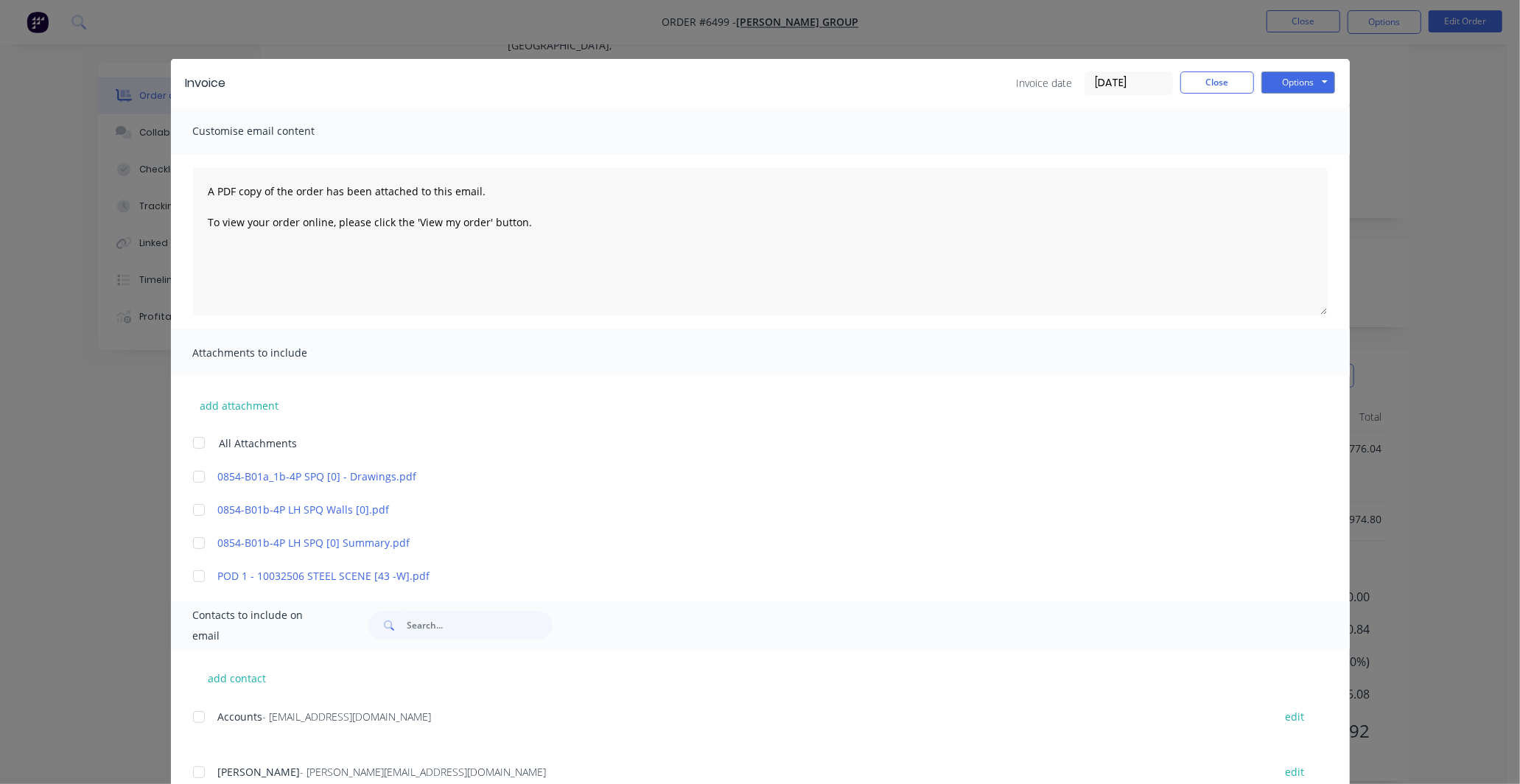
click at [190, 571] on div at bounding box center [199, 576] width 29 height 29
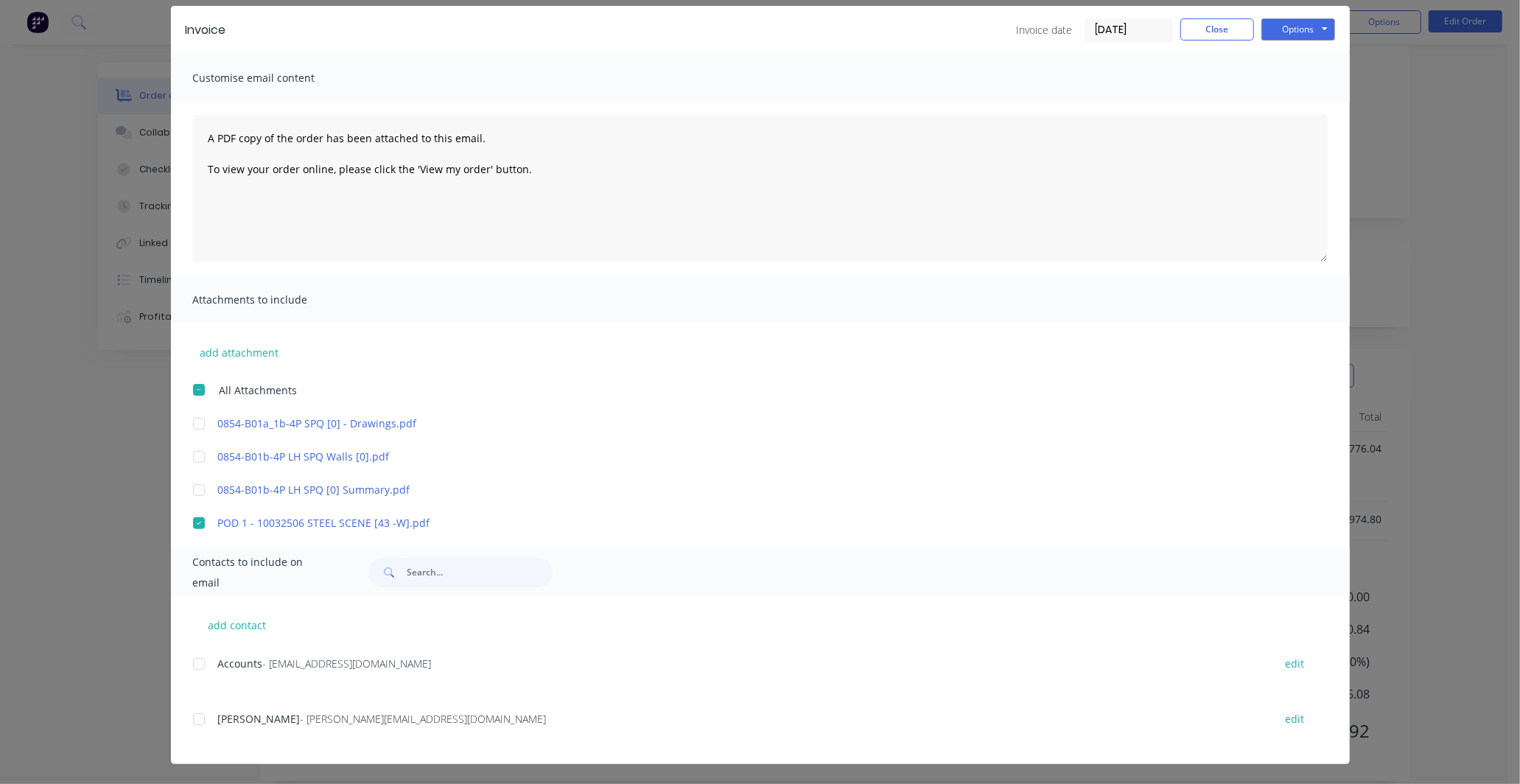
click at [194, 663] on div at bounding box center [199, 664] width 29 height 29
click at [196, 718] on div at bounding box center [199, 718] width 29 height 29
click at [1315, 30] on button "Options" at bounding box center [1298, 29] width 74 height 22
click at [1302, 52] on button "Preview" at bounding box center [1309, 56] width 95 height 25
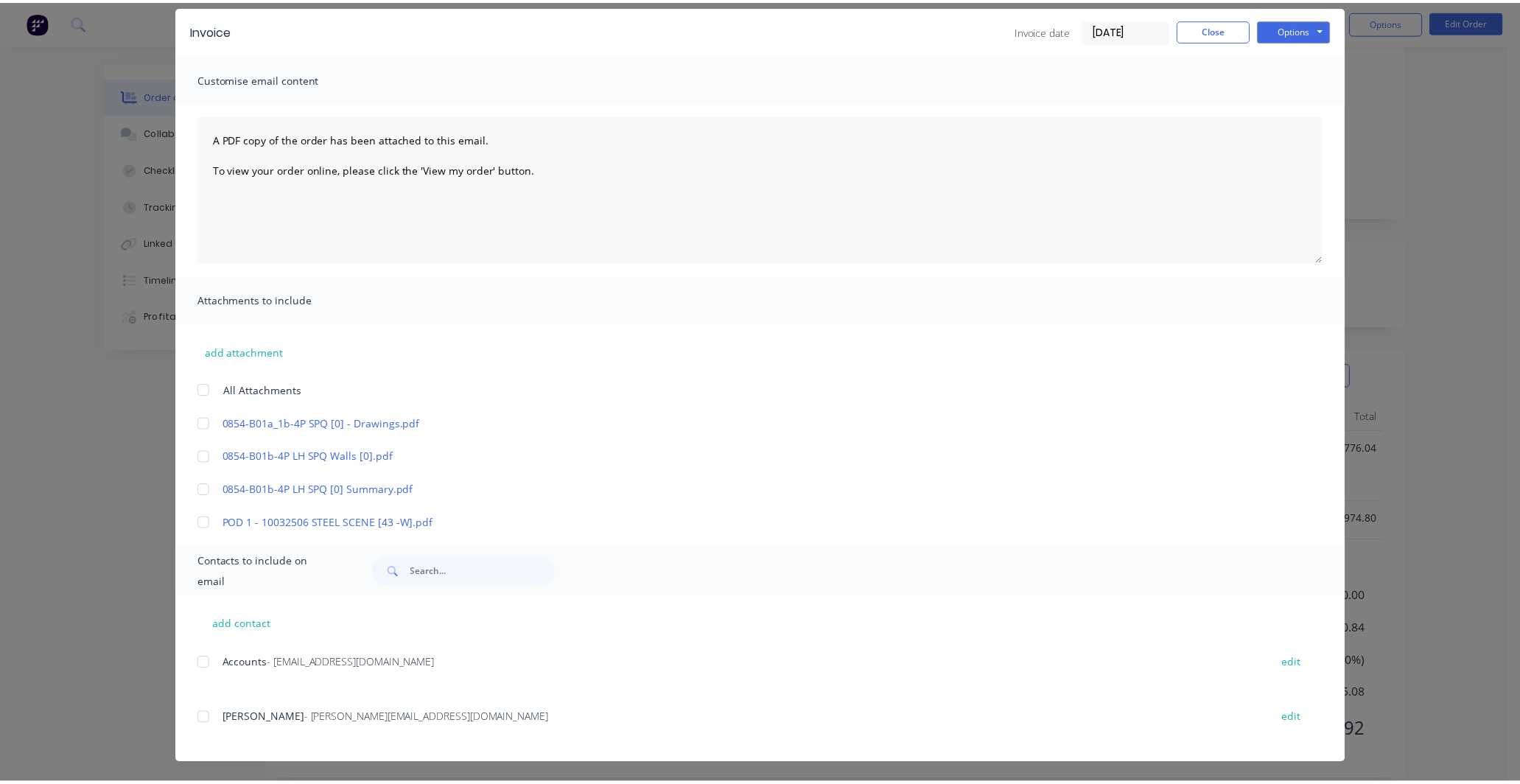
scroll to position [0, 0]
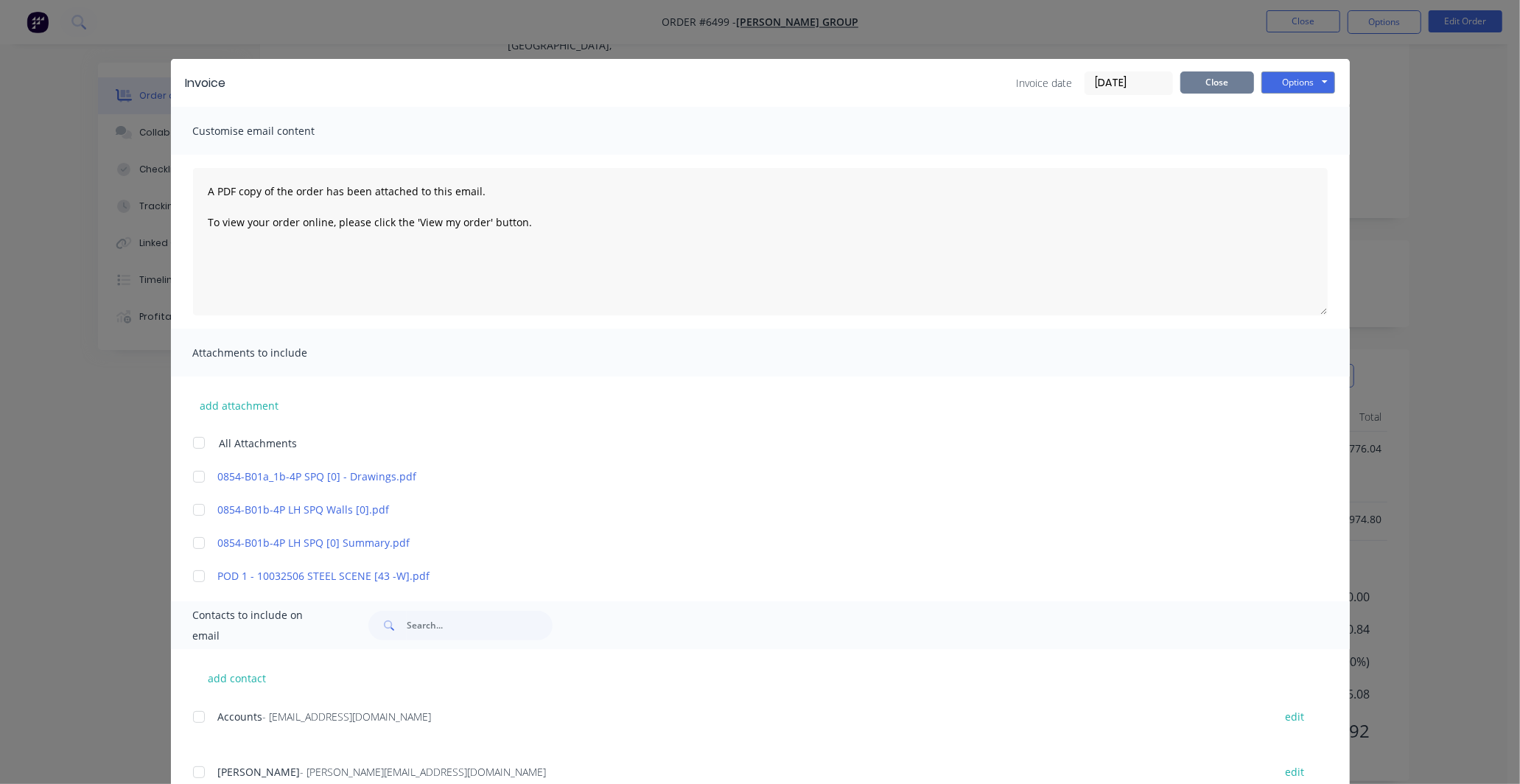
click at [1206, 81] on button "Close" at bounding box center [1217, 82] width 74 height 22
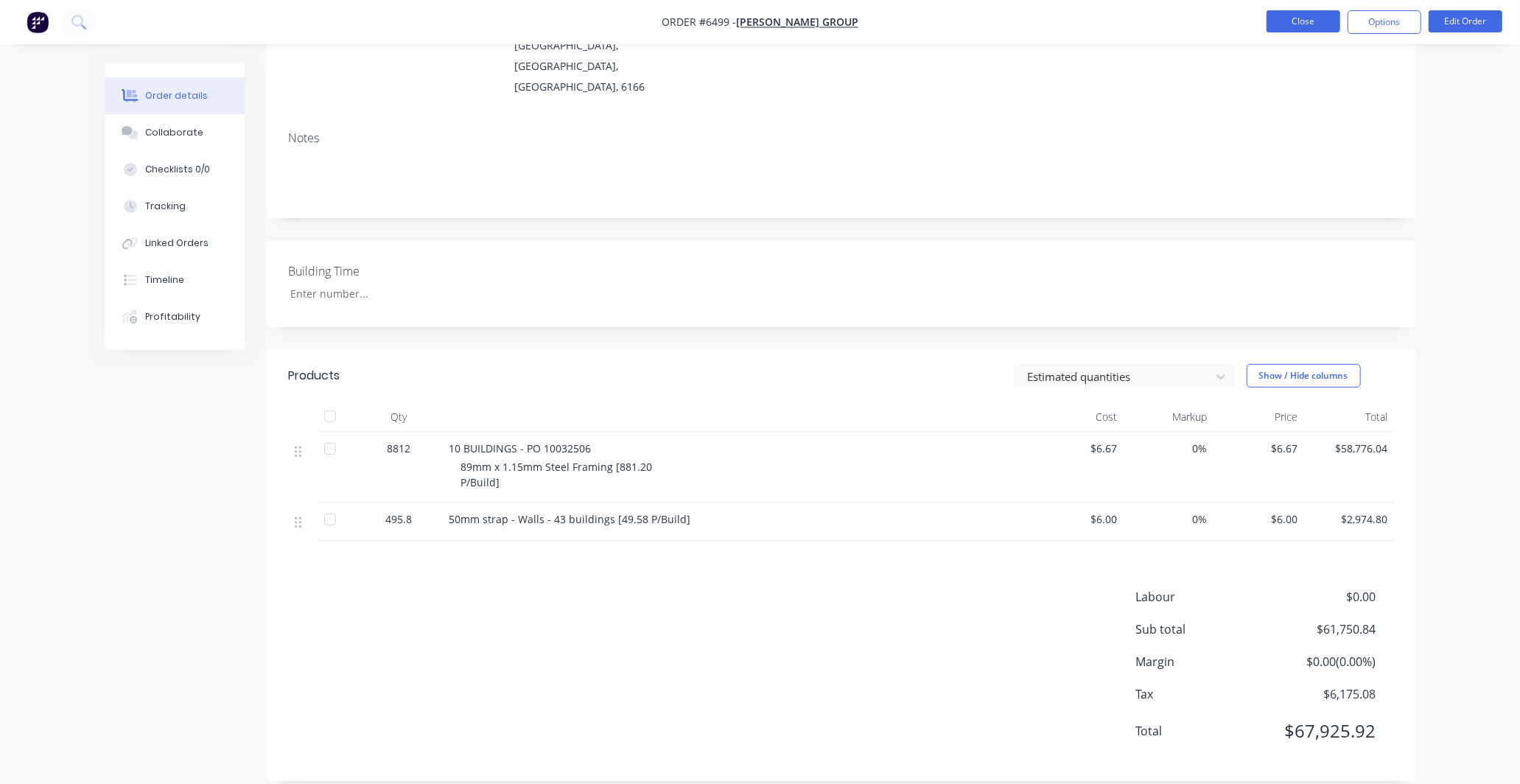
click at [1301, 18] on button "Close" at bounding box center [1303, 21] width 74 height 22
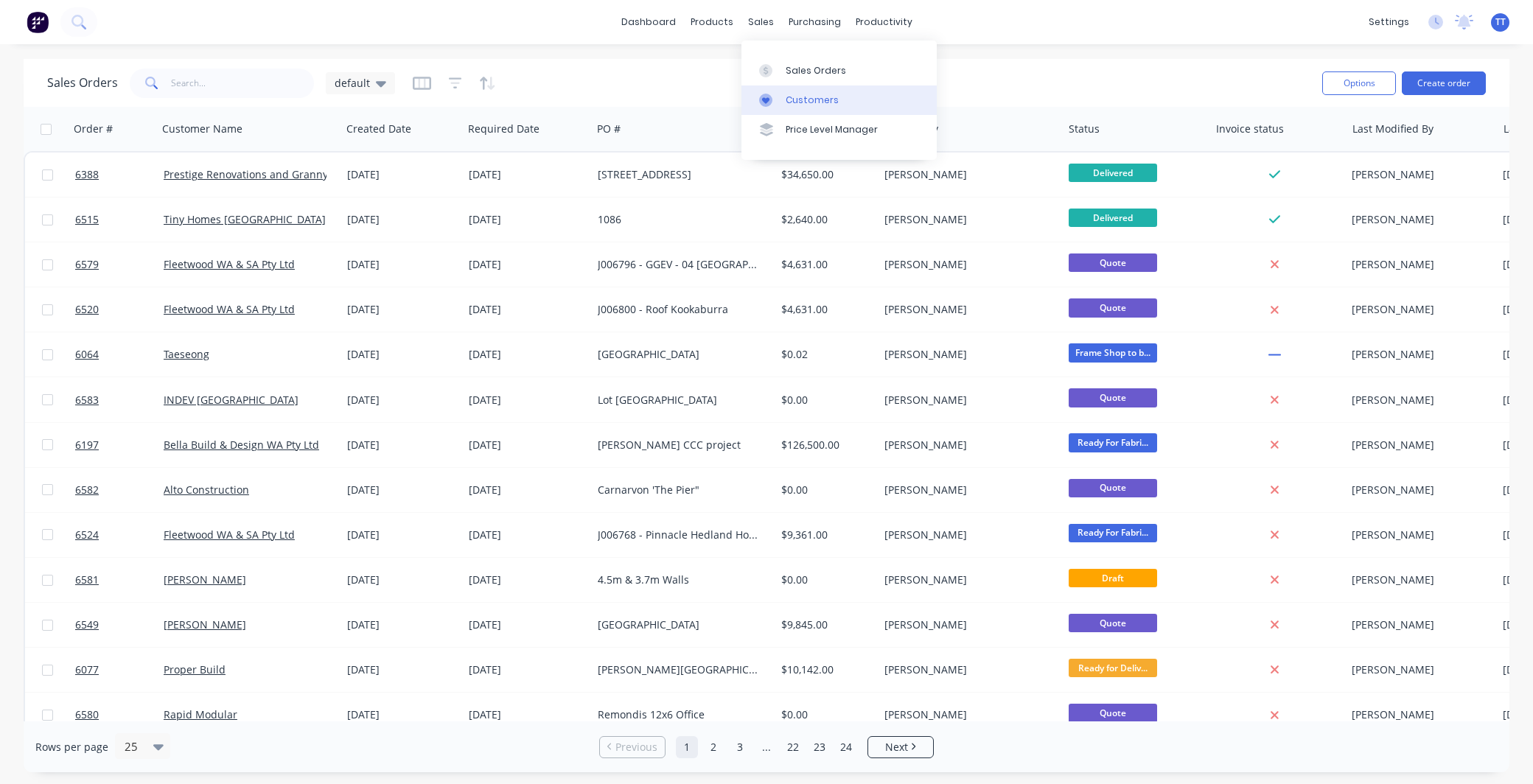
click at [805, 94] on div "Customers" at bounding box center [812, 100] width 53 height 14
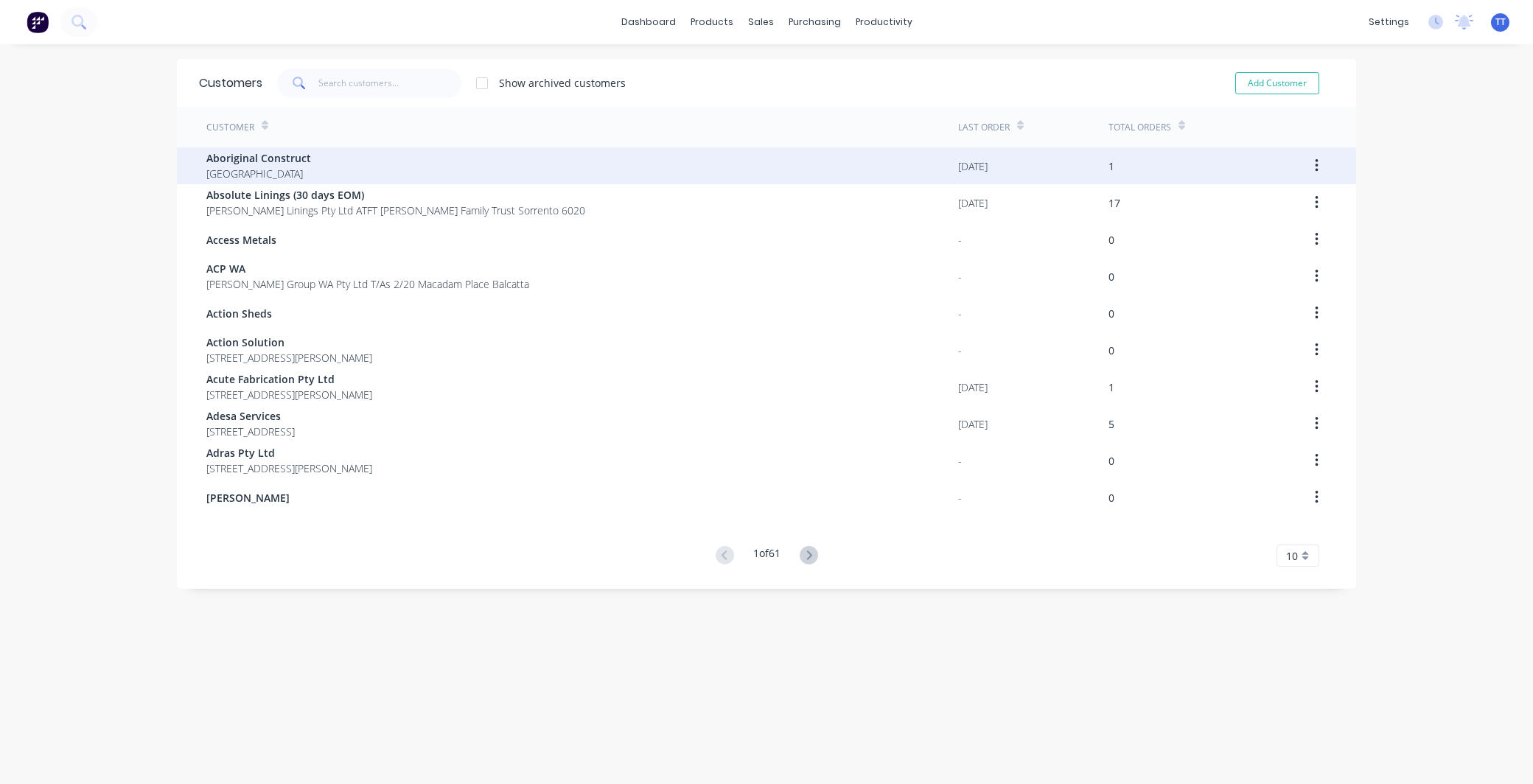
click at [488, 164] on div "Aboriginal Construct [GEOGRAPHIC_DATA]" at bounding box center [582, 166] width 751 height 36
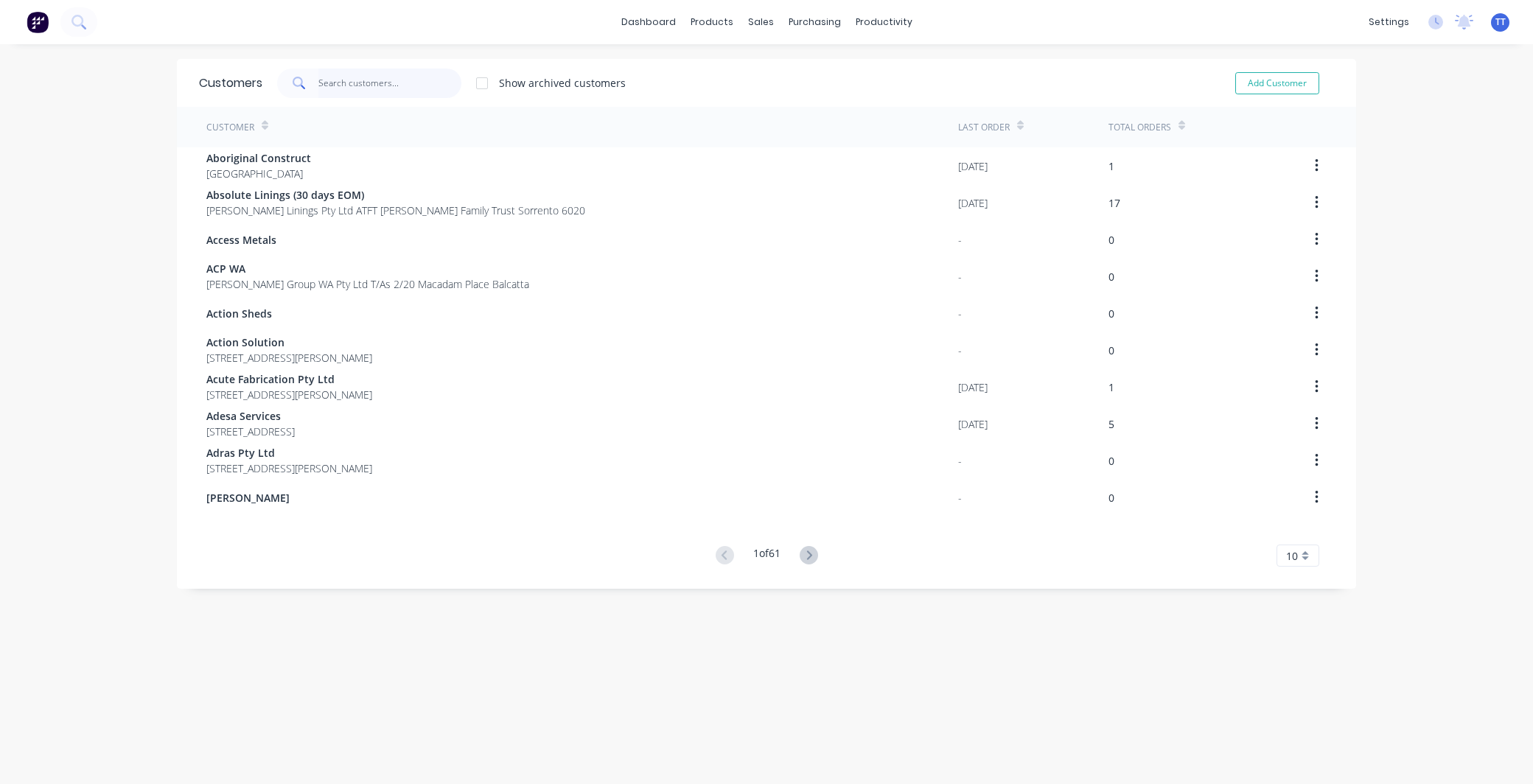
click at [342, 85] on input "text" at bounding box center [391, 83] width 144 height 29
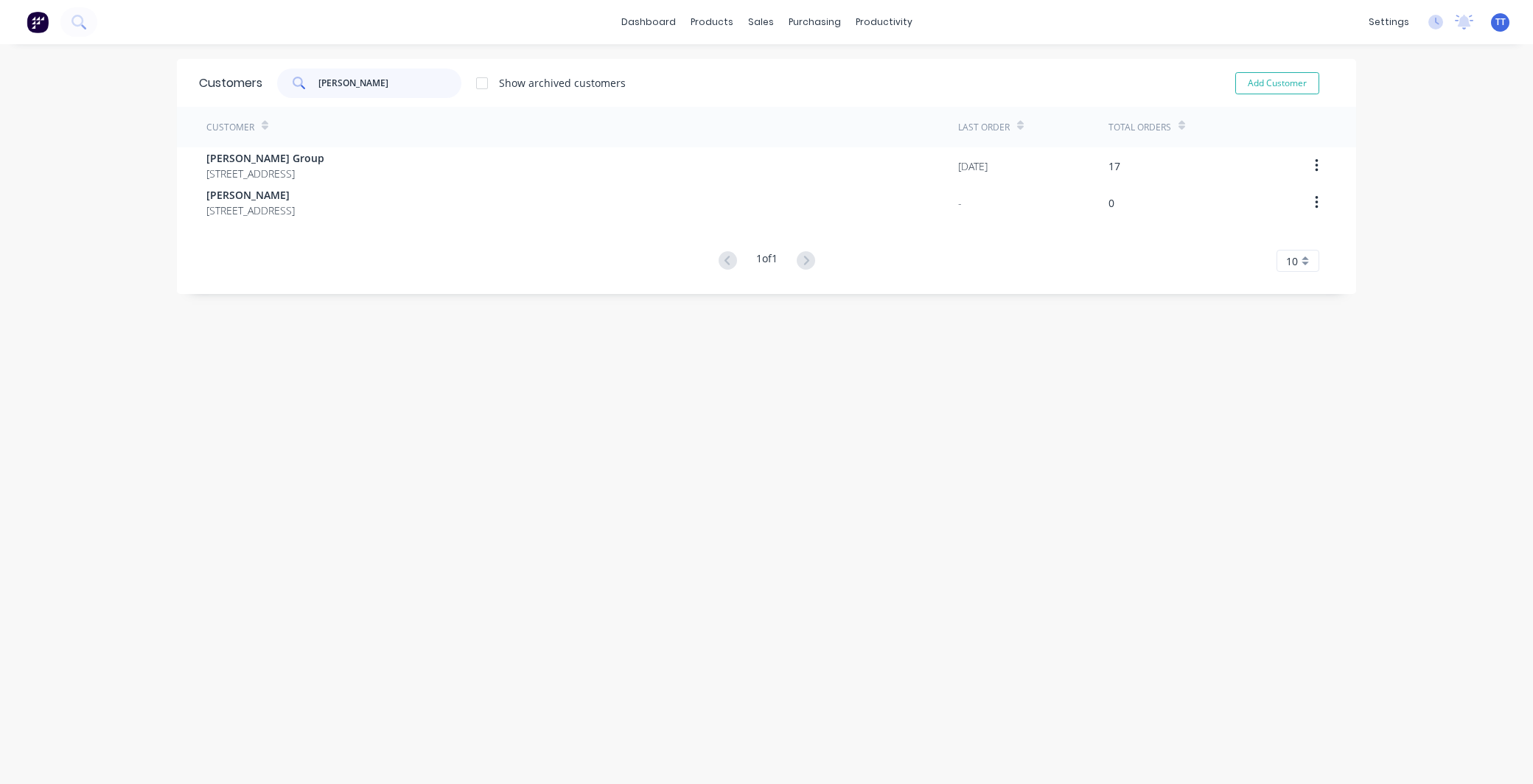
type input "[PERSON_NAME]"
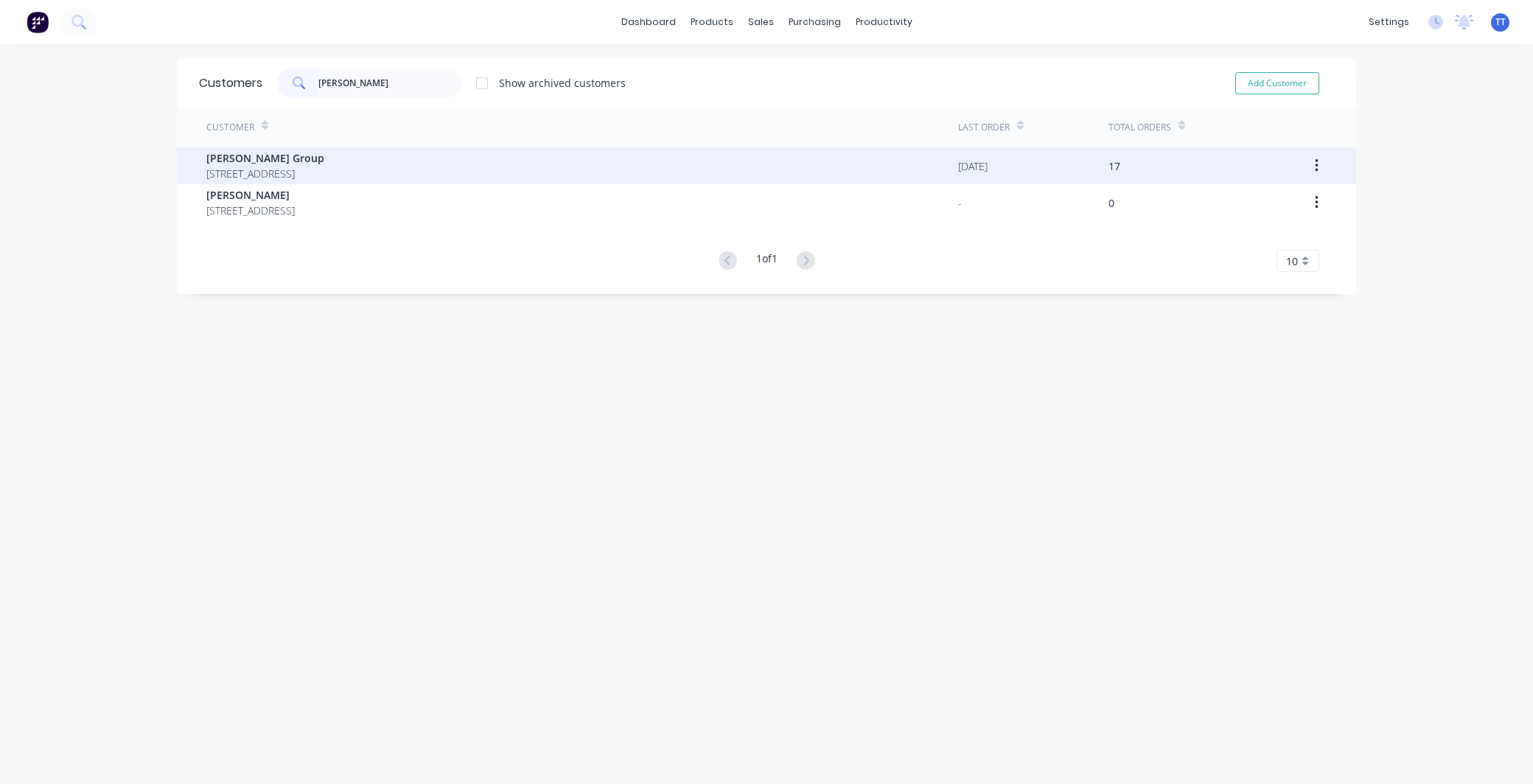
click at [232, 158] on span "[PERSON_NAME] Group" at bounding box center [265, 158] width 118 height 15
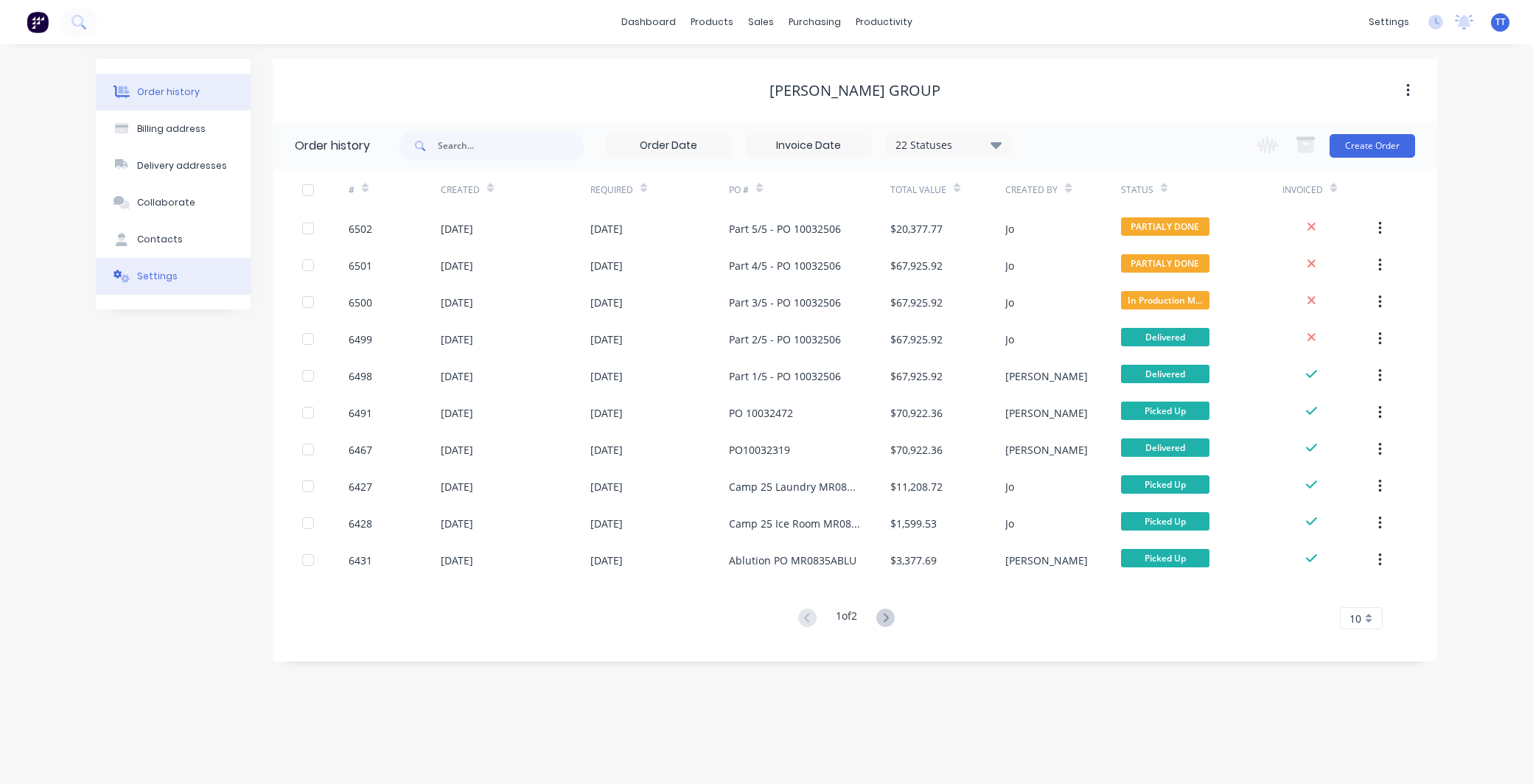
click at [157, 267] on button "Settings" at bounding box center [173, 276] width 155 height 36
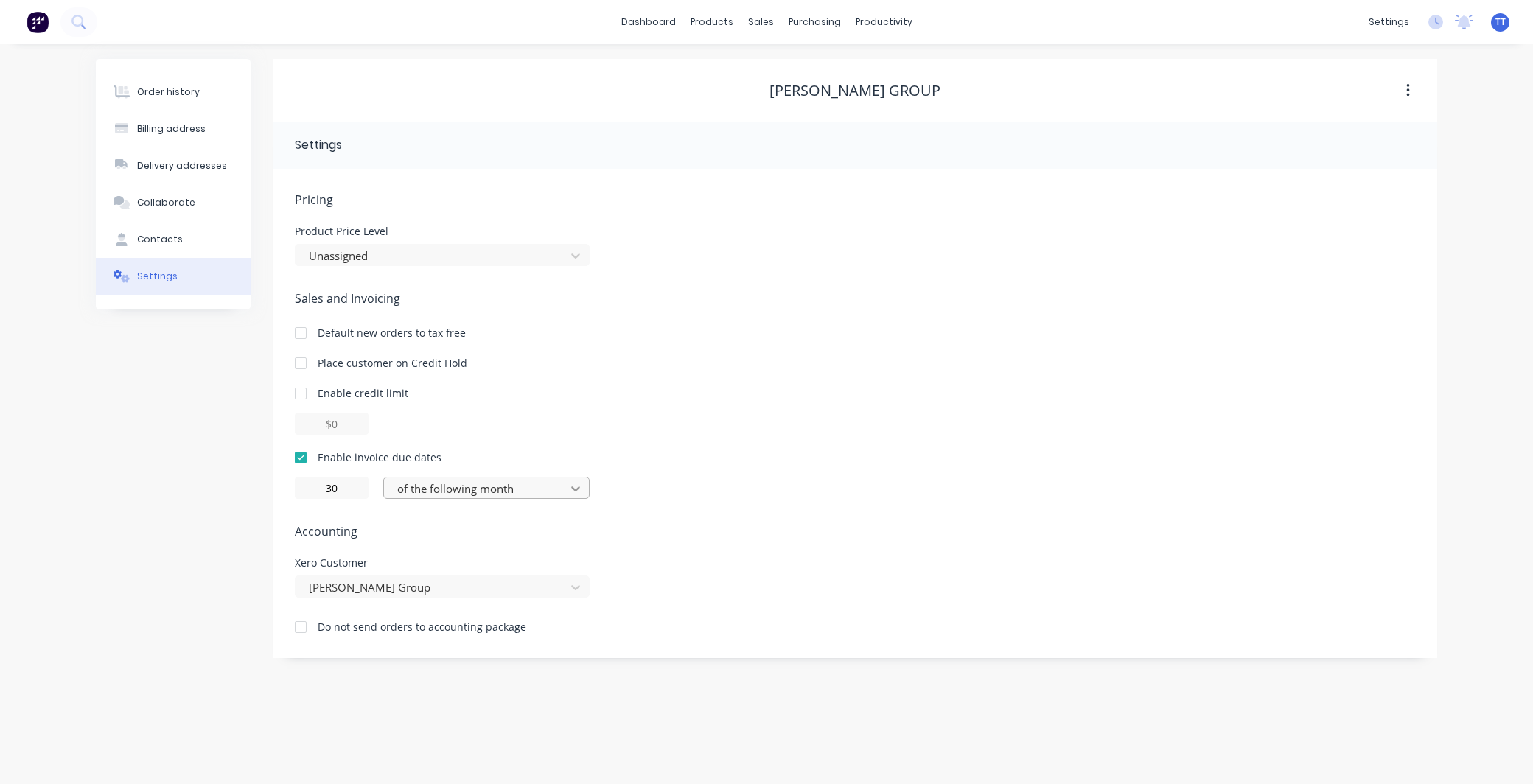
click at [575, 488] on icon at bounding box center [576, 488] width 15 height 15
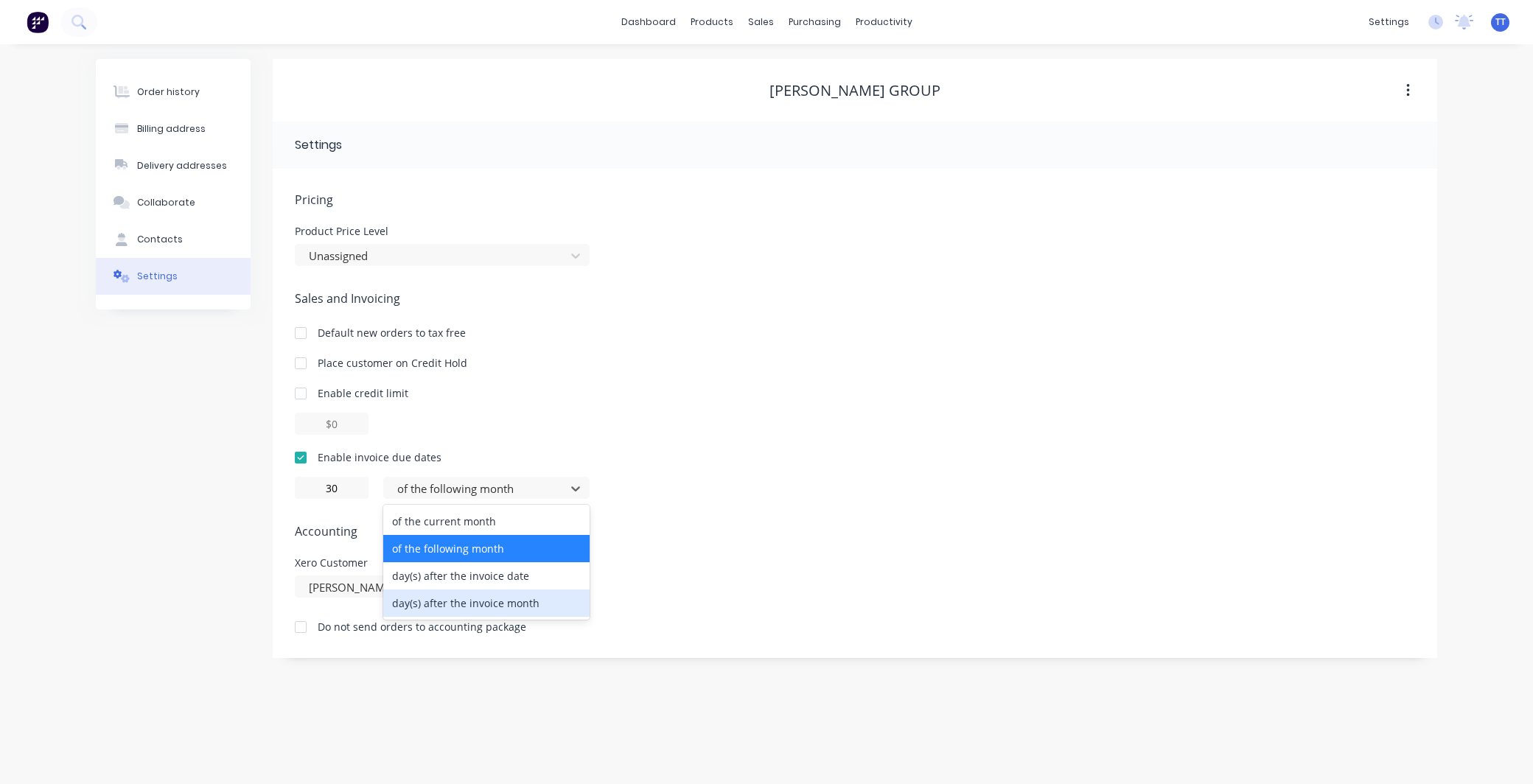
click at [525, 600] on div "day(s) after the invoice month" at bounding box center [486, 603] width 207 height 27
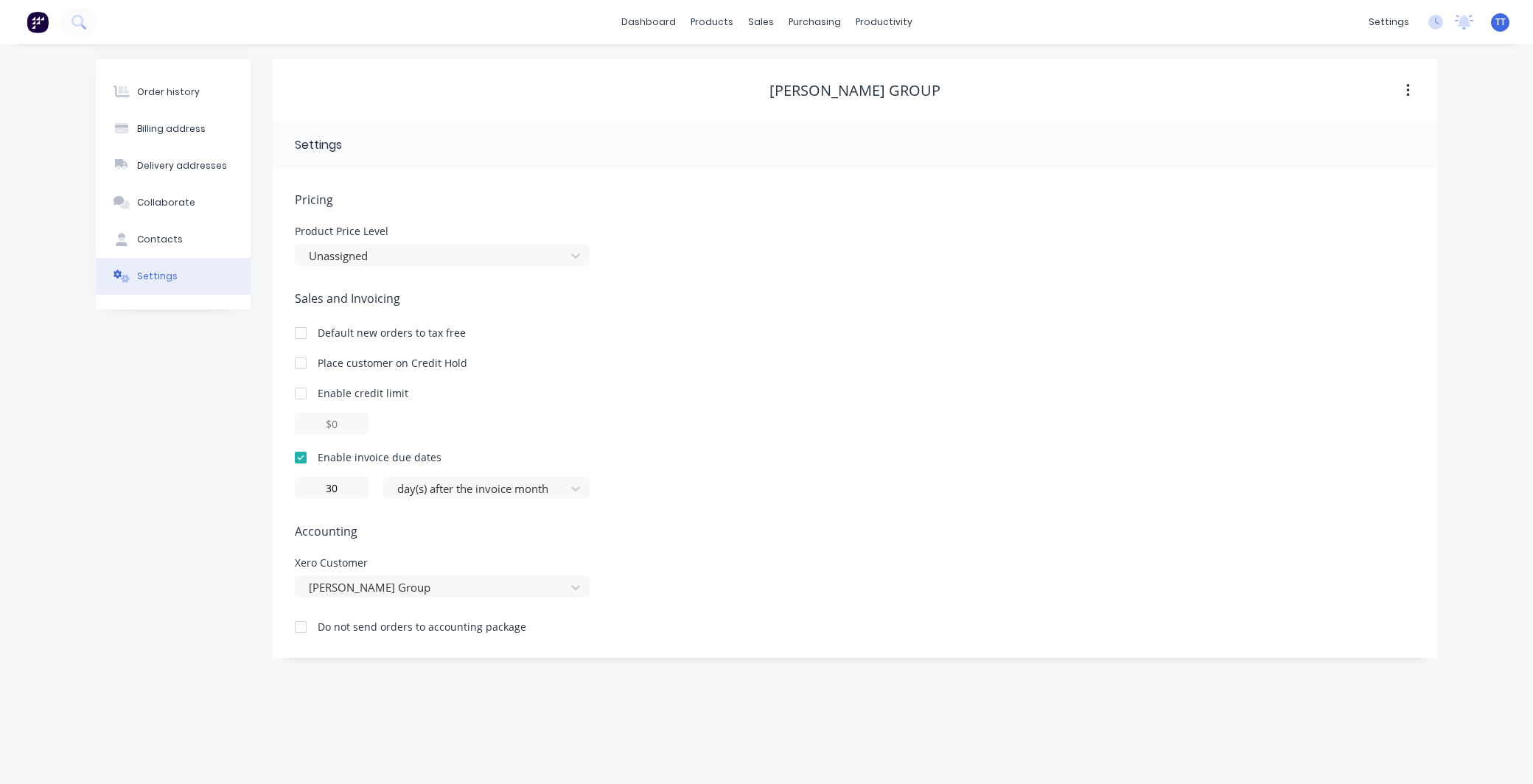
click at [726, 387] on div "Enable credit limit" at bounding box center [855, 392] width 1120 height 15
click at [864, 330] on div "Default new orders to tax free" at bounding box center [855, 332] width 1120 height 15
click at [747, 20] on div "sales" at bounding box center [761, 22] width 40 height 22
click at [762, 20] on div "sales" at bounding box center [761, 22] width 40 height 22
click at [803, 95] on div "Customers" at bounding box center [812, 100] width 53 height 14
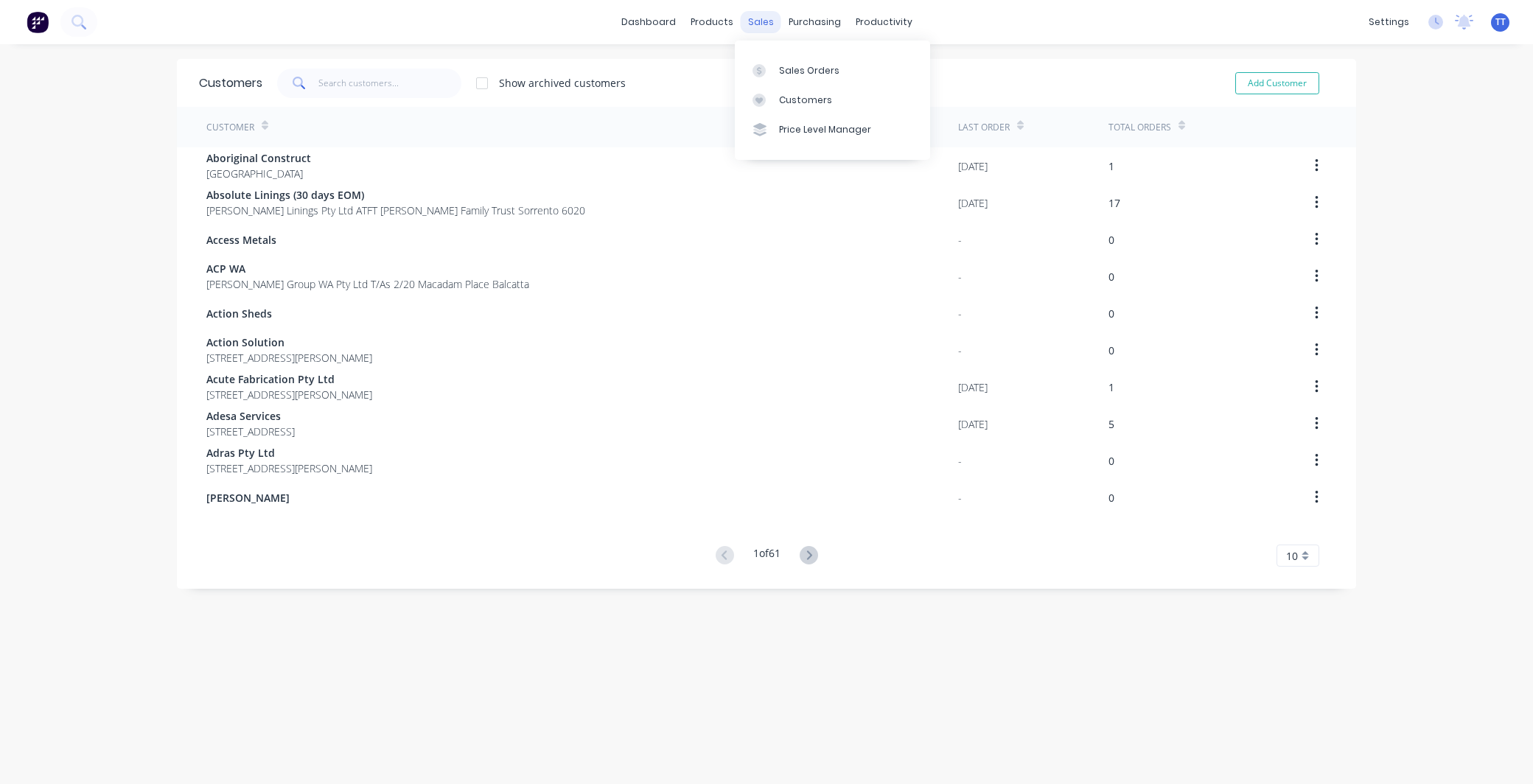
click at [748, 20] on div "sales" at bounding box center [761, 22] width 40 height 22
click at [794, 70] on div "Sales Orders" at bounding box center [809, 70] width 60 height 14
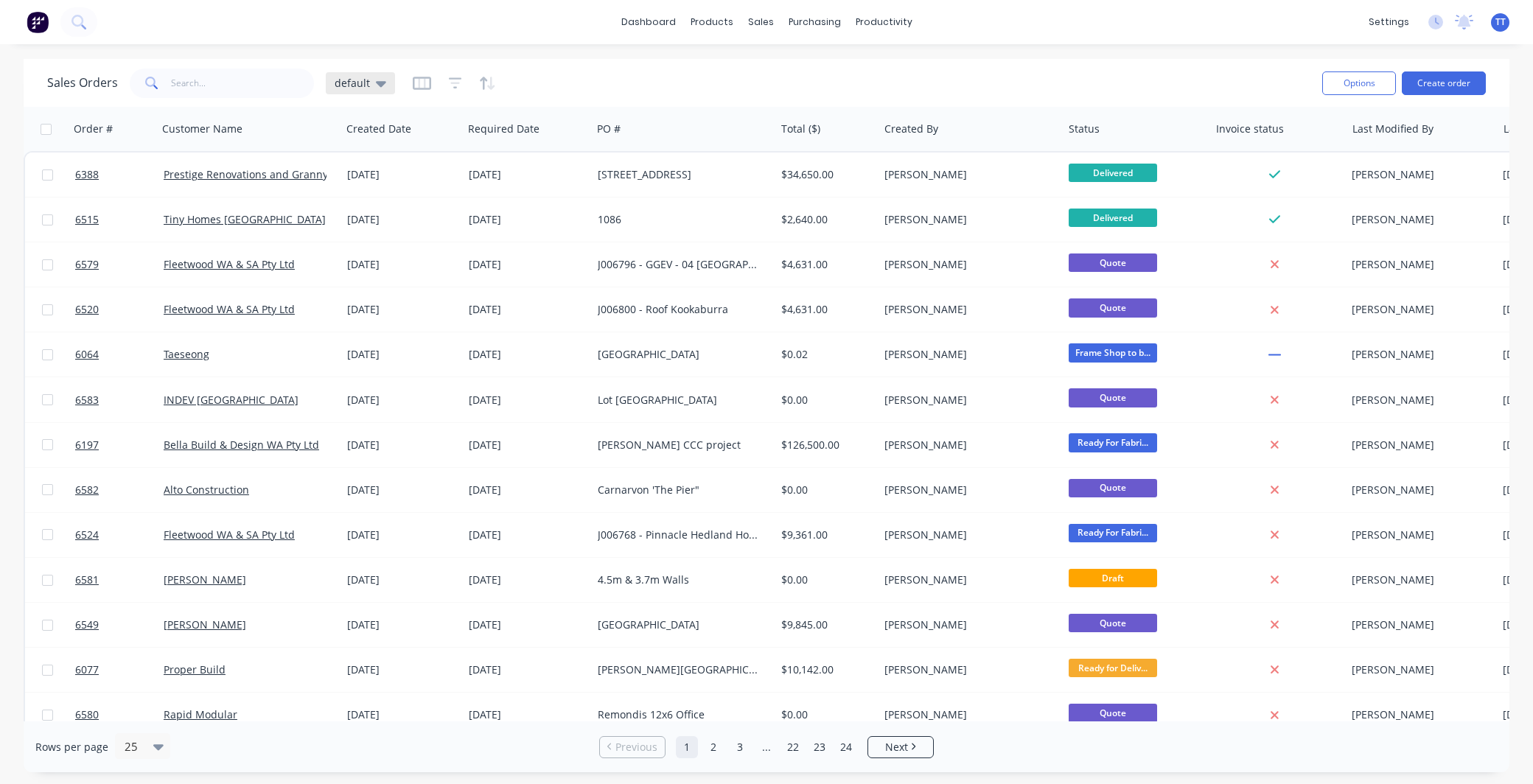
click at [381, 79] on icon at bounding box center [381, 84] width 10 height 16
click at [370, 260] on button "Not invoiced" at bounding box center [414, 267] width 168 height 17
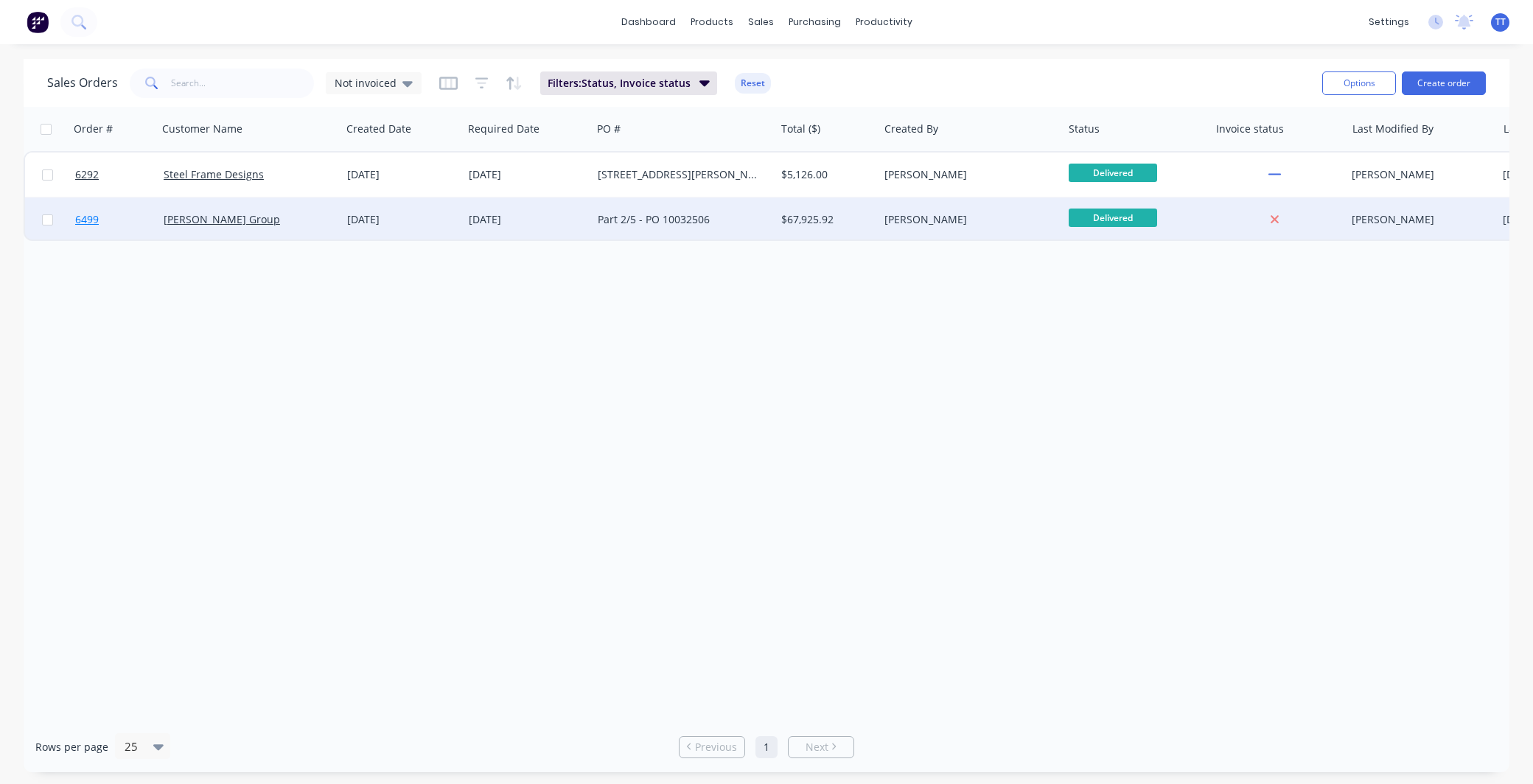
click at [82, 219] on span "6499" at bounding box center [87, 219] width 24 height 15
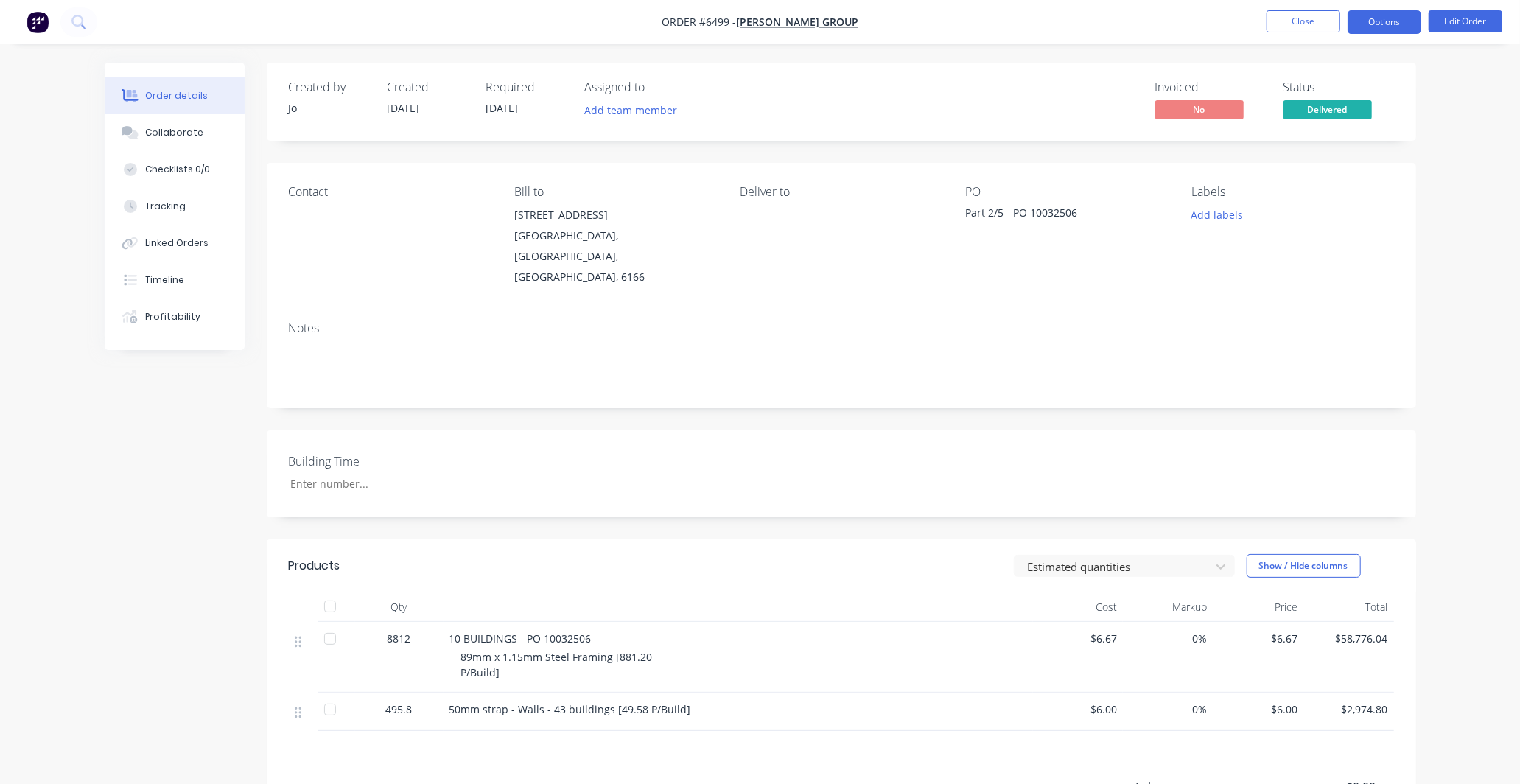
click at [1381, 24] on button "Options" at bounding box center [1384, 22] width 74 height 24
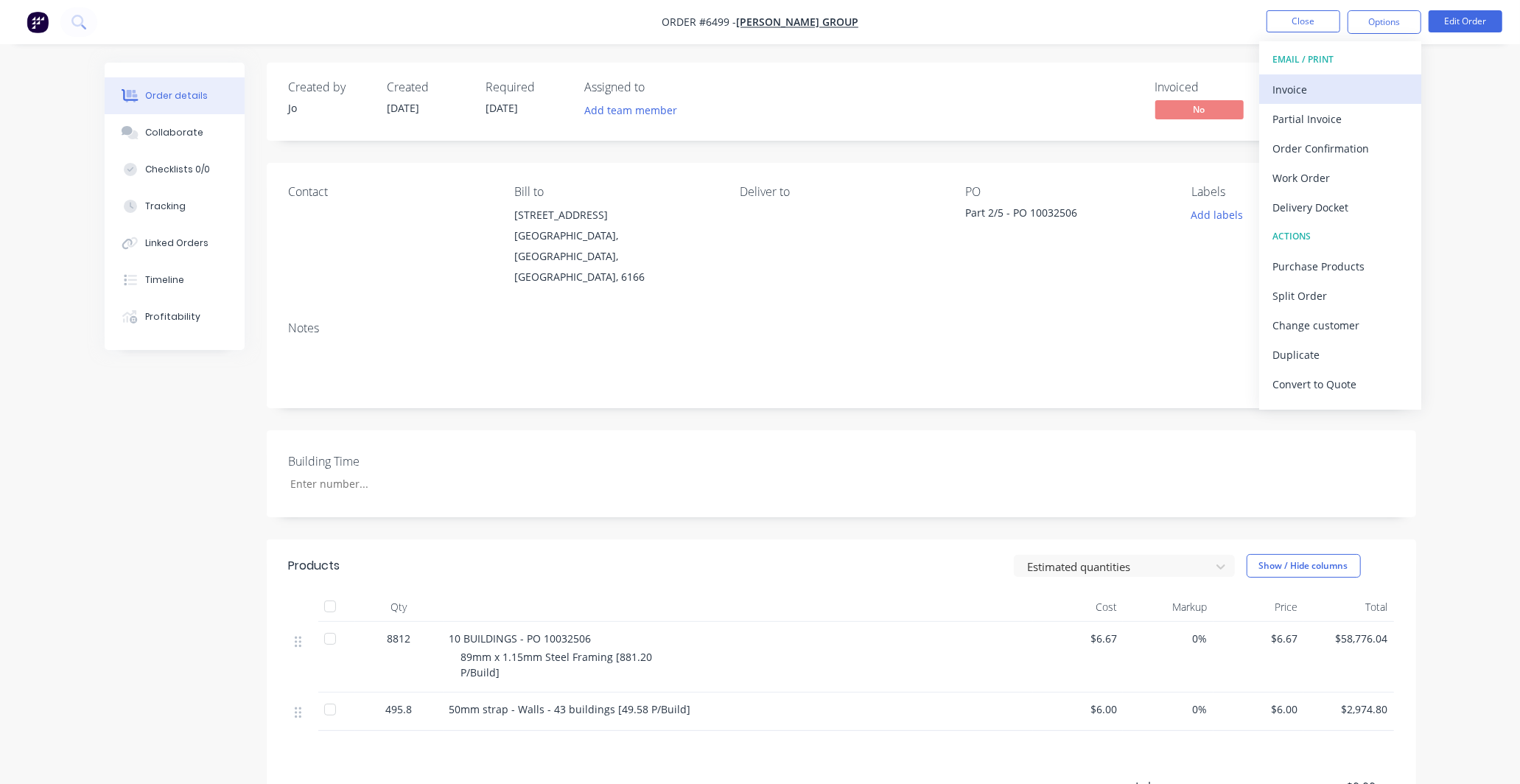
click at [1338, 83] on div "Invoice" at bounding box center [1340, 89] width 136 height 21
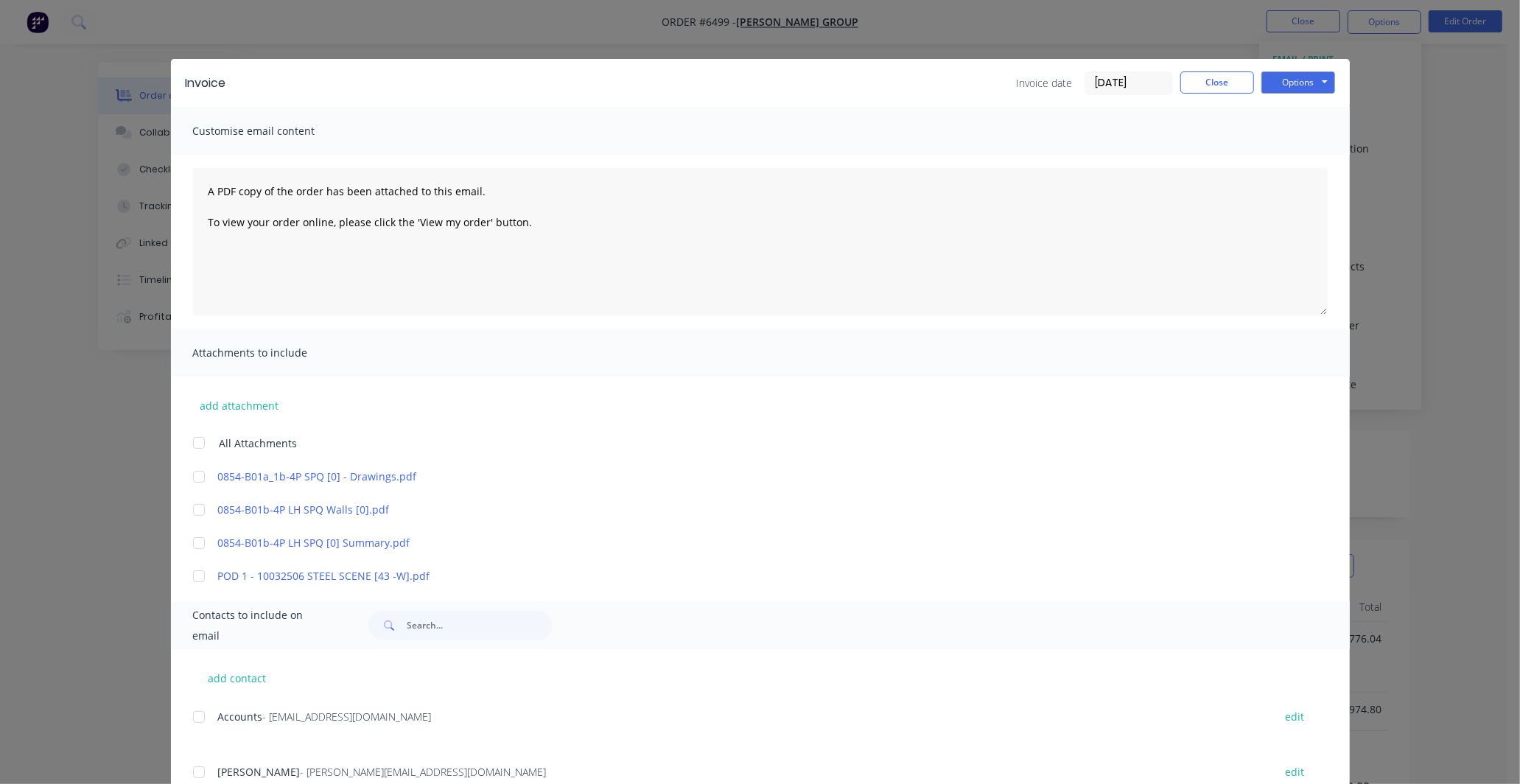
click at [190, 569] on div at bounding box center [199, 576] width 29 height 29
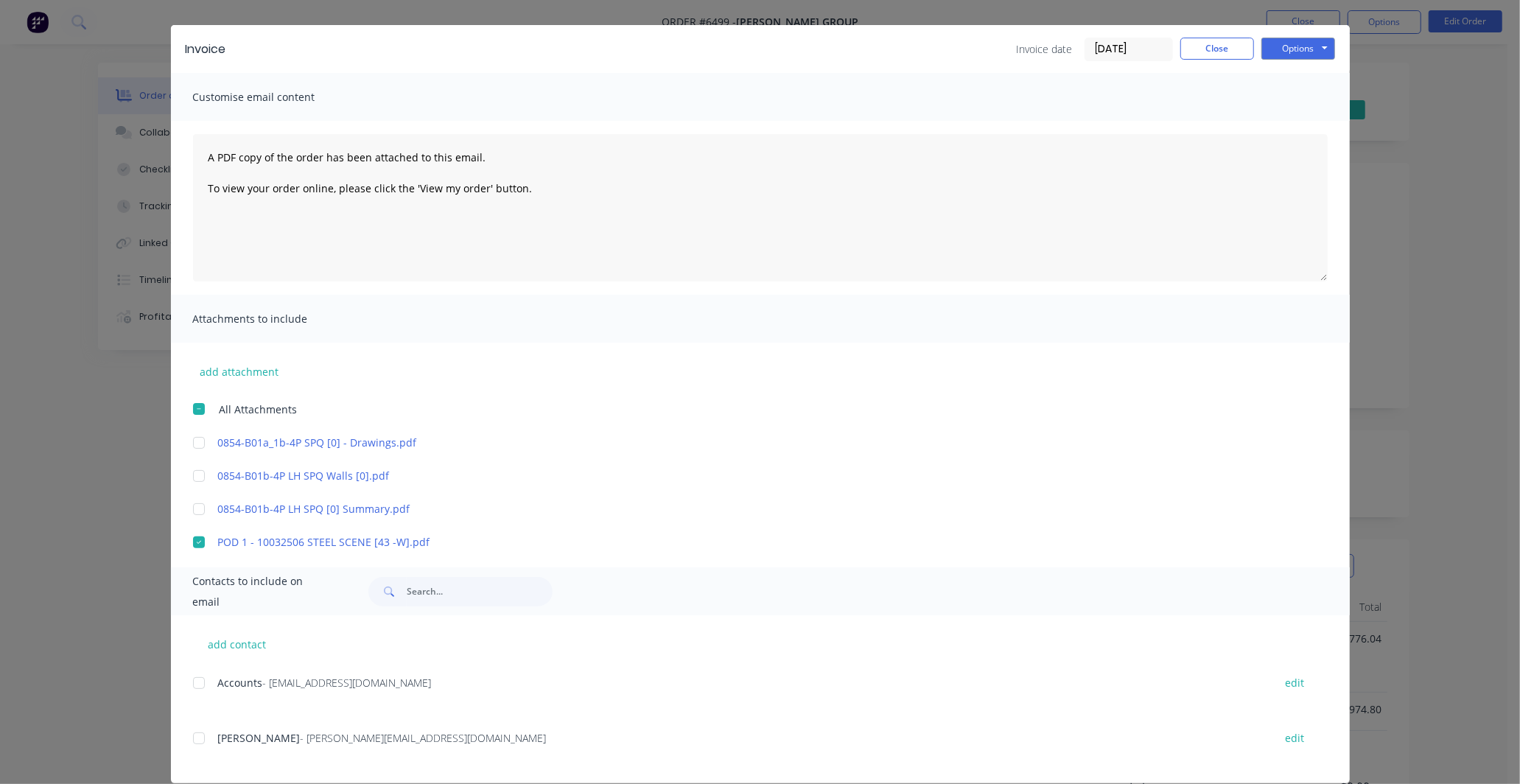
scroll to position [53, 0]
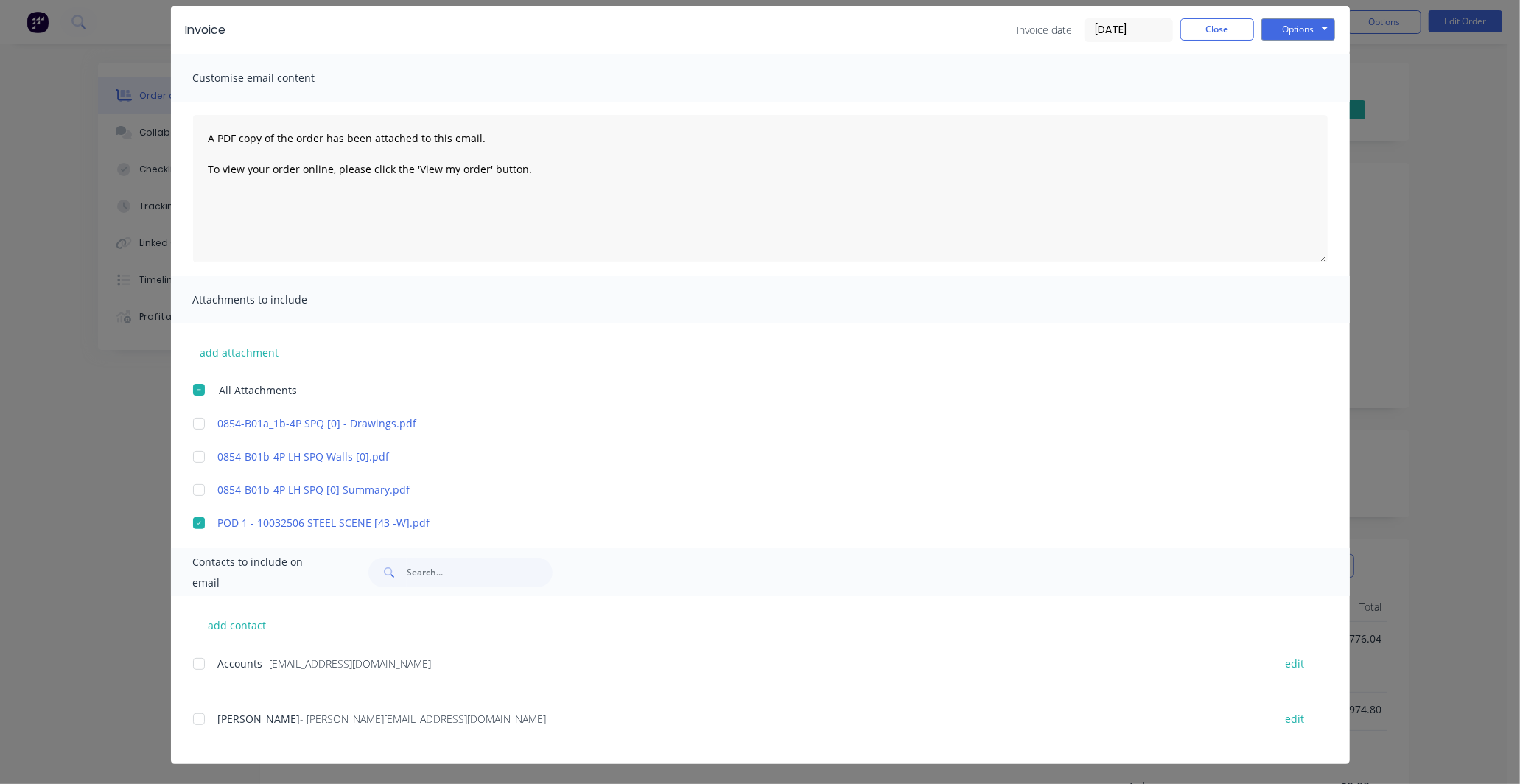
click at [187, 667] on div at bounding box center [199, 664] width 29 height 29
click at [195, 719] on div at bounding box center [199, 718] width 29 height 29
click at [1311, 32] on button "Options" at bounding box center [1298, 29] width 74 height 22
click at [1311, 59] on button "Preview" at bounding box center [1309, 56] width 95 height 25
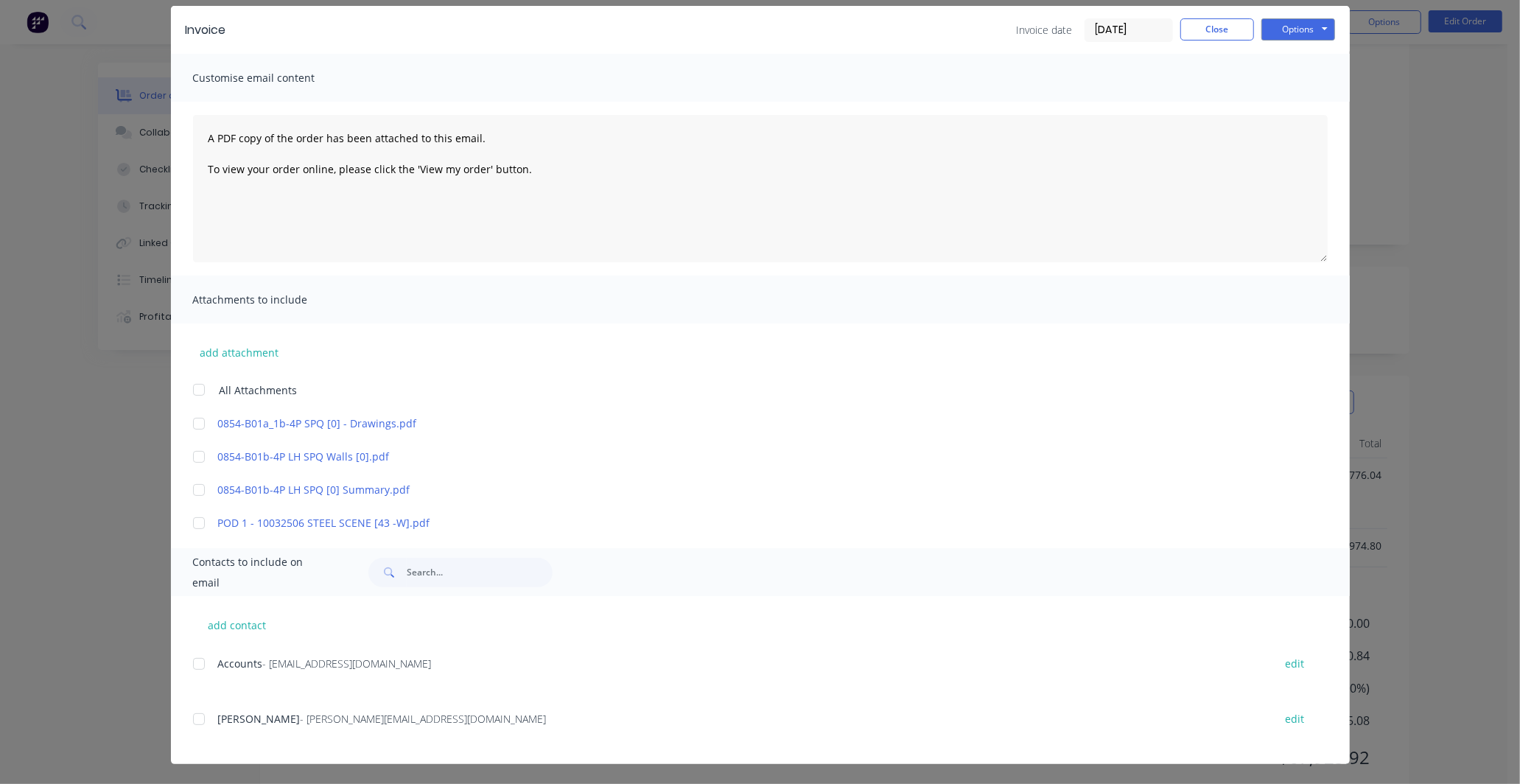
click at [197, 524] on div at bounding box center [199, 523] width 29 height 29
click at [198, 658] on div at bounding box center [199, 664] width 29 height 29
click at [189, 728] on div at bounding box center [199, 718] width 29 height 29
click at [1302, 22] on button "Options" at bounding box center [1298, 29] width 74 height 22
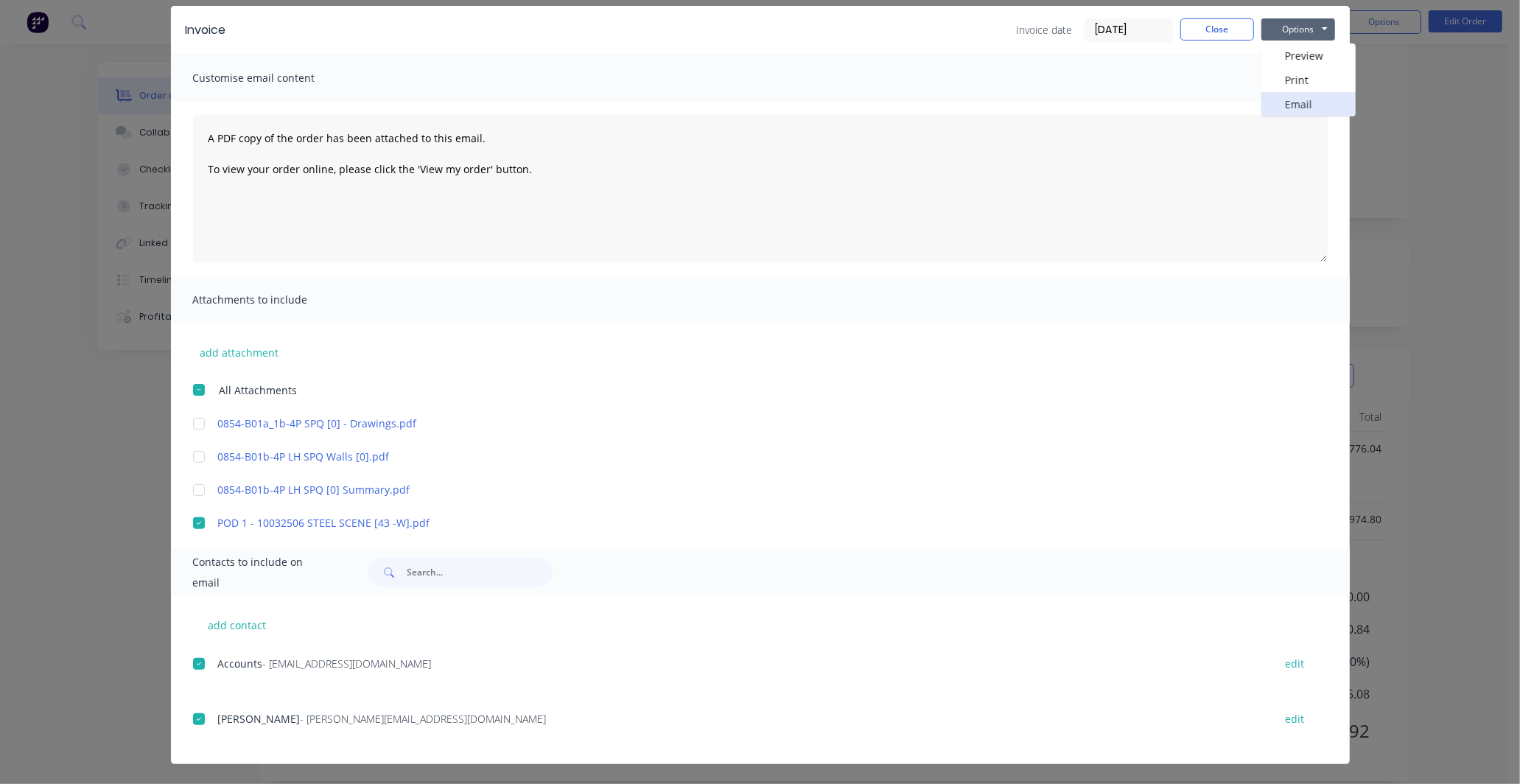
click at [1301, 99] on button "Email" at bounding box center [1309, 104] width 95 height 25
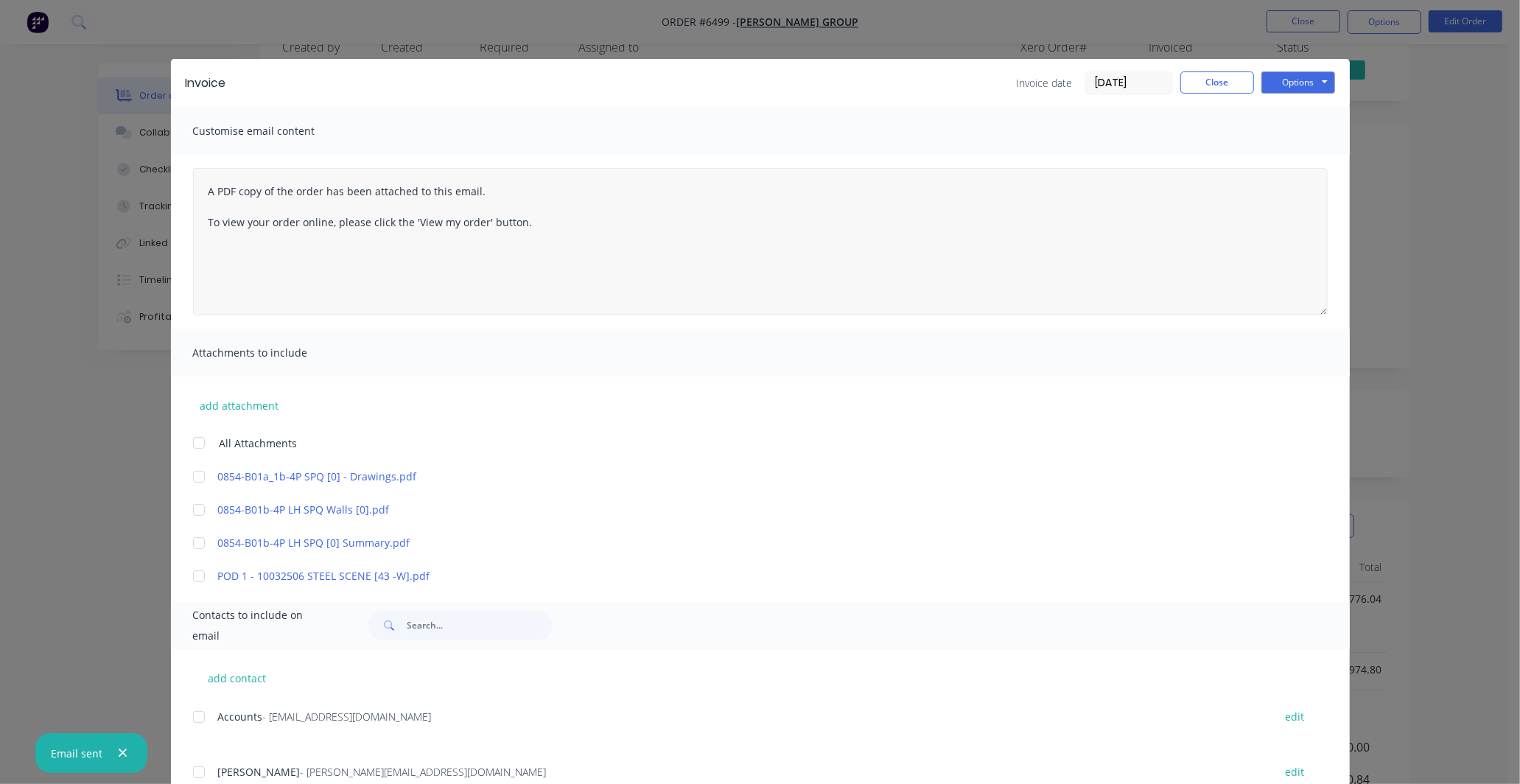
scroll to position [26, 0]
click at [1199, 83] on button "Close" at bounding box center [1217, 82] width 74 height 22
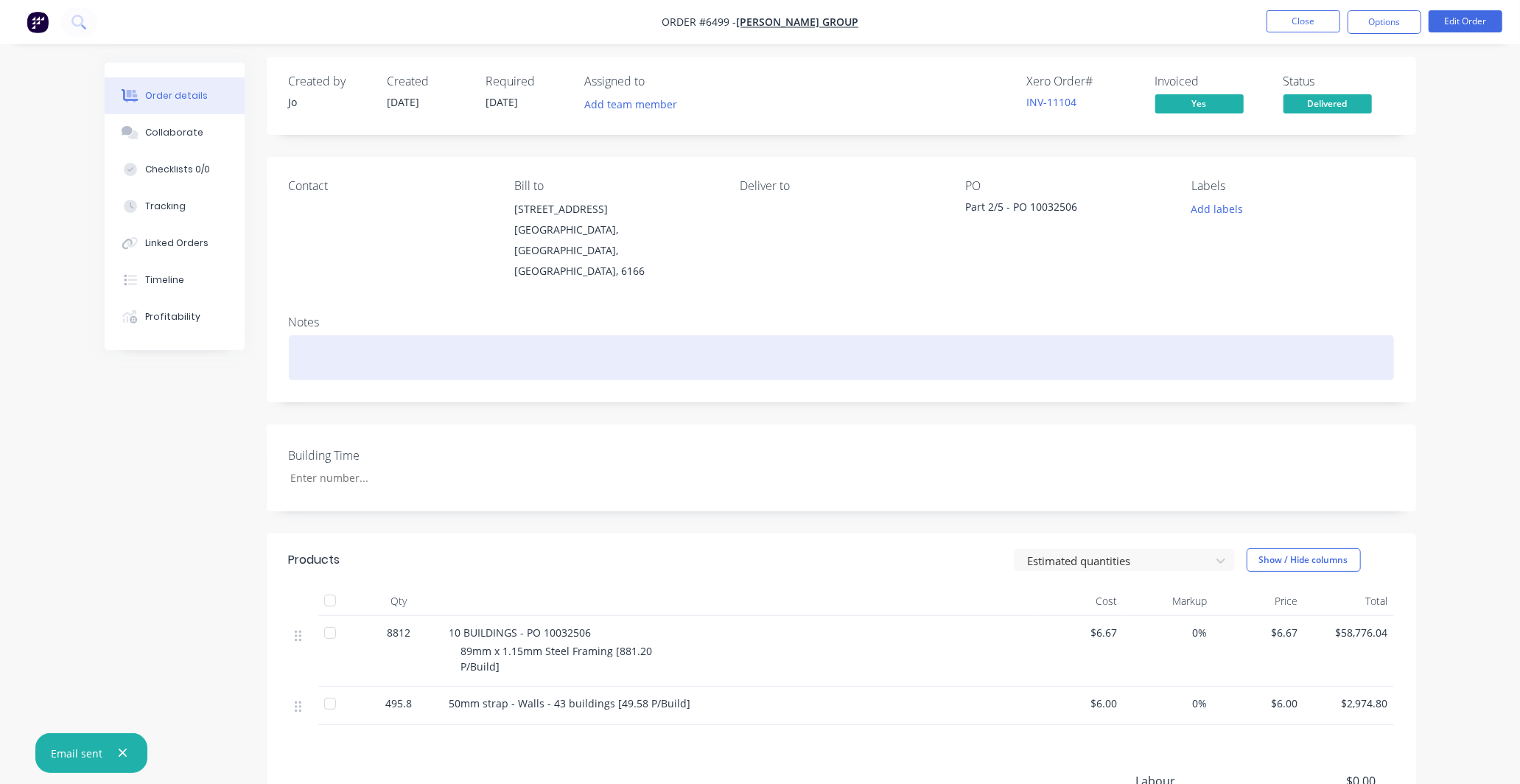
scroll to position [0, 0]
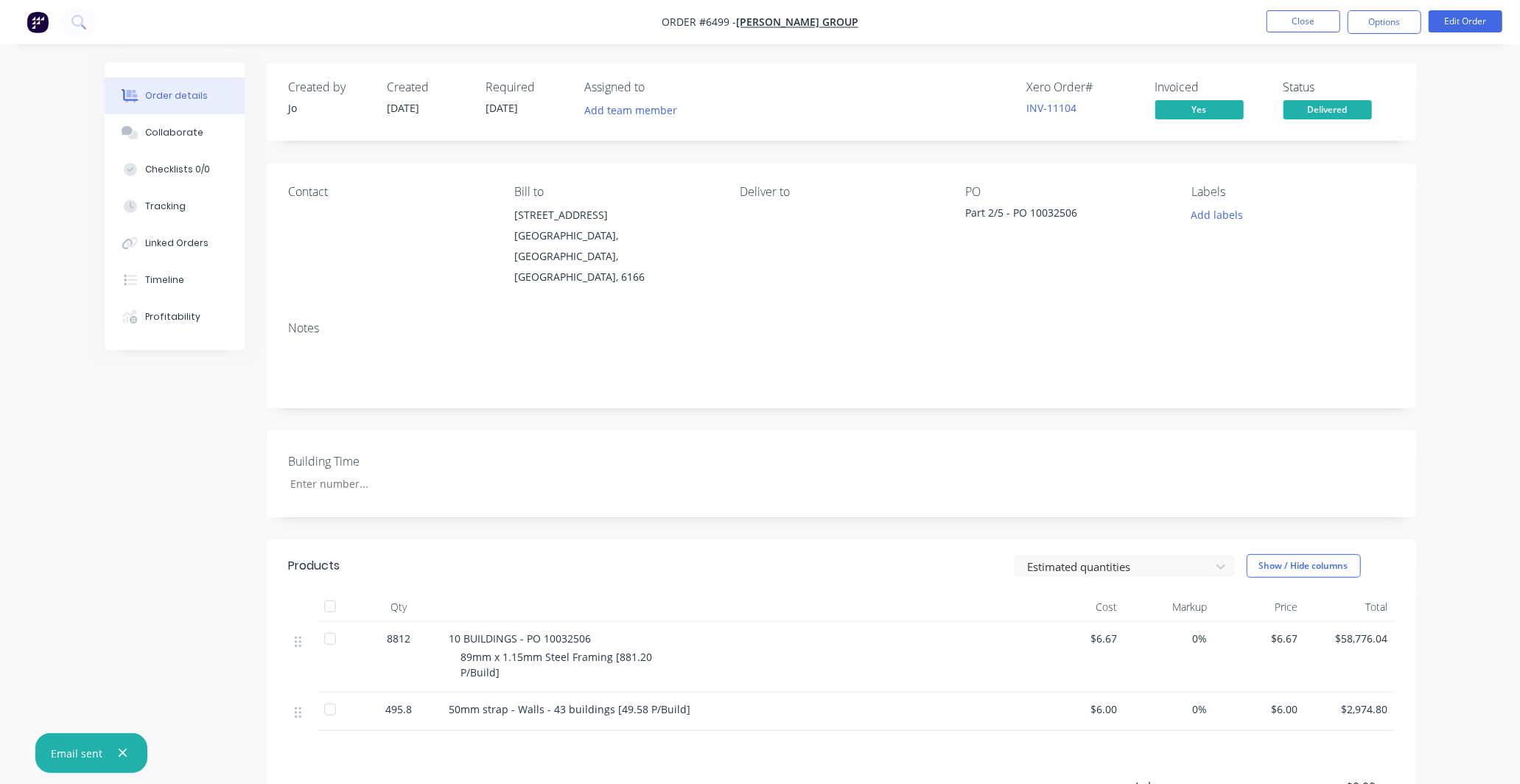
click at [1490, 334] on div "Order details Collaborate Checklists 0/0 Tracking Linked Orders Timeline Profit…" at bounding box center [760, 496] width 1520 height 993
click at [1300, 23] on button "Close" at bounding box center [1303, 21] width 74 height 22
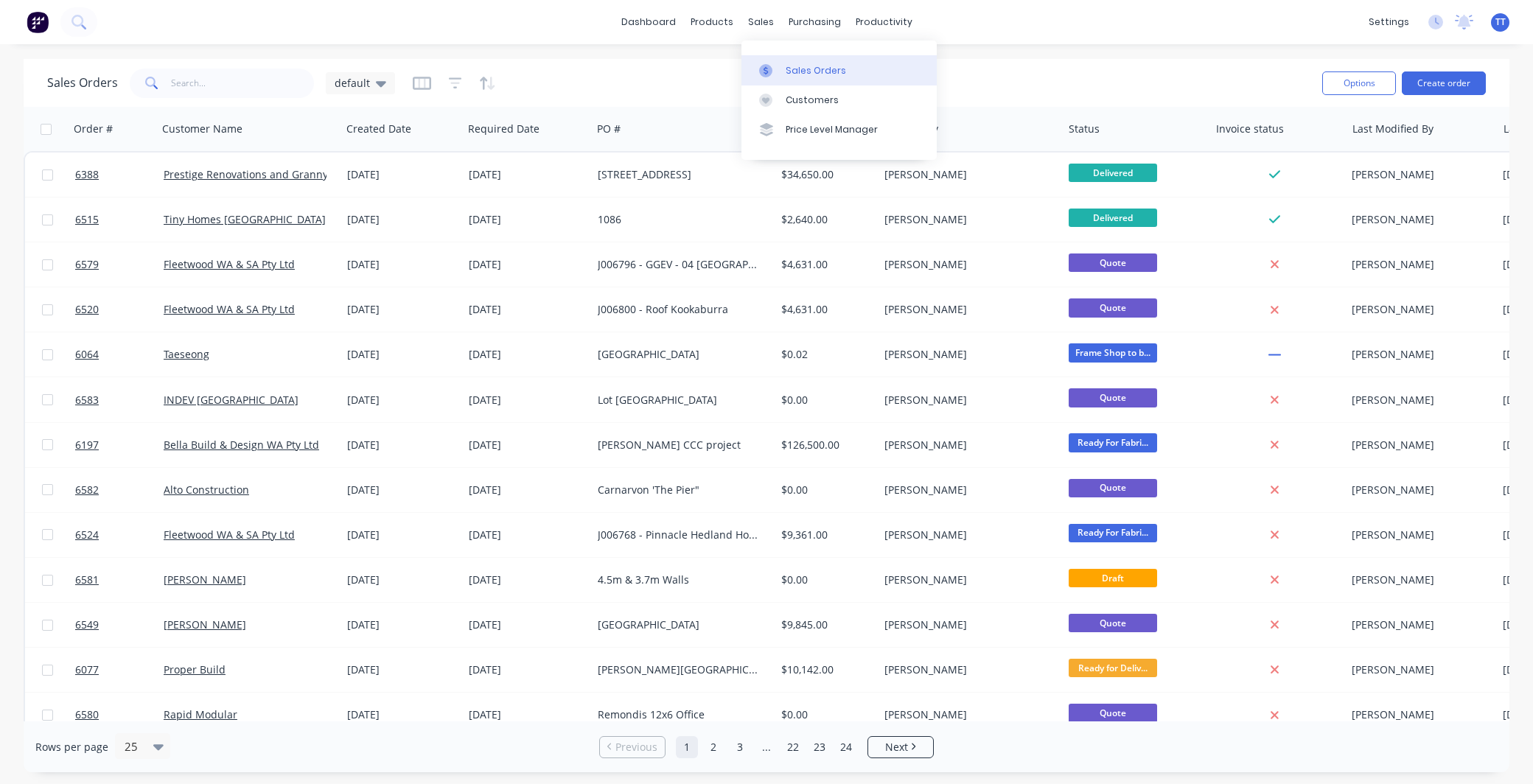
click at [812, 61] on link "Sales Orders" at bounding box center [839, 70] width 195 height 29
click at [381, 81] on icon at bounding box center [381, 84] width 10 height 5
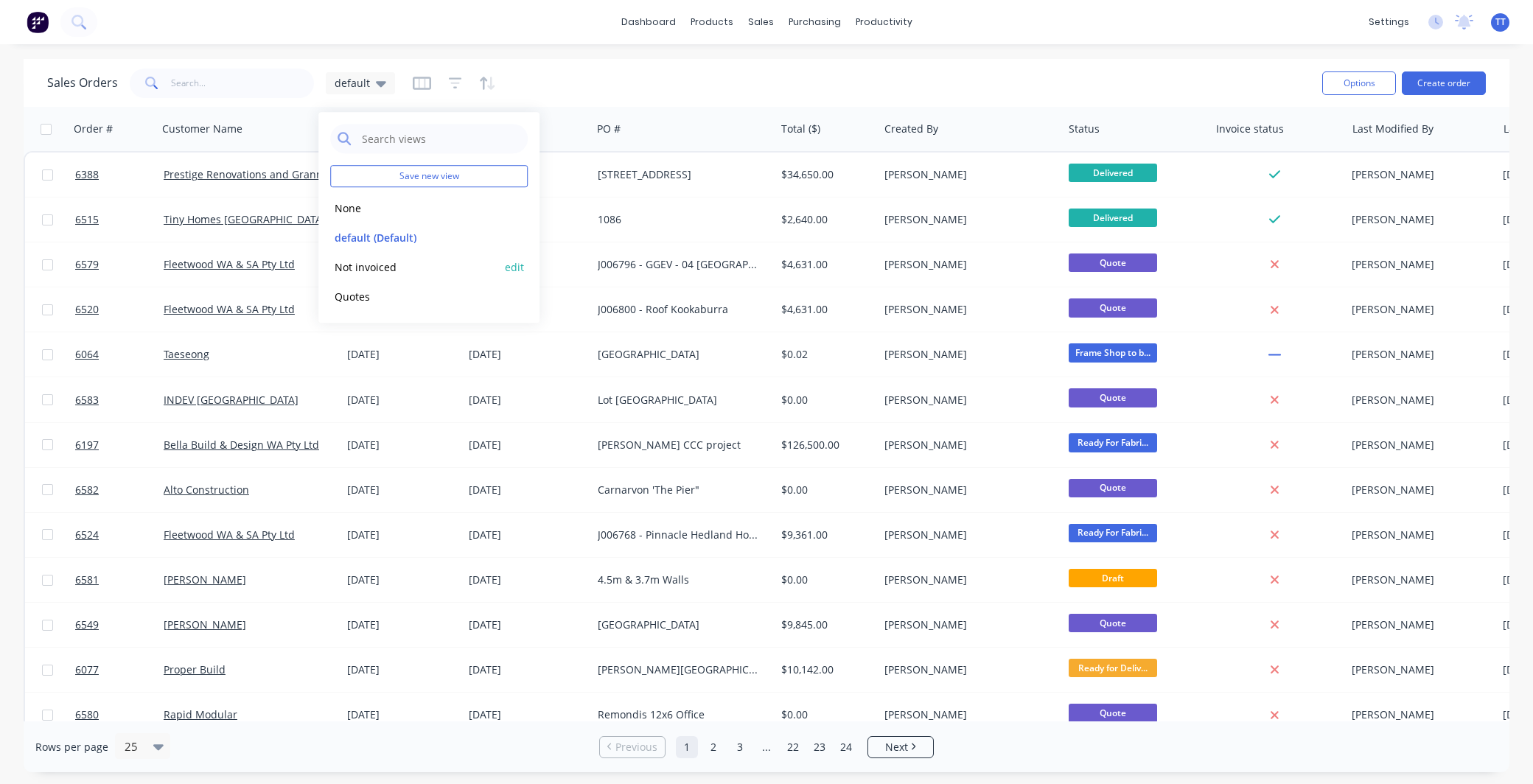
click at [365, 263] on button "Not invoiced" at bounding box center [414, 267] width 168 height 17
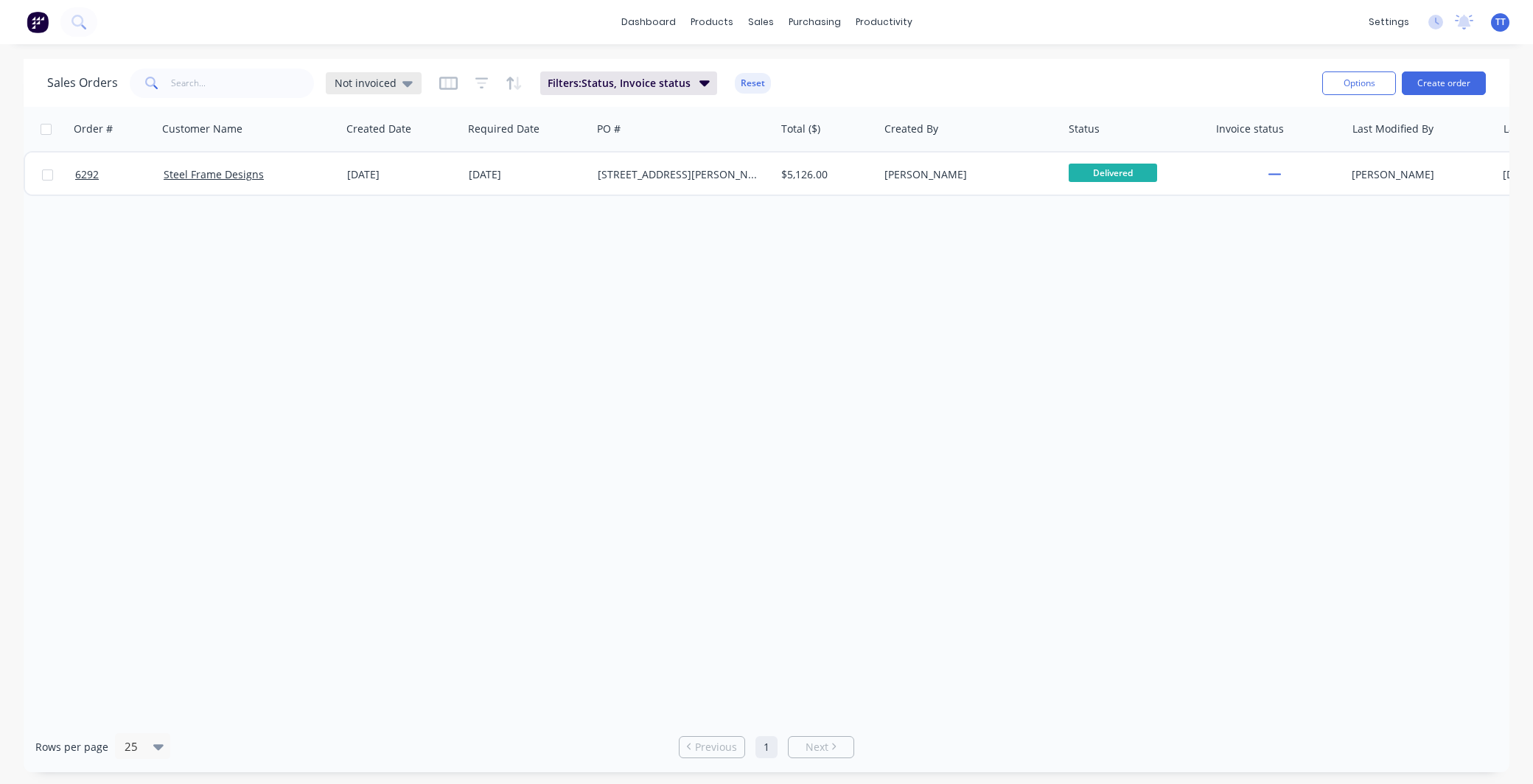
click at [403, 81] on icon at bounding box center [407, 84] width 10 height 5
click at [376, 227] on div "default (Default) edit" at bounding box center [428, 237] width 198 height 29
click at [376, 239] on button "default (Default)" at bounding box center [414, 238] width 168 height 17
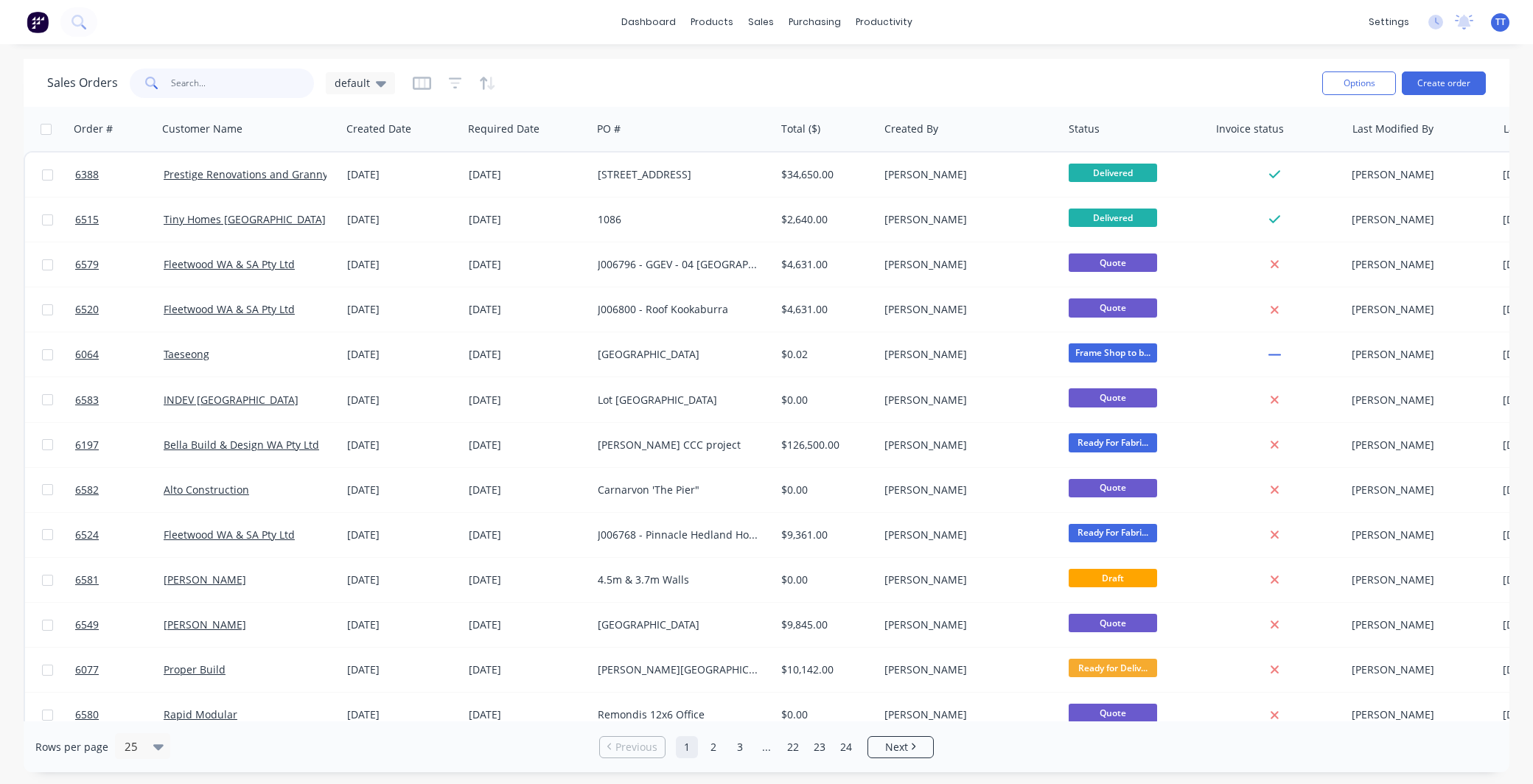
click at [217, 82] on input "text" at bounding box center [243, 83] width 144 height 29
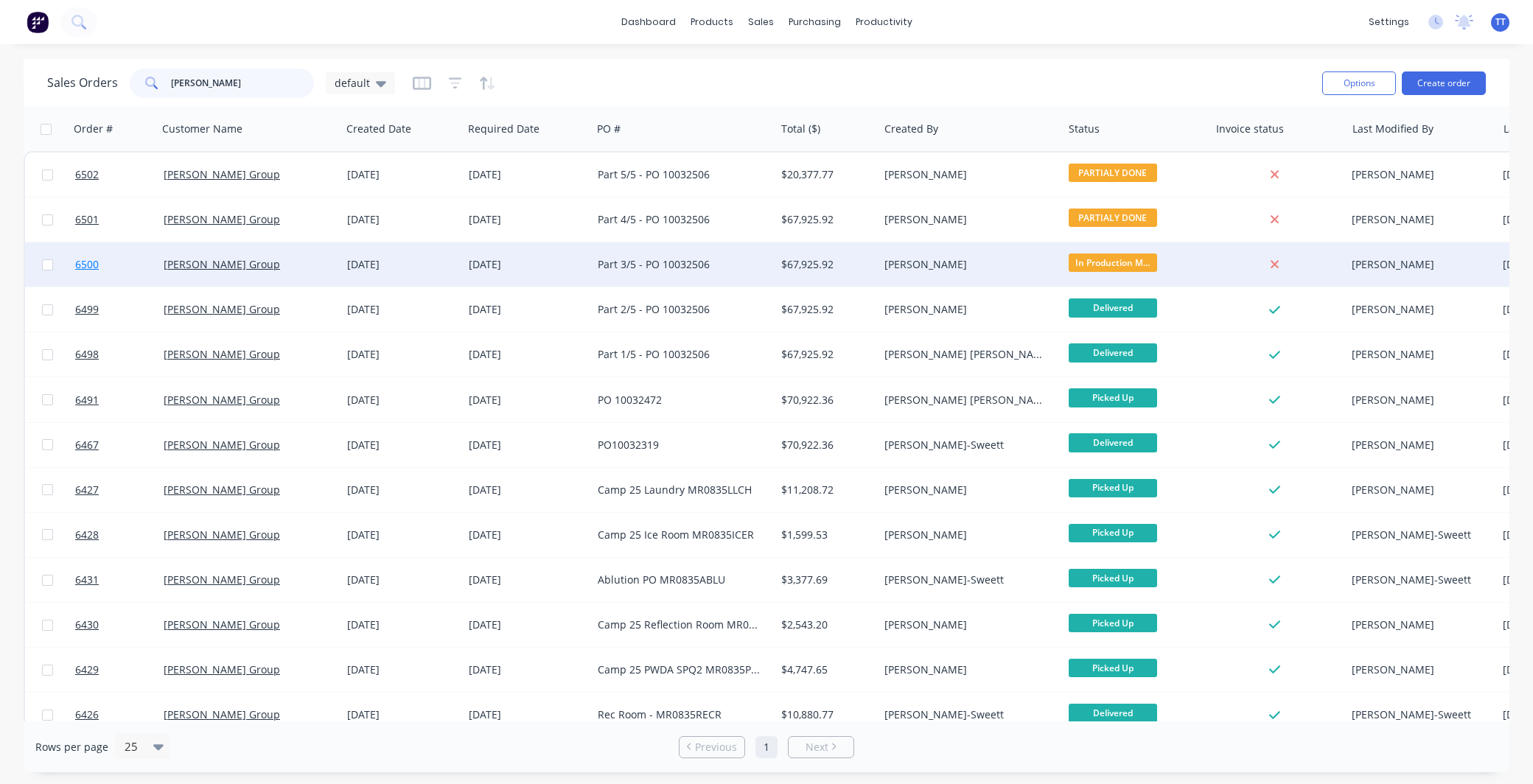
type input "[PERSON_NAME]"
click at [89, 265] on span "6500" at bounding box center [87, 264] width 24 height 15
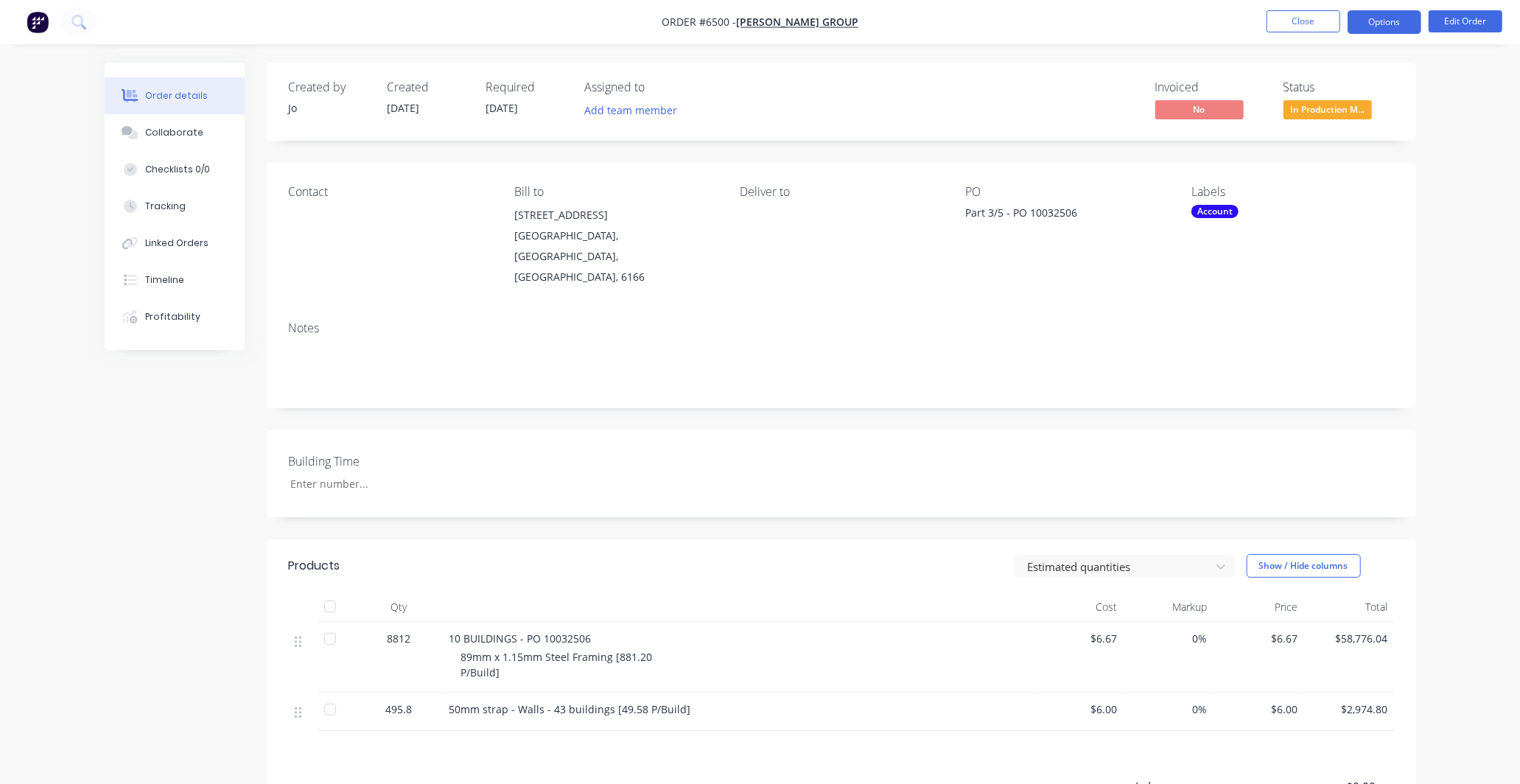
click at [1392, 18] on button "Options" at bounding box center [1384, 22] width 74 height 24
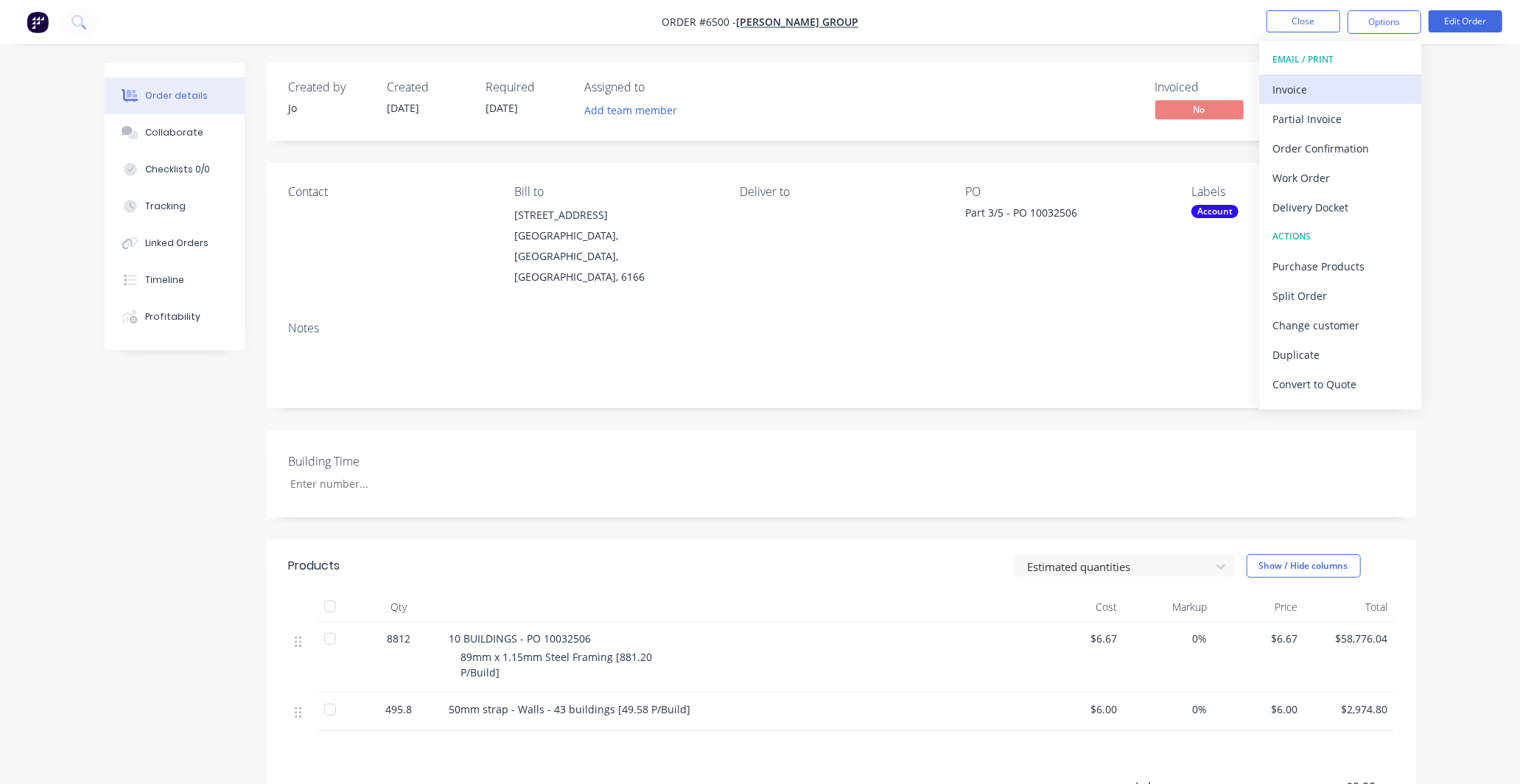
click at [1315, 87] on div "Invoice" at bounding box center [1340, 89] width 136 height 21
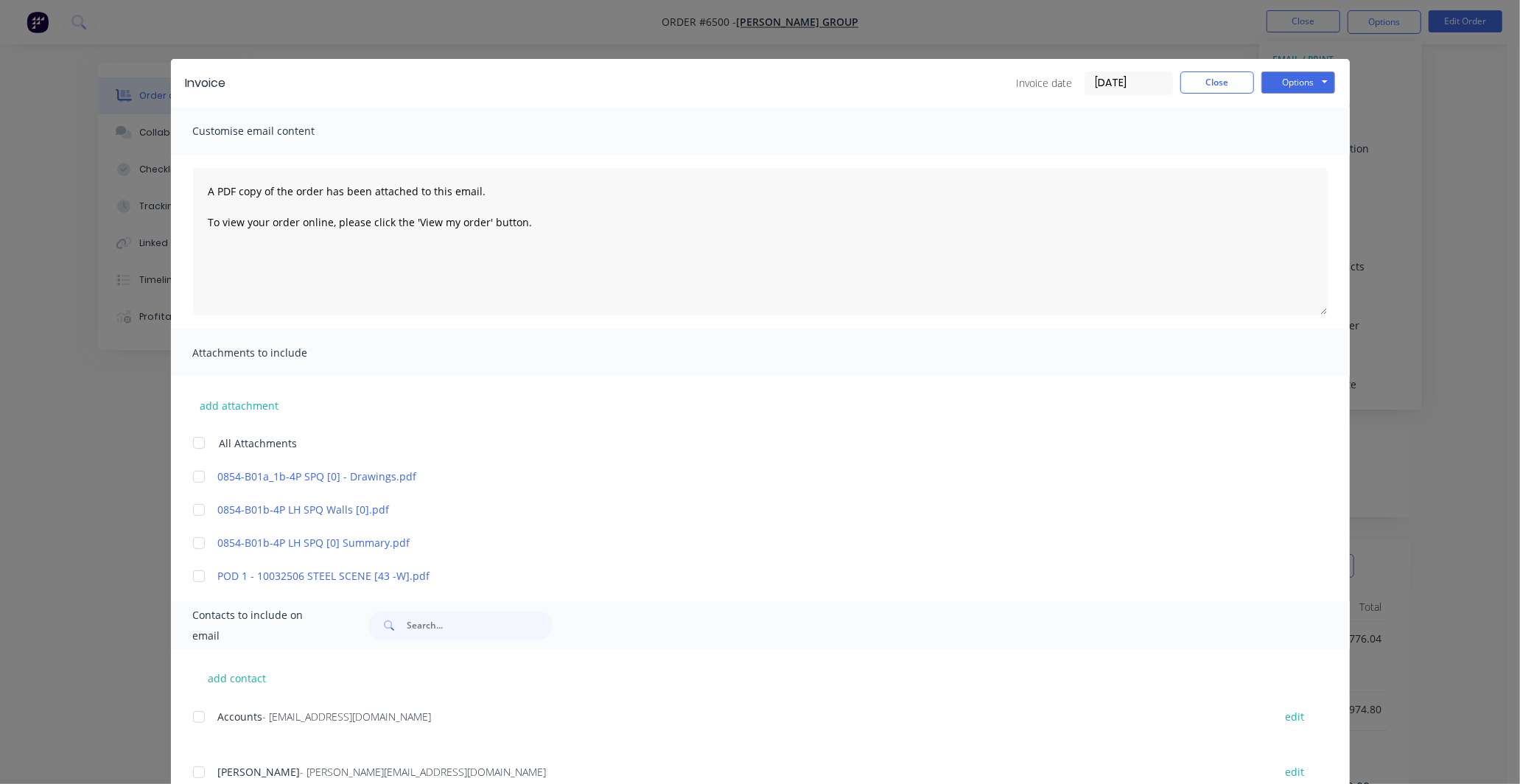
click at [1110, 87] on input "[DATE]" at bounding box center [1128, 83] width 87 height 22
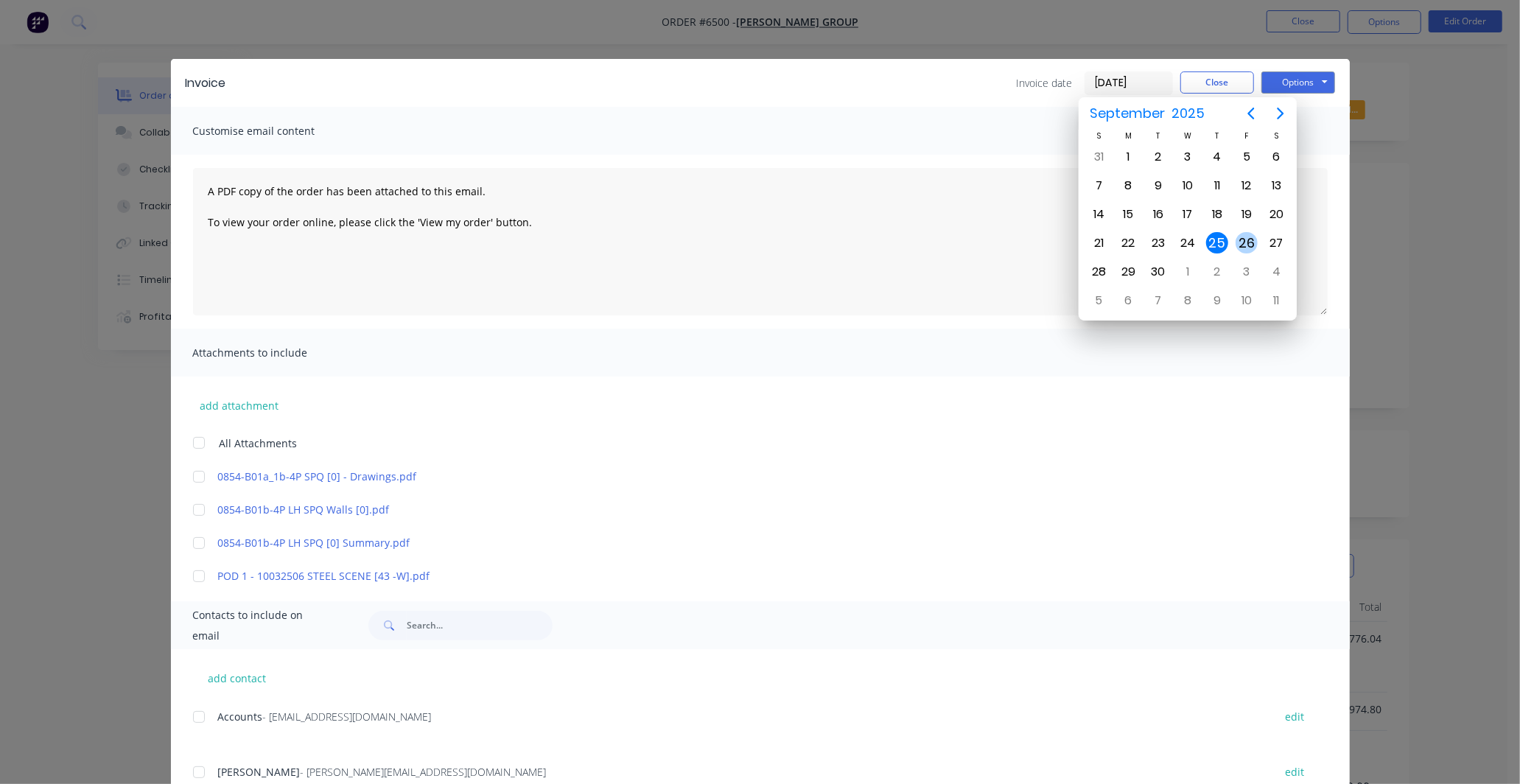
click at [1243, 234] on div "26" at bounding box center [1247, 243] width 22 height 22
type input "[DATE]"
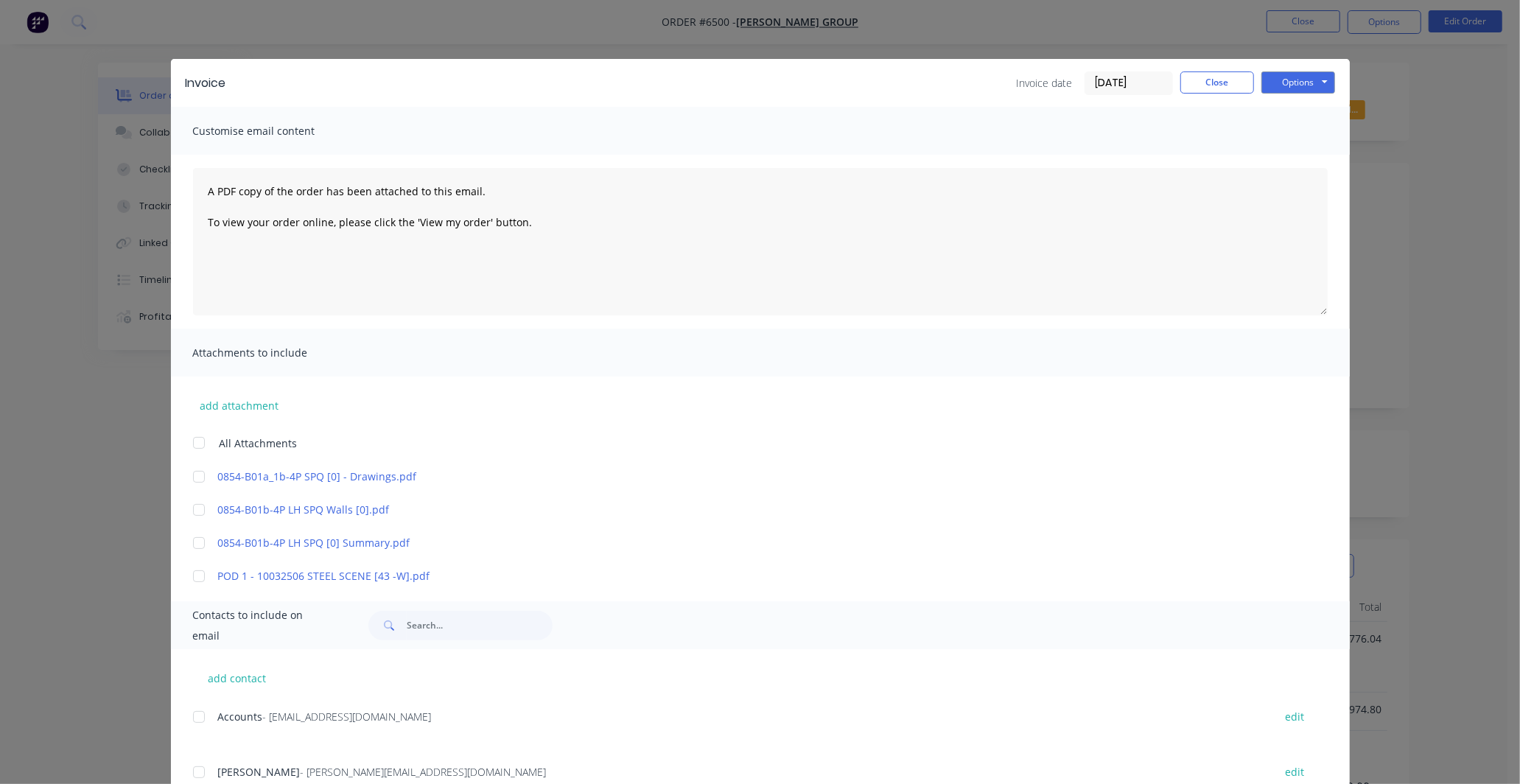
click at [198, 573] on div at bounding box center [199, 576] width 29 height 29
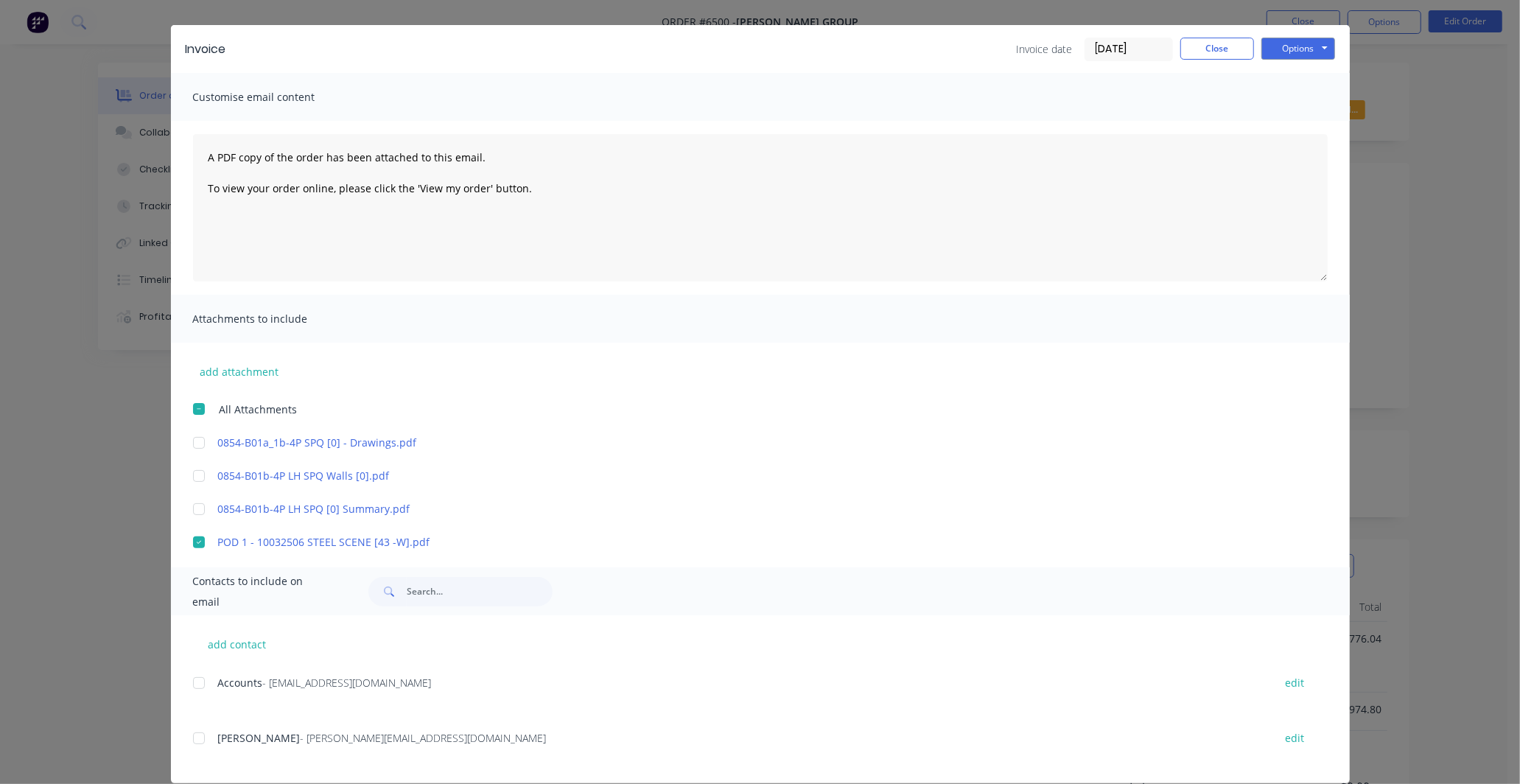
scroll to position [53, 0]
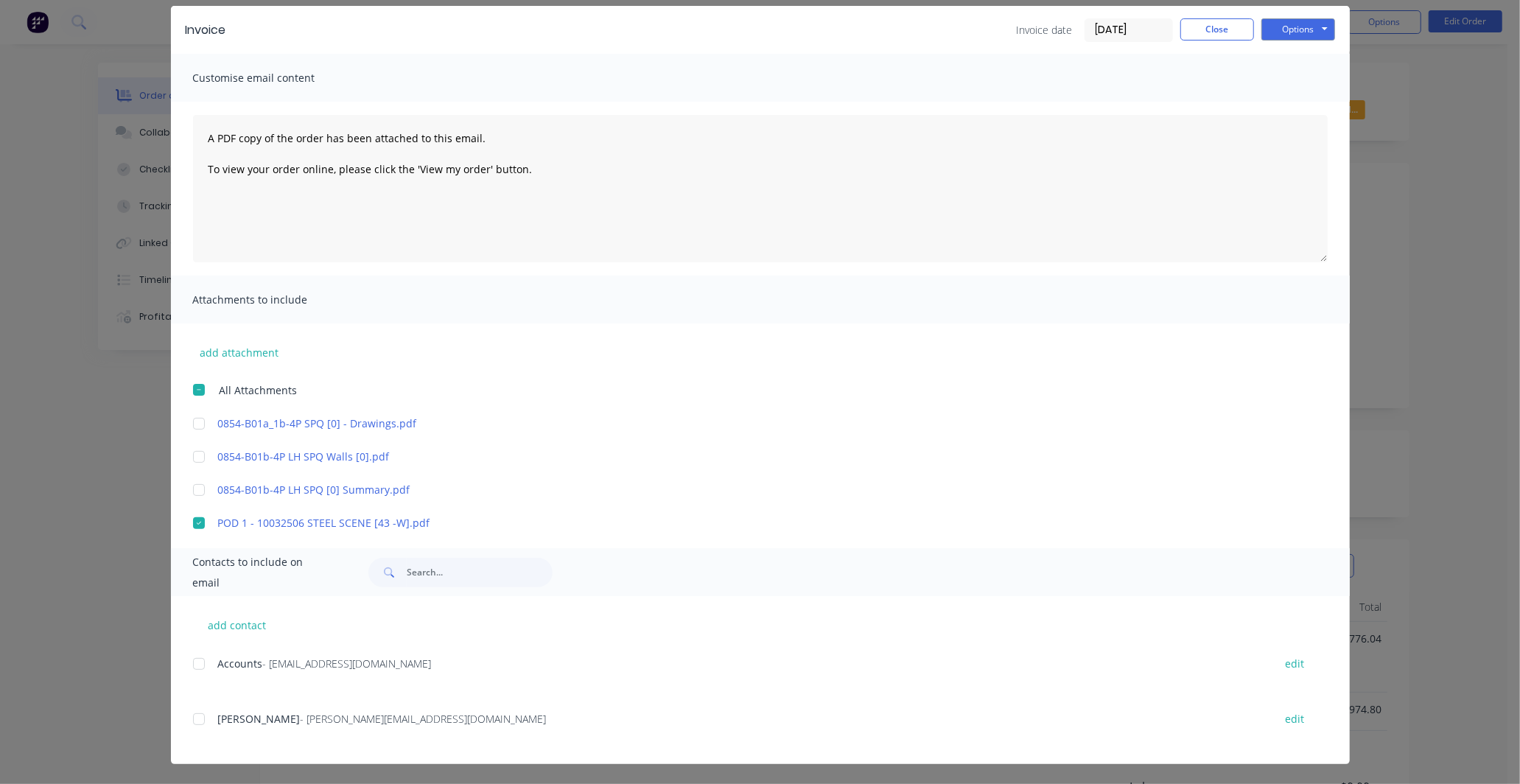
click at [194, 666] on div at bounding box center [199, 664] width 29 height 29
click at [190, 718] on div at bounding box center [199, 718] width 29 height 29
click at [1309, 24] on button "Options" at bounding box center [1298, 29] width 74 height 22
click at [1299, 54] on button "Preview" at bounding box center [1309, 56] width 95 height 25
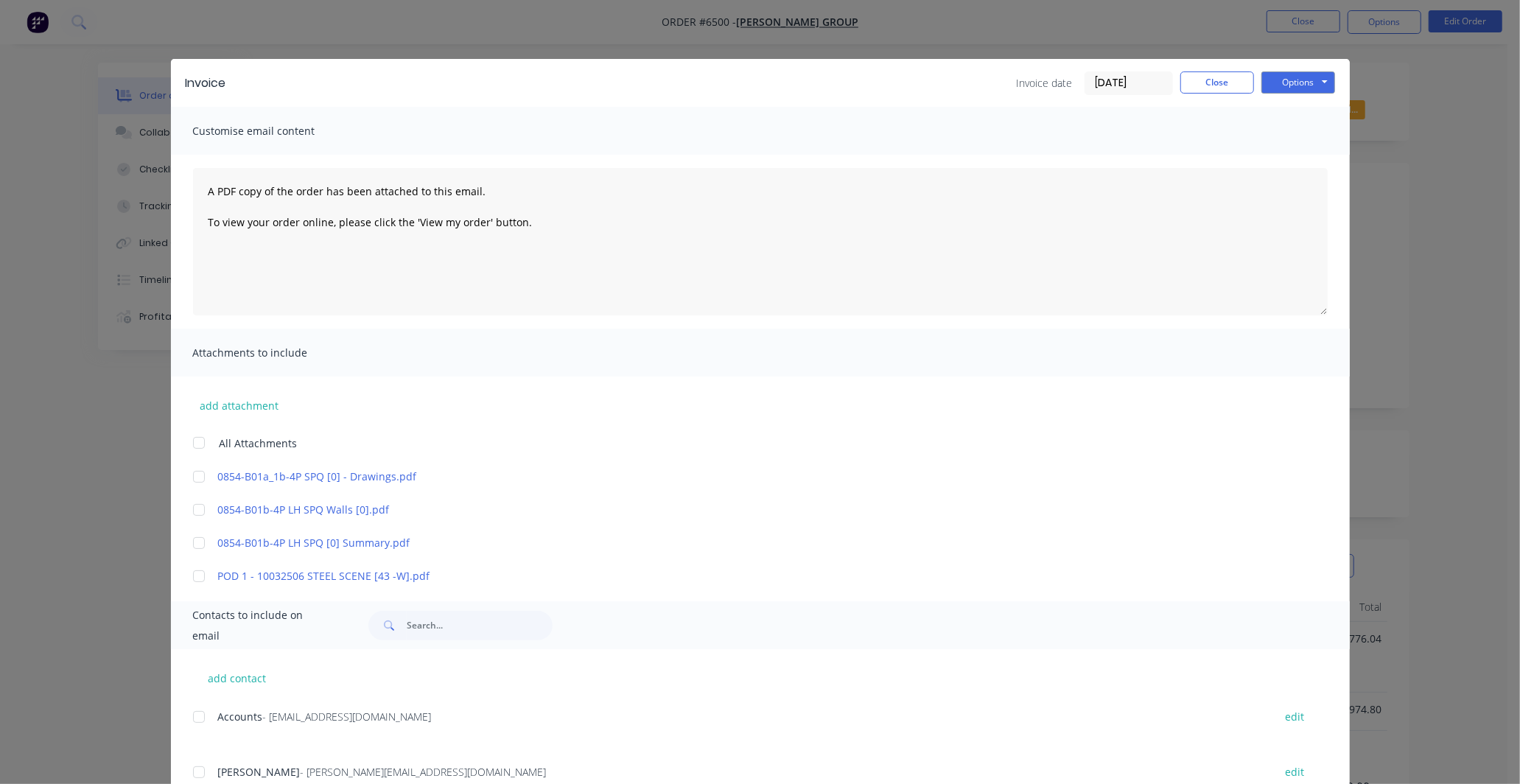
click at [184, 576] on div at bounding box center [199, 576] width 29 height 29
click at [195, 718] on div at bounding box center [199, 717] width 29 height 29
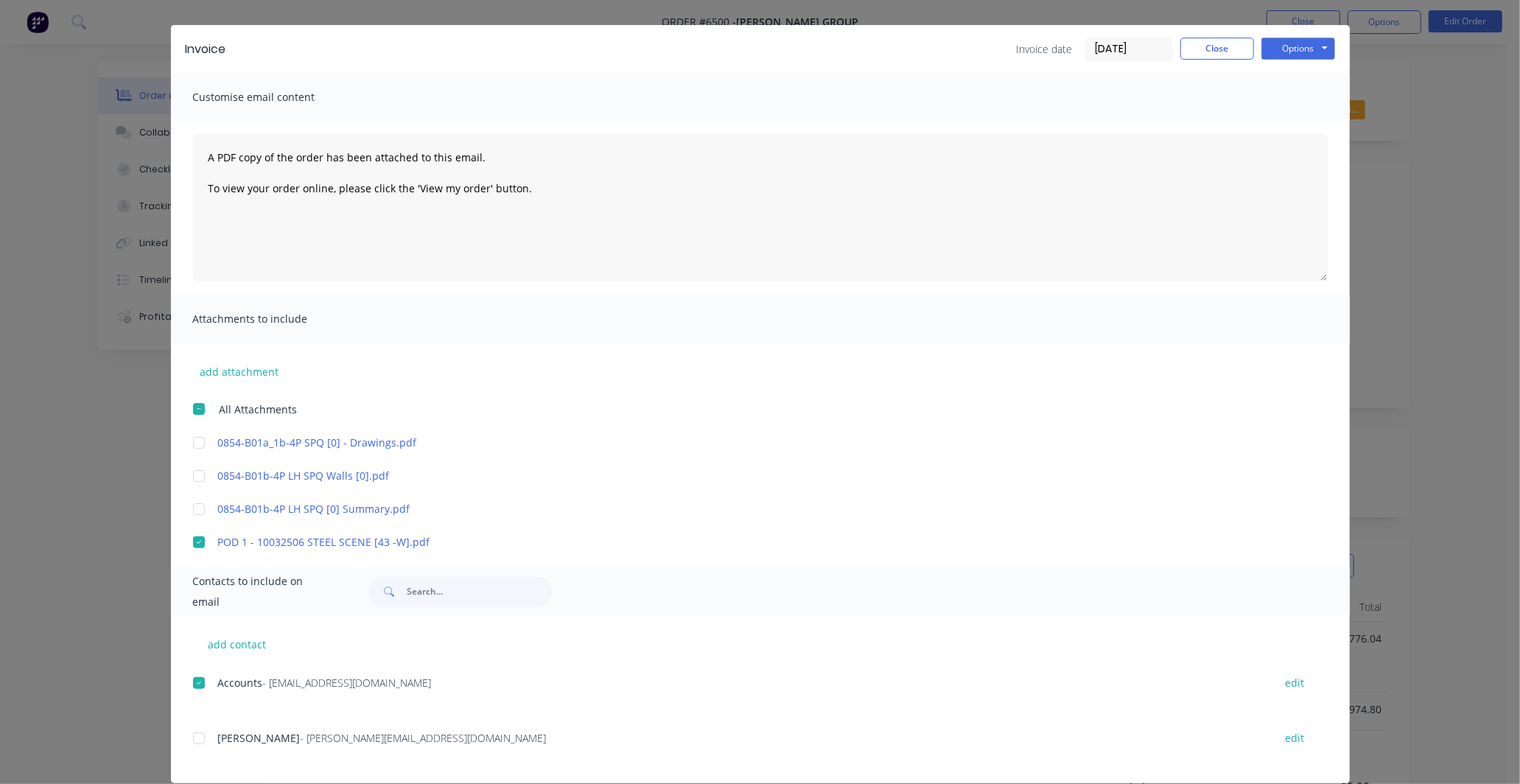
scroll to position [53, 0]
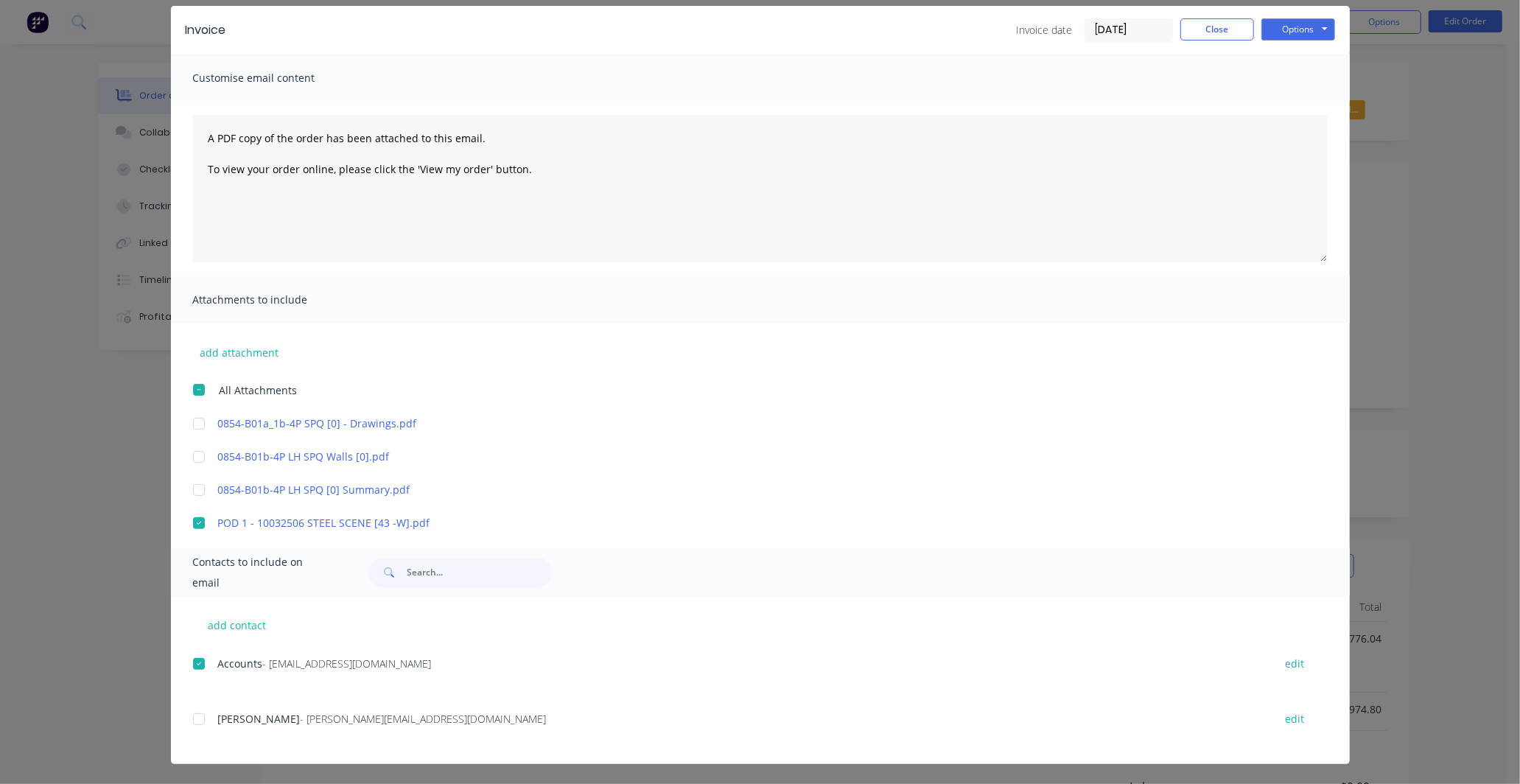
click at [193, 719] on div at bounding box center [199, 718] width 29 height 29
click at [1316, 27] on button "Options" at bounding box center [1298, 29] width 74 height 22
click at [1301, 103] on button "Email" at bounding box center [1309, 104] width 95 height 25
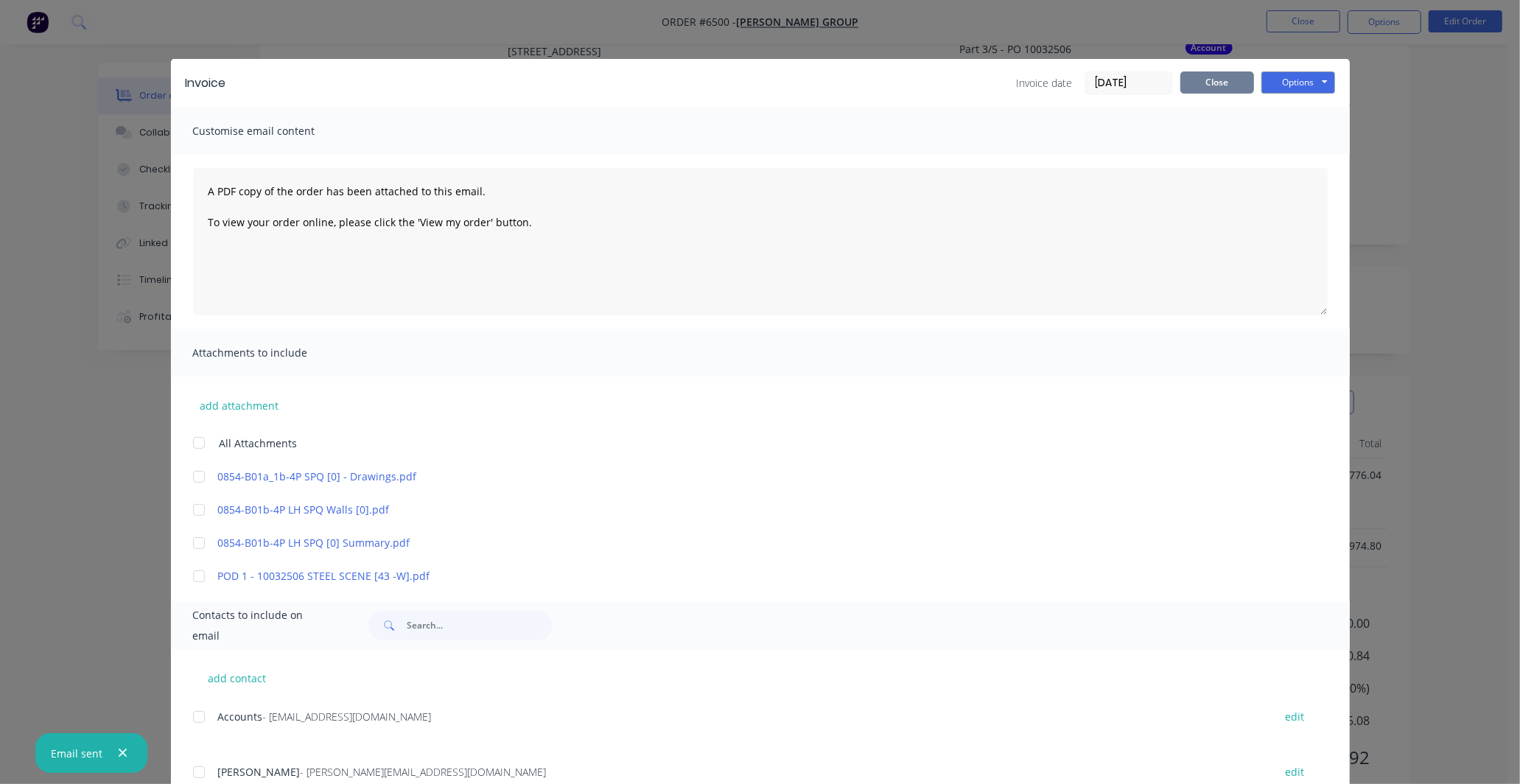
click at [1213, 83] on button "Close" at bounding box center [1217, 82] width 74 height 22
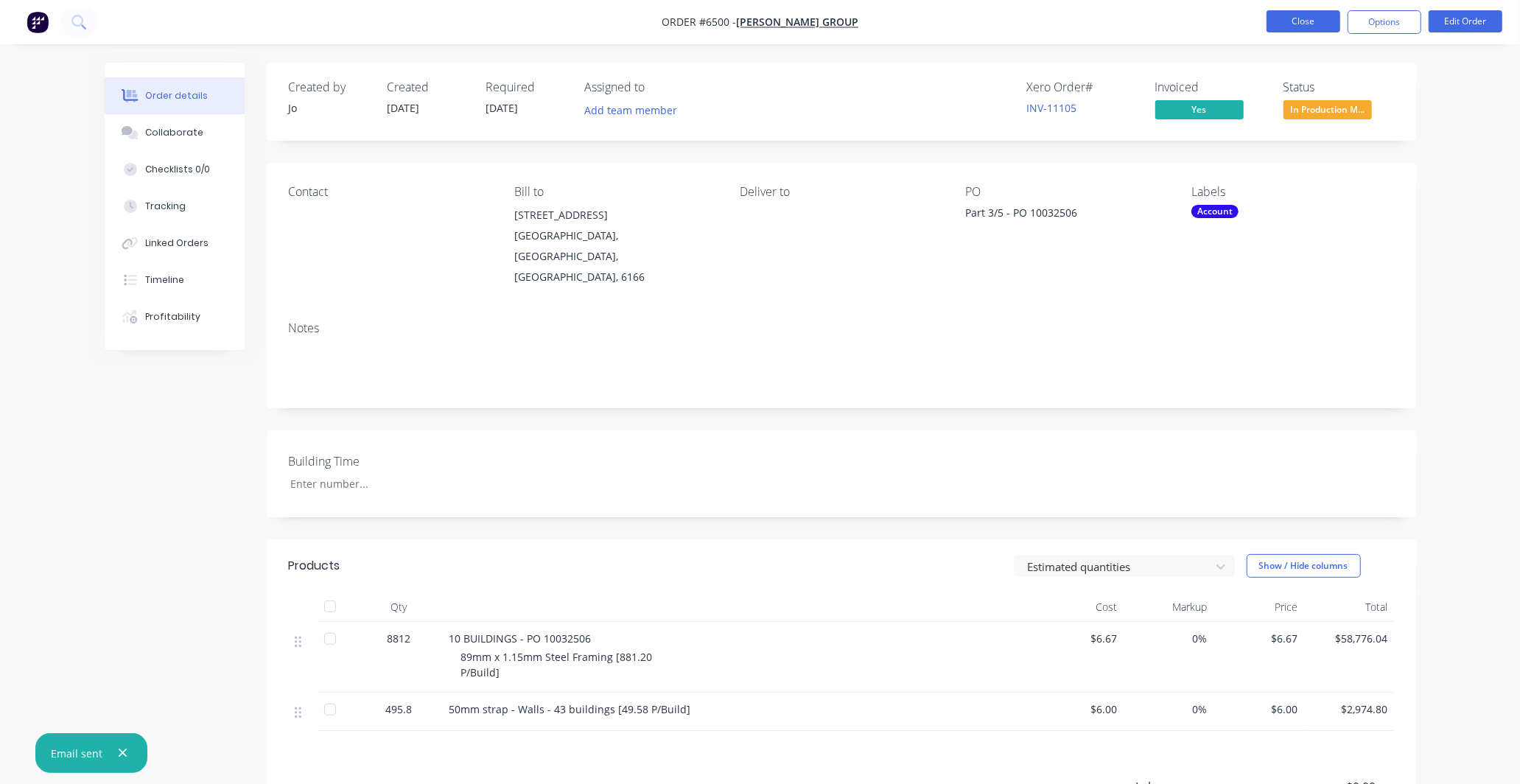
click at [1292, 25] on button "Close" at bounding box center [1303, 21] width 74 height 22
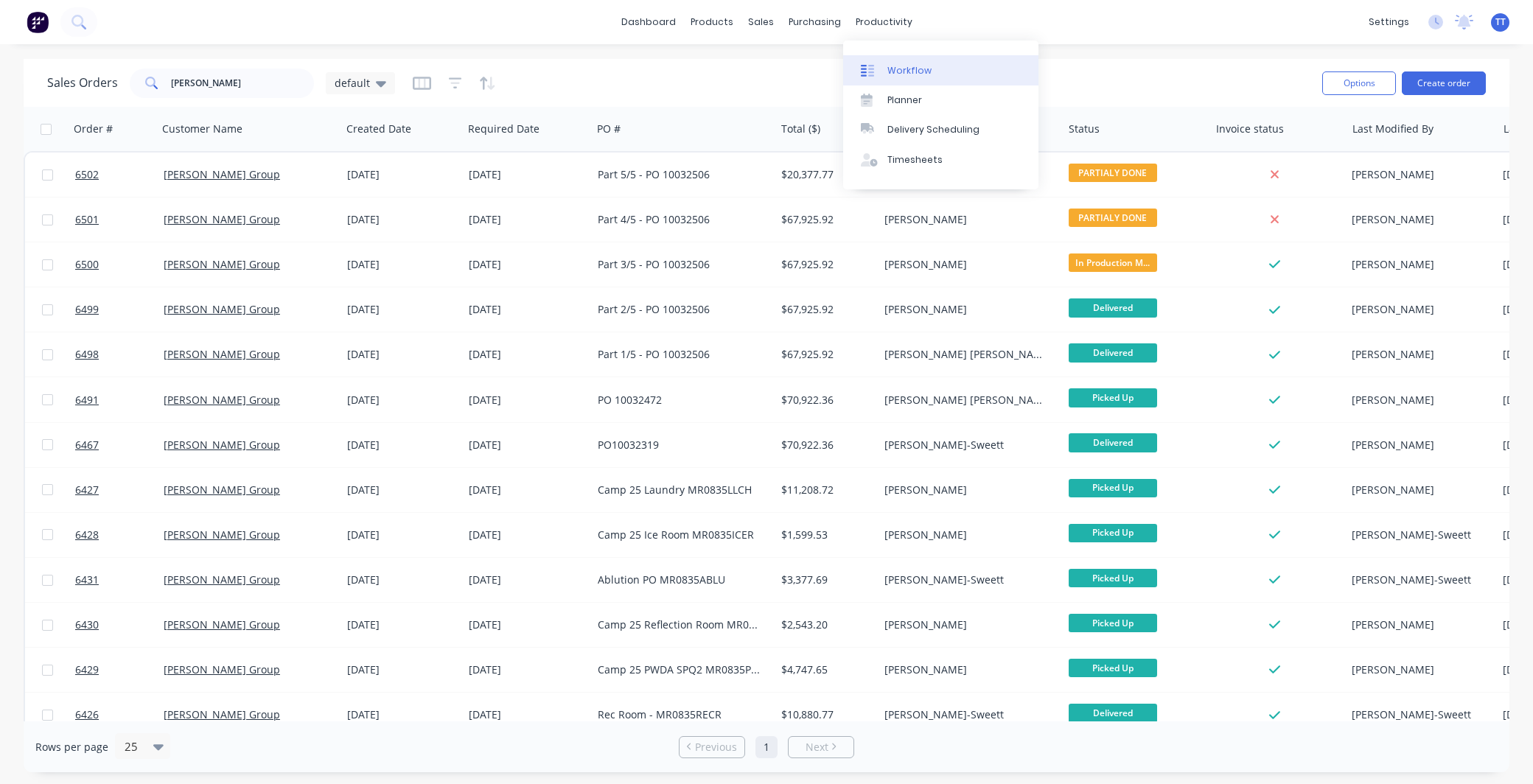
click at [912, 67] on div "Workflow" at bounding box center [909, 70] width 45 height 14
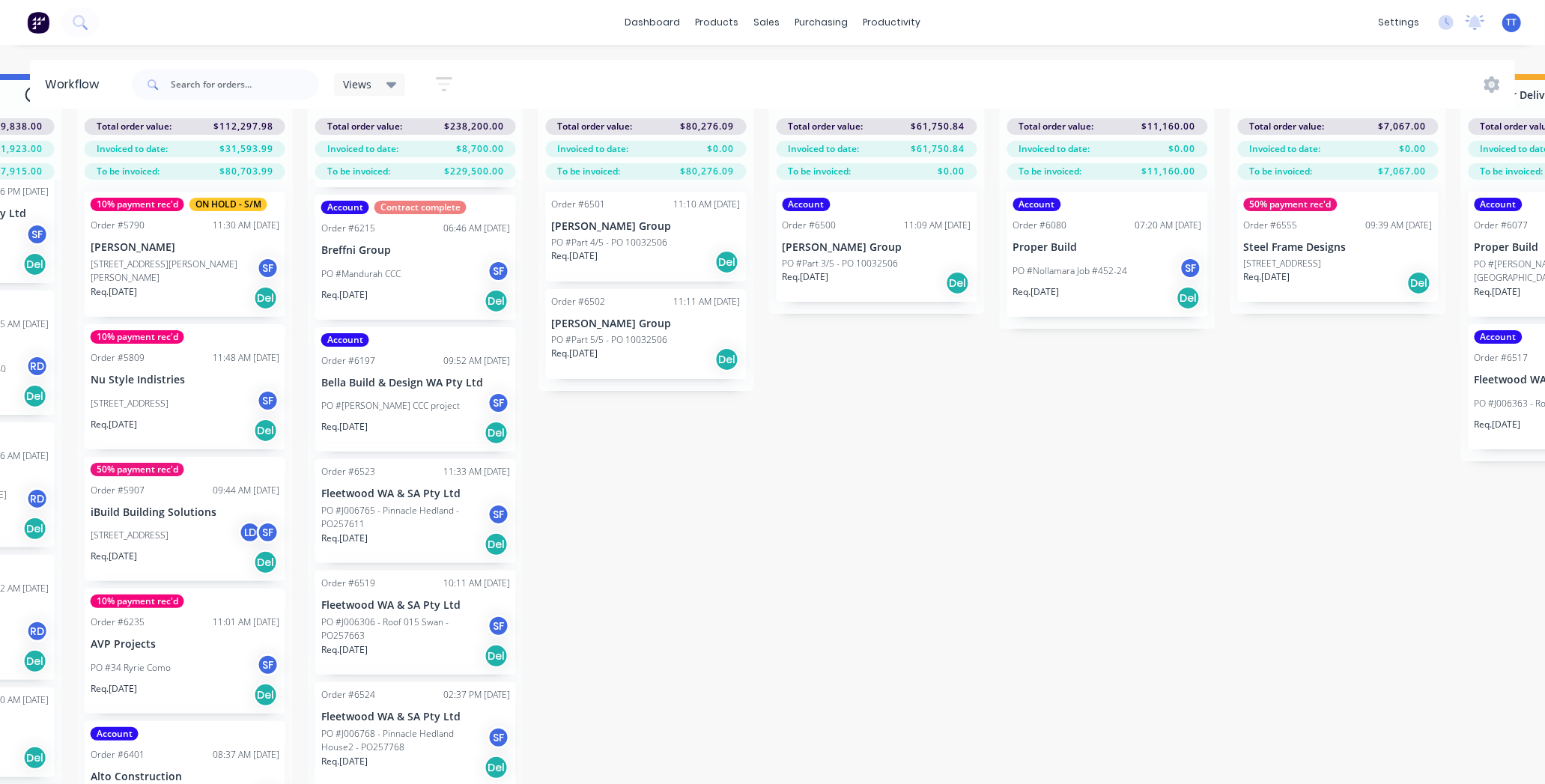
scroll to position [65, 1790]
